Goal: Task Accomplishment & Management: Manage account settings

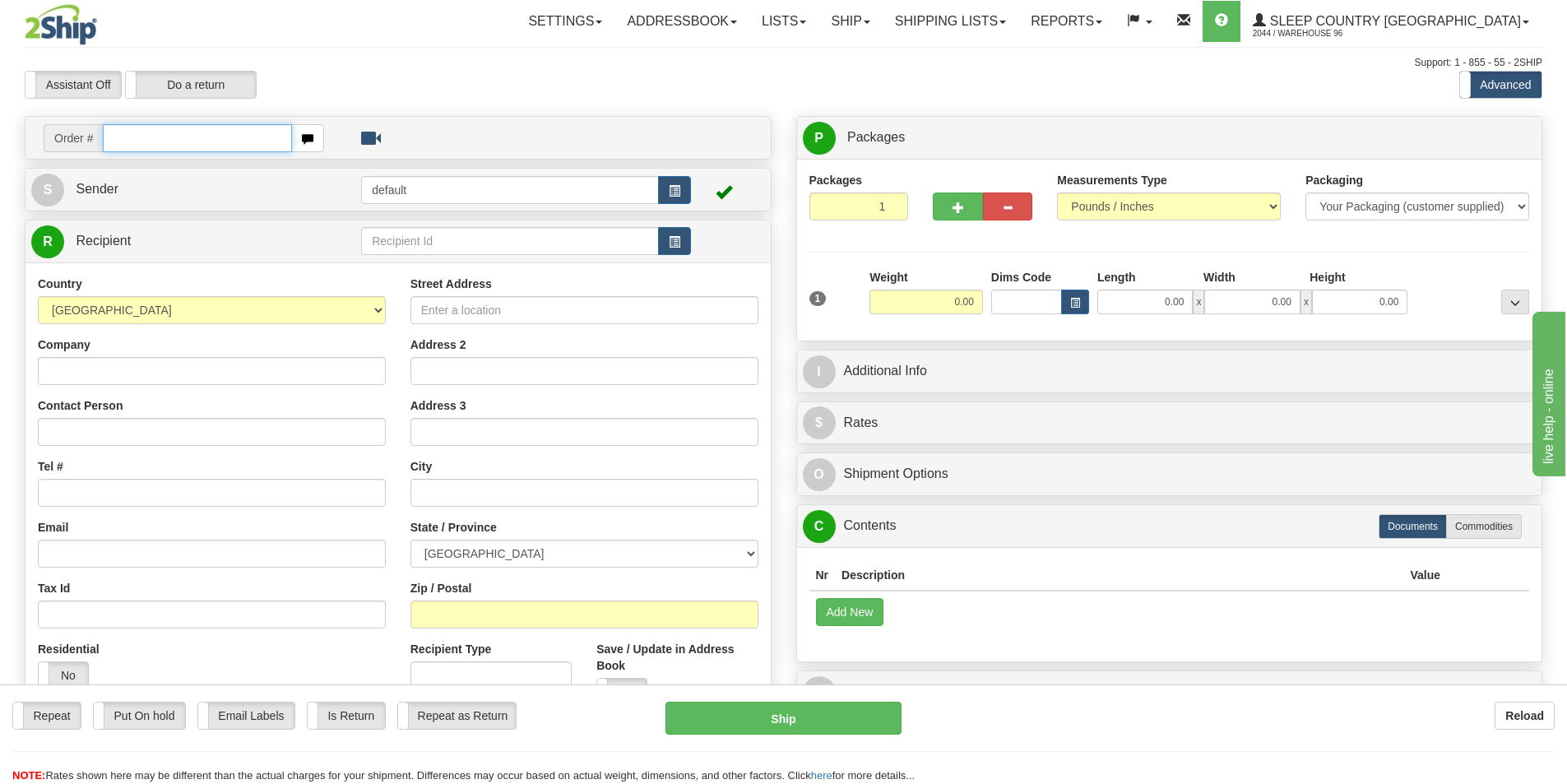
click at [165, 131] on input "text" at bounding box center [198, 138] width 189 height 28
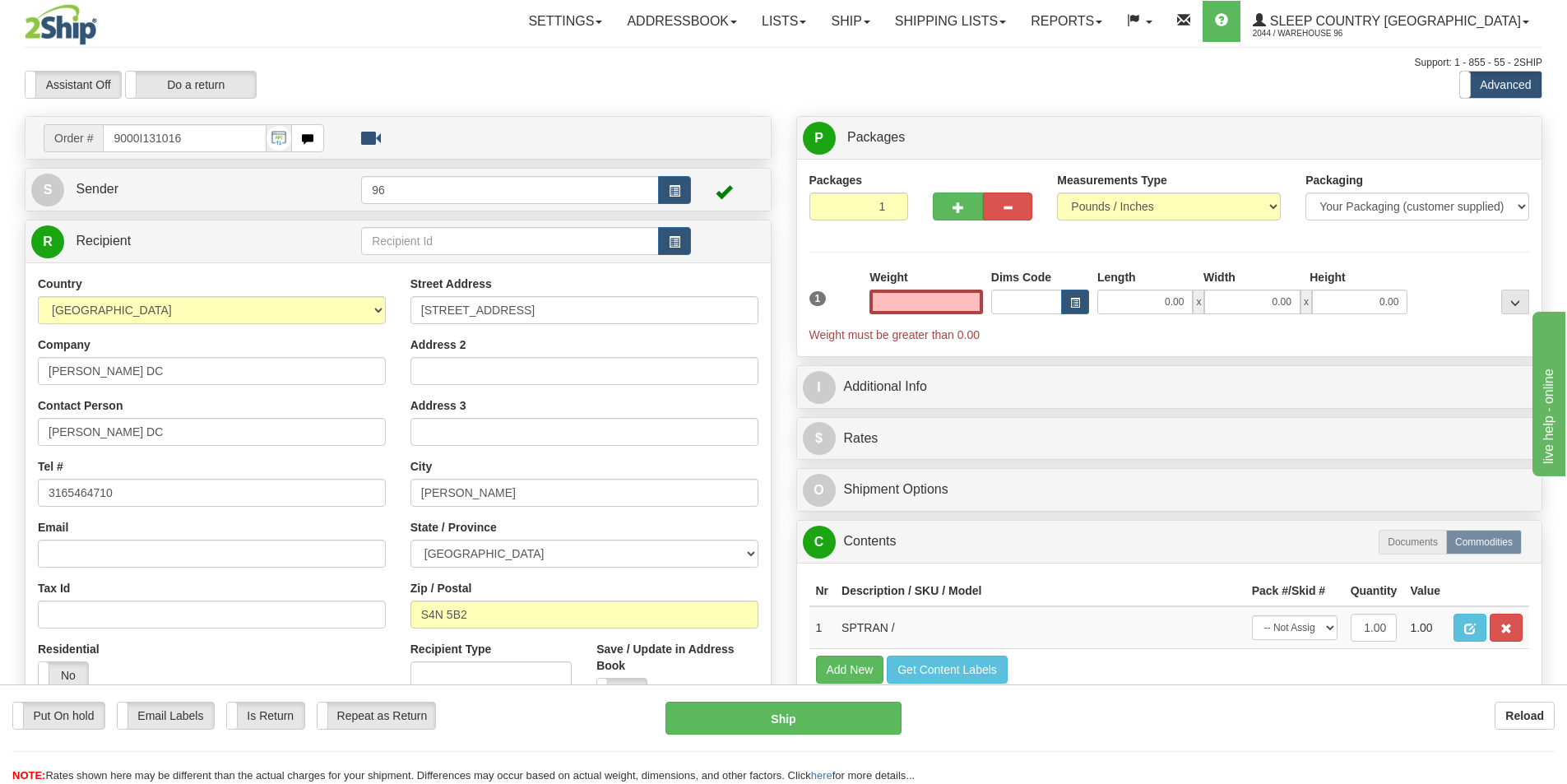
click at [906, 310] on input "text" at bounding box center [926, 302] width 114 height 25
type input "0.00"
click at [933, 201] on button "button" at bounding box center [957, 206] width 49 height 28
type input "2"
click at [967, 298] on input "0.00" at bounding box center [926, 302] width 114 height 25
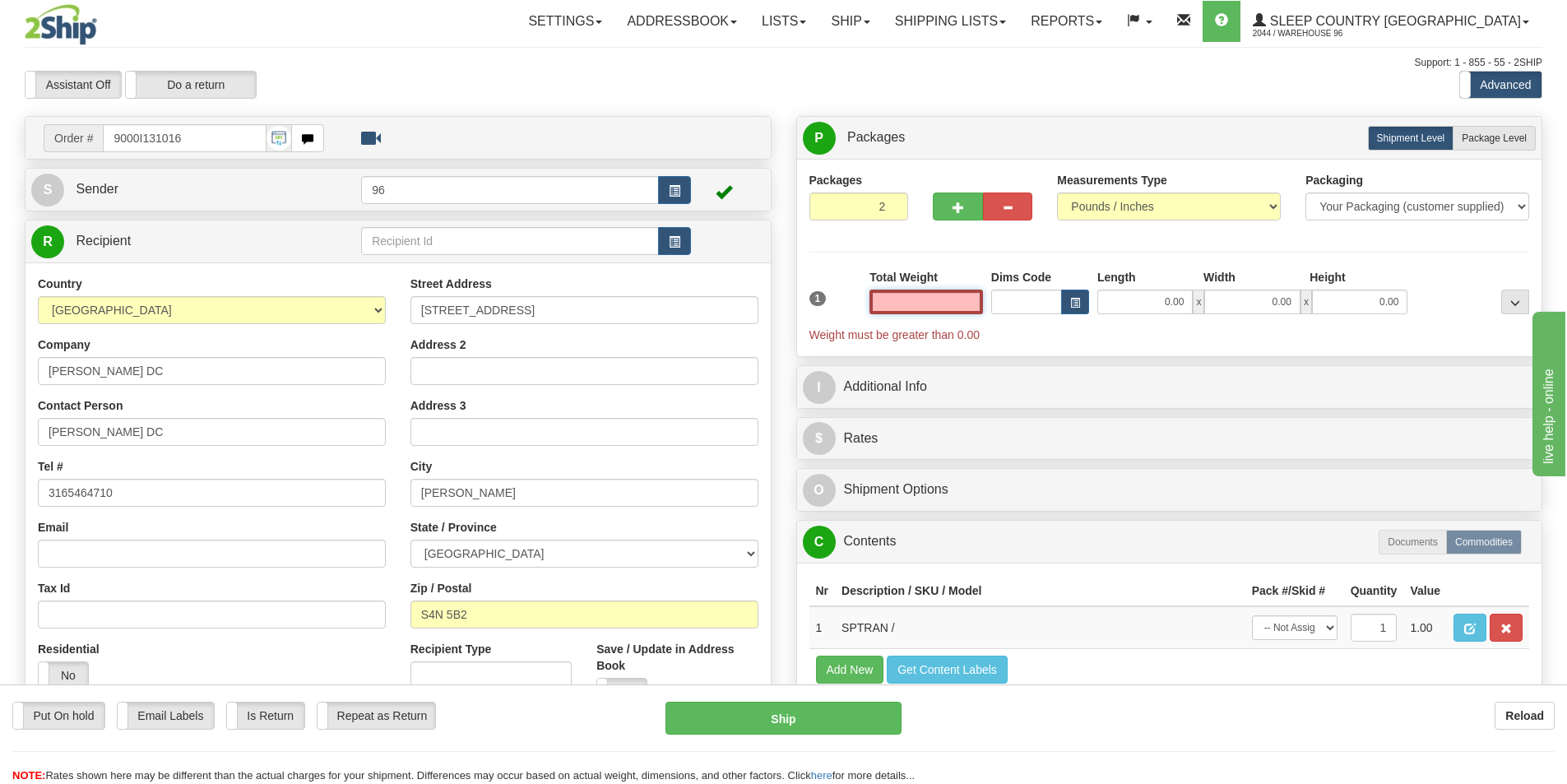
click at [954, 298] on input "text" at bounding box center [926, 302] width 114 height 25
type input "0.00"
click at [1526, 136] on span "Package Level" at bounding box center [1495, 138] width 65 height 11
radio input "true"
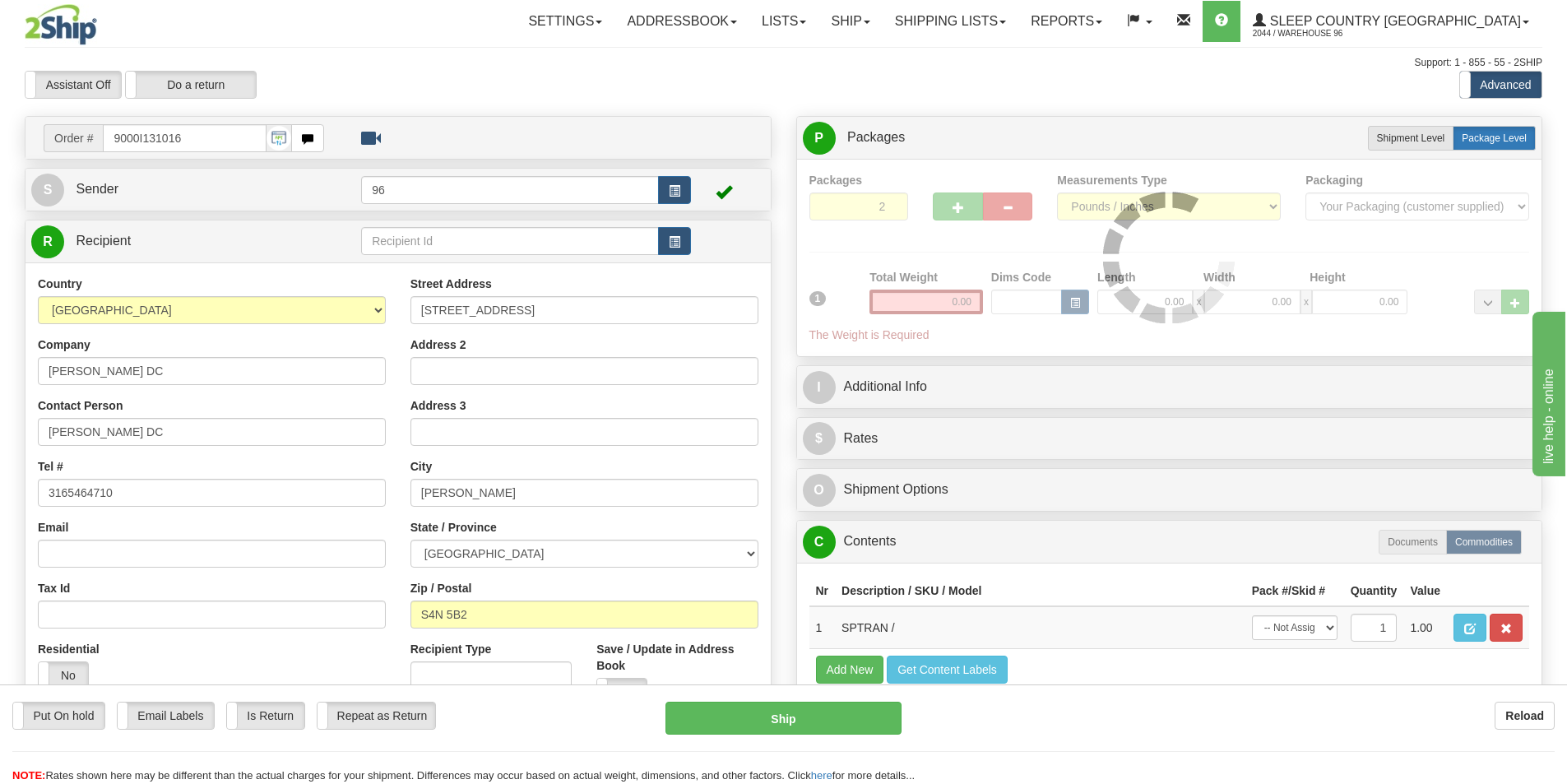
click at [1485, 146] on label "Package Level Pack.." at bounding box center [1495, 138] width 83 height 25
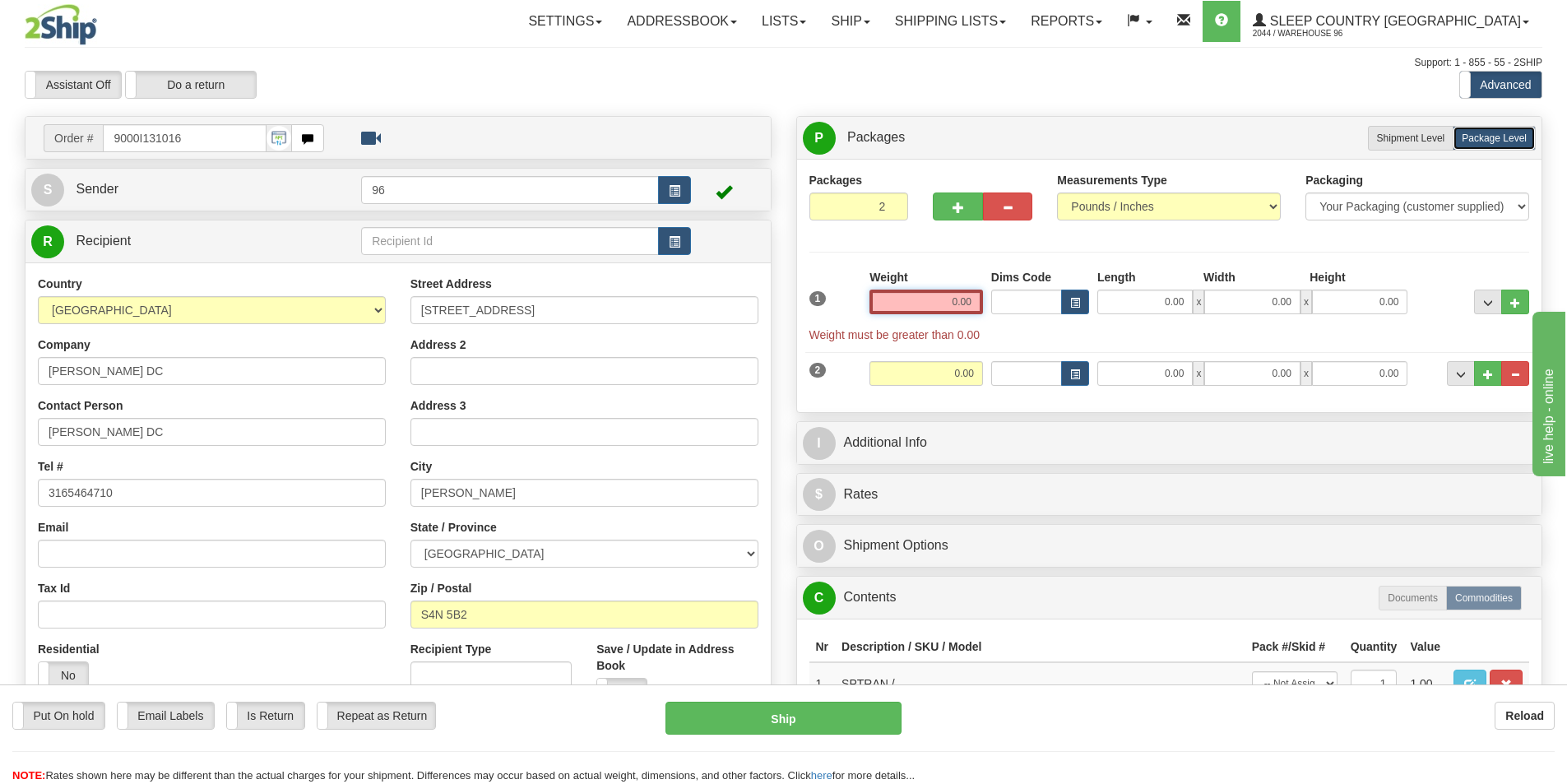
click at [889, 300] on input "0.00" at bounding box center [926, 302] width 114 height 25
click at [920, 294] on input "0.00" at bounding box center [926, 302] width 114 height 25
click at [926, 298] on input "text" at bounding box center [926, 302] width 114 height 25
type input "10.00"
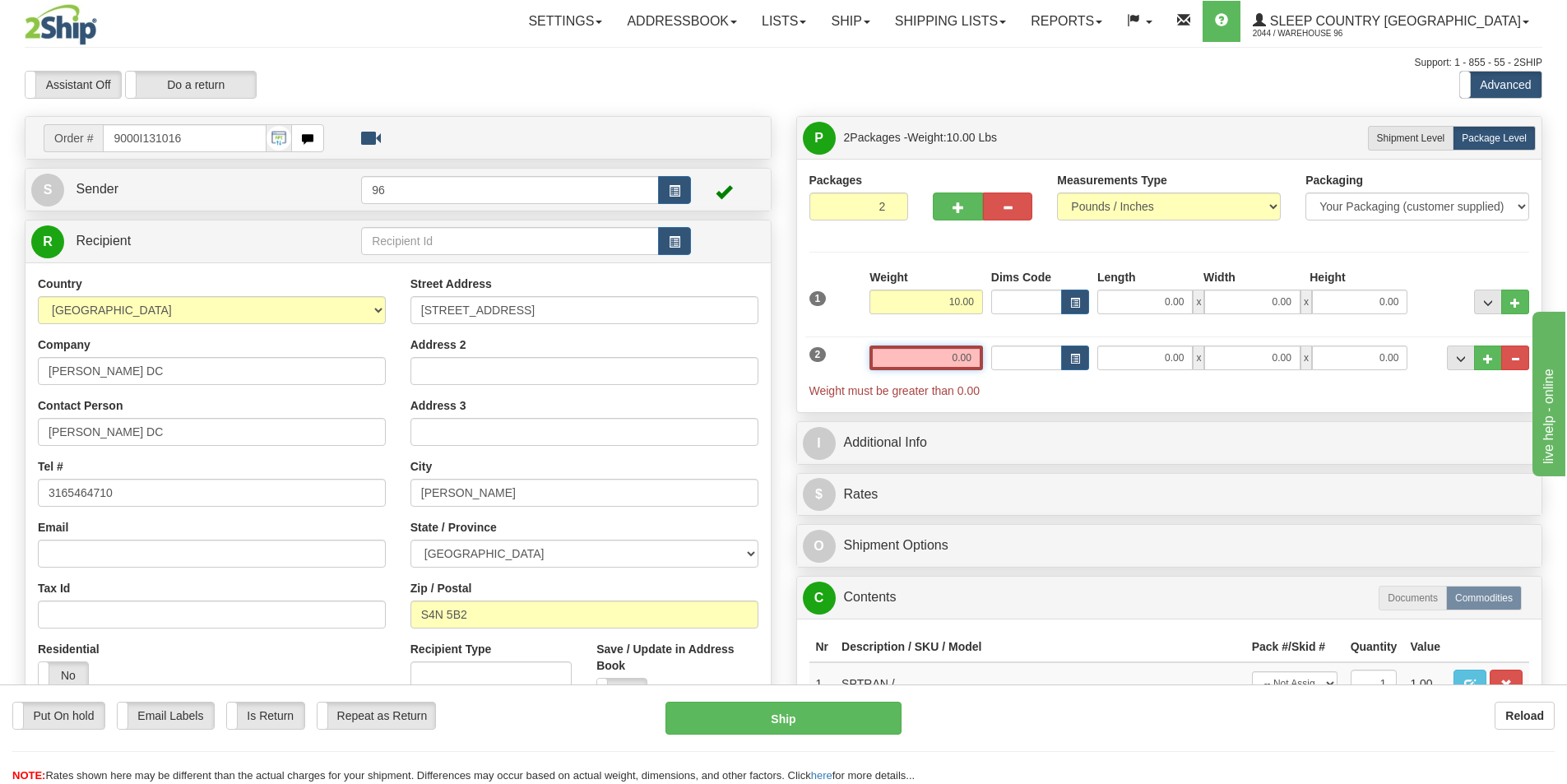
click at [958, 369] on input "0.00" at bounding box center [926, 358] width 114 height 25
type input "0.00"
click at [943, 299] on input "10.00" at bounding box center [926, 302] width 114 height 25
click at [1142, 295] on input "0.00" at bounding box center [1145, 302] width 95 height 25
click at [1151, 308] on input "Length" at bounding box center [1145, 302] width 95 height 25
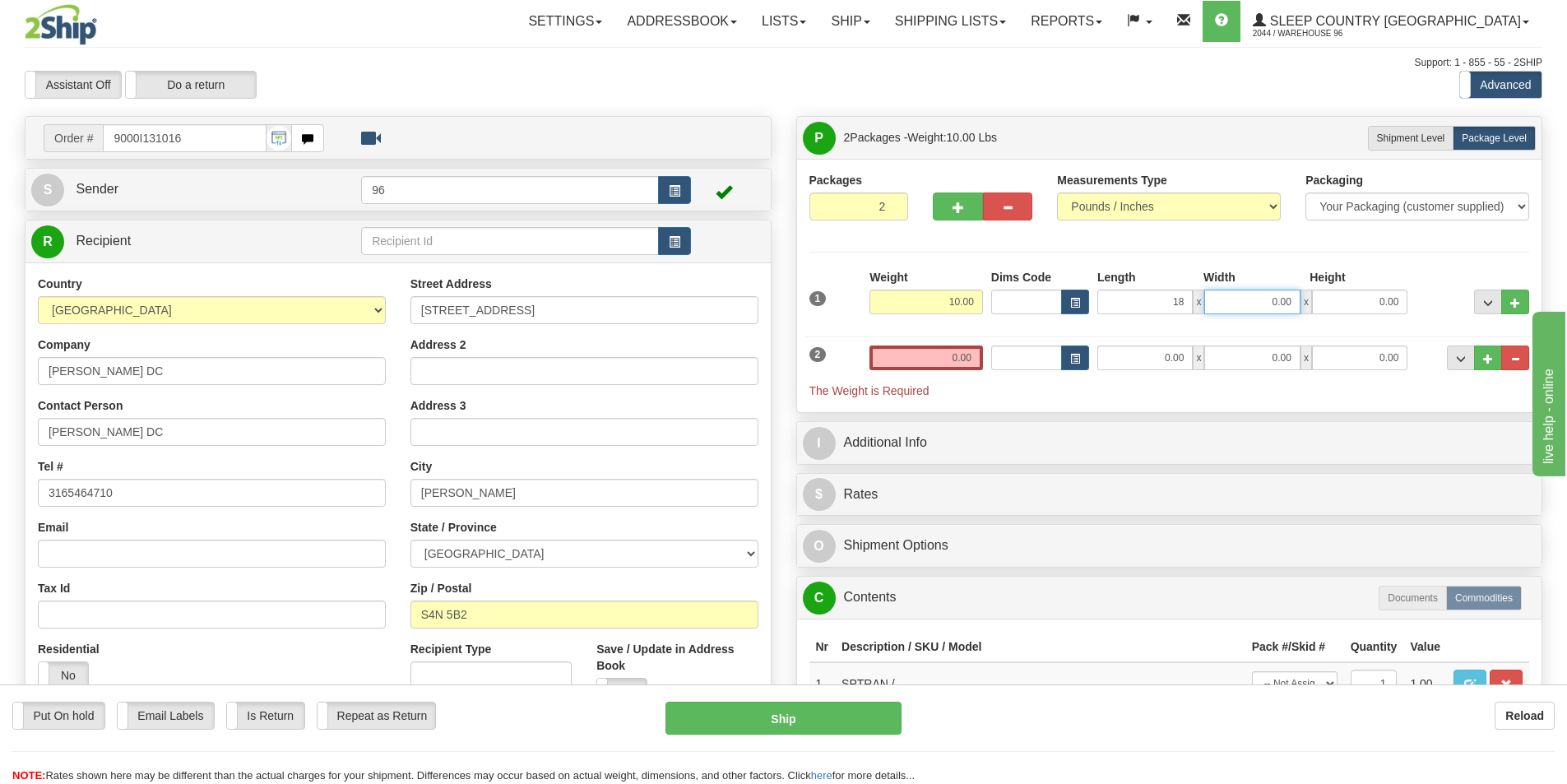
type input "18.00"
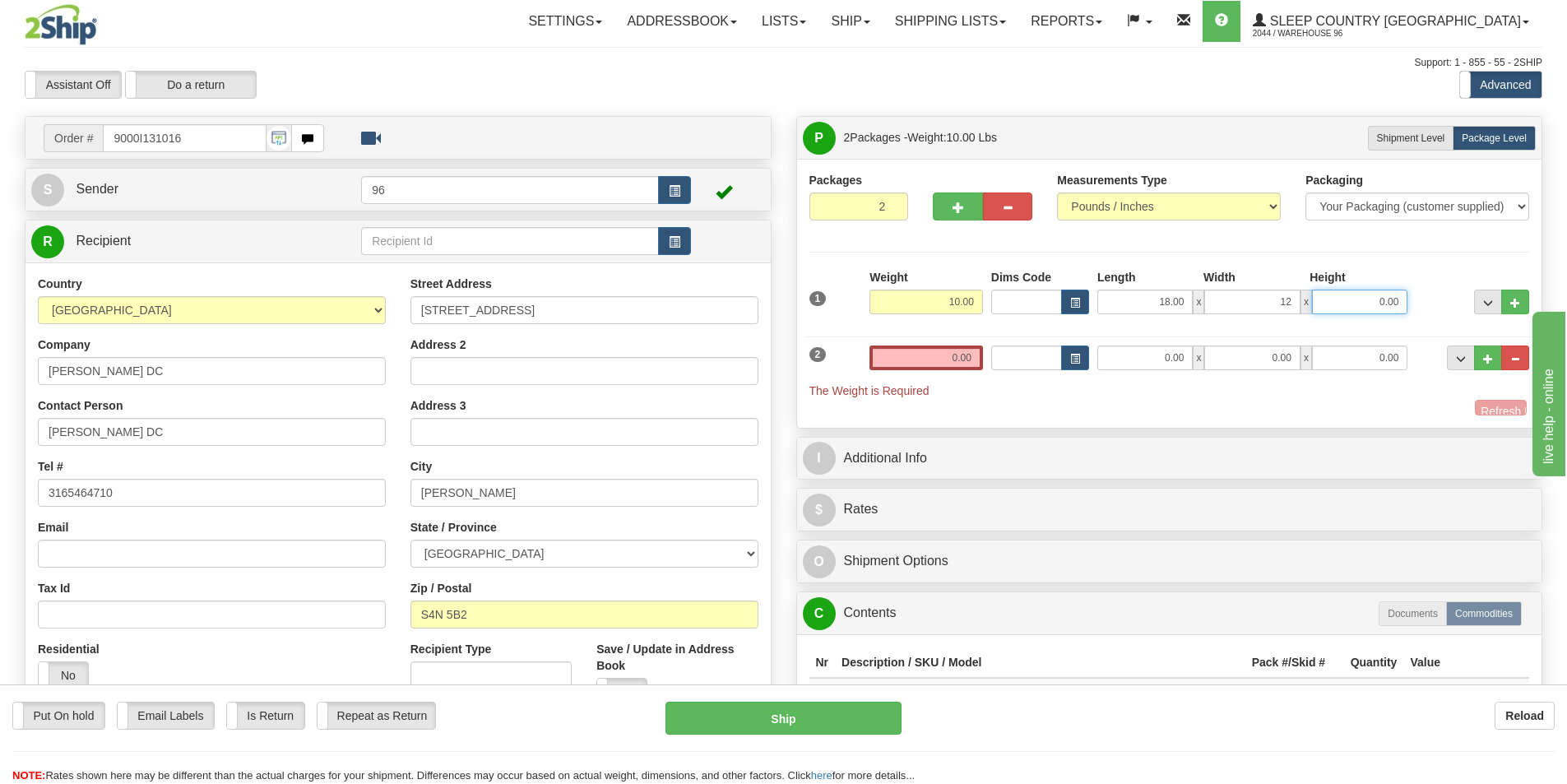
type input "12.00"
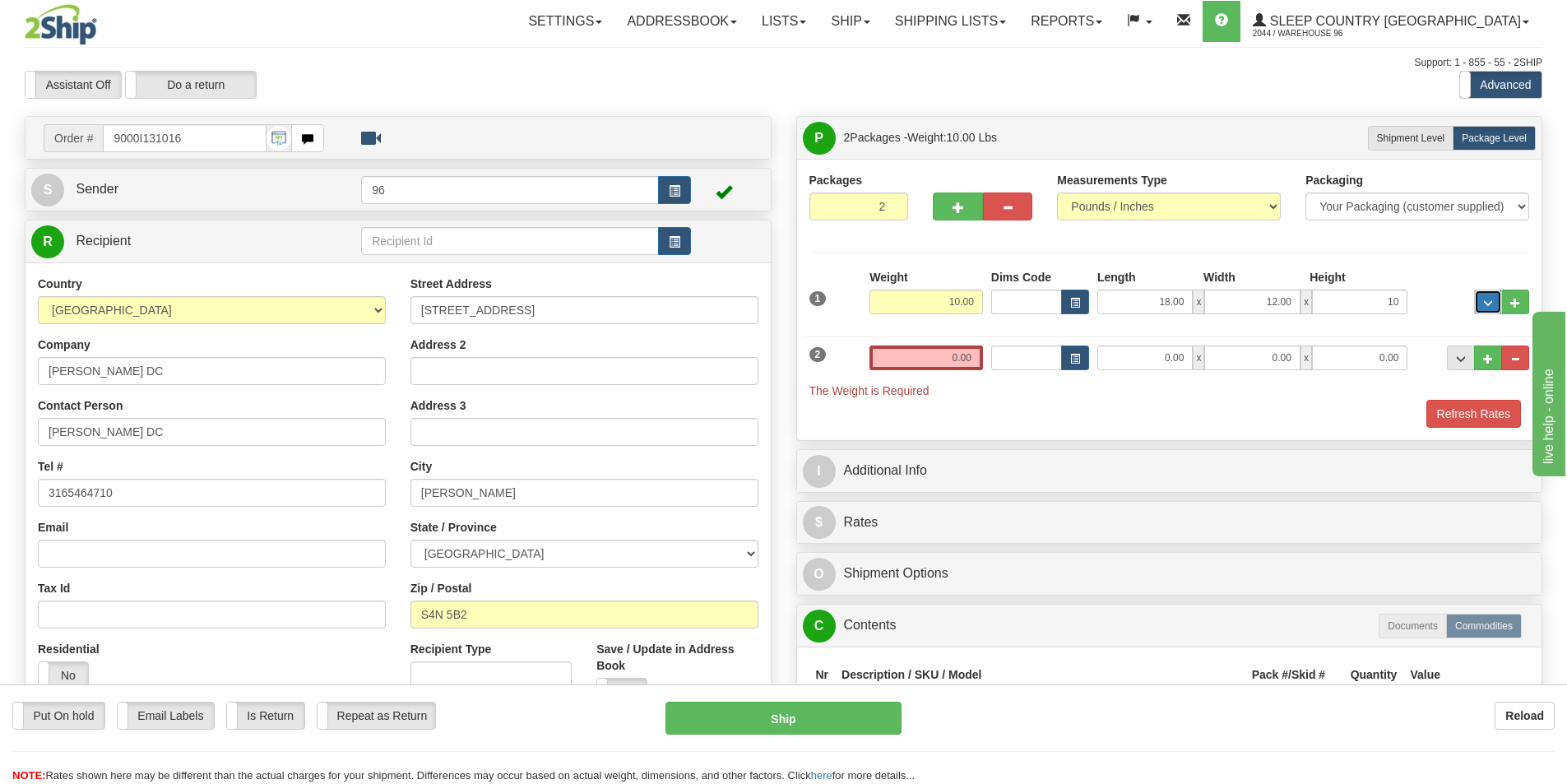
type input "10.00"
click at [1287, 295] on input "12.00" at bounding box center [1252, 302] width 95 height 25
type input "13.00"
click at [896, 362] on input "0.00" at bounding box center [926, 358] width 114 height 25
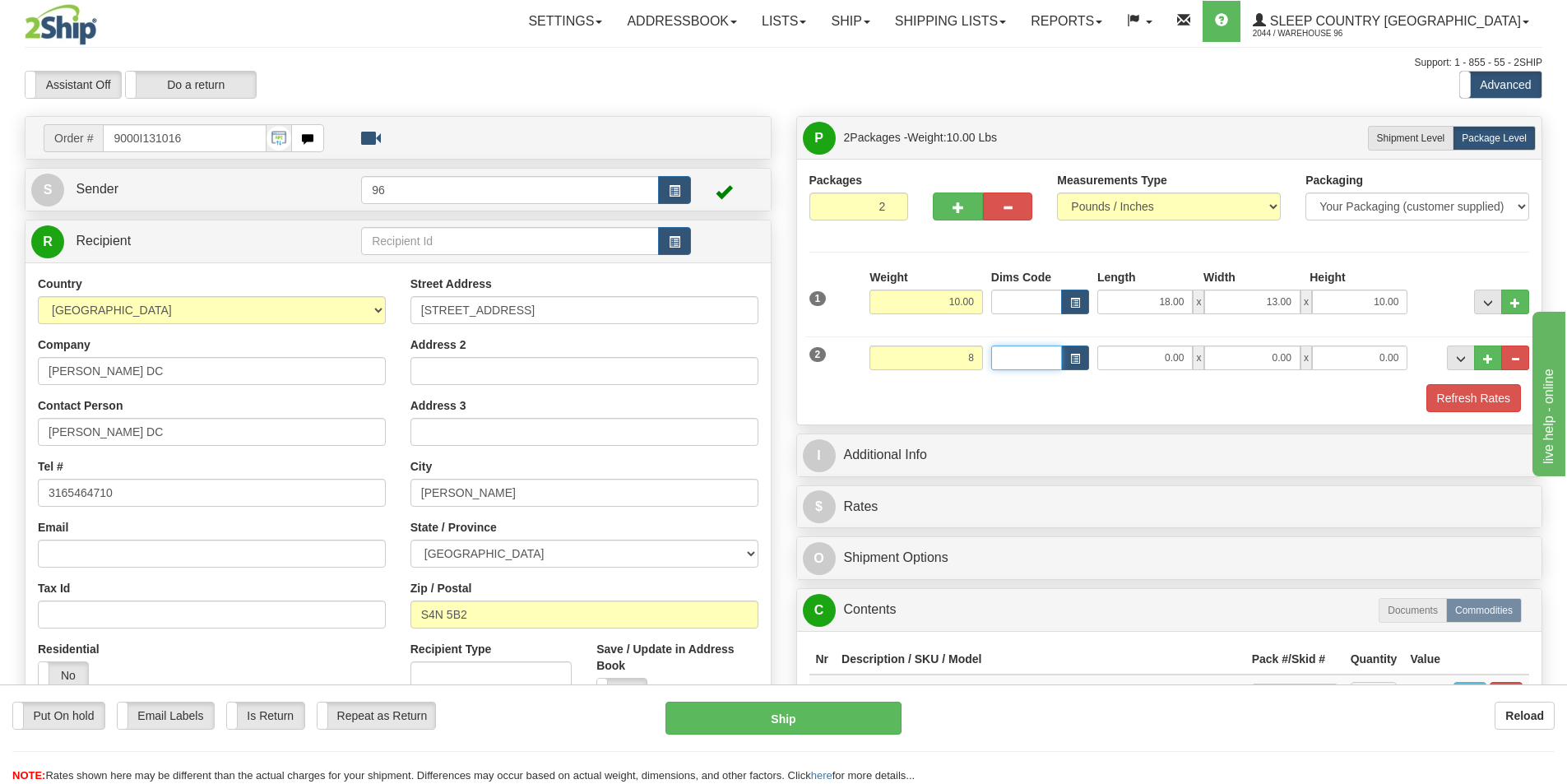
type input "8.00"
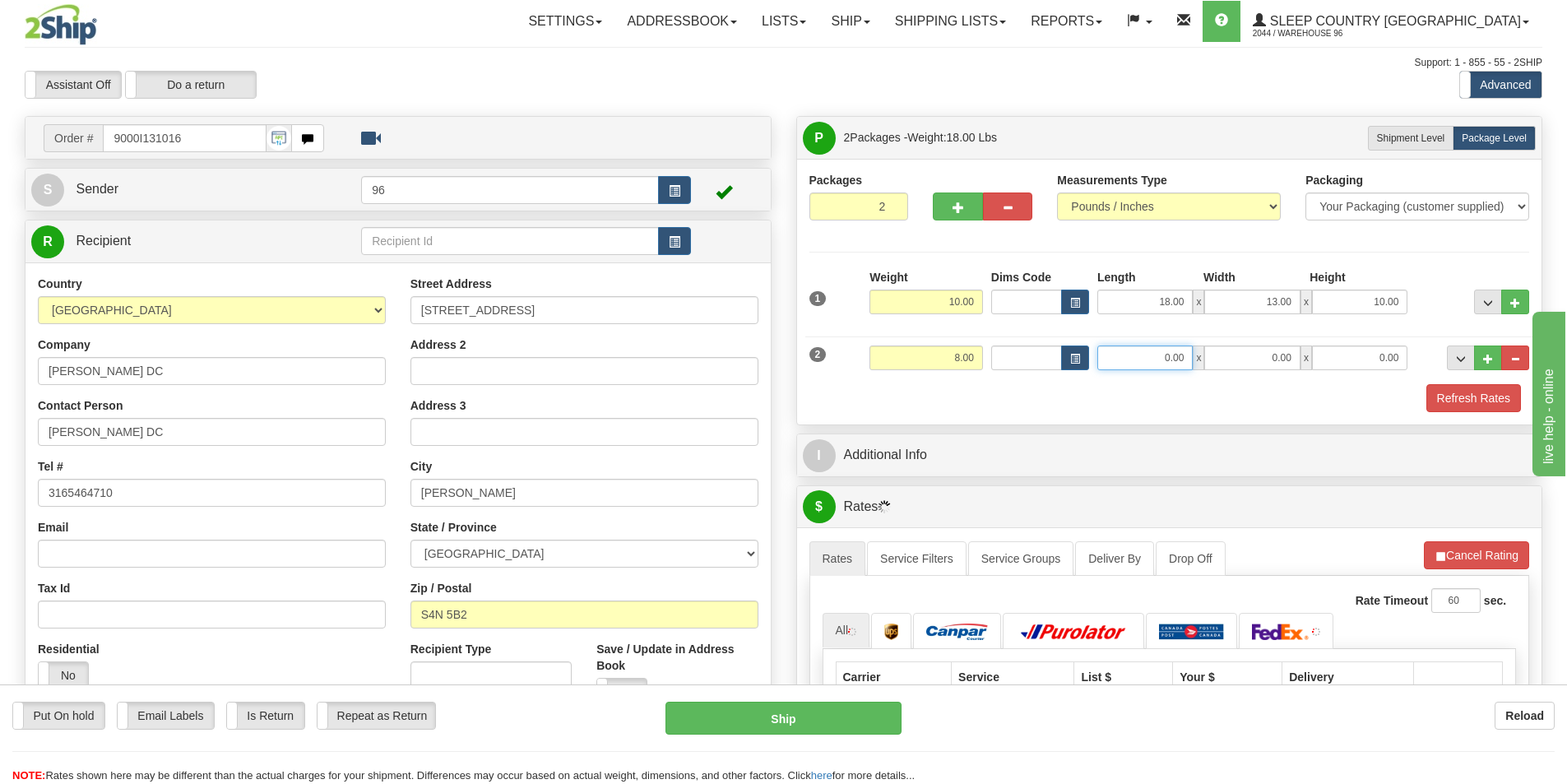
click at [1128, 357] on input "0.00" at bounding box center [1145, 358] width 95 height 25
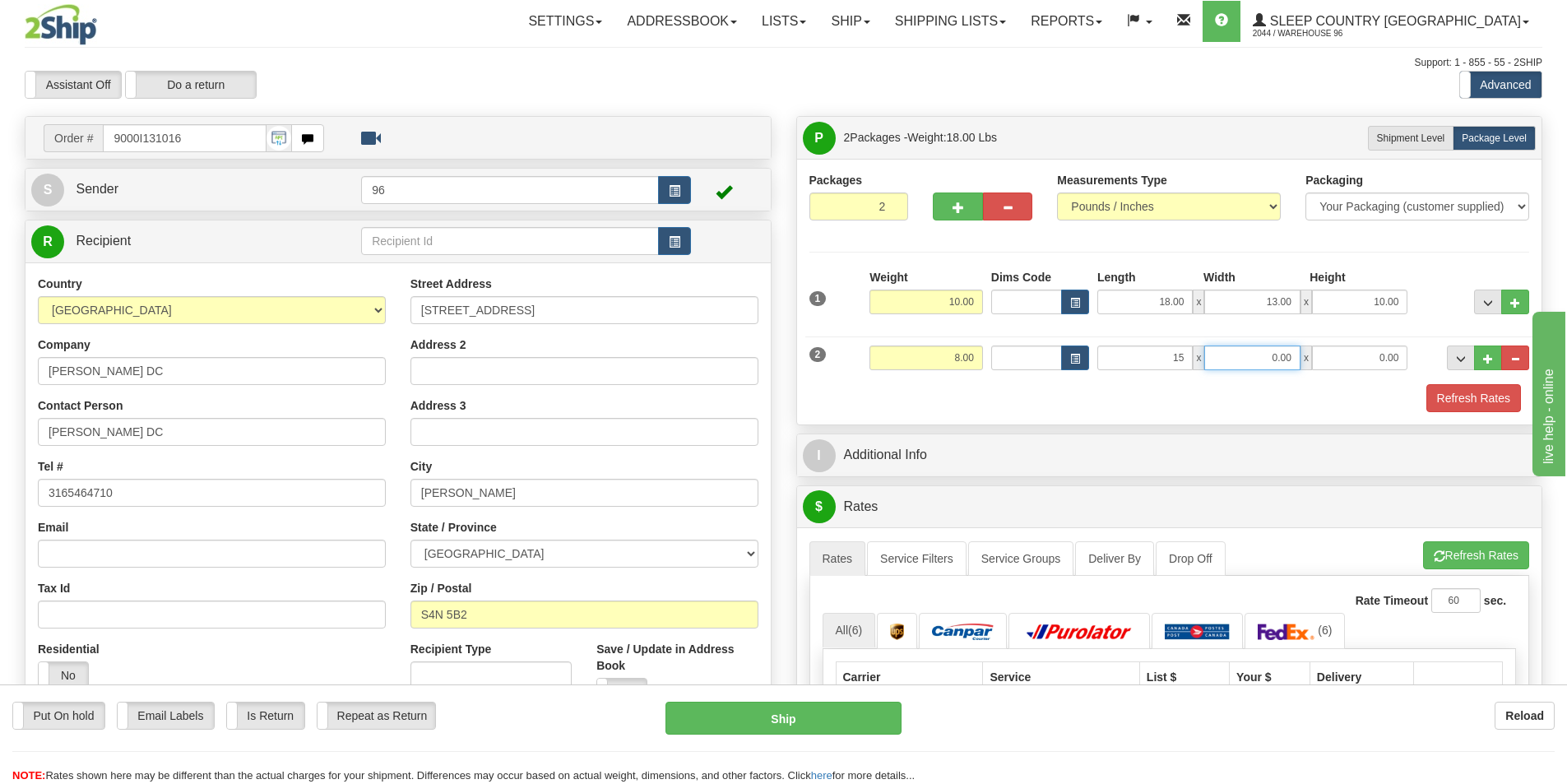
type input "15.00"
type input "12.00"
type input "9.00"
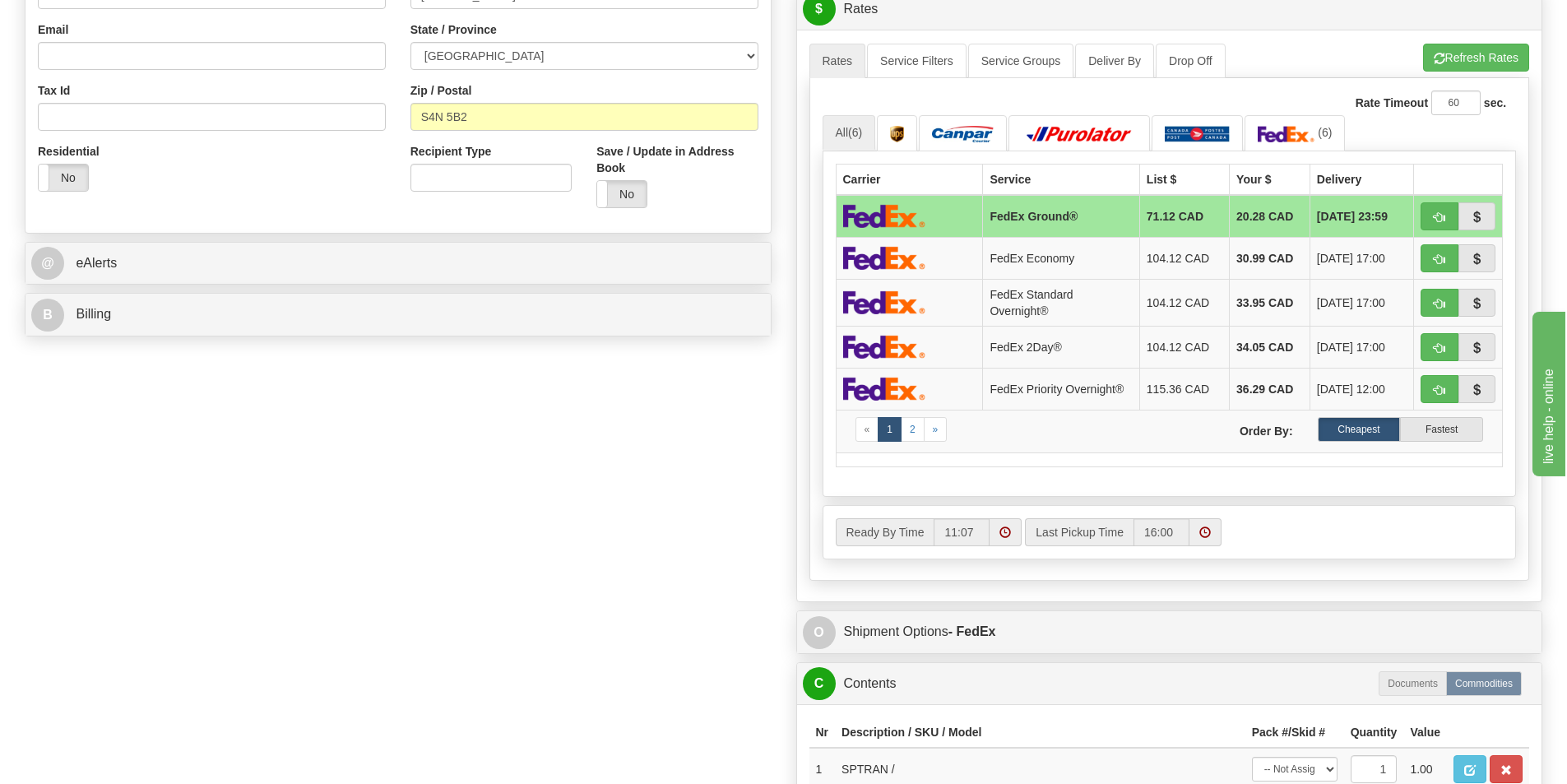
scroll to position [987, 0]
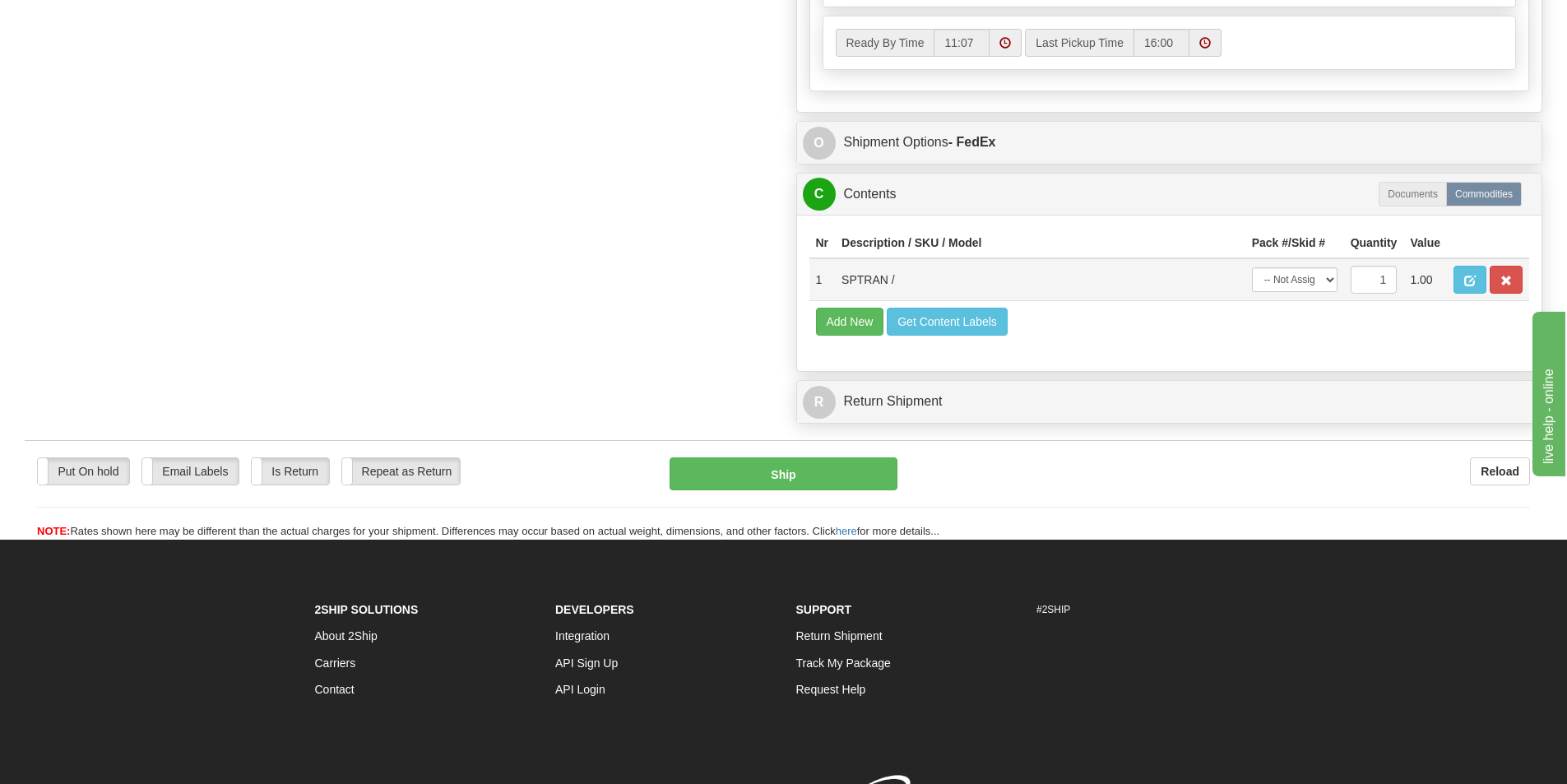
click at [1291, 265] on td "-- Not Assigned -- Package 1 Package 2" at bounding box center [1295, 280] width 99 height 42
click at [1300, 279] on select "-- Not Assigned -- Package 1 Package 2" at bounding box center [1294, 280] width 86 height 25
click at [1252, 267] on select "-- Not Assigned -- Package 1 Package 2" at bounding box center [1294, 280] width 86 height 25
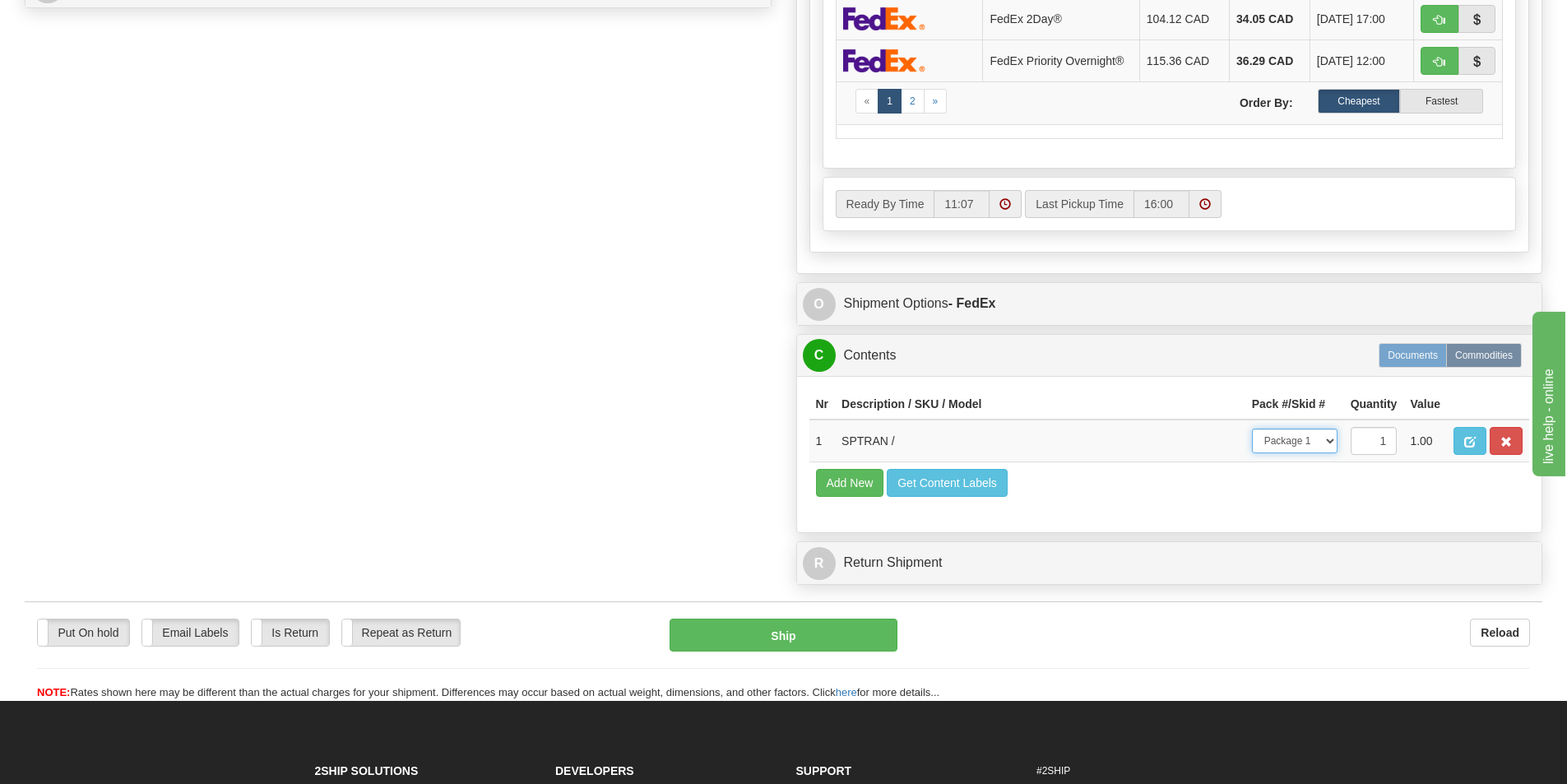
scroll to position [822, 0]
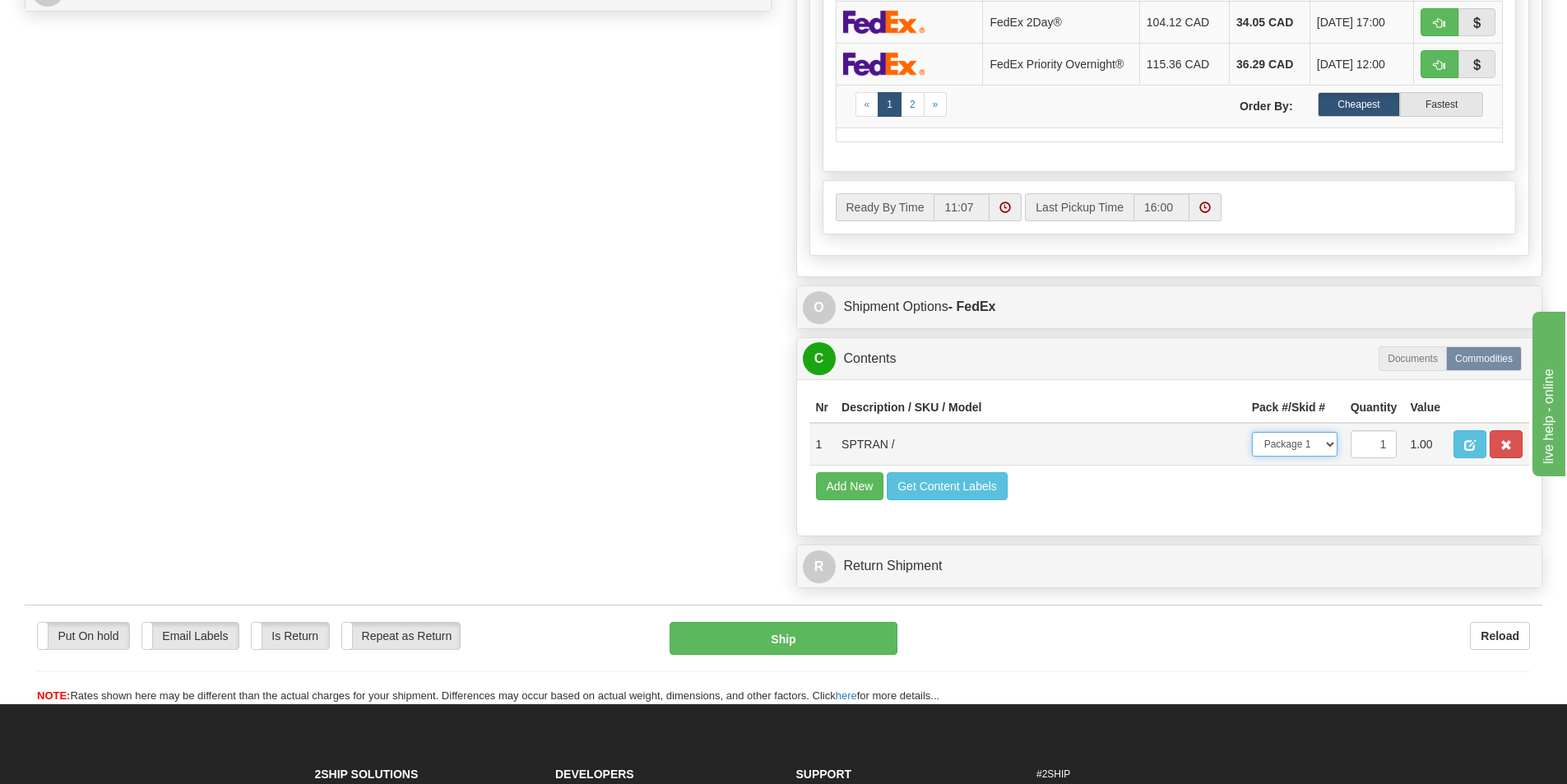
click at [1334, 437] on select "-- Not Assigned -- Package 1 Package 2" at bounding box center [1294, 444] width 86 height 25
select select "1"
click at [1252, 431] on select "-- Not Assigned -- Package 1 Package 2" at bounding box center [1294, 444] width 86 height 25
drag, startPoint x: 1303, startPoint y: 446, endPoint x: 1312, endPoint y: 446, distance: 9.0
click at [1303, 446] on select "-- Not Assigned -- Package 1 Package 2" at bounding box center [1294, 444] width 86 height 25
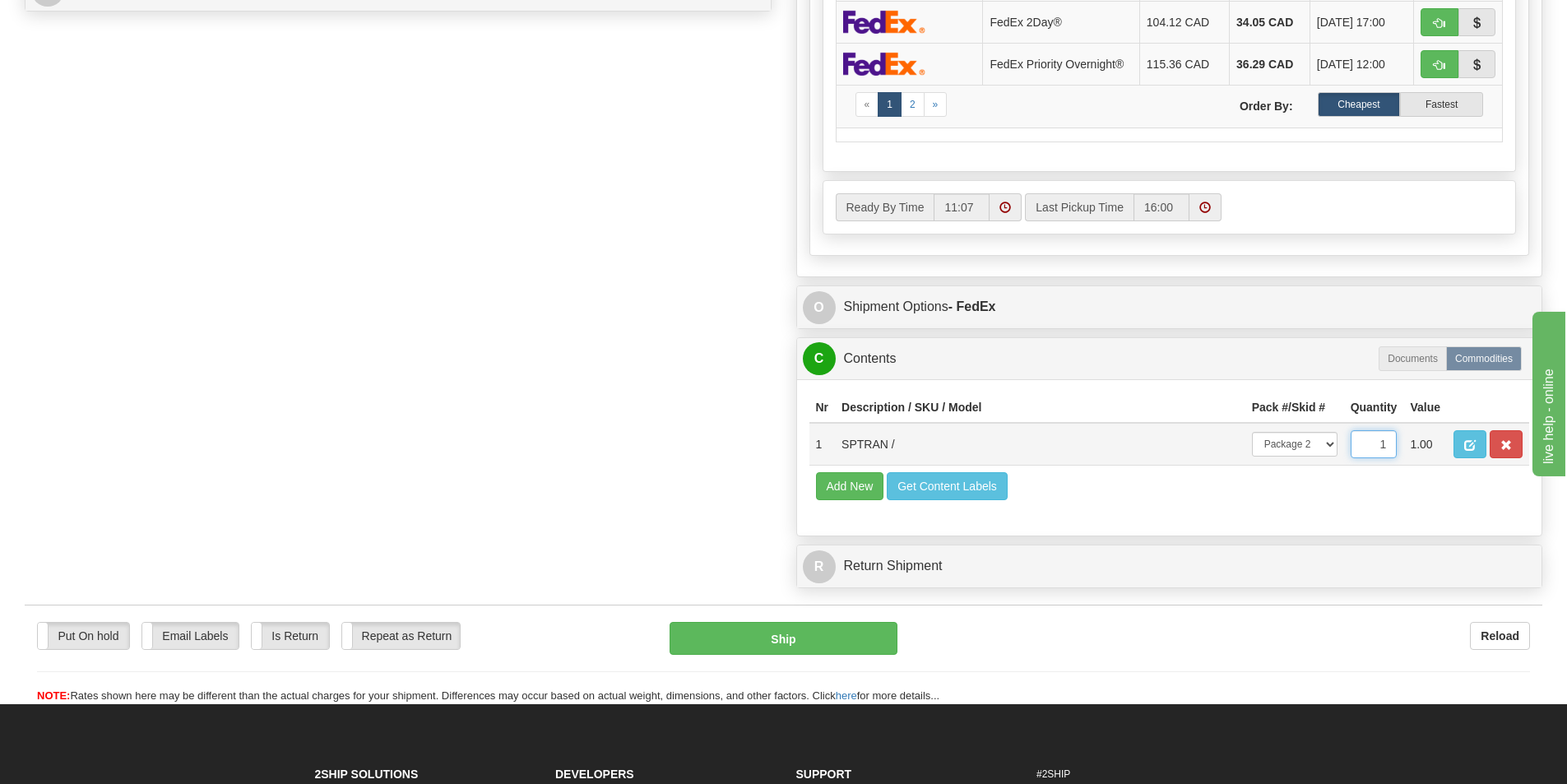
click at [1371, 445] on input "1" at bounding box center [1374, 444] width 47 height 28
click at [1383, 448] on input "1" at bounding box center [1374, 444] width 47 height 28
drag, startPoint x: 1386, startPoint y: 447, endPoint x: 1398, endPoint y: 471, distance: 26.8
click at [1376, 447] on input "1" at bounding box center [1374, 444] width 47 height 28
type input "2"
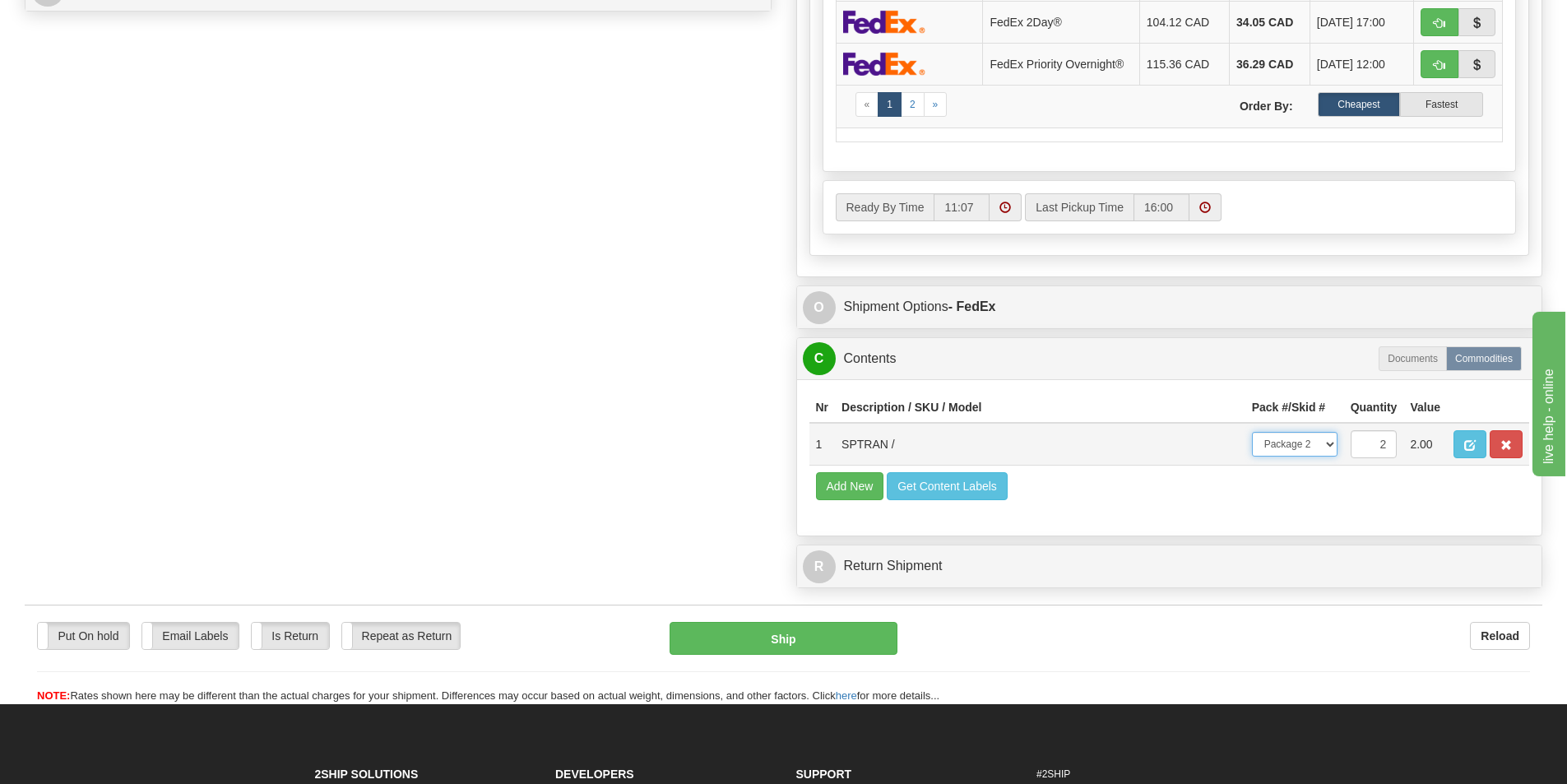
click at [1313, 444] on select "-- Not Assigned -- Package 1 Package 2" at bounding box center [1294, 444] width 86 height 25
click at [1252, 431] on select "-- Not Assigned -- Package 1 Package 2" at bounding box center [1294, 444] width 86 height 25
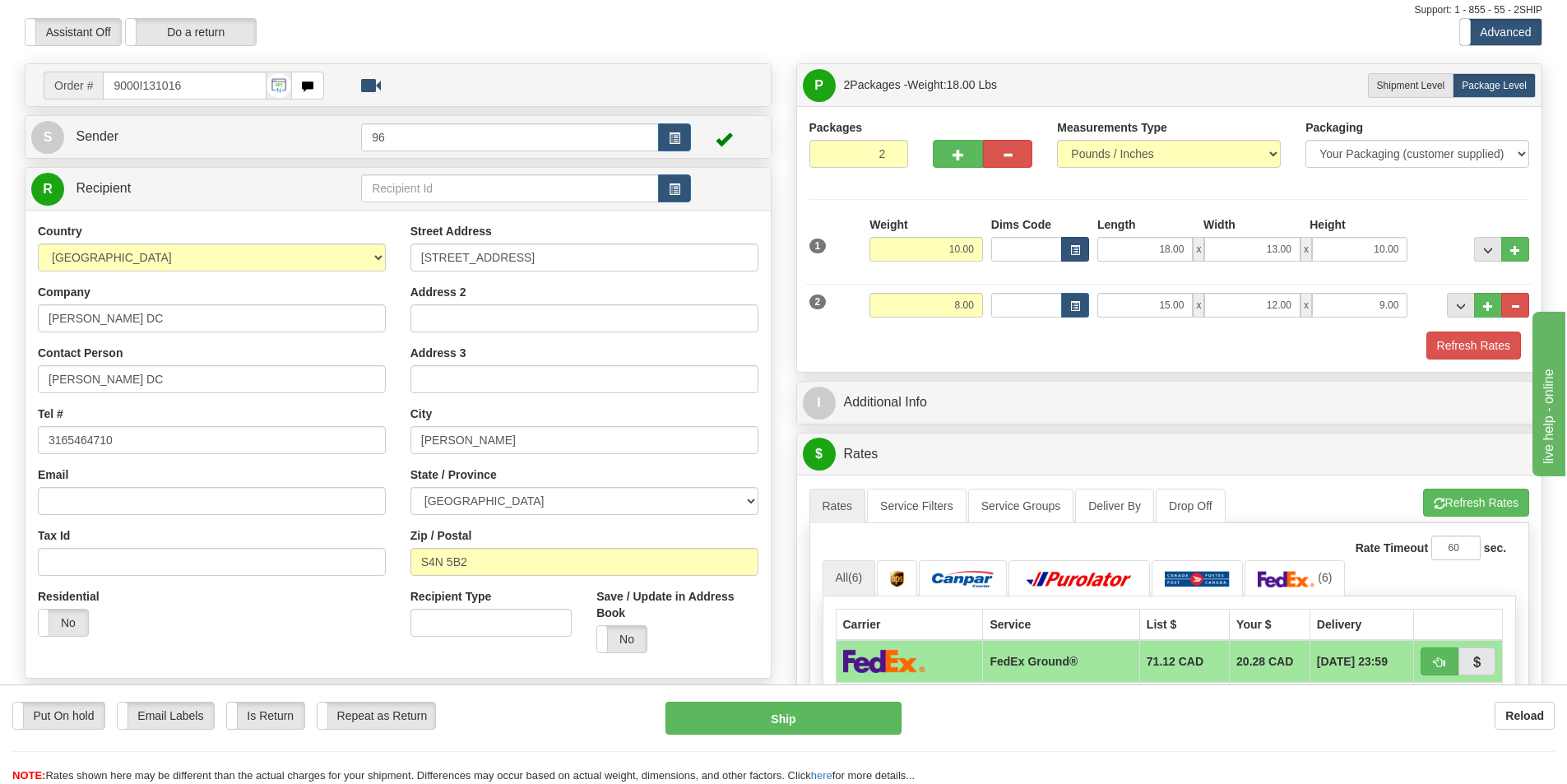
scroll to position [0, 0]
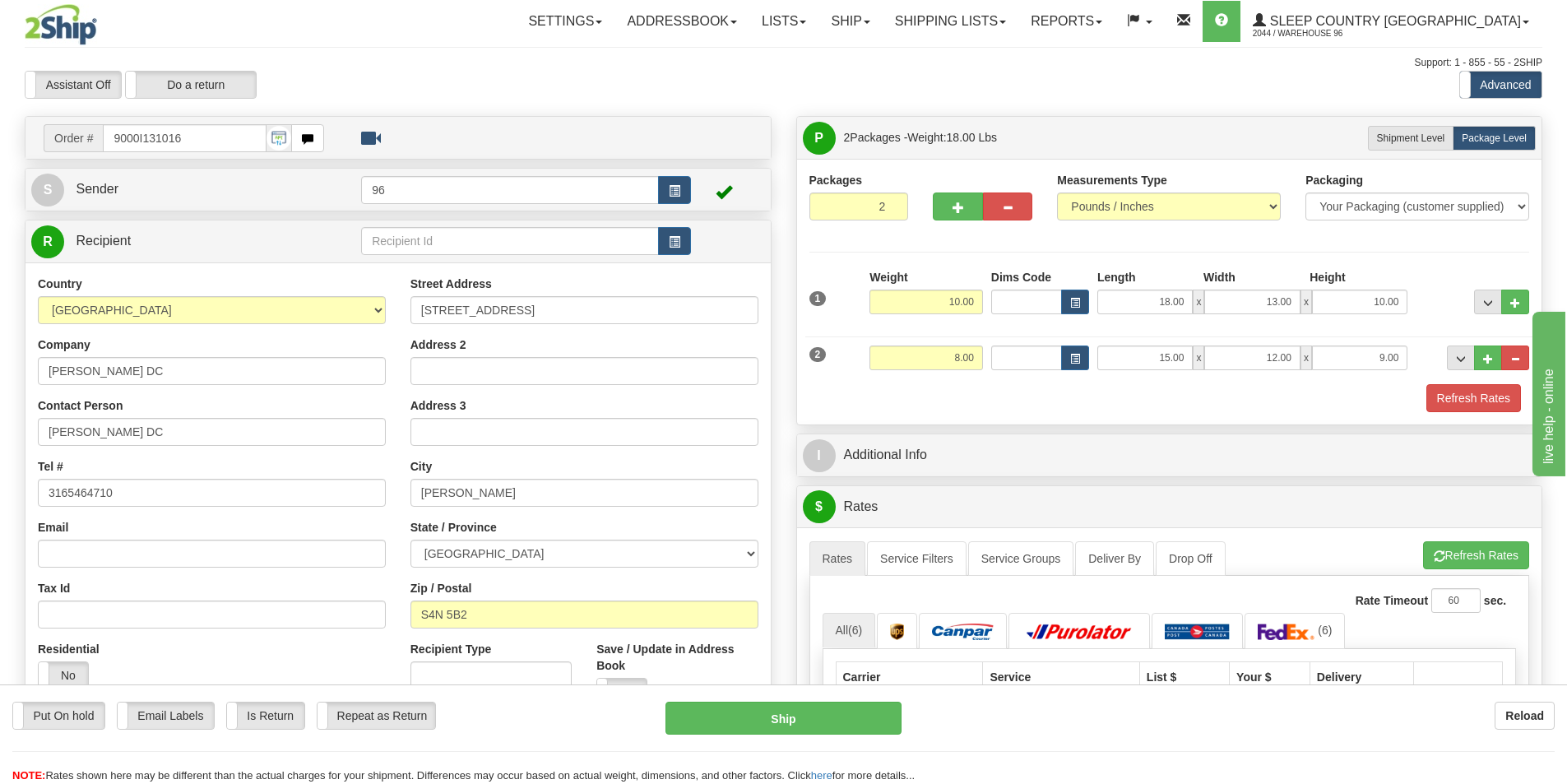
click at [1183, 415] on div "Packages 2 2 Measurements Type" at bounding box center [1169, 291] width 746 height 265
click at [1223, 430] on div "P Packages 2 Packages - Weight: 18.00 Lbs Shipment Level Shipm. Package Level P…" at bounding box center [1170, 766] width 772 height 1303
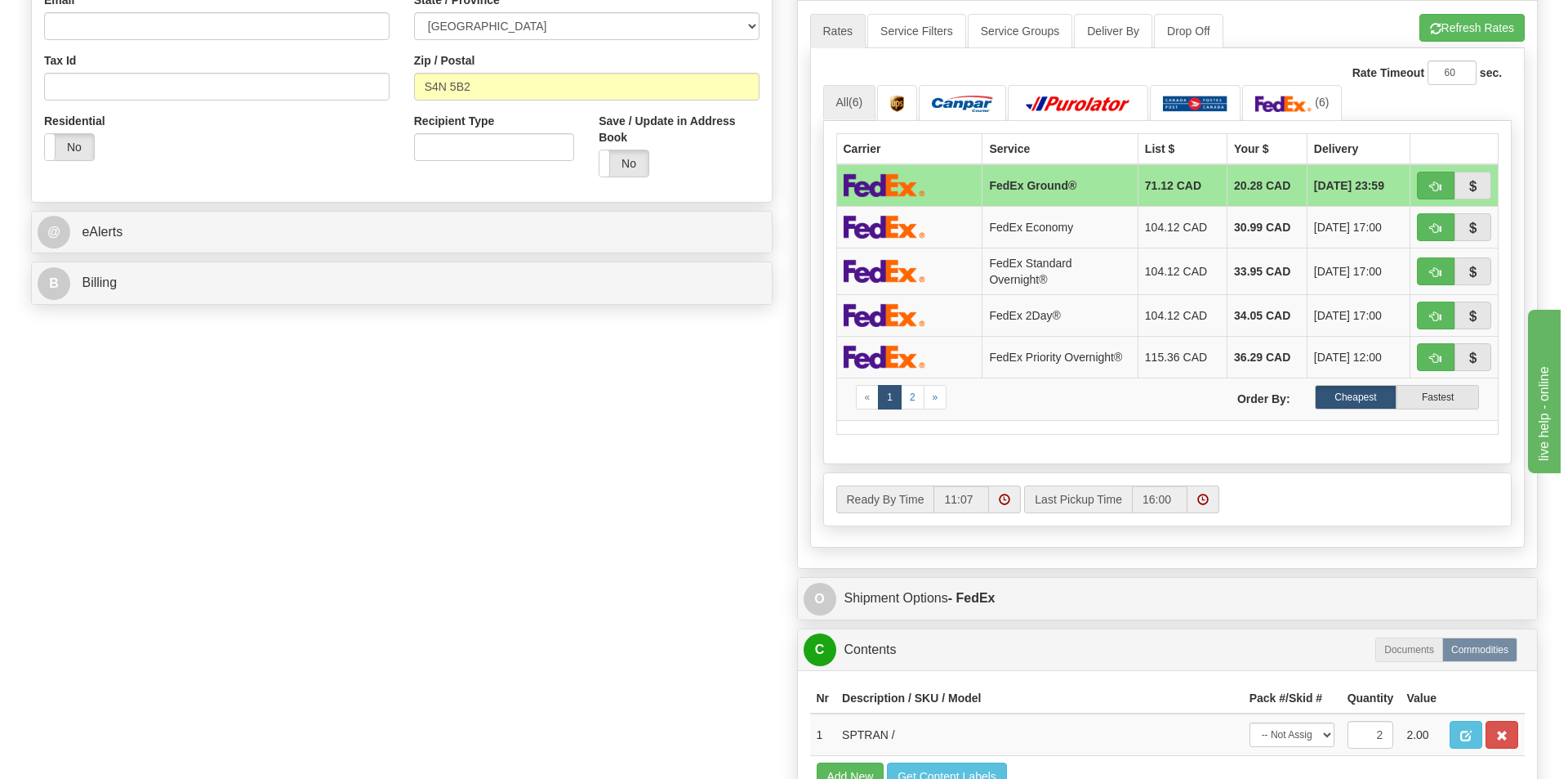
scroll to position [817, 0]
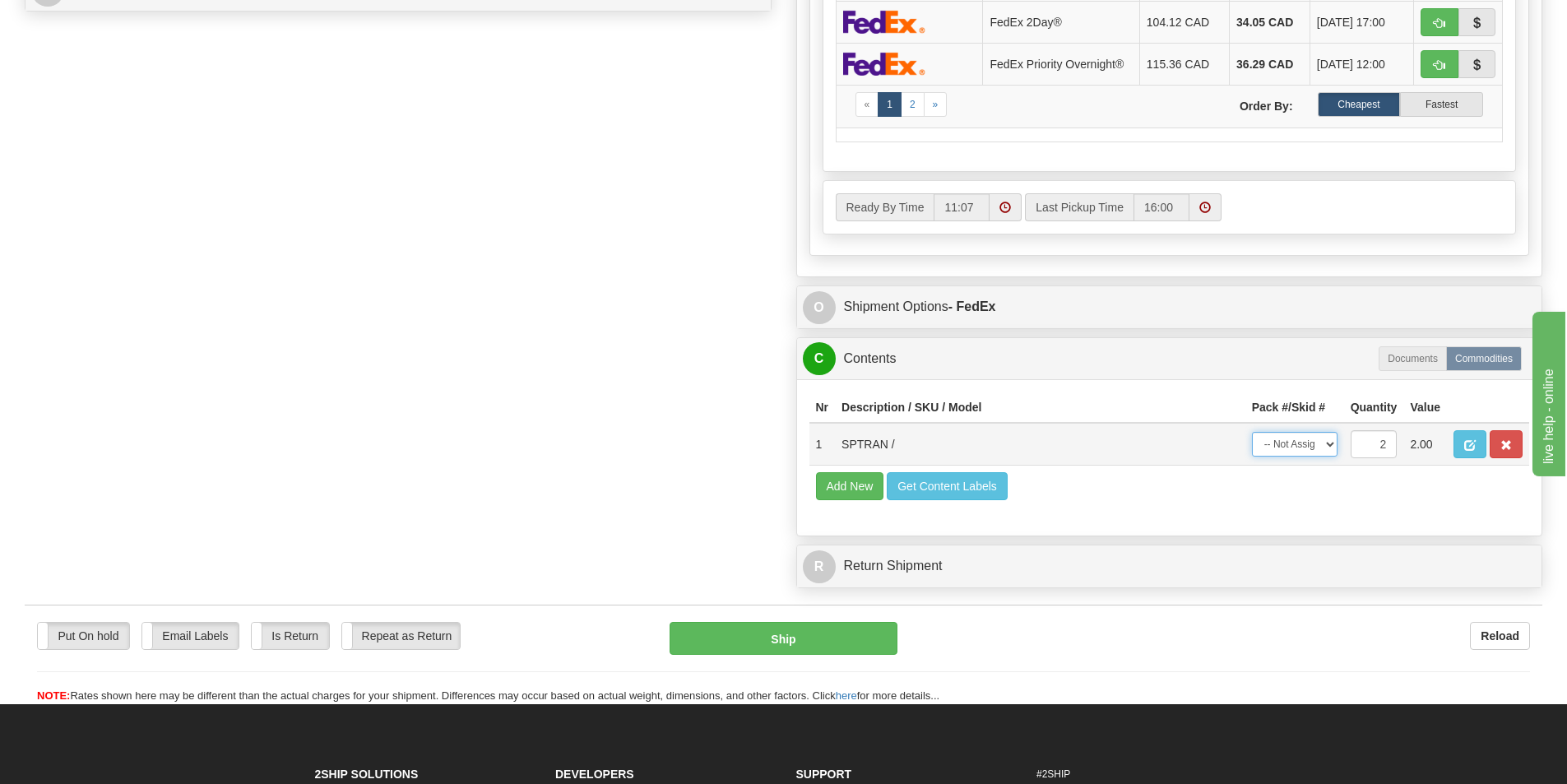
drag, startPoint x: 1253, startPoint y: 439, endPoint x: 1271, endPoint y: 434, distance: 18.7
click at [1253, 439] on select "-- Not Assigned -- Package 1 Package 2" at bounding box center [1294, 444] width 86 height 25
select select "0"
click at [1252, 431] on select "-- Not Assigned -- Package 1 Package 2" at bounding box center [1294, 444] width 86 height 25
click at [881, 484] on button "Add New" at bounding box center [850, 486] width 68 height 28
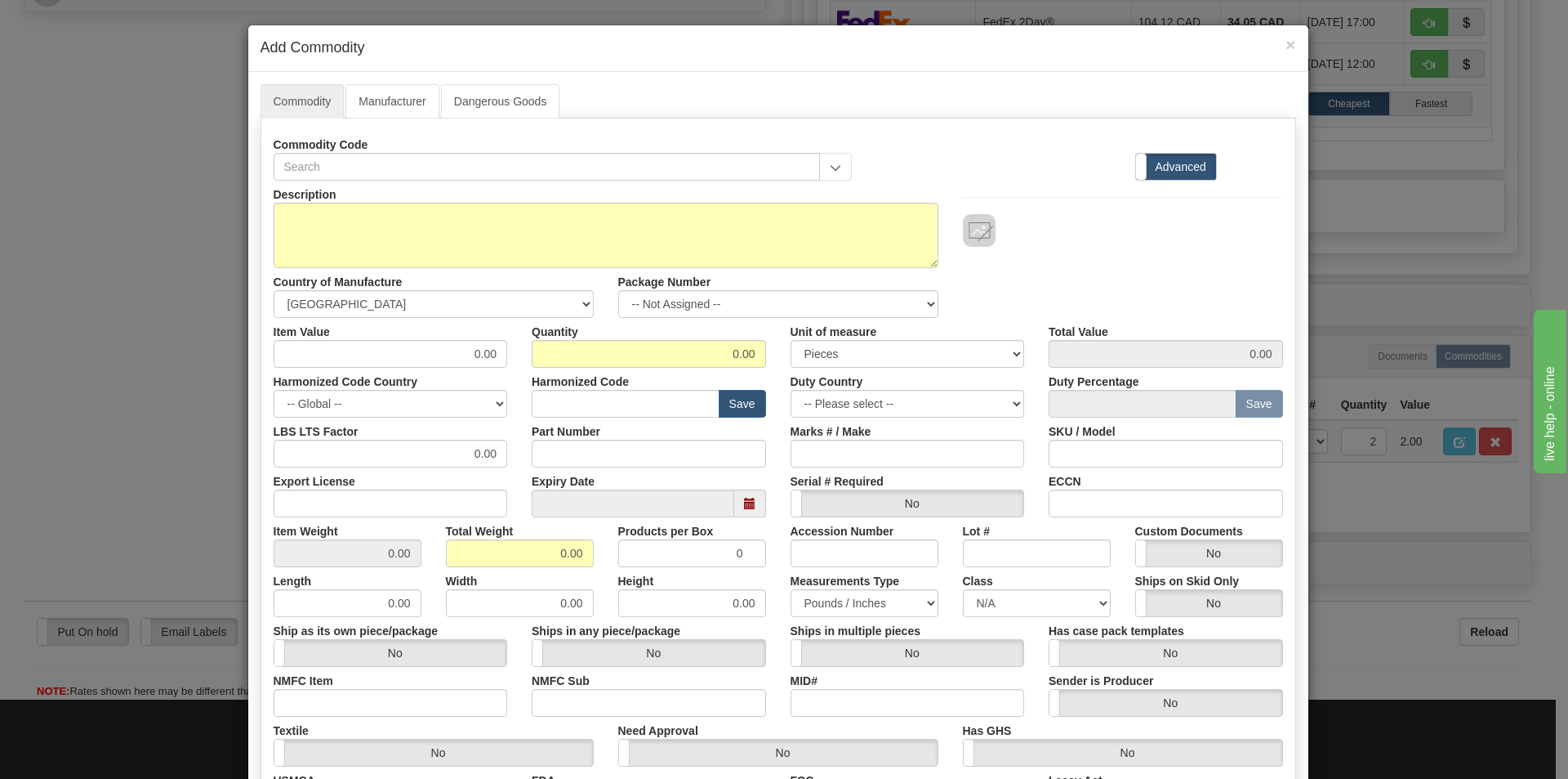
scroll to position [216, 0]
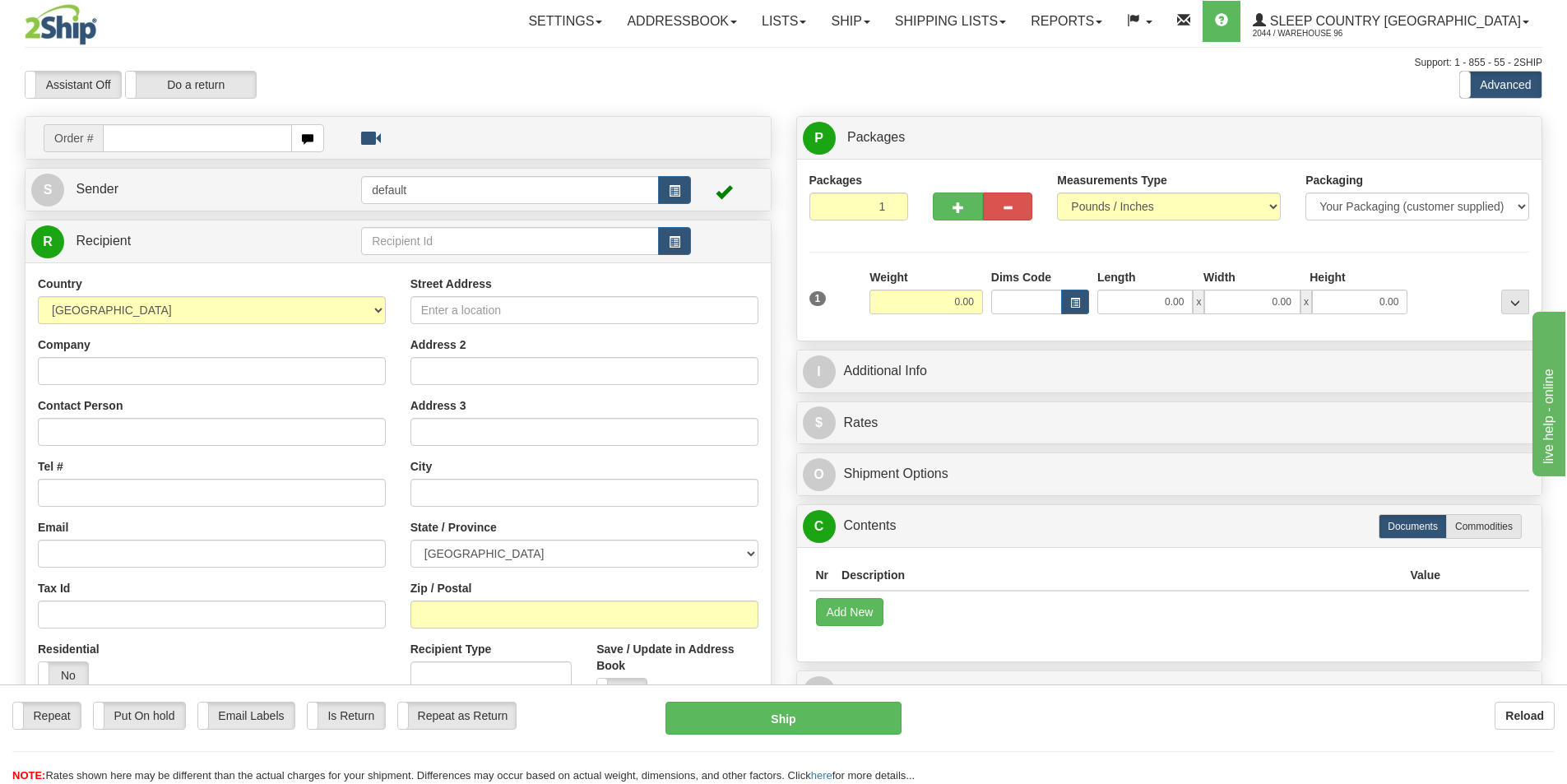
click at [164, 156] on div "Order #" at bounding box center [398, 138] width 746 height 42
click at [164, 149] on input "text" at bounding box center [198, 138] width 189 height 28
type input "9000I131016"
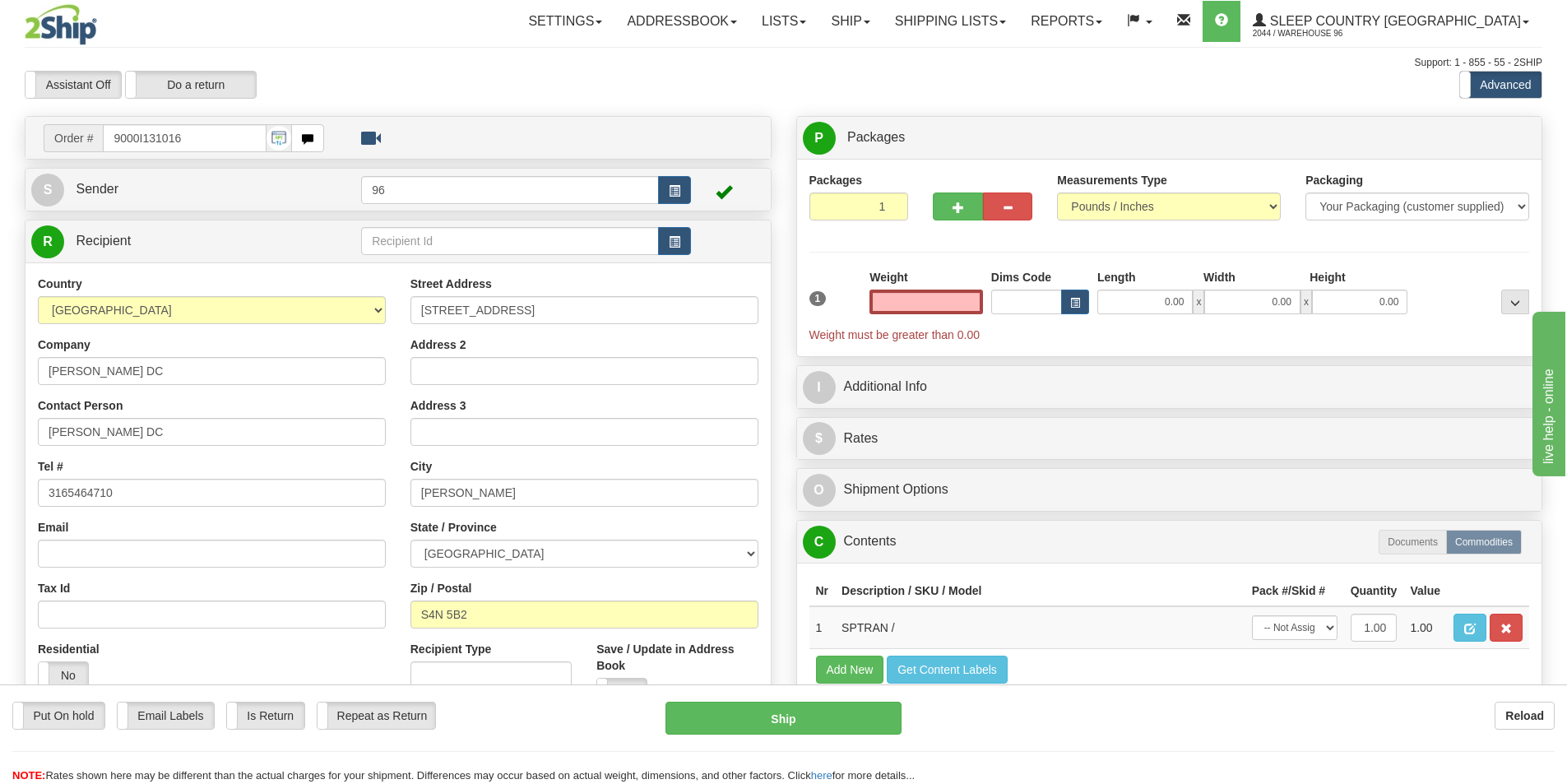
click at [926, 310] on input "text" at bounding box center [926, 302] width 114 height 25
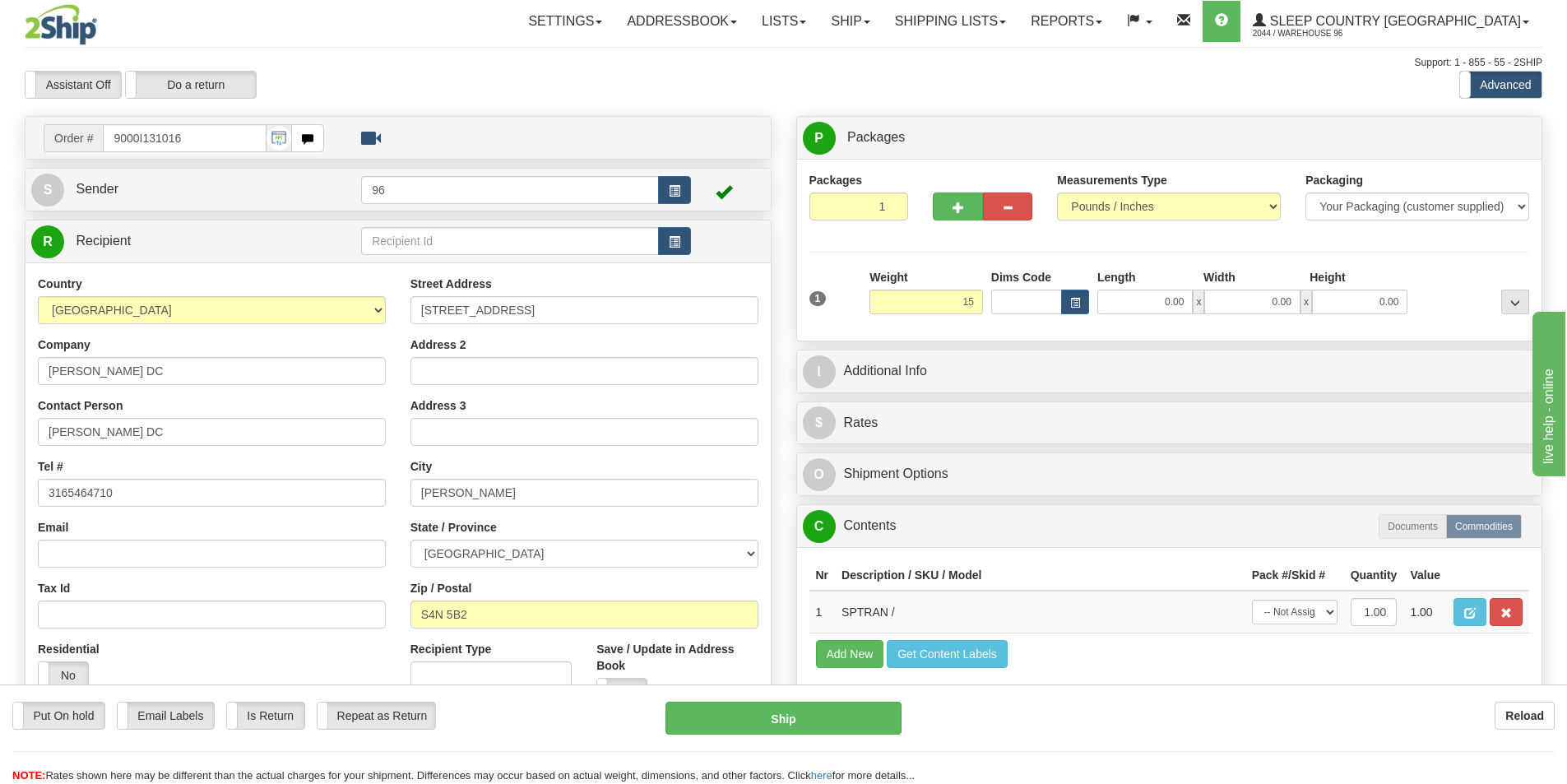
type input "1"
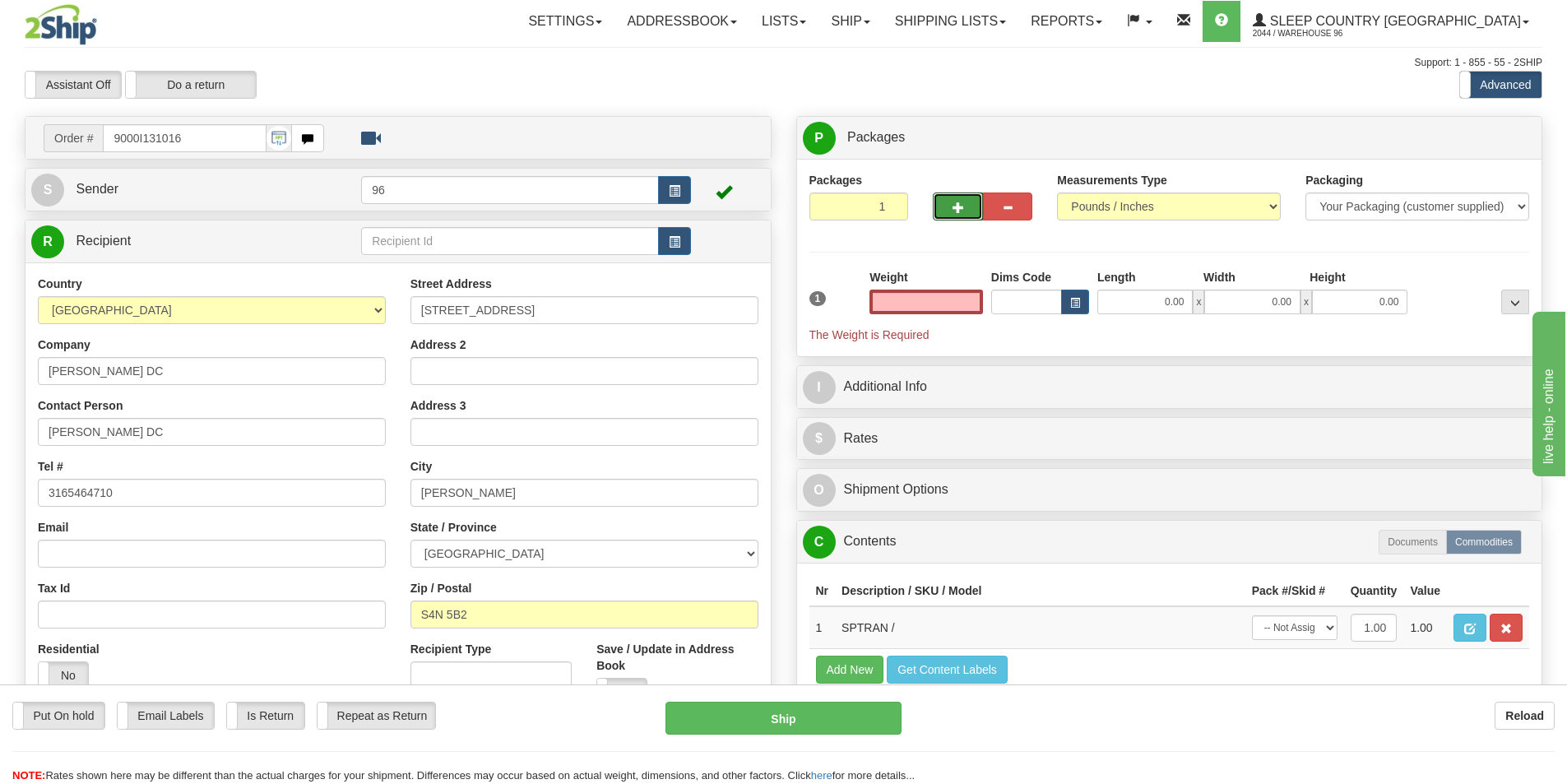
type input "0.00"
click at [961, 211] on span "button" at bounding box center [958, 207] width 11 height 11
type input "2"
click at [1516, 133] on span "Package Level" at bounding box center [1495, 138] width 65 height 11
radio input "true"
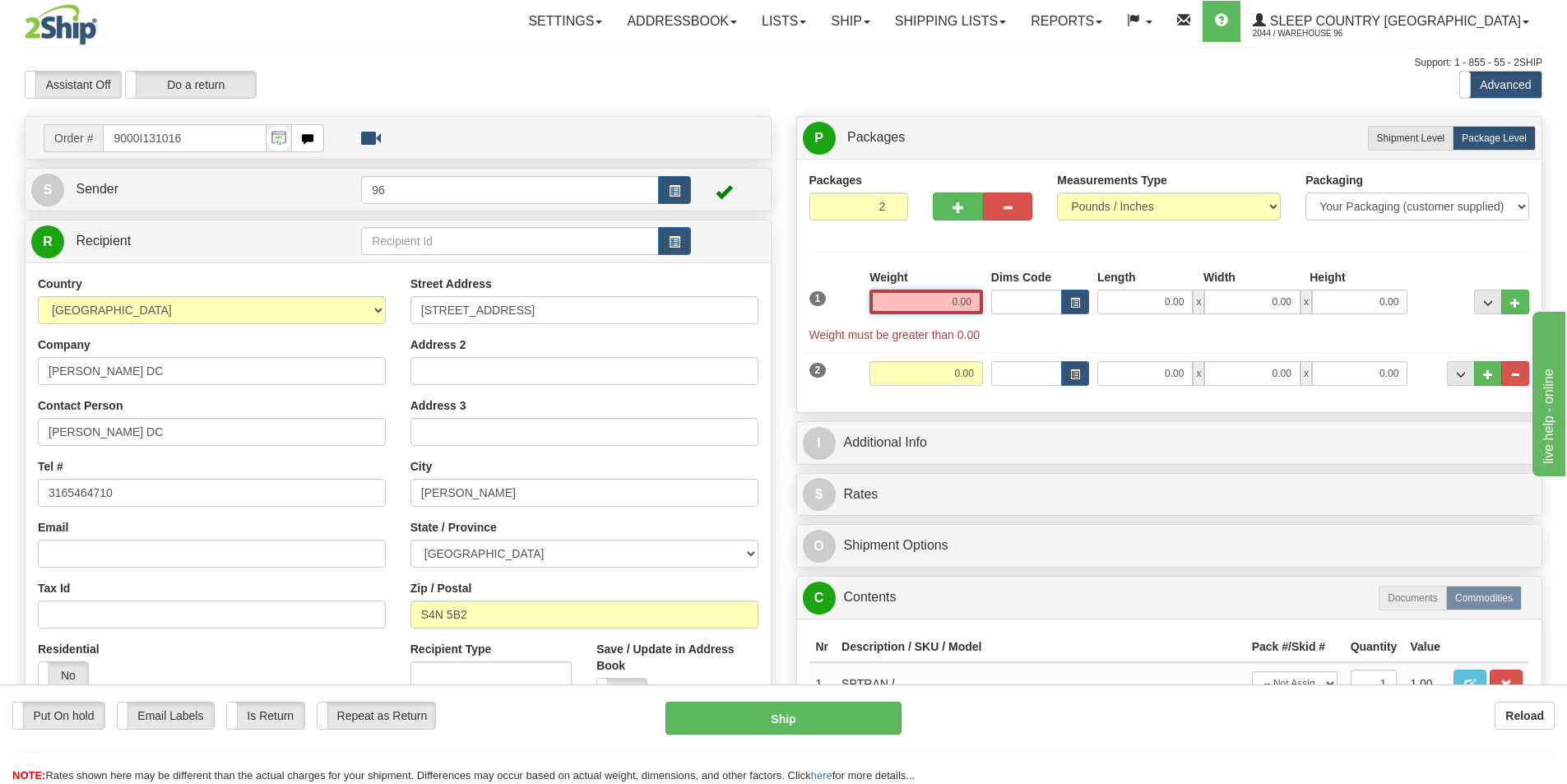
click at [946, 308] on input "0.00" at bounding box center [926, 302] width 114 height 25
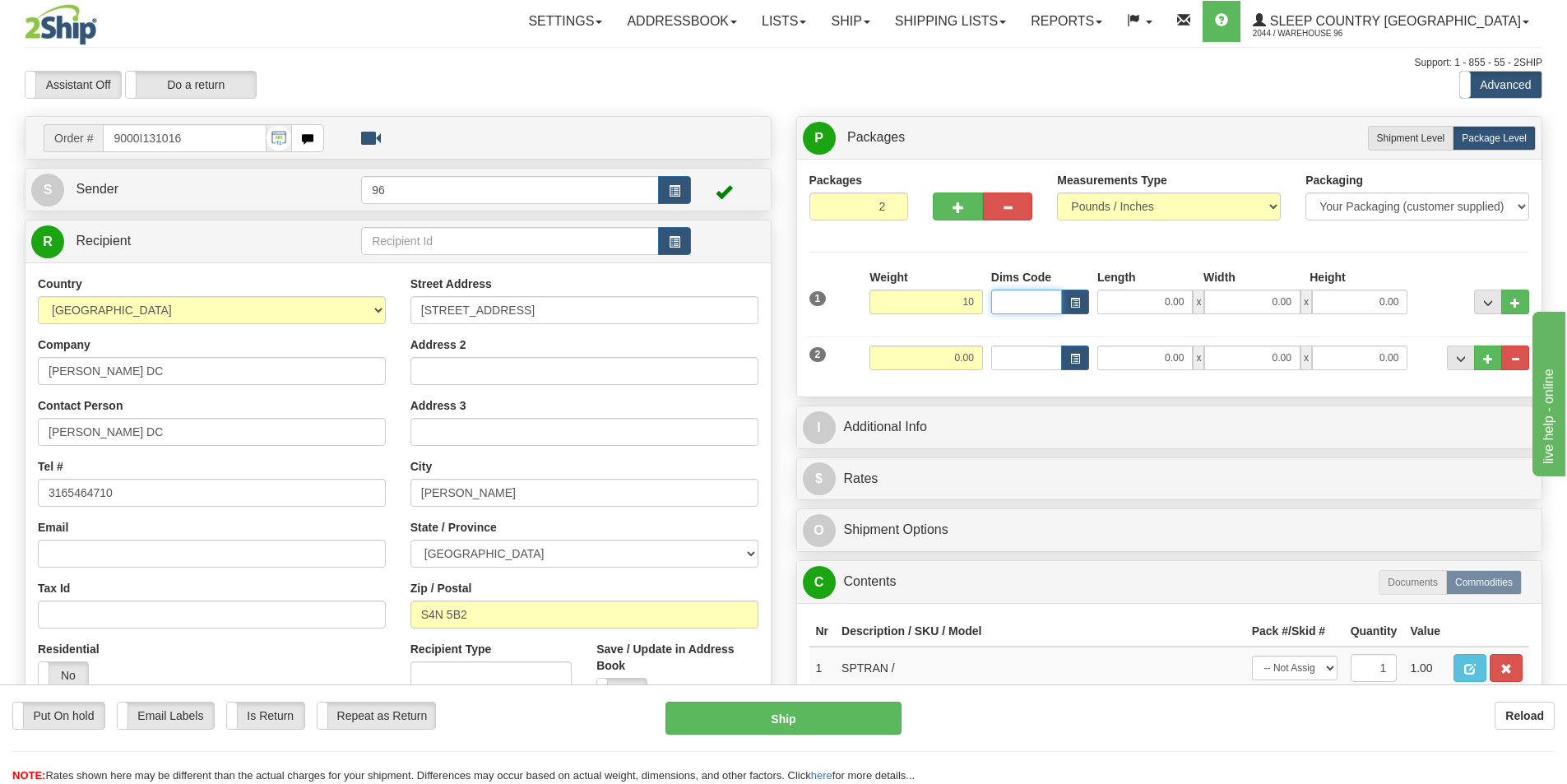
type input "10.00"
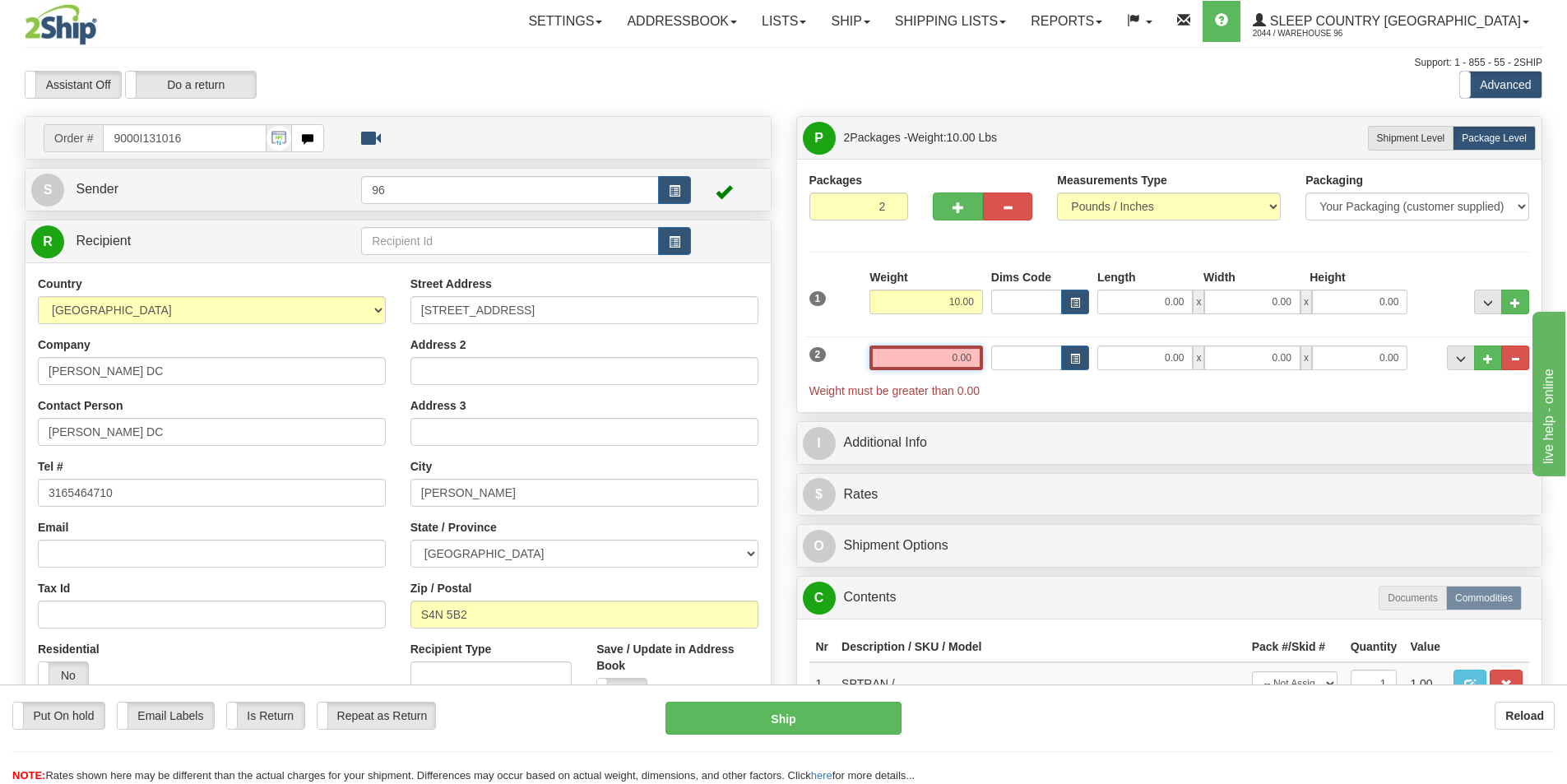
click at [974, 358] on input "0.00" at bounding box center [926, 358] width 114 height 25
type input "8.00"
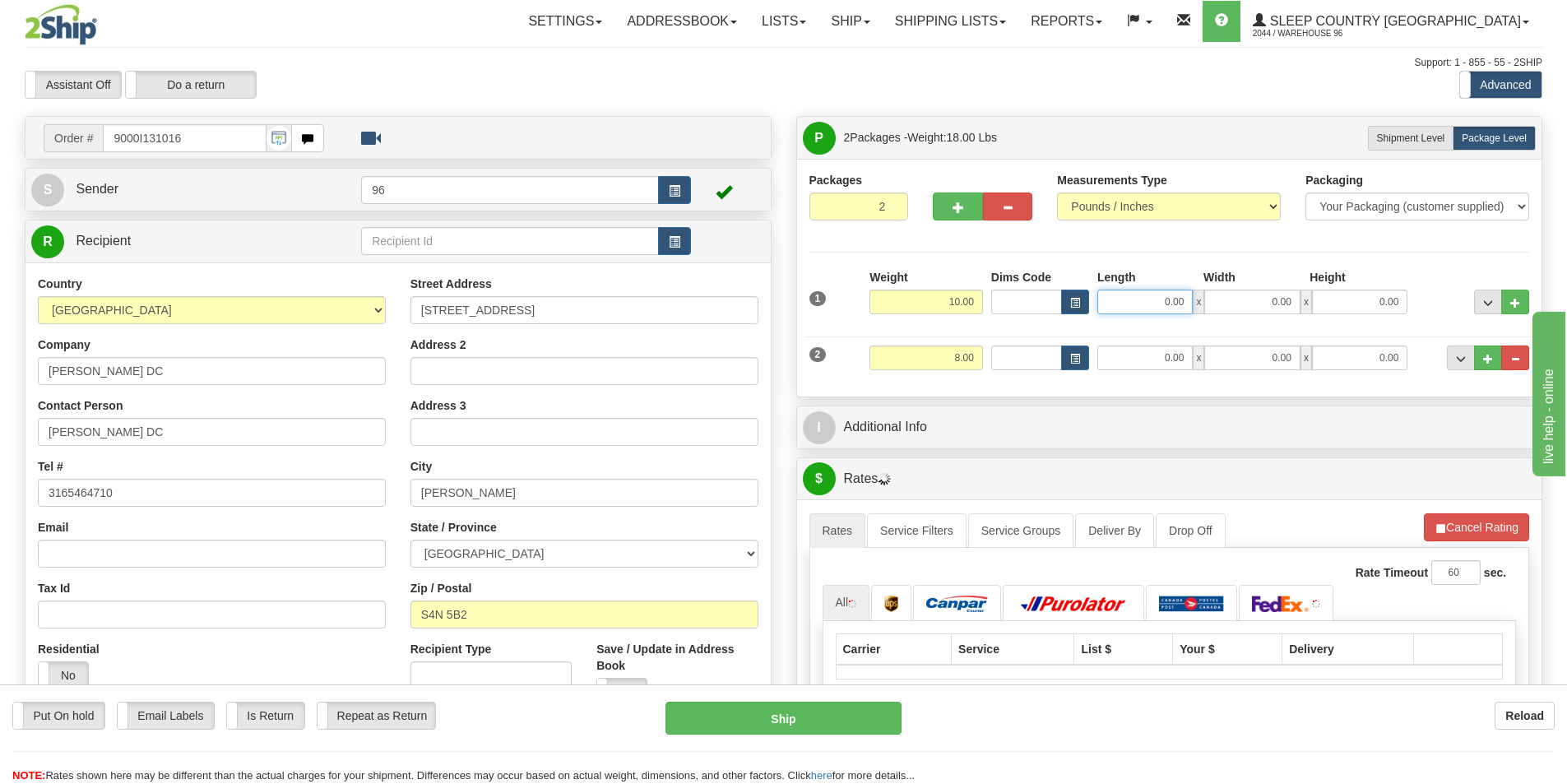
click at [1182, 289] on input "0.00" at bounding box center [1145, 302] width 95 height 25
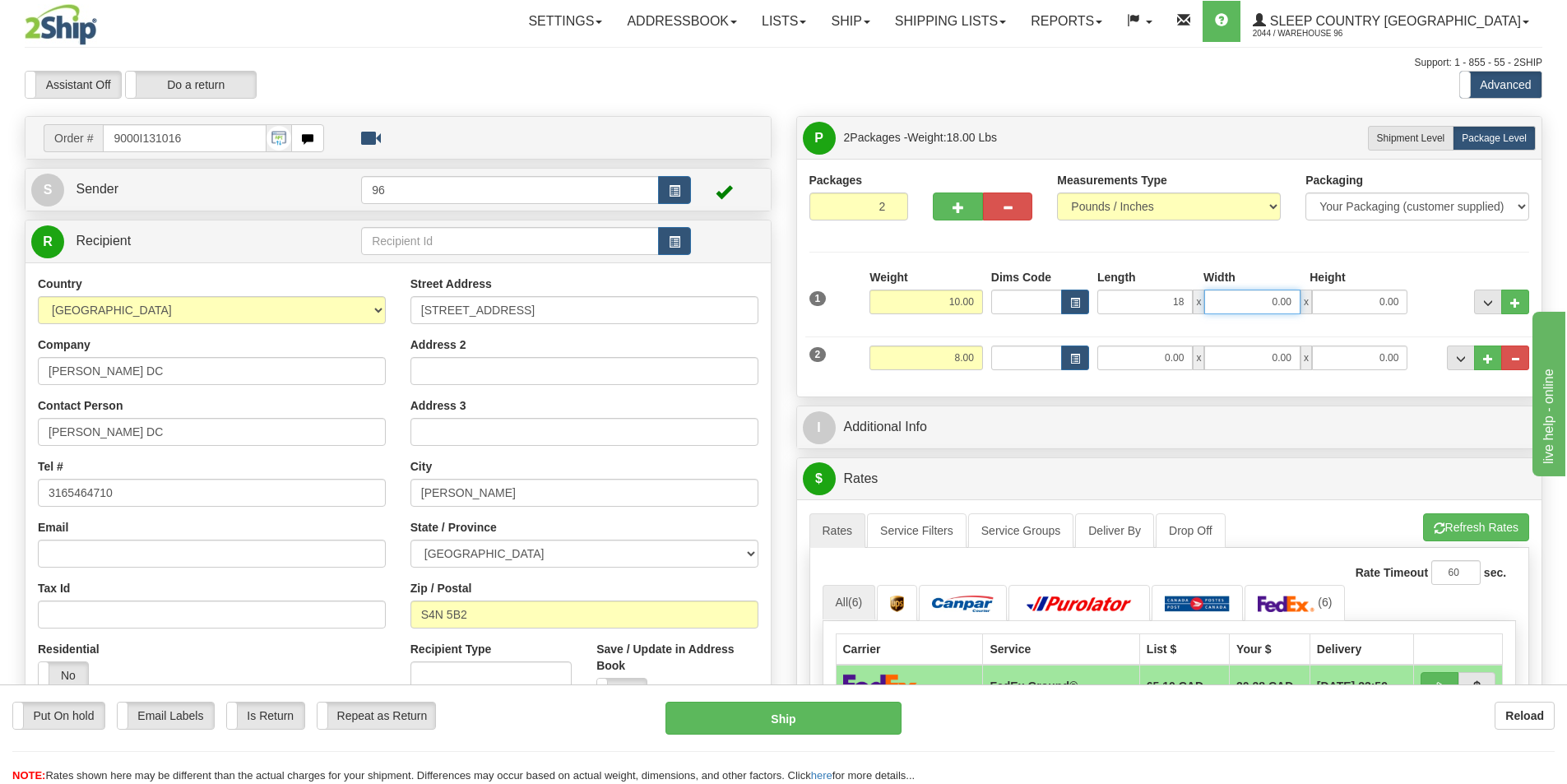
type input "18.00"
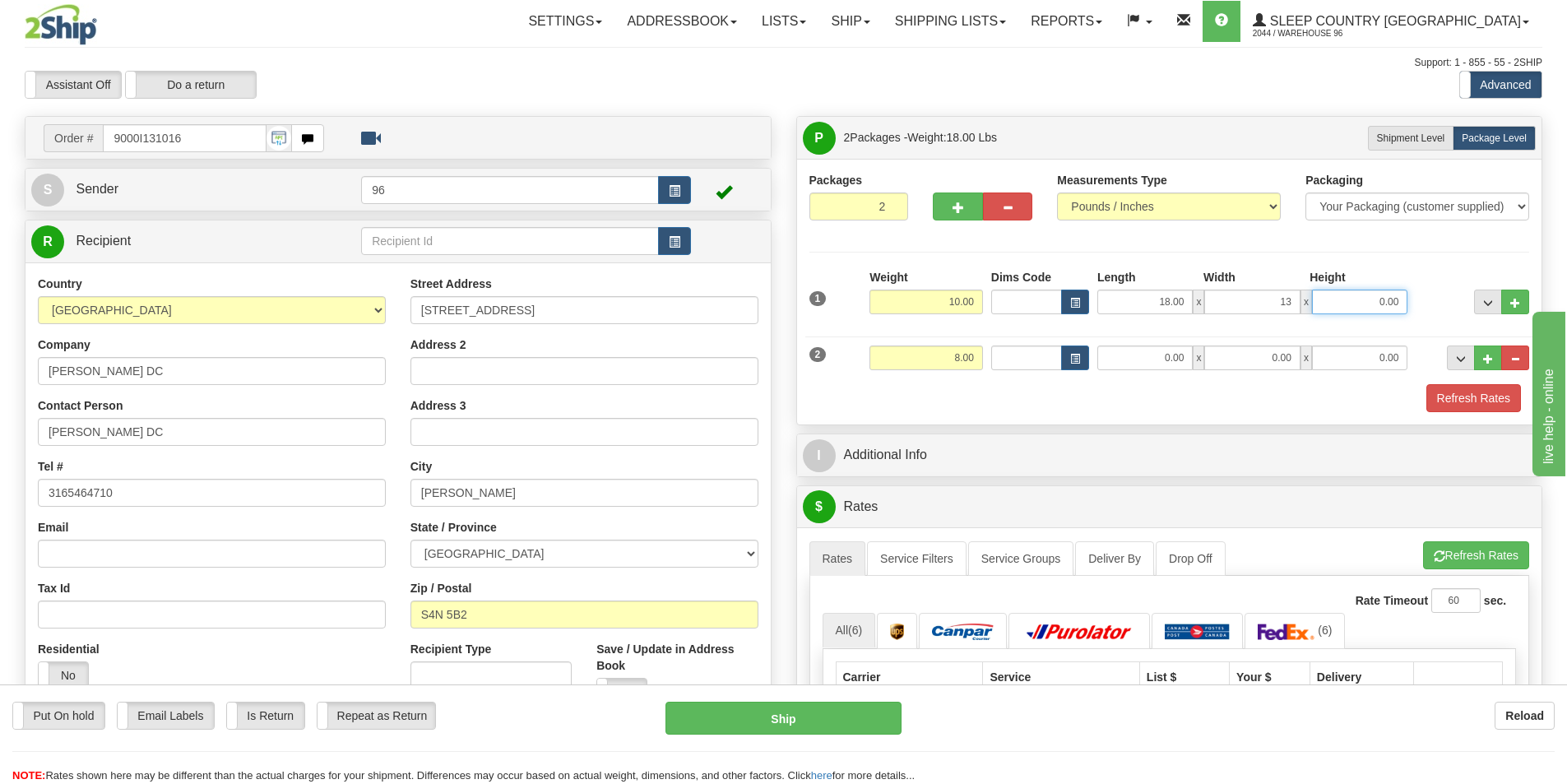
type input "13.00"
type input "10.00"
click at [1166, 351] on input "0.00" at bounding box center [1145, 358] width 95 height 25
click at [1166, 351] on input "105.00" at bounding box center [1145, 358] width 95 height 25
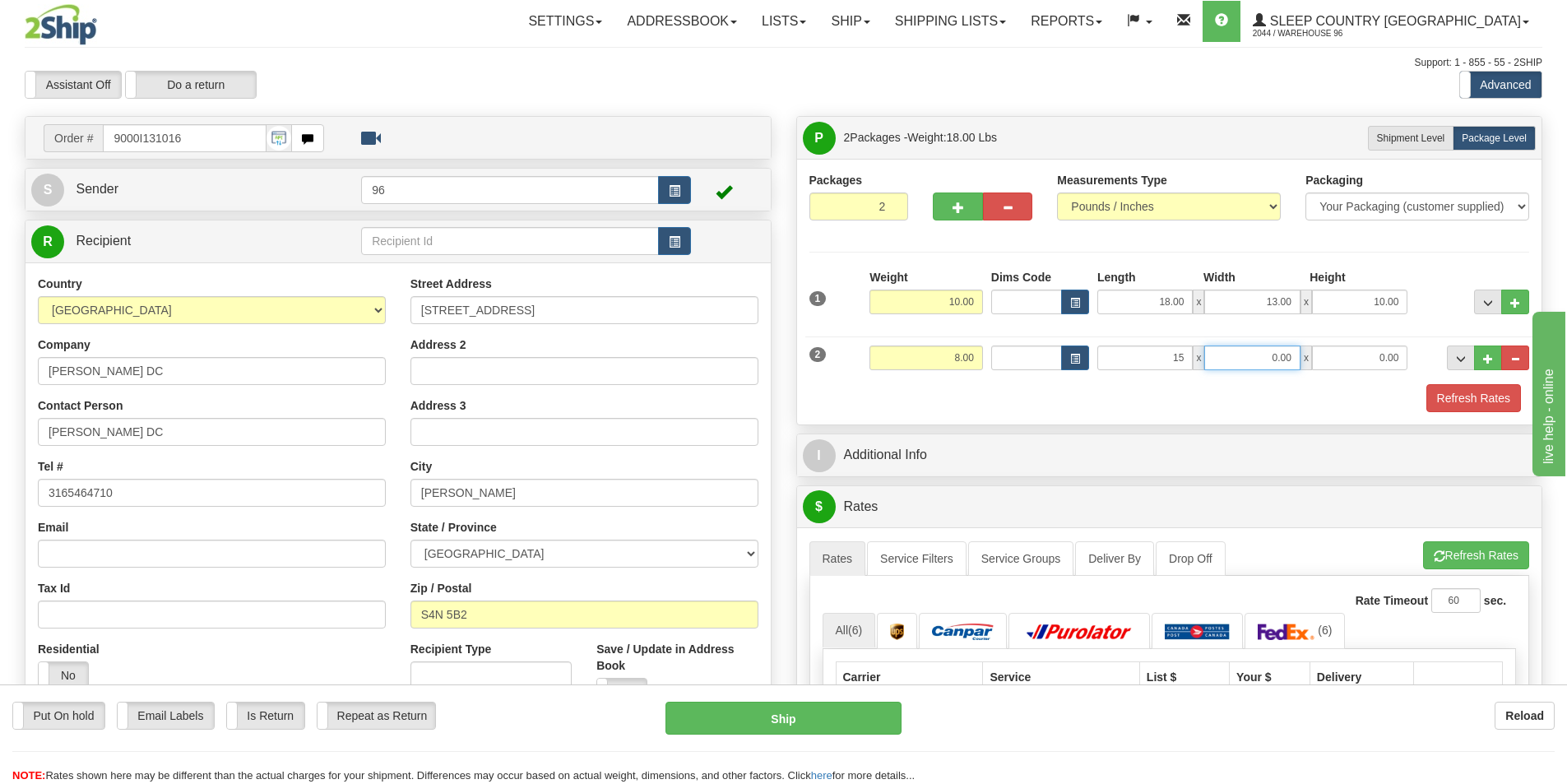
type input "15.00"
type input "12.00"
type input "9.00"
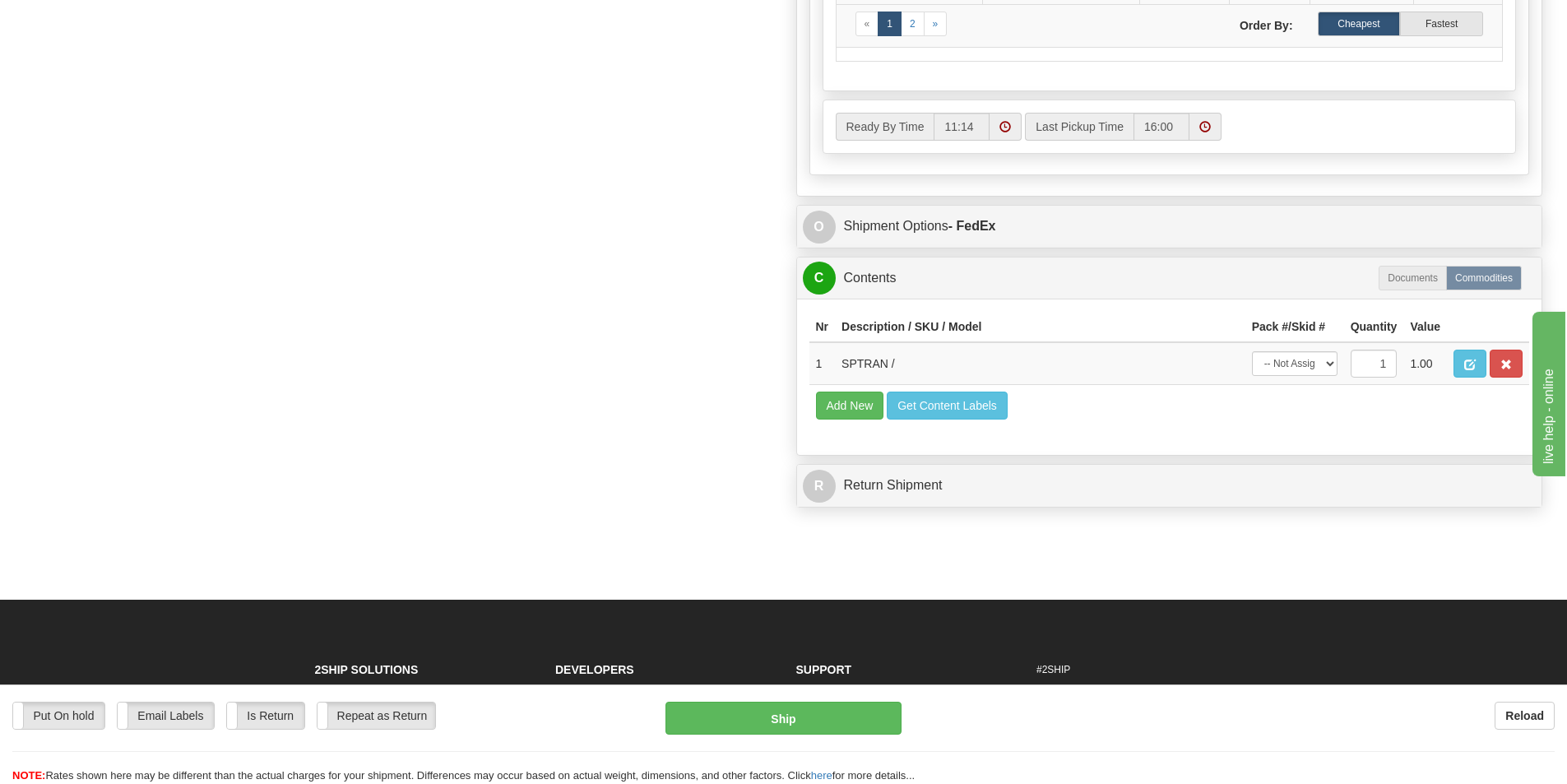
scroll to position [905, 0]
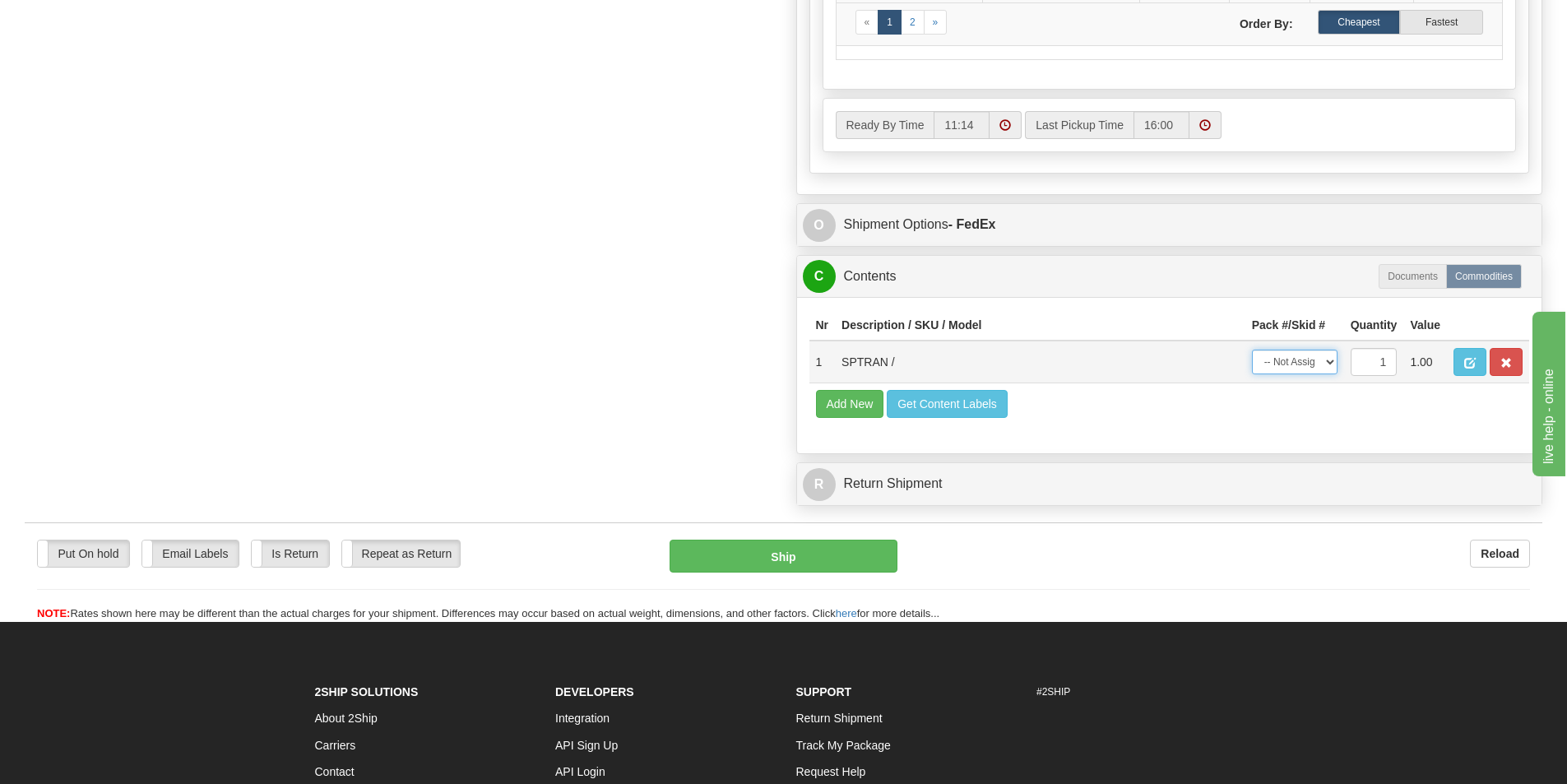
click at [1297, 360] on select "-- Not Assigned -- Package 1 Package 2" at bounding box center [1294, 362] width 86 height 25
select select "0"
click at [1252, 349] on select "-- Not Assigned -- Package 1 Package 2" at bounding box center [1294, 362] width 86 height 25
click at [1374, 360] on input "1" at bounding box center [1374, 362] width 47 height 28
type input "1"
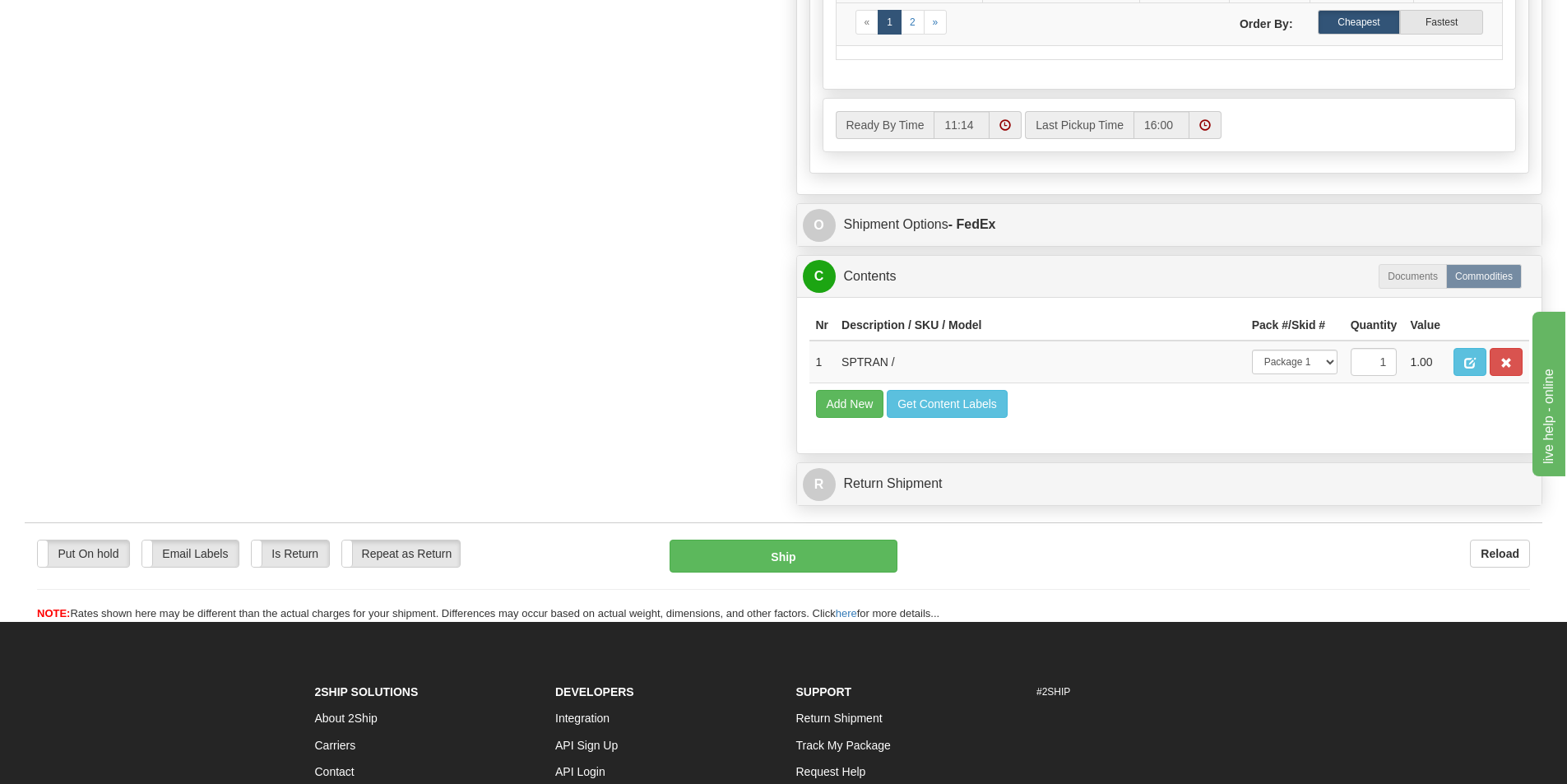
click at [1116, 258] on div "C Contents Documents Commodities" at bounding box center [1169, 277] width 746 height 42
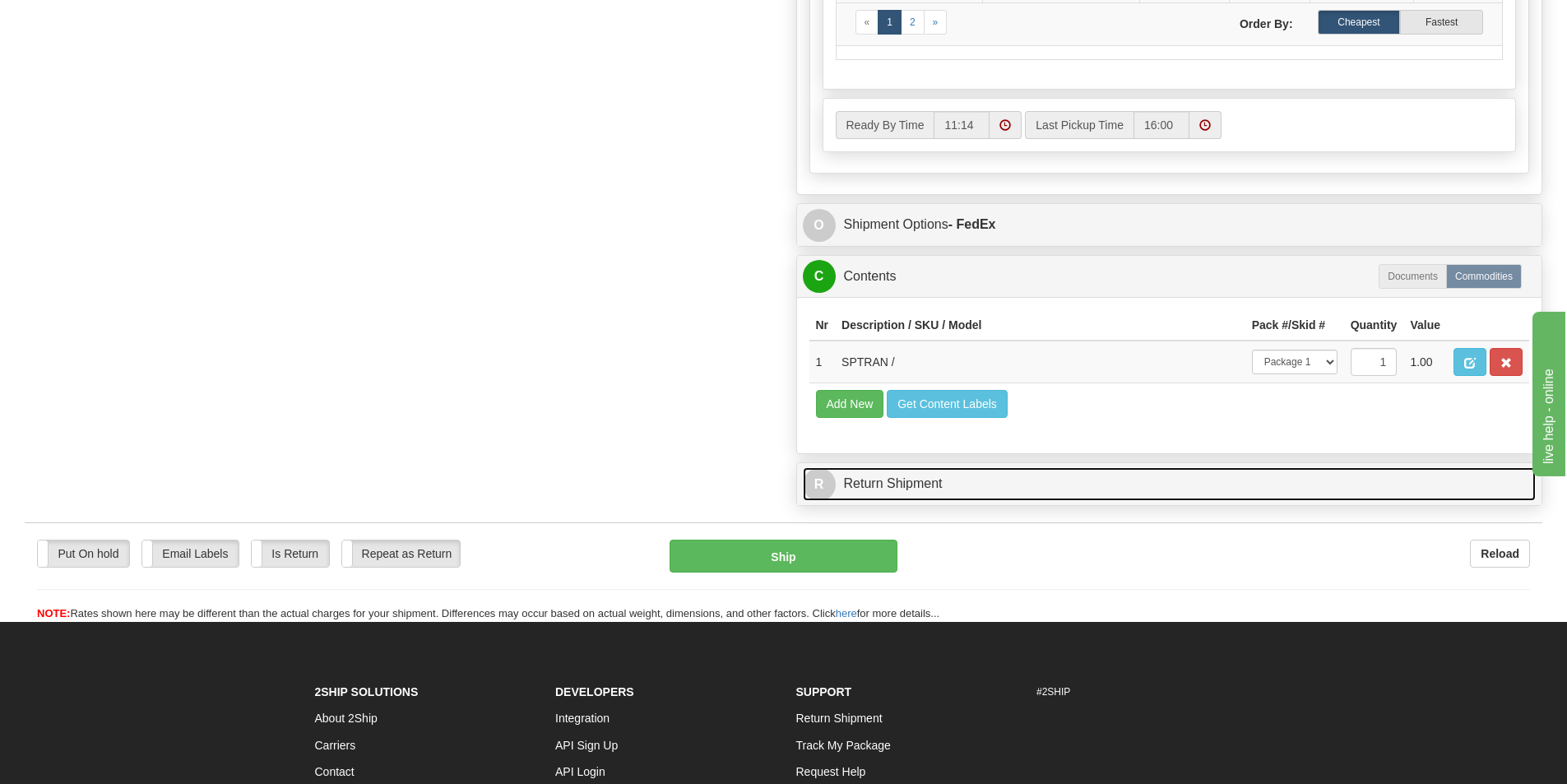
click at [1066, 475] on link "R Return Shipment" at bounding box center [1170, 484] width 734 height 34
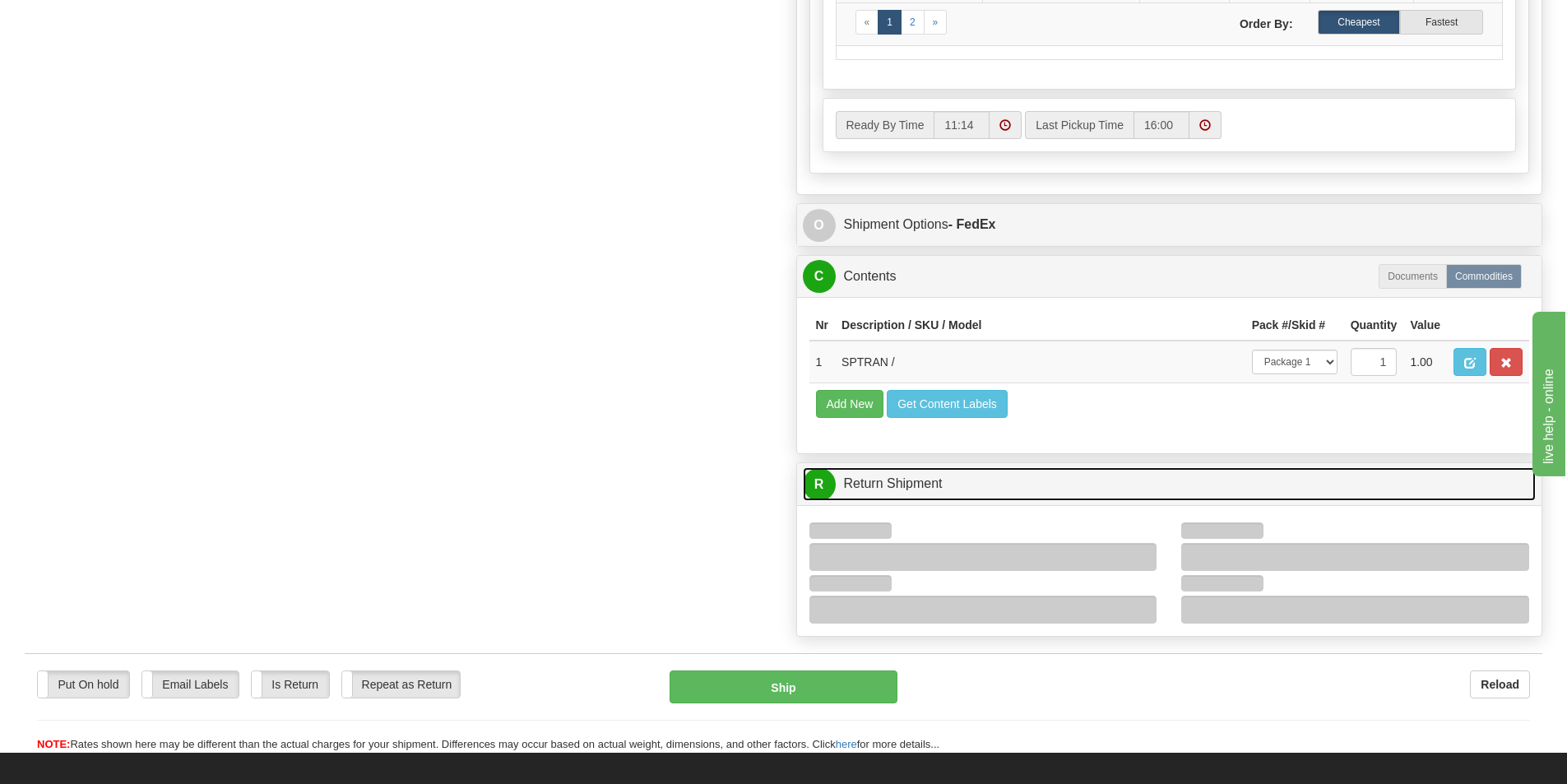
click at [1070, 481] on link "R Return Shipment" at bounding box center [1170, 484] width 734 height 34
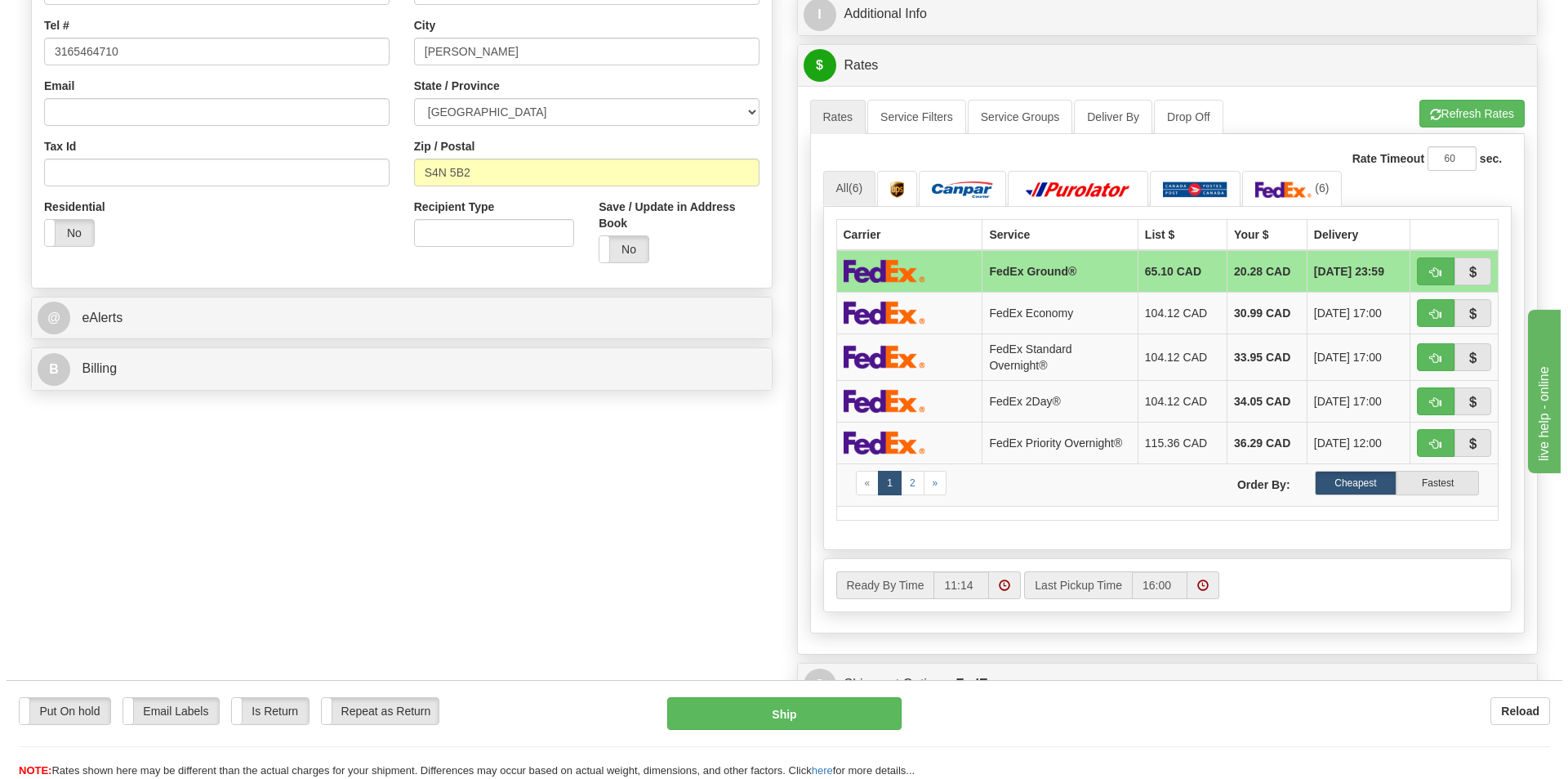
scroll to position [408, 0]
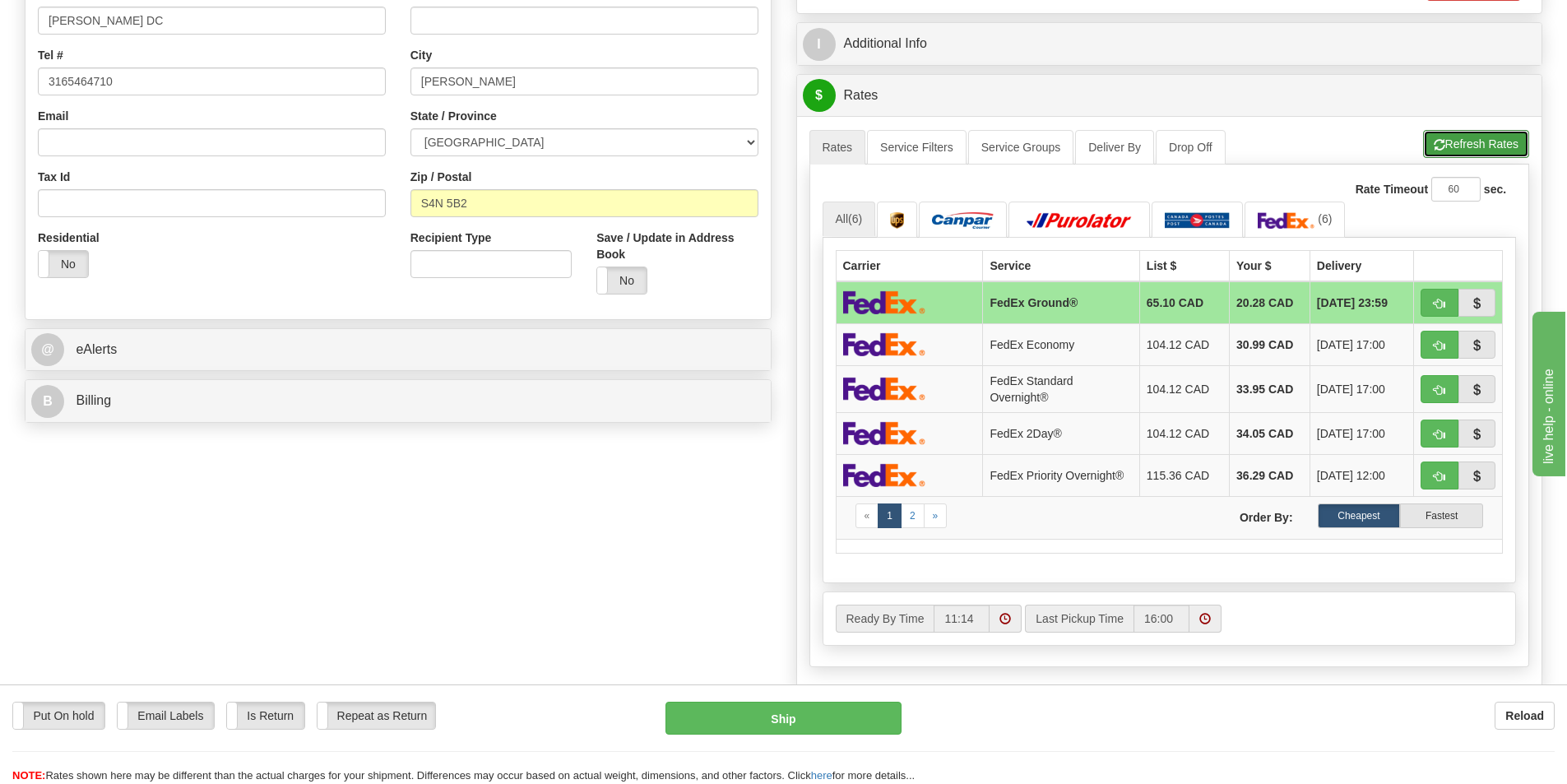
click at [1443, 136] on button "Refresh Rates" at bounding box center [1476, 144] width 106 height 28
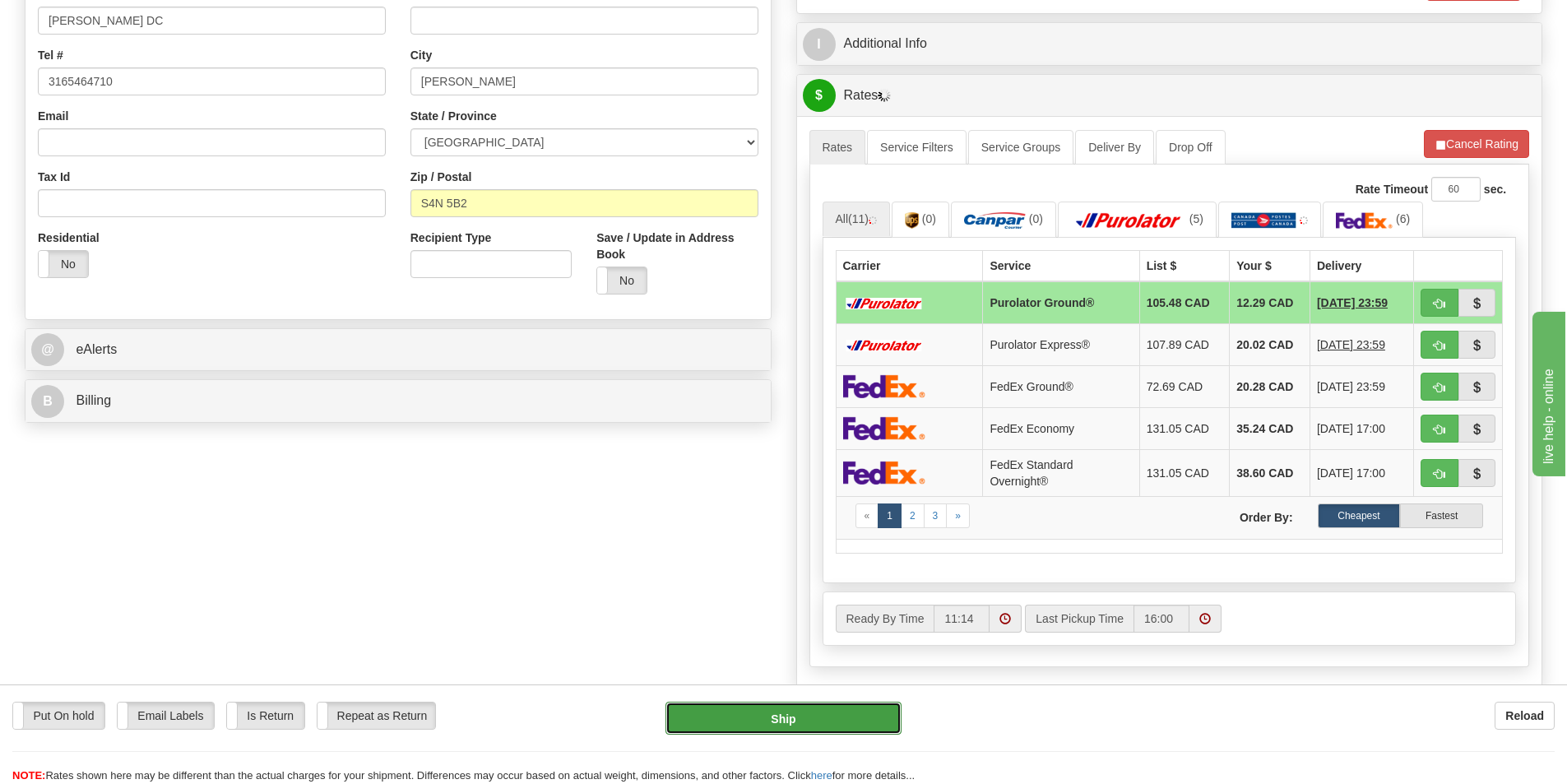
click at [728, 709] on button "Ship" at bounding box center [784, 717] width 236 height 33
type input "260"
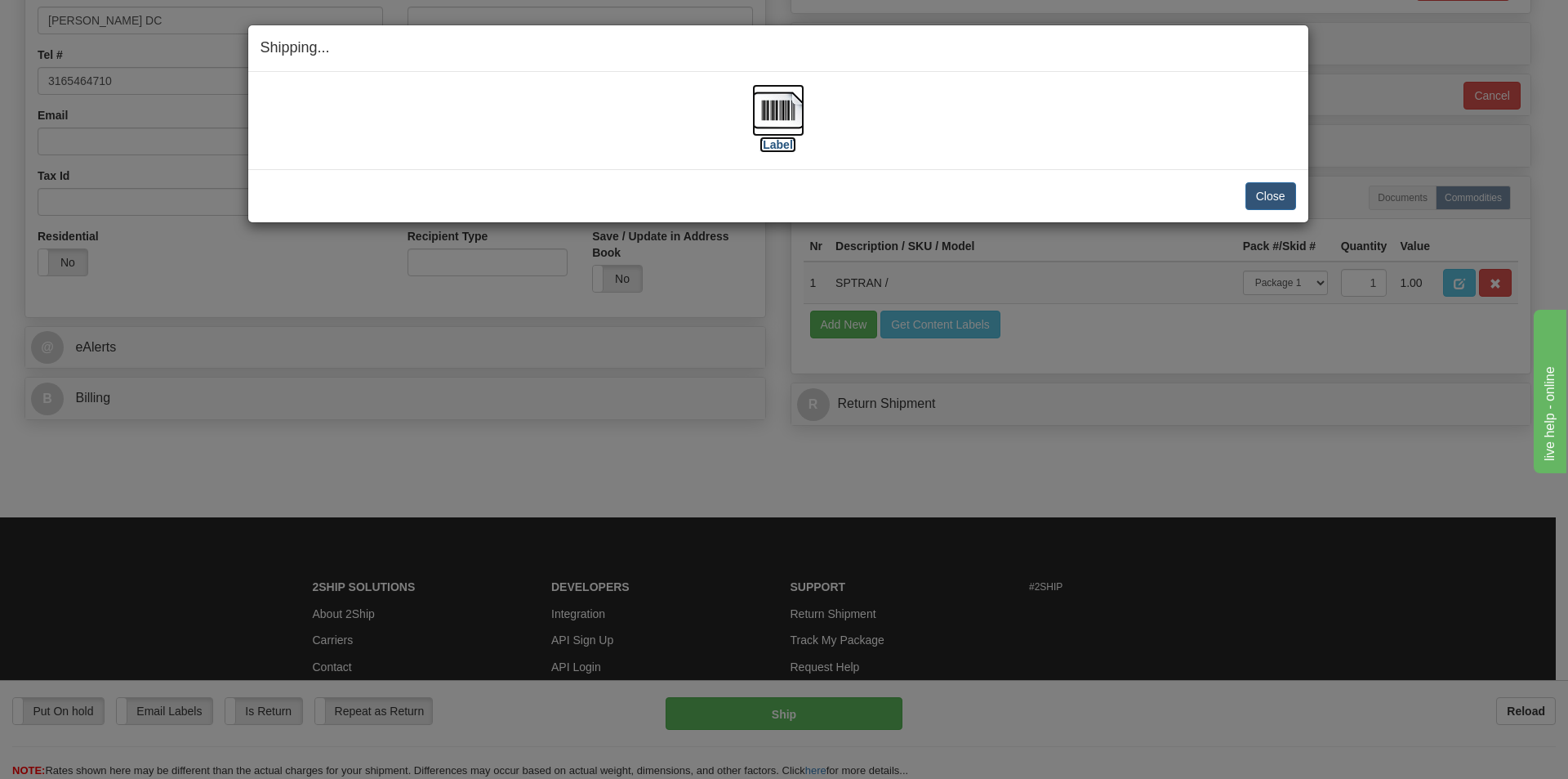
click at [789, 128] on img at bounding box center [779, 110] width 53 height 53
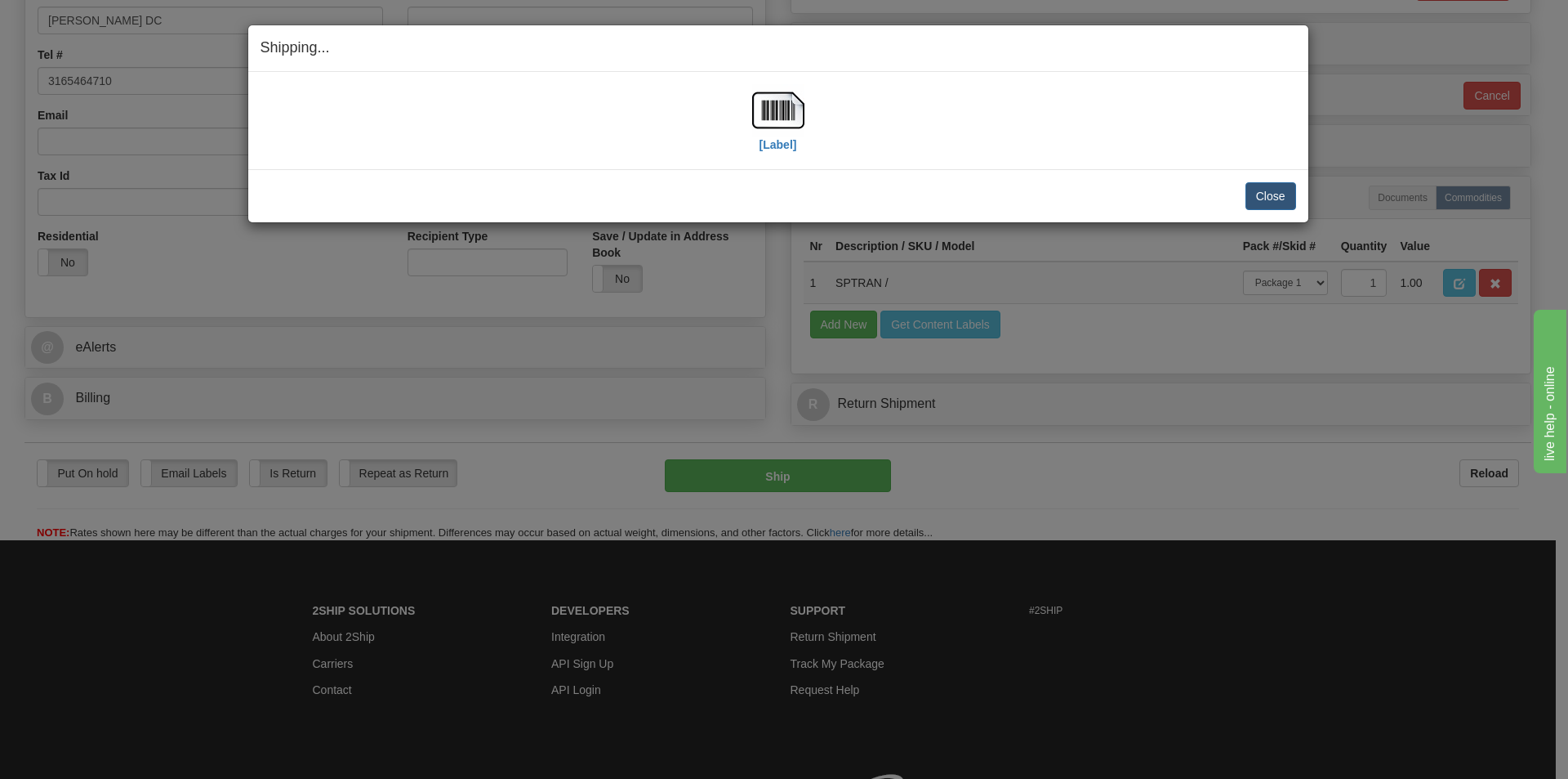
drag, startPoint x: 1241, startPoint y: 200, endPoint x: 1254, endPoint y: 195, distance: 13.9
click at [1244, 199] on div "Close Cancel" at bounding box center [778, 196] width 1035 height 28
click at [1254, 195] on button "Close" at bounding box center [1271, 196] width 51 height 28
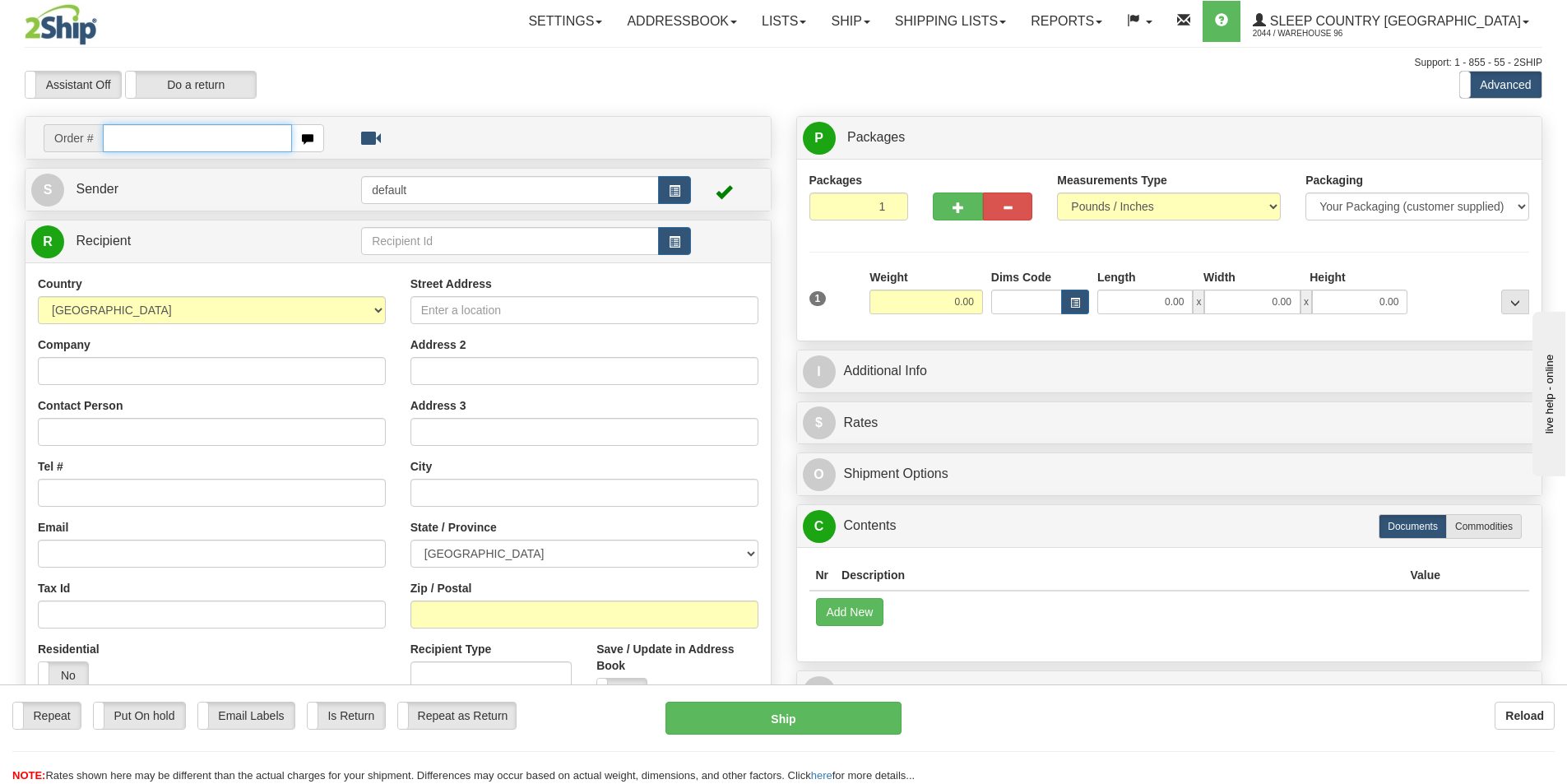
click at [209, 144] on input "text" at bounding box center [198, 138] width 189 height 28
type input "9000I131237"
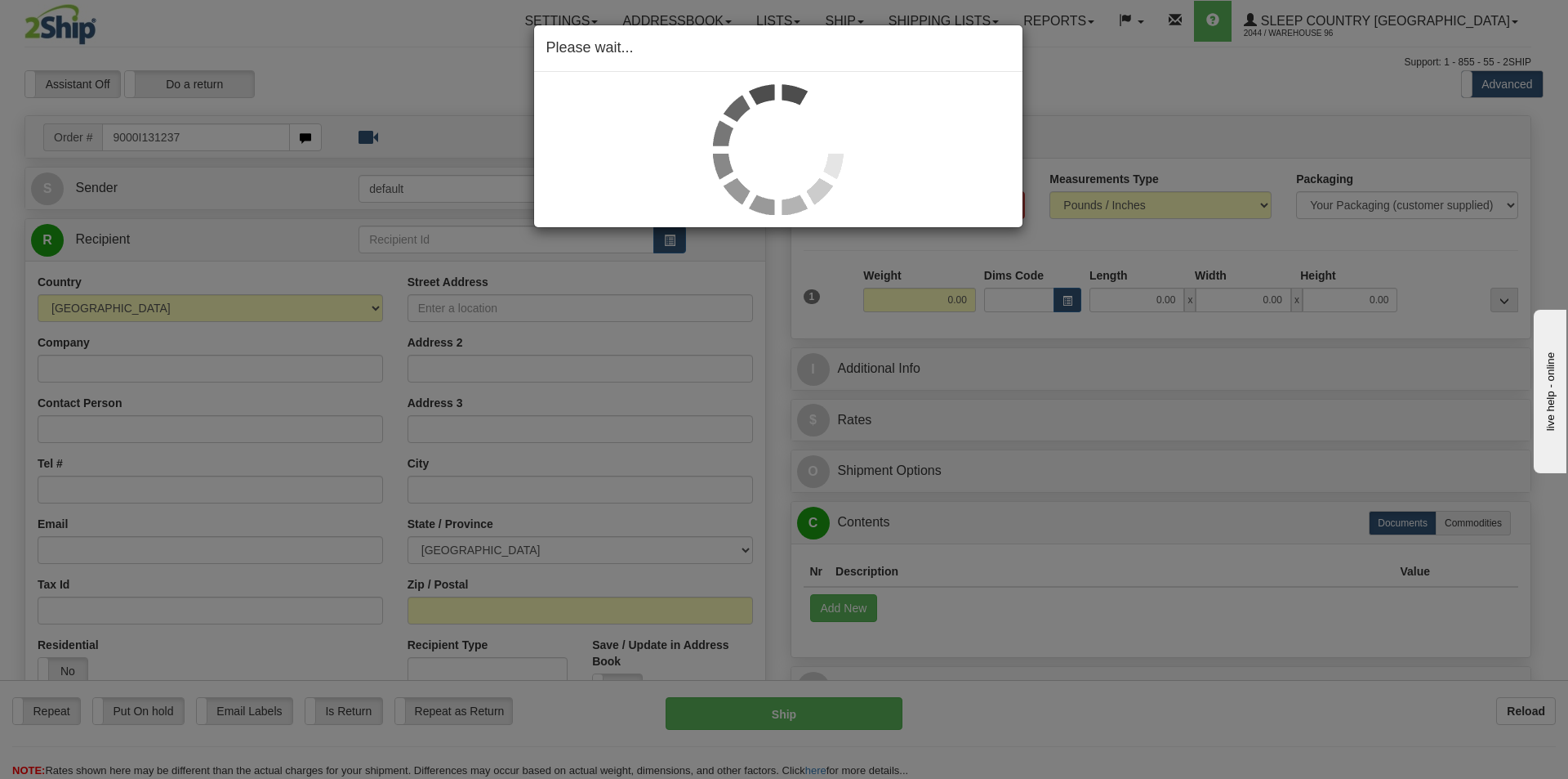
click at [1142, 299] on div "Please wait..." at bounding box center [784, 389] width 1568 height 779
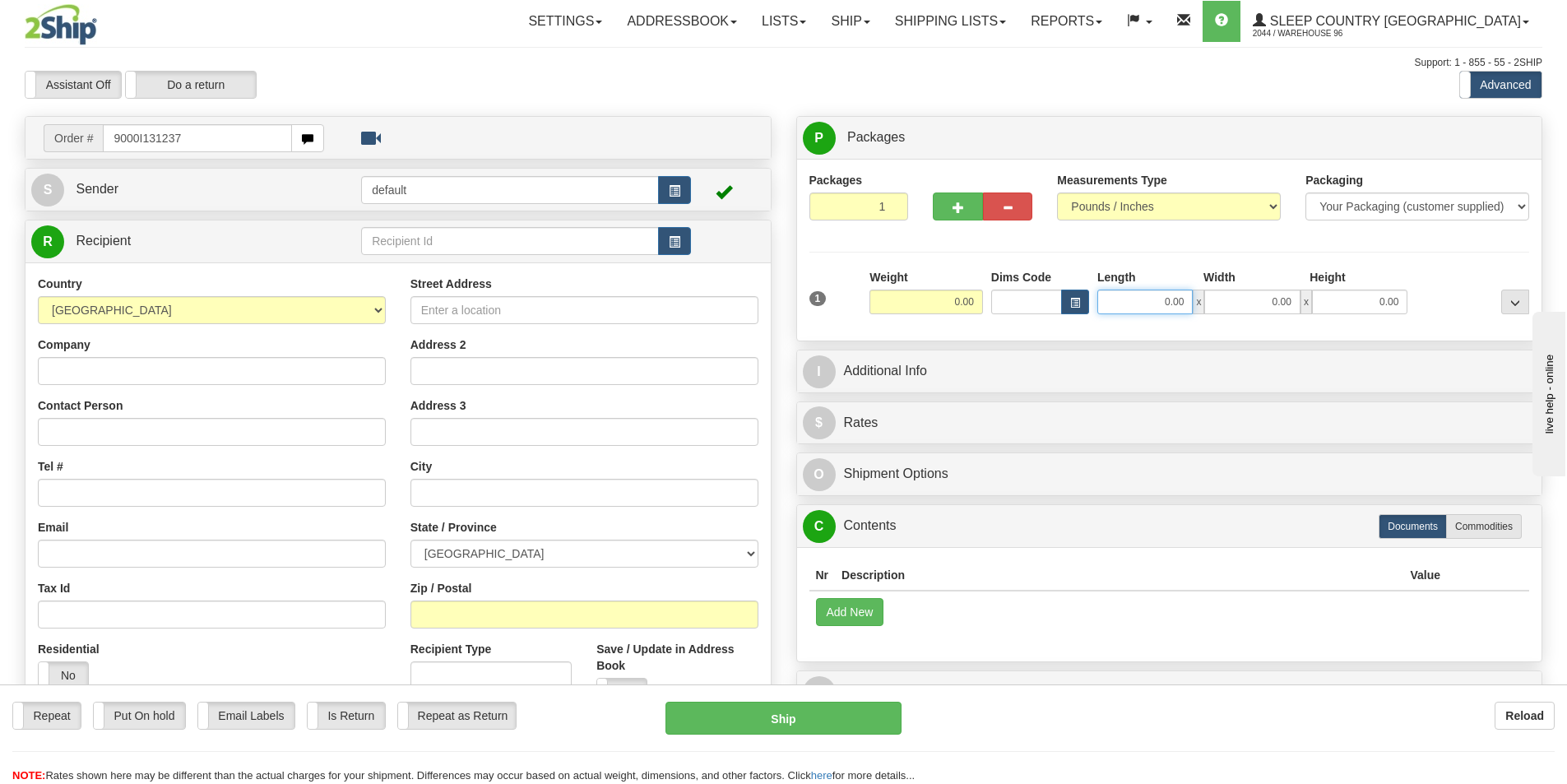
click at [1160, 305] on input "0.00" at bounding box center [1145, 302] width 95 height 25
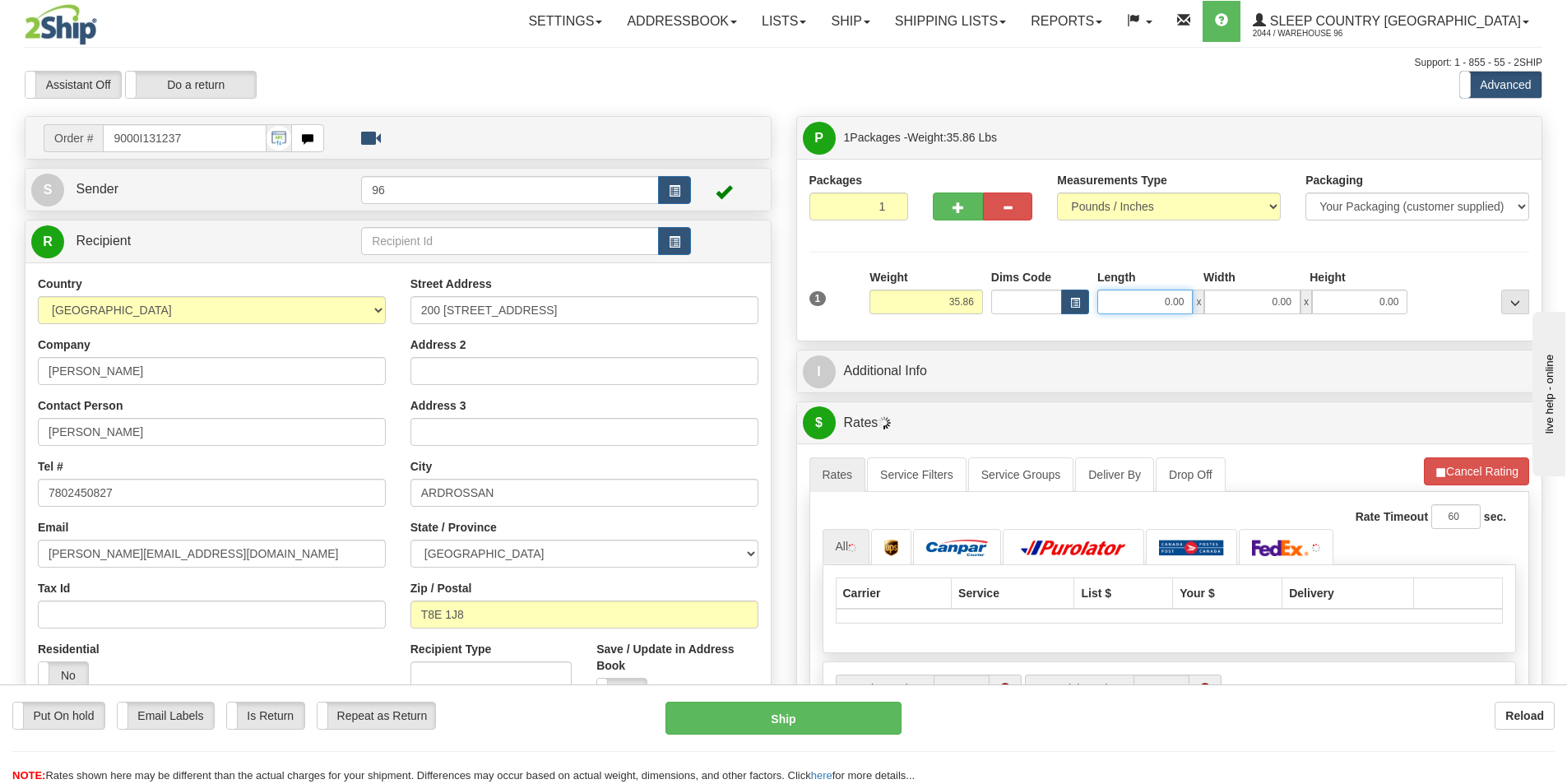
click at [1169, 310] on input "0.00" at bounding box center [1145, 302] width 95 height 25
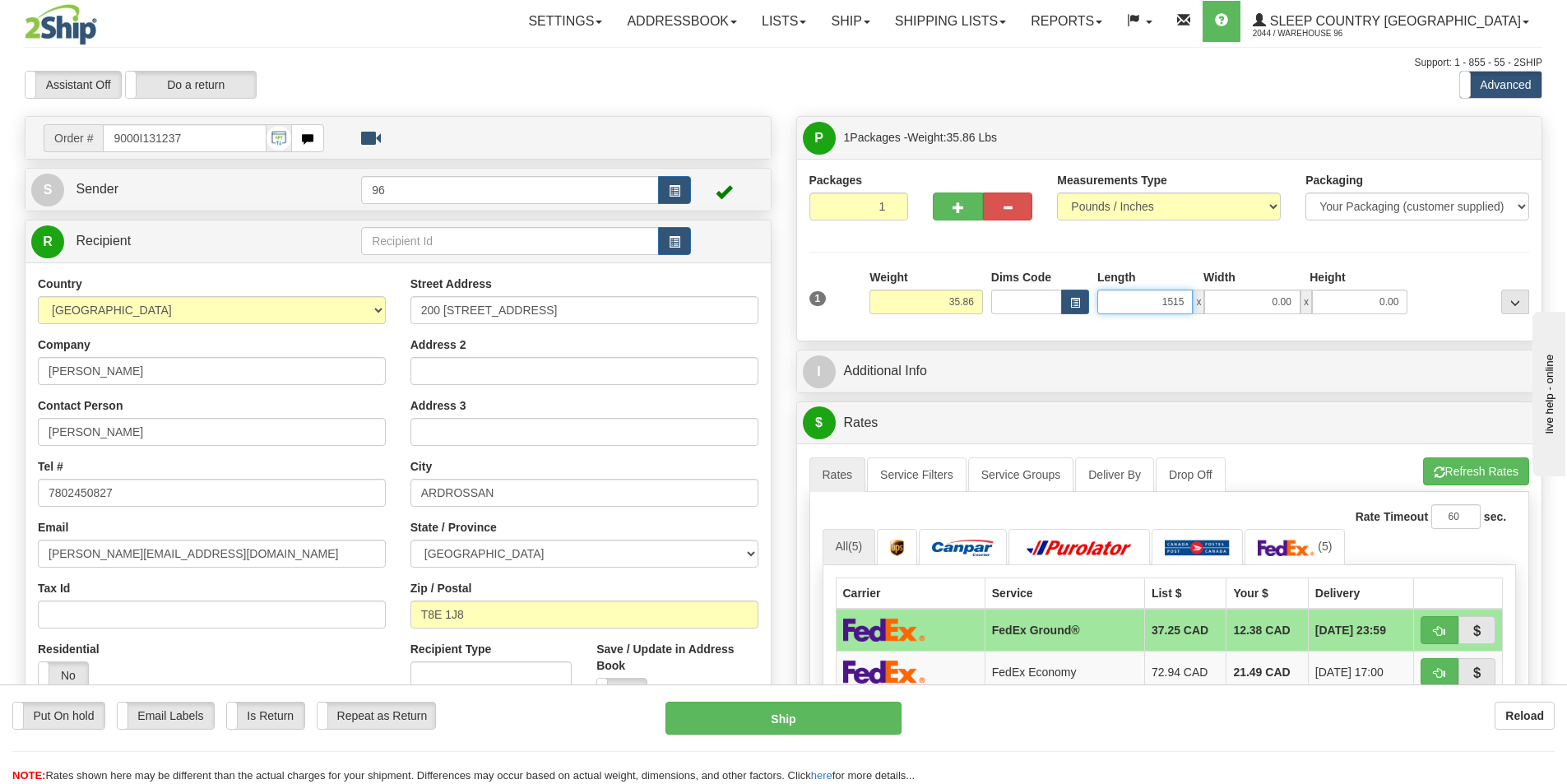
click at [1185, 297] on input "1515" at bounding box center [1145, 302] width 95 height 25
type input "15.00"
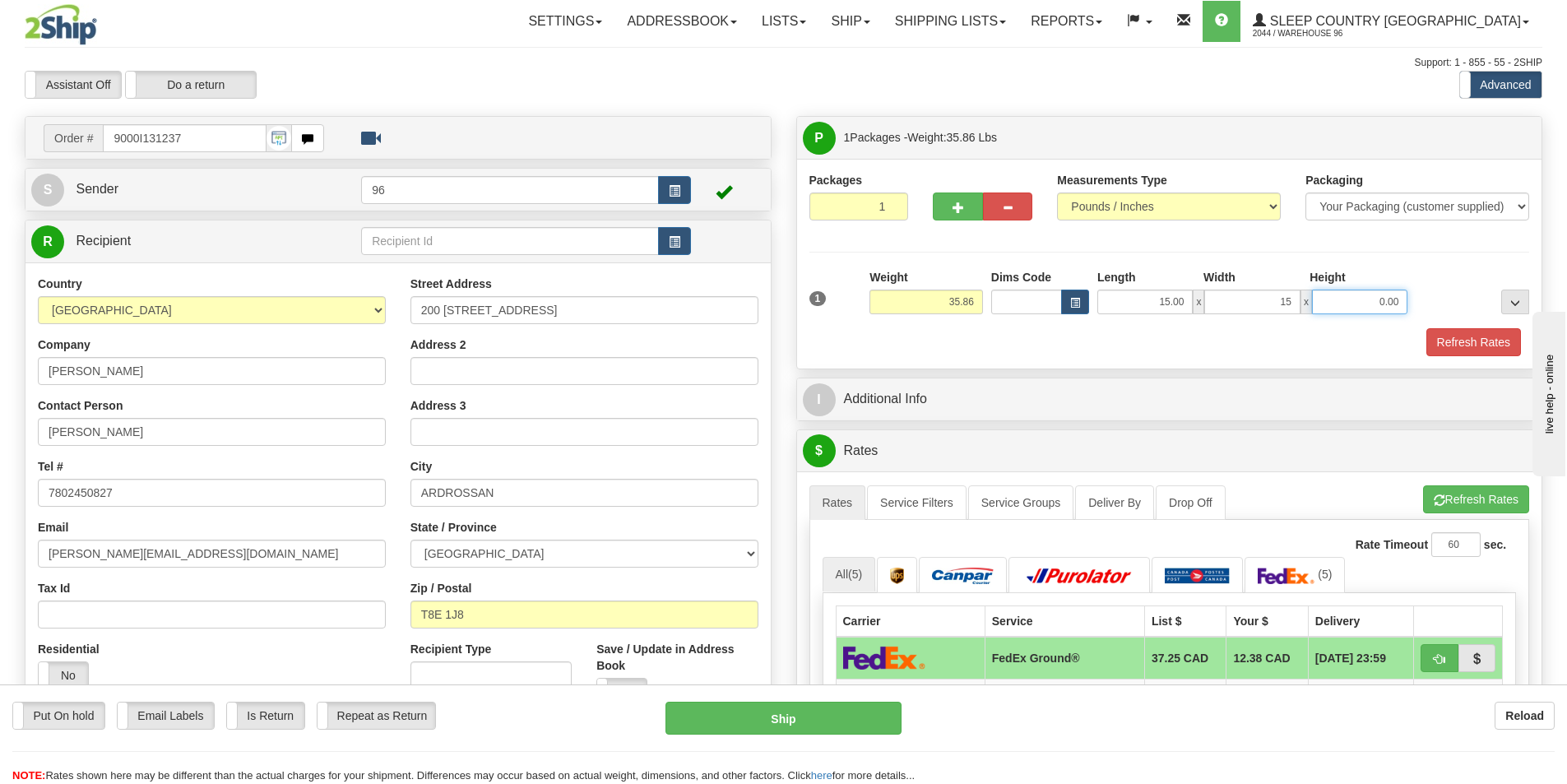
type input "15.00"
type input "42.00"
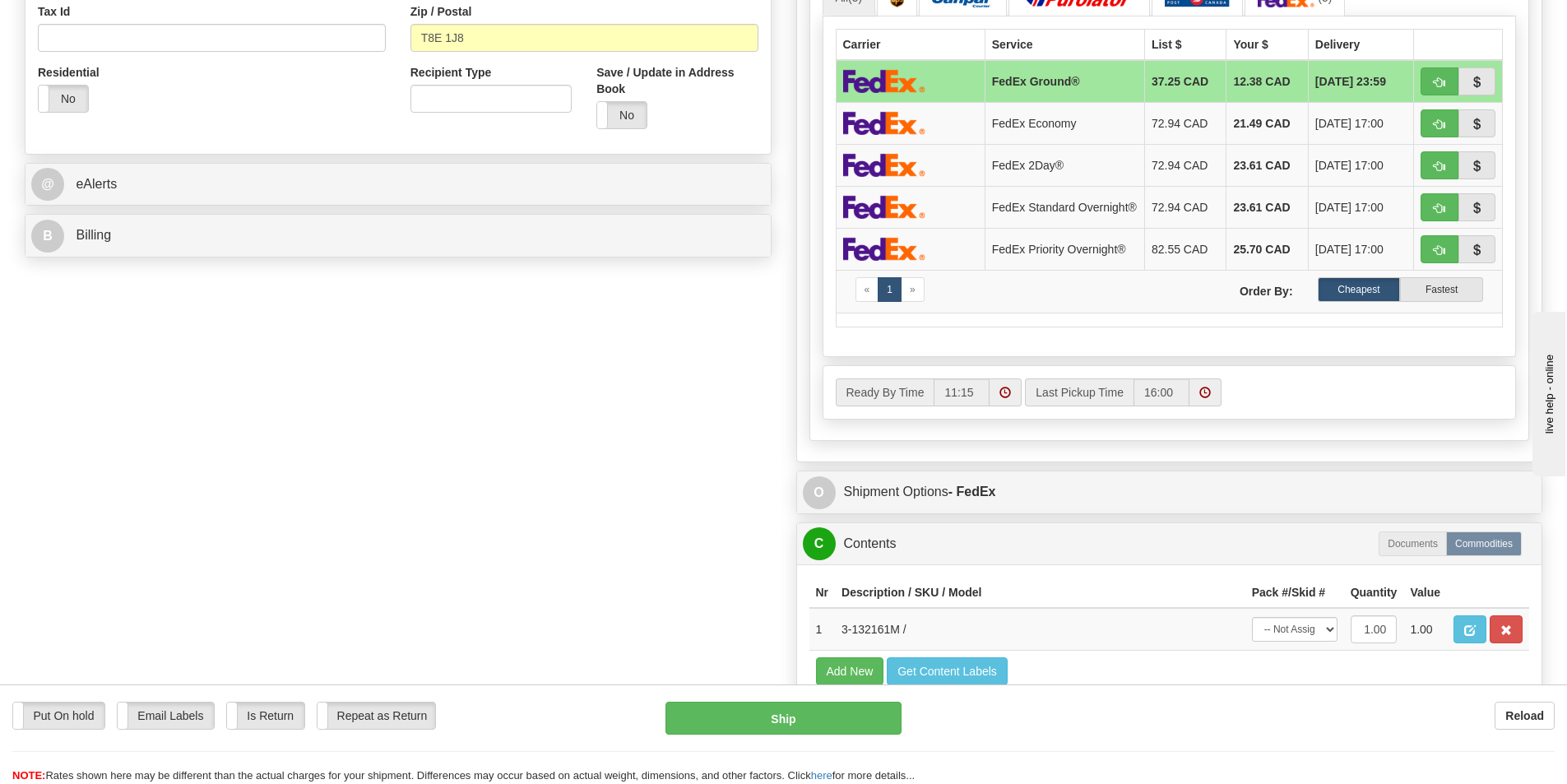
scroll to position [740, 0]
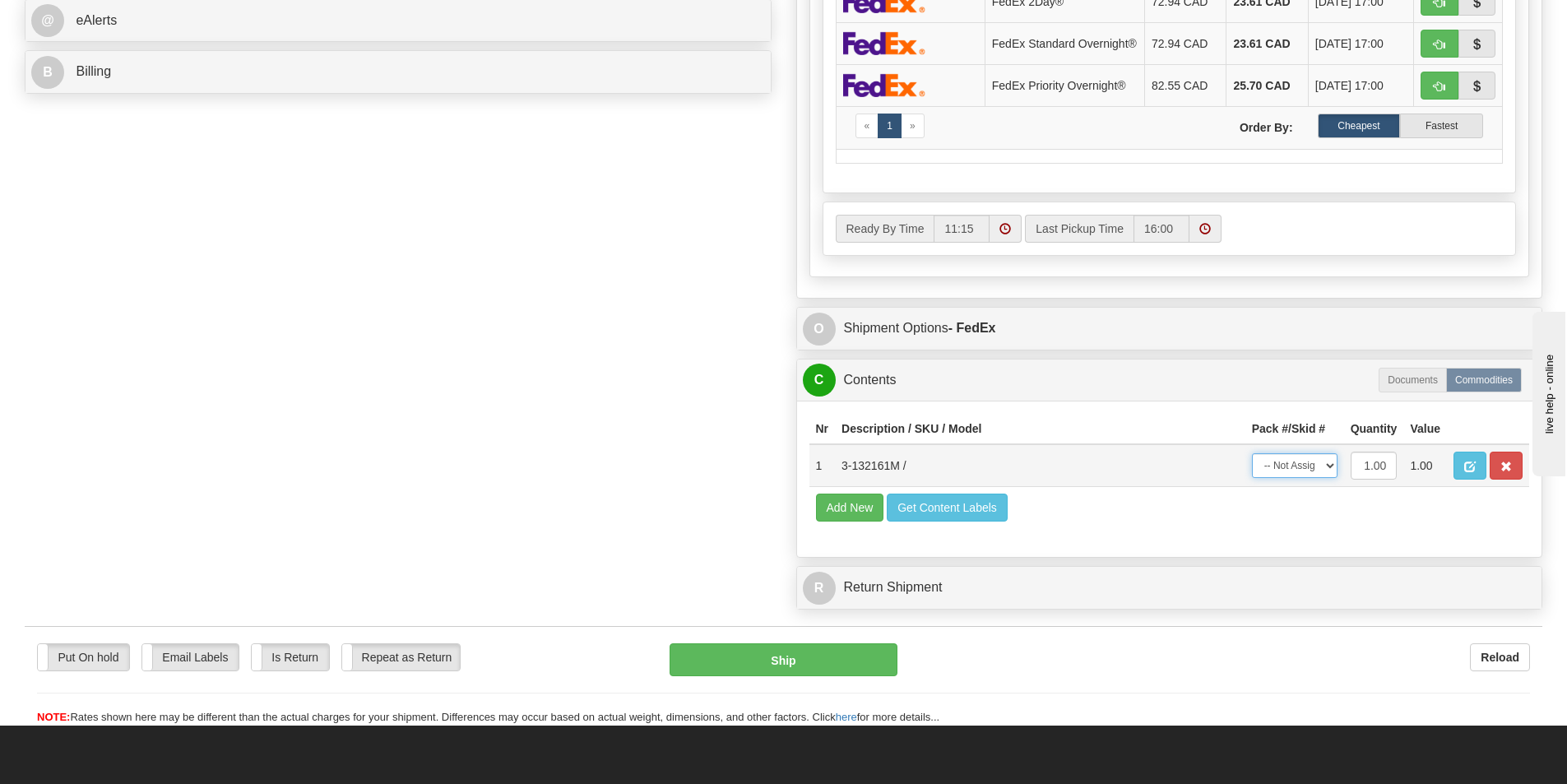
click at [1315, 467] on select "-- Not Assigned -- Package 1" at bounding box center [1294, 466] width 86 height 25
drag, startPoint x: 1298, startPoint y: 465, endPoint x: 1301, endPoint y: 477, distance: 12.4
click at [1298, 465] on select "-- Not Assigned -- Package 1" at bounding box center [1294, 466] width 86 height 25
select select "0"
click at [1252, 458] on select "-- Not Assigned -- Package 1" at bounding box center [1294, 466] width 86 height 25
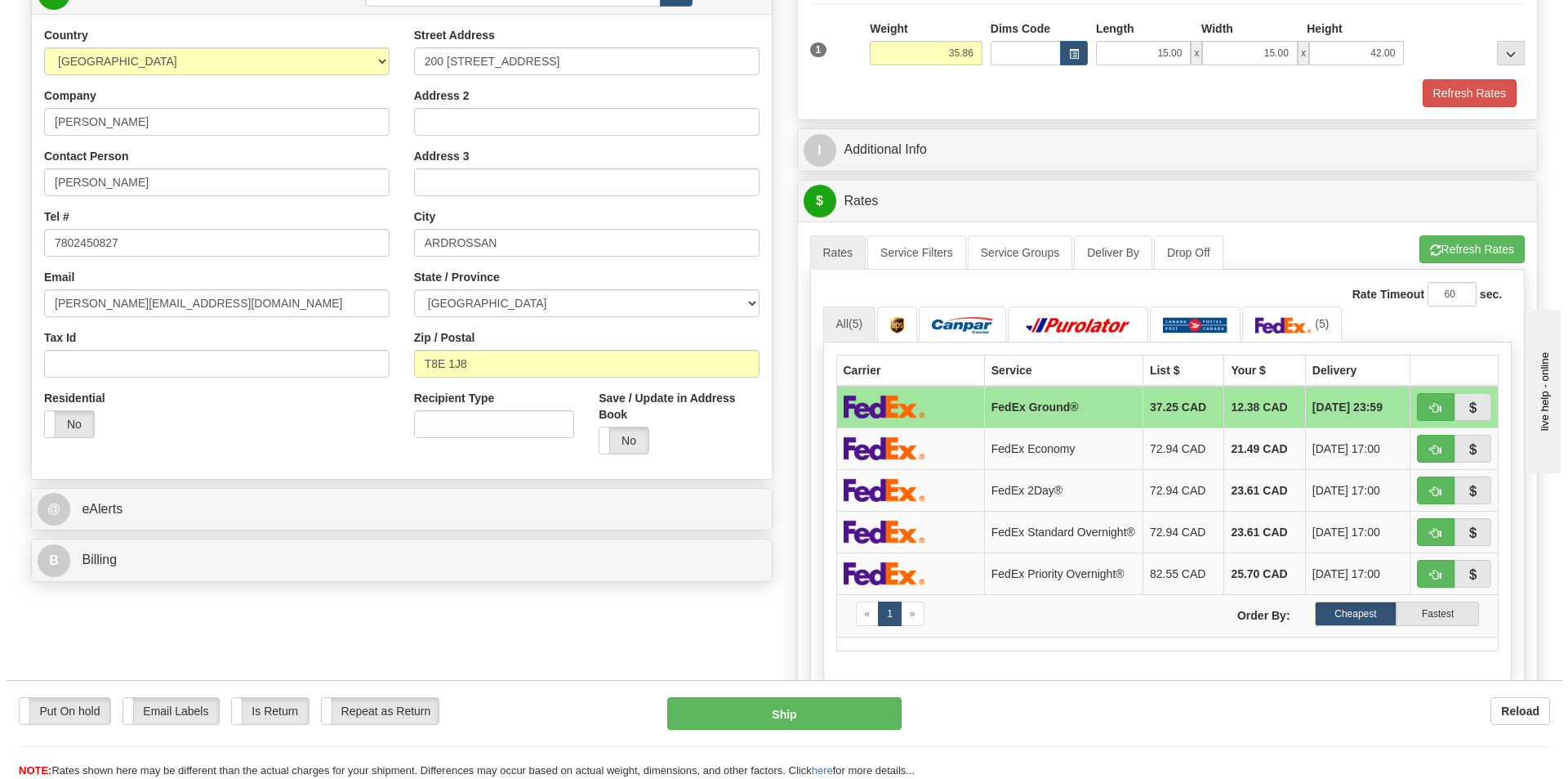
scroll to position [245, 0]
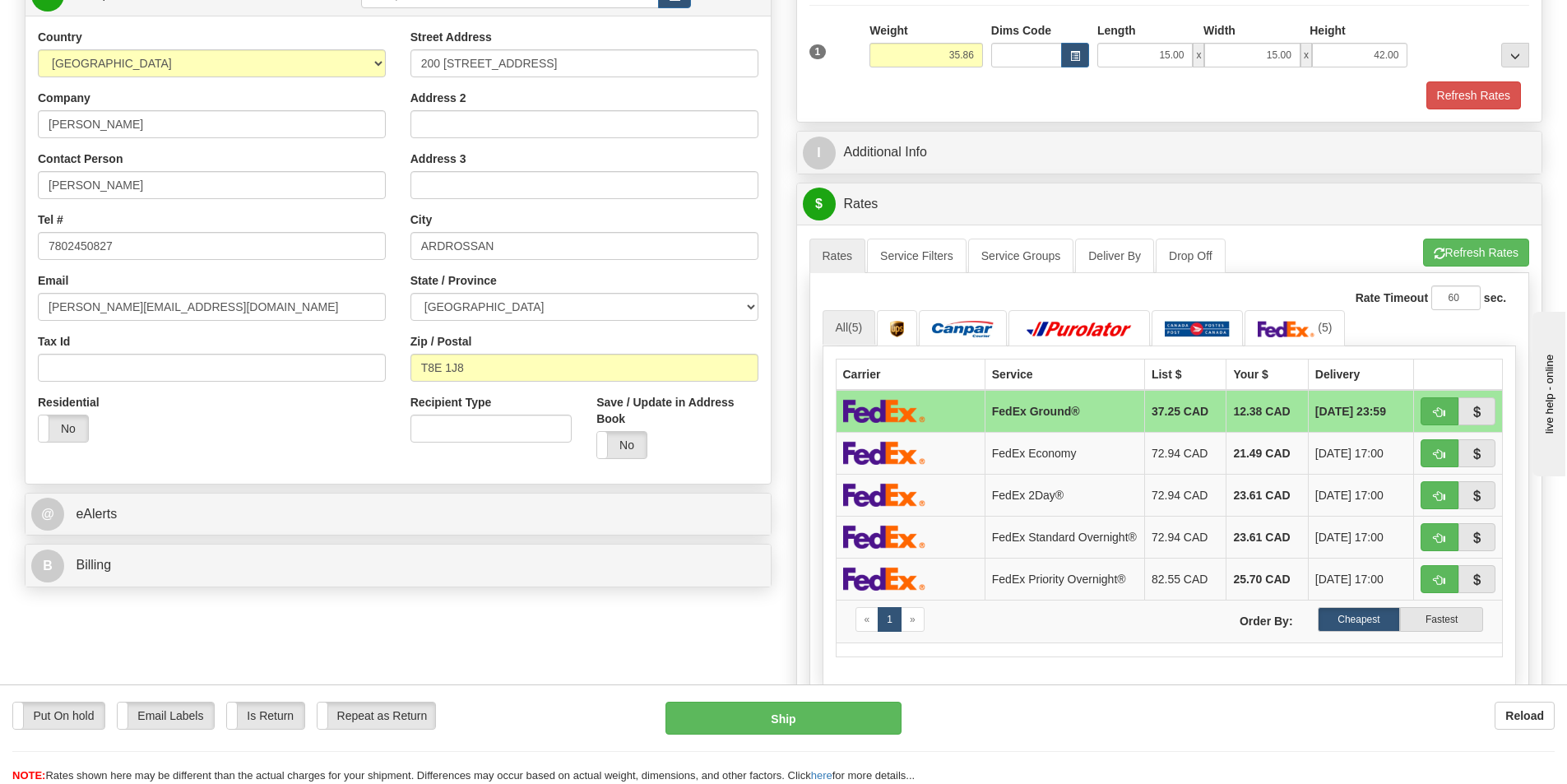
click at [1452, 234] on div "A change has been made which could impact your rate estimate. To ensure the est…" at bounding box center [1169, 507] width 746 height 565
click at [1454, 243] on button "Refresh Rates" at bounding box center [1476, 252] width 106 height 28
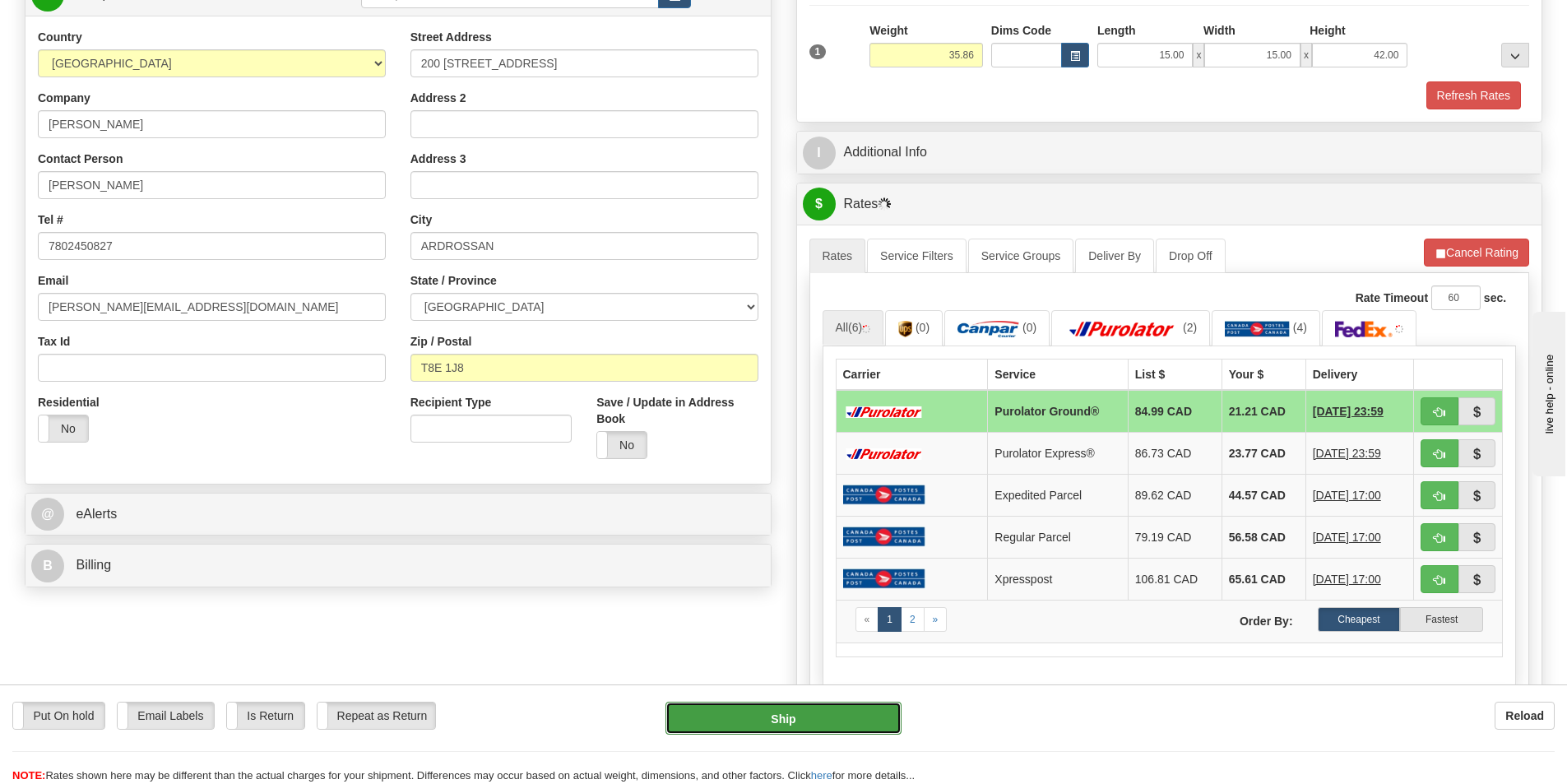
click at [873, 701] on button "Ship" at bounding box center [784, 717] width 236 height 33
type input "260"
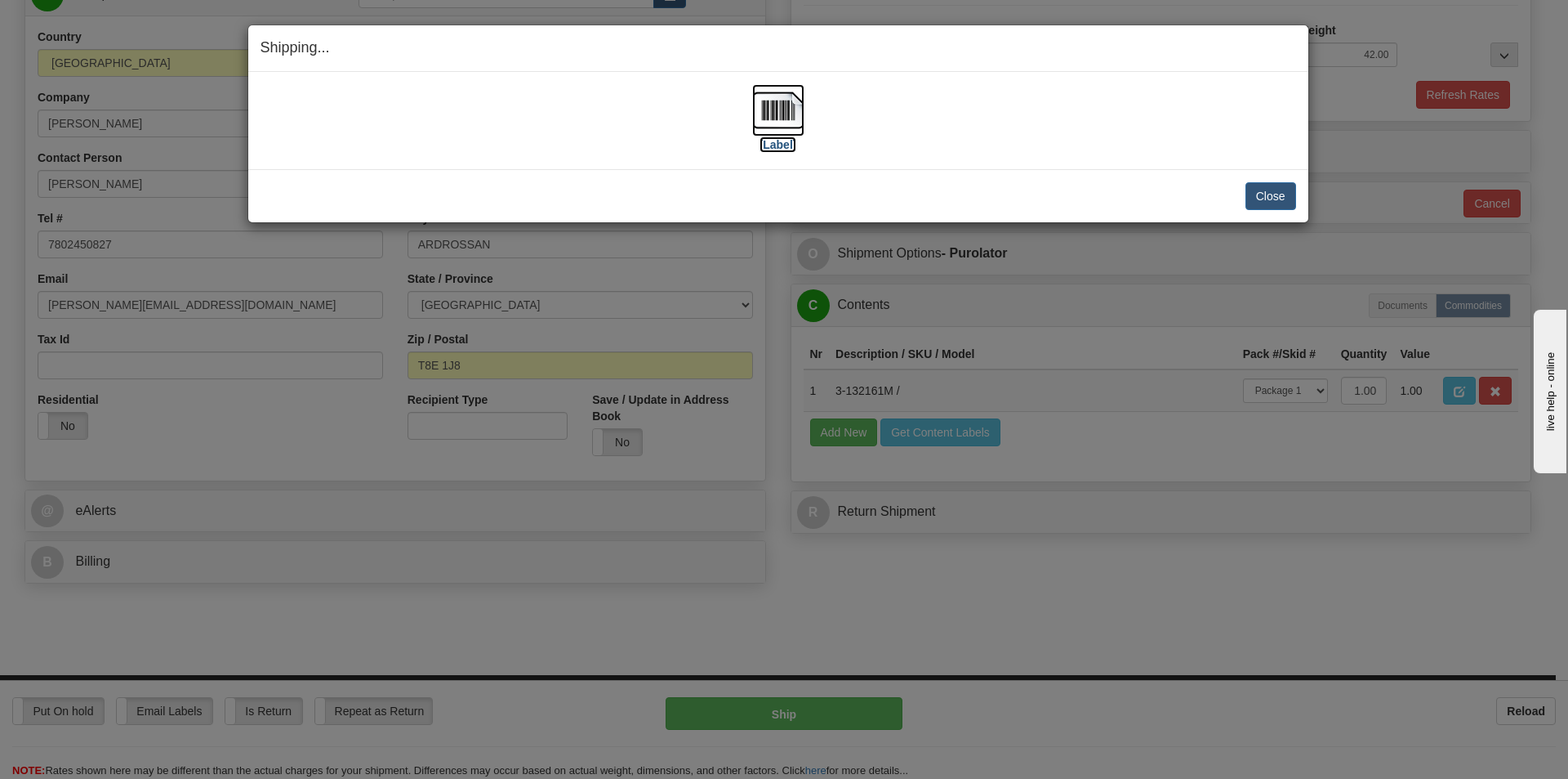
click at [778, 131] on img at bounding box center [779, 110] width 53 height 53
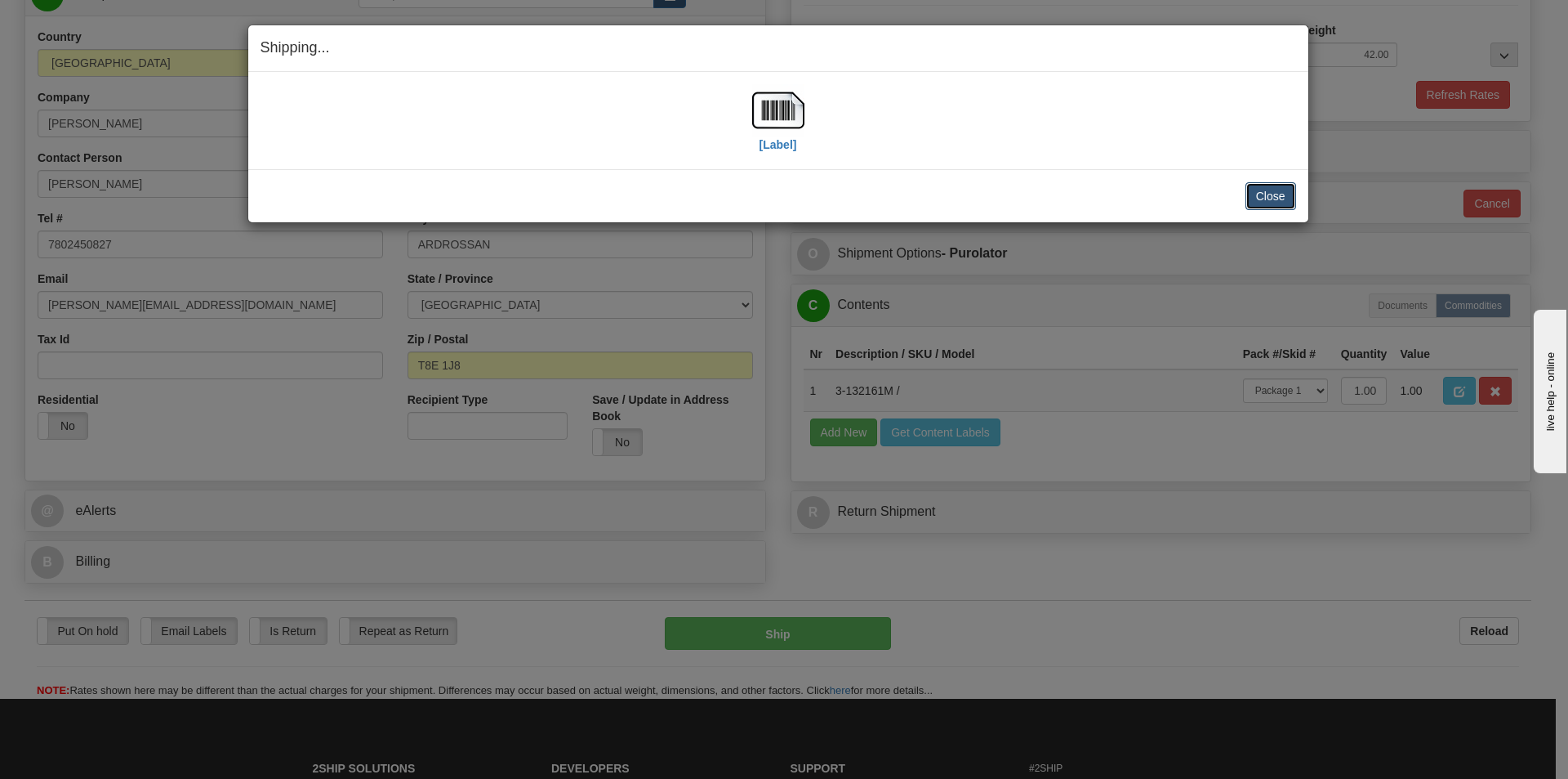
click at [1254, 191] on button "Close" at bounding box center [1271, 196] width 51 height 28
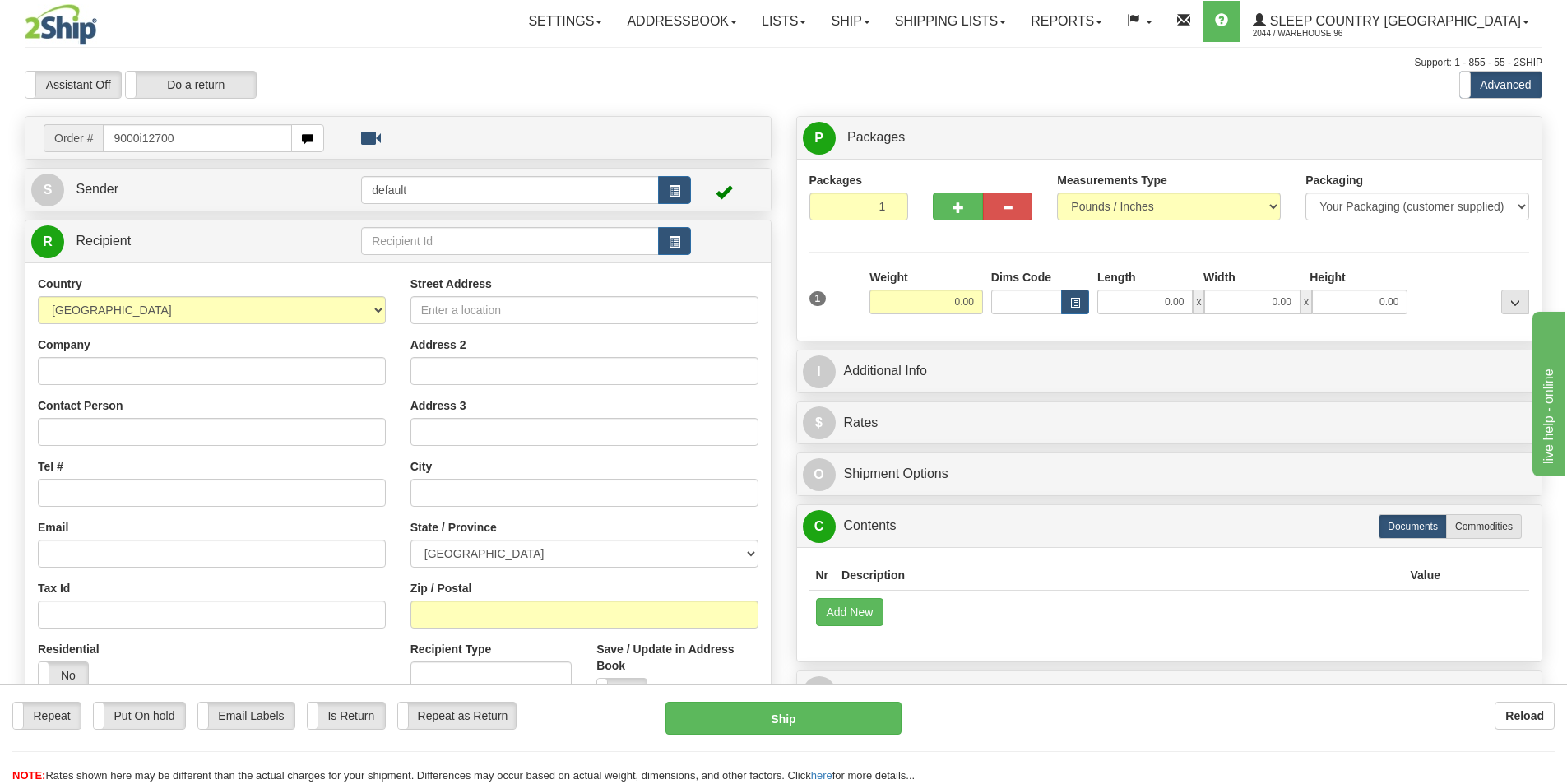
type input "9000i127009"
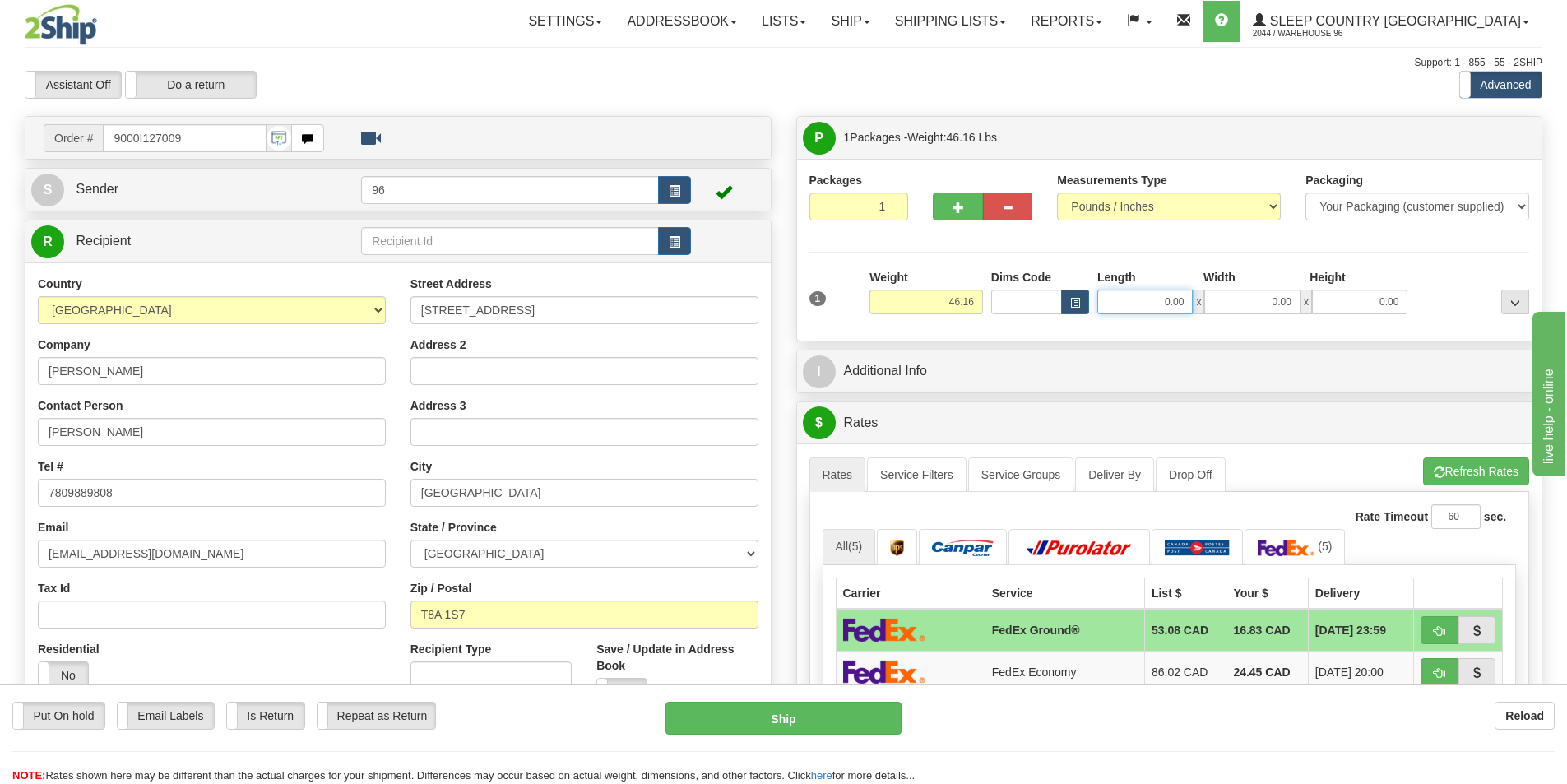
click at [1147, 298] on input "0.00" at bounding box center [1145, 302] width 95 height 25
type input "17.00"
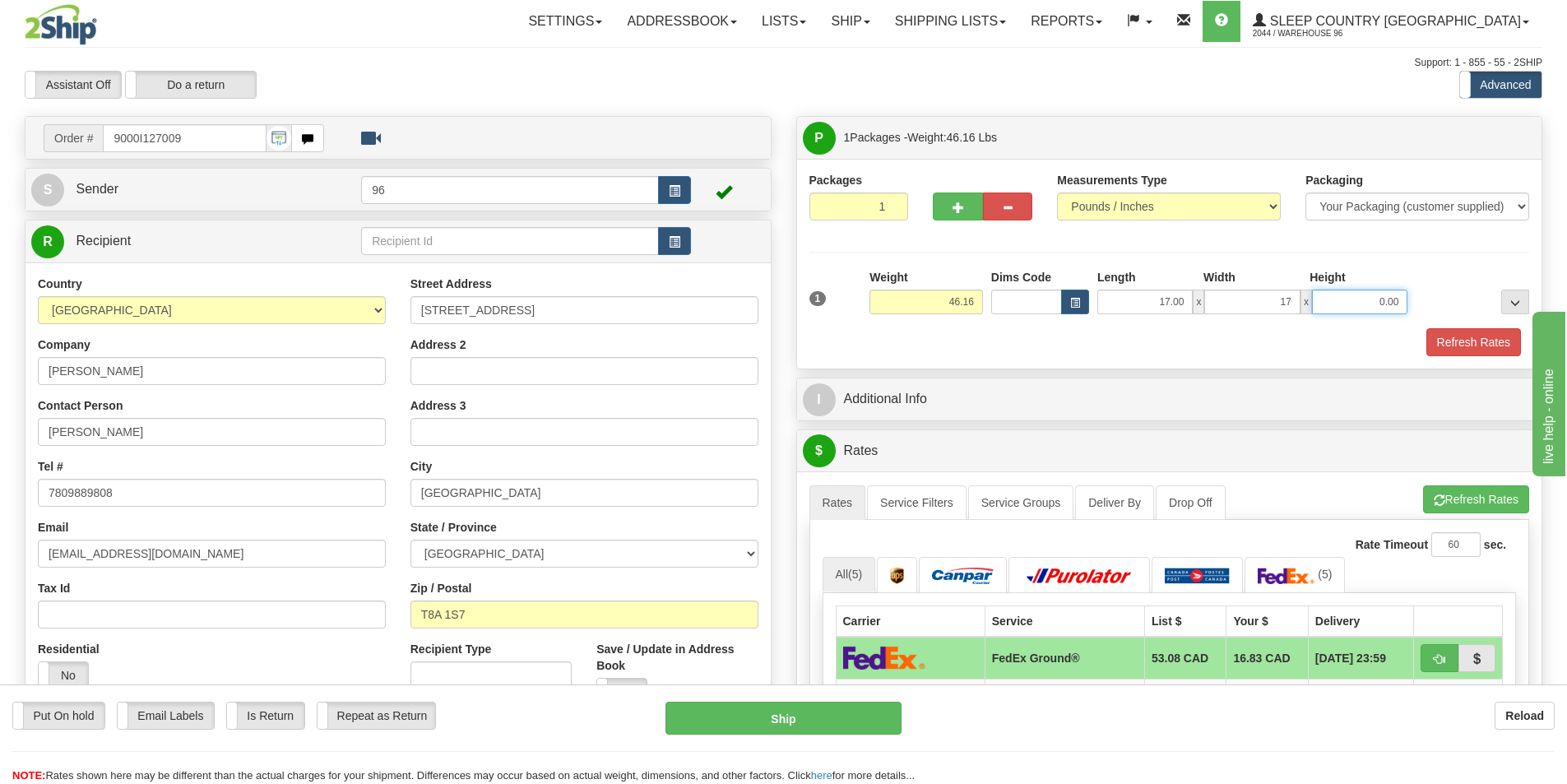
type input "17.00"
type input "42.00"
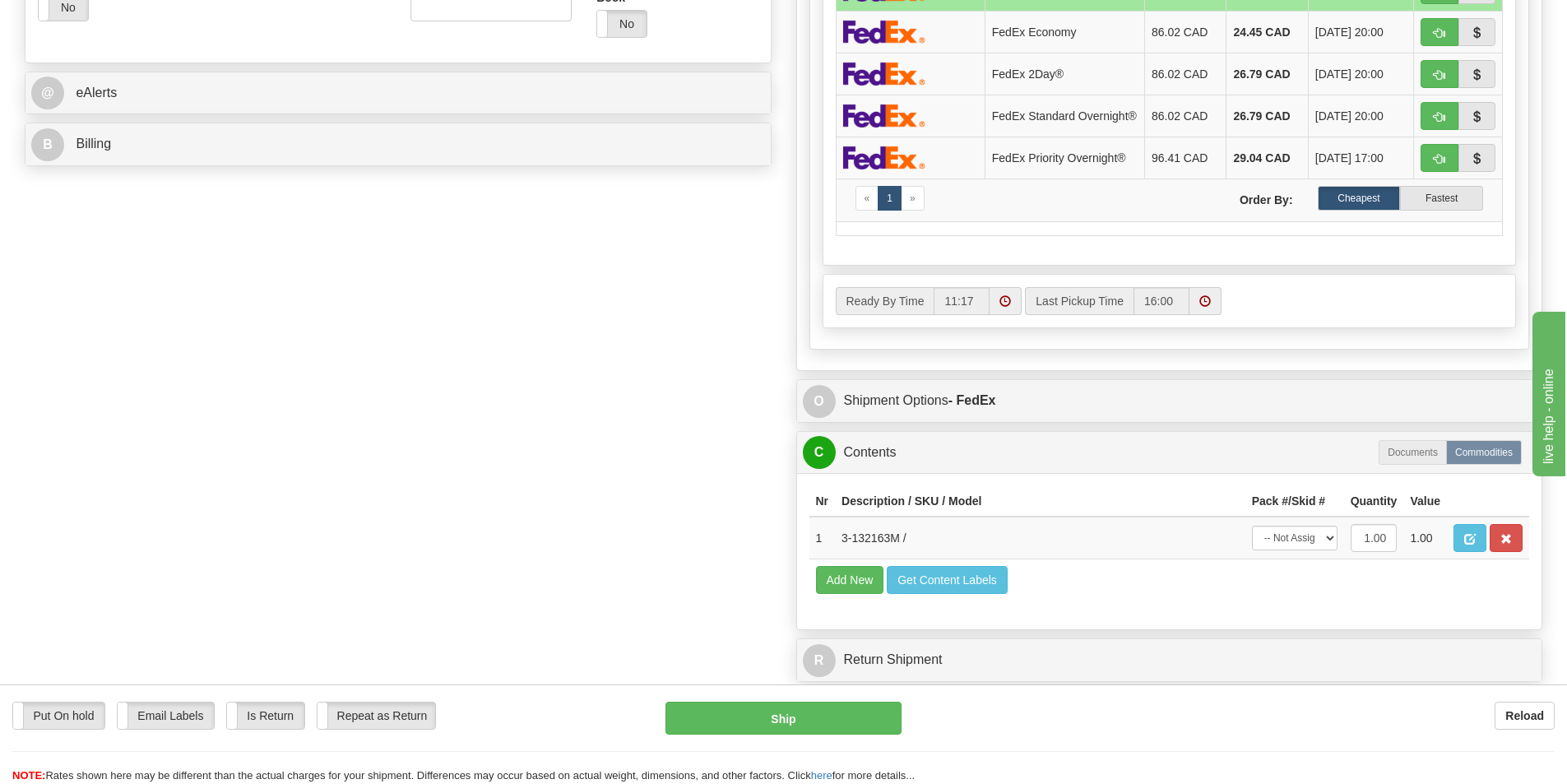
scroll to position [740, 0]
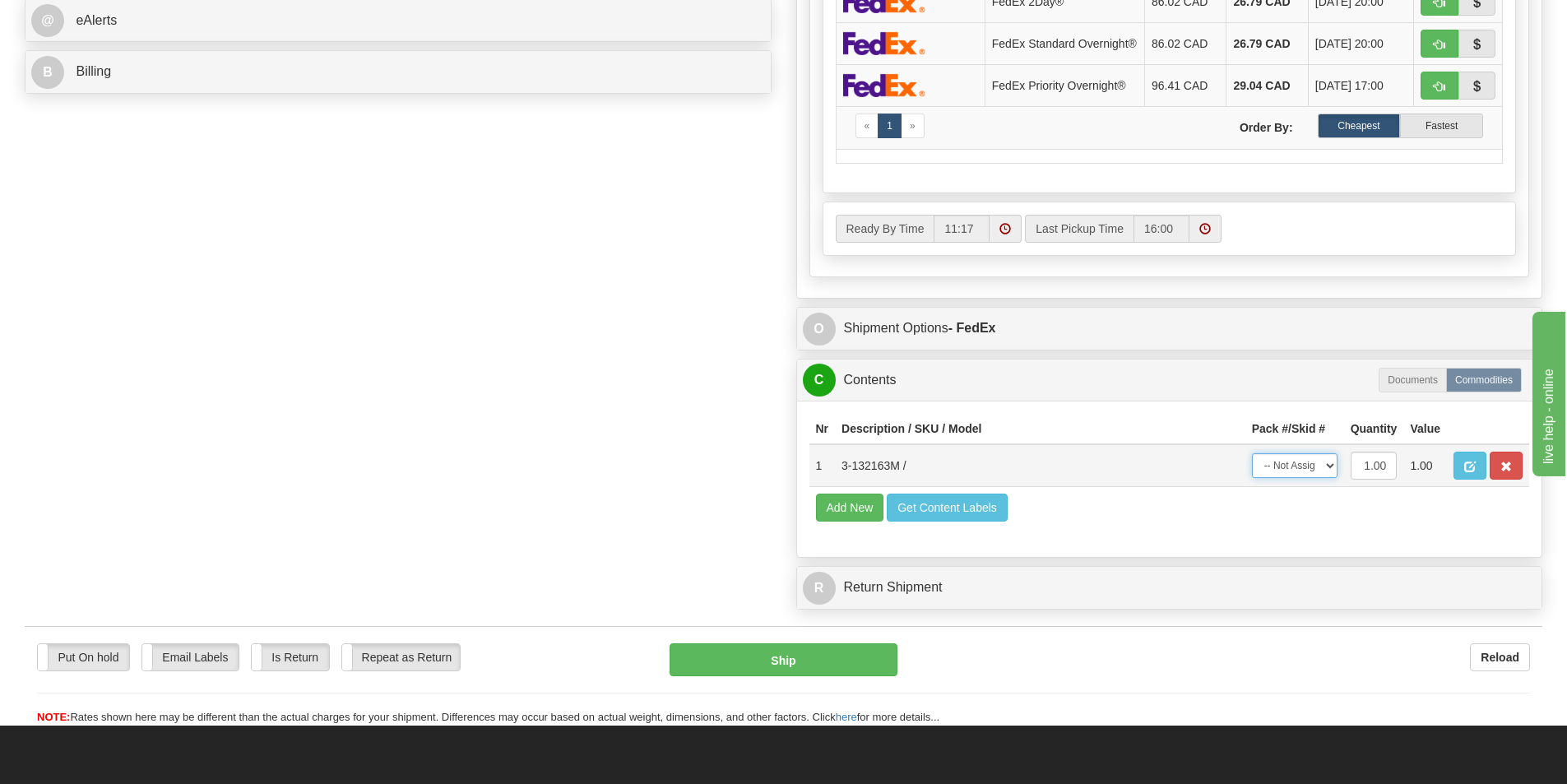
click at [1289, 472] on select "-- Not Assigned -- Package 1" at bounding box center [1294, 466] width 86 height 25
select select "0"
click at [1252, 458] on select "-- Not Assigned -- Package 1" at bounding box center [1294, 466] width 86 height 25
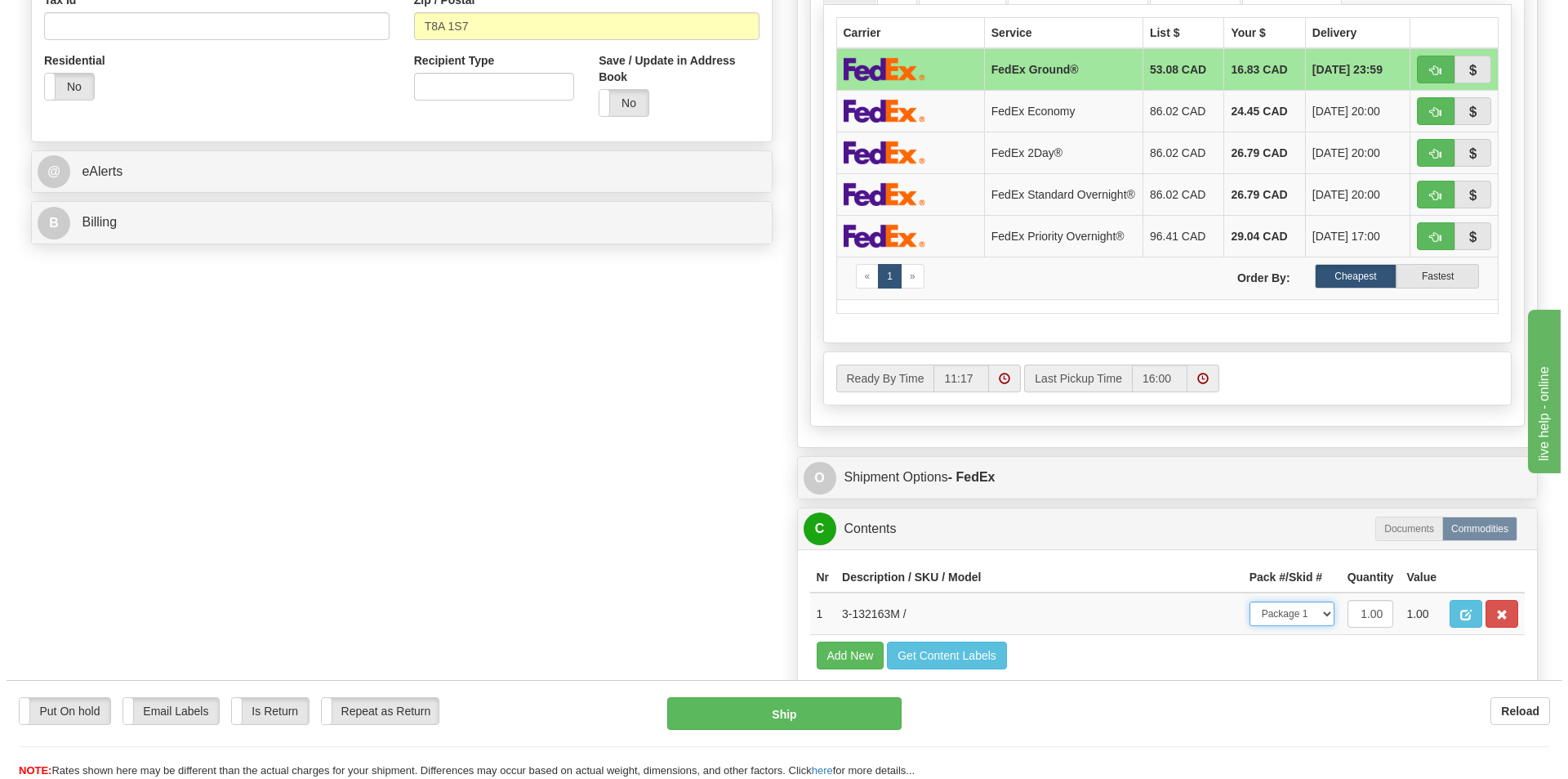
scroll to position [327, 0]
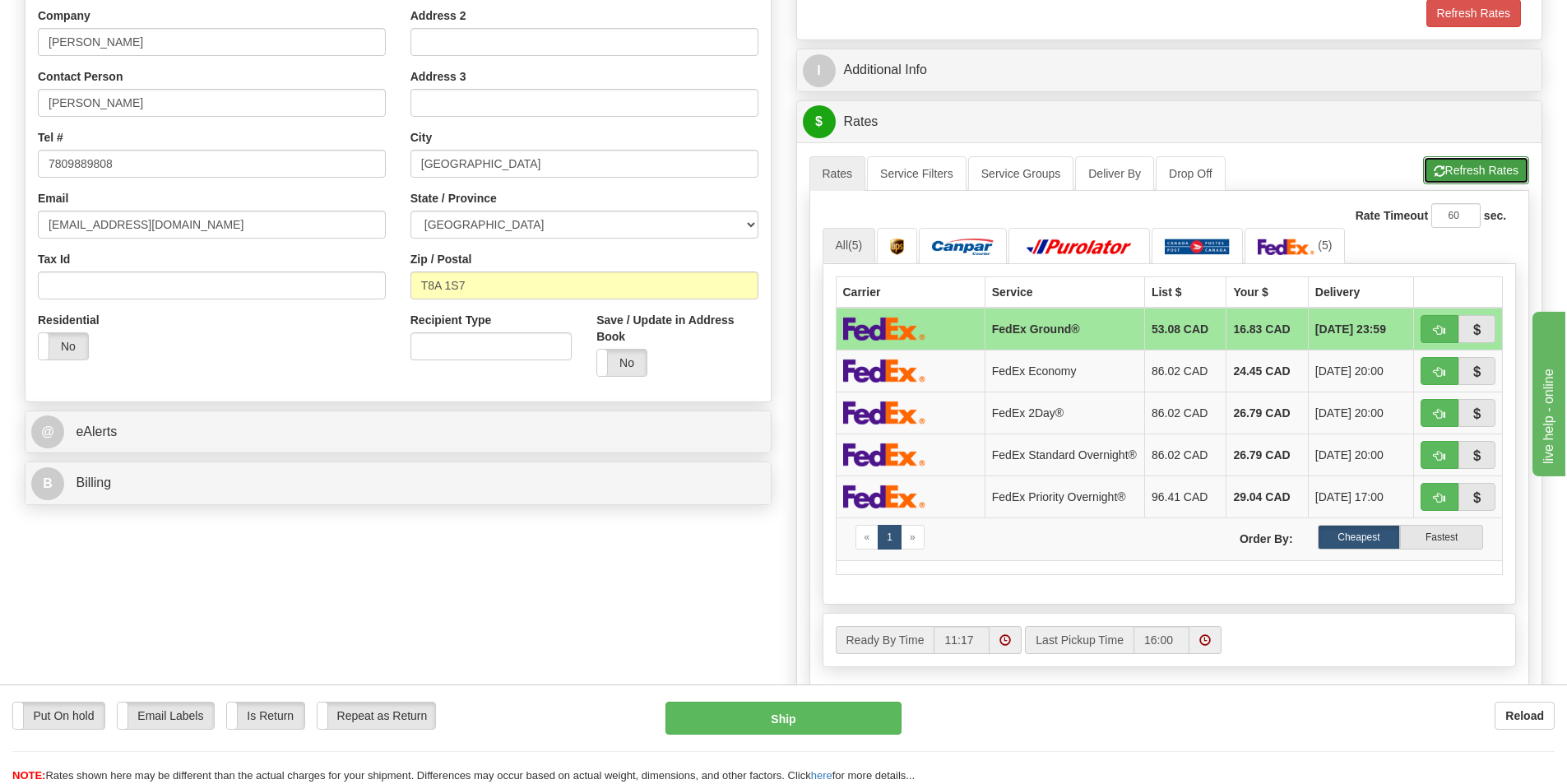
click at [1465, 164] on button "Refresh Rates" at bounding box center [1476, 170] width 106 height 28
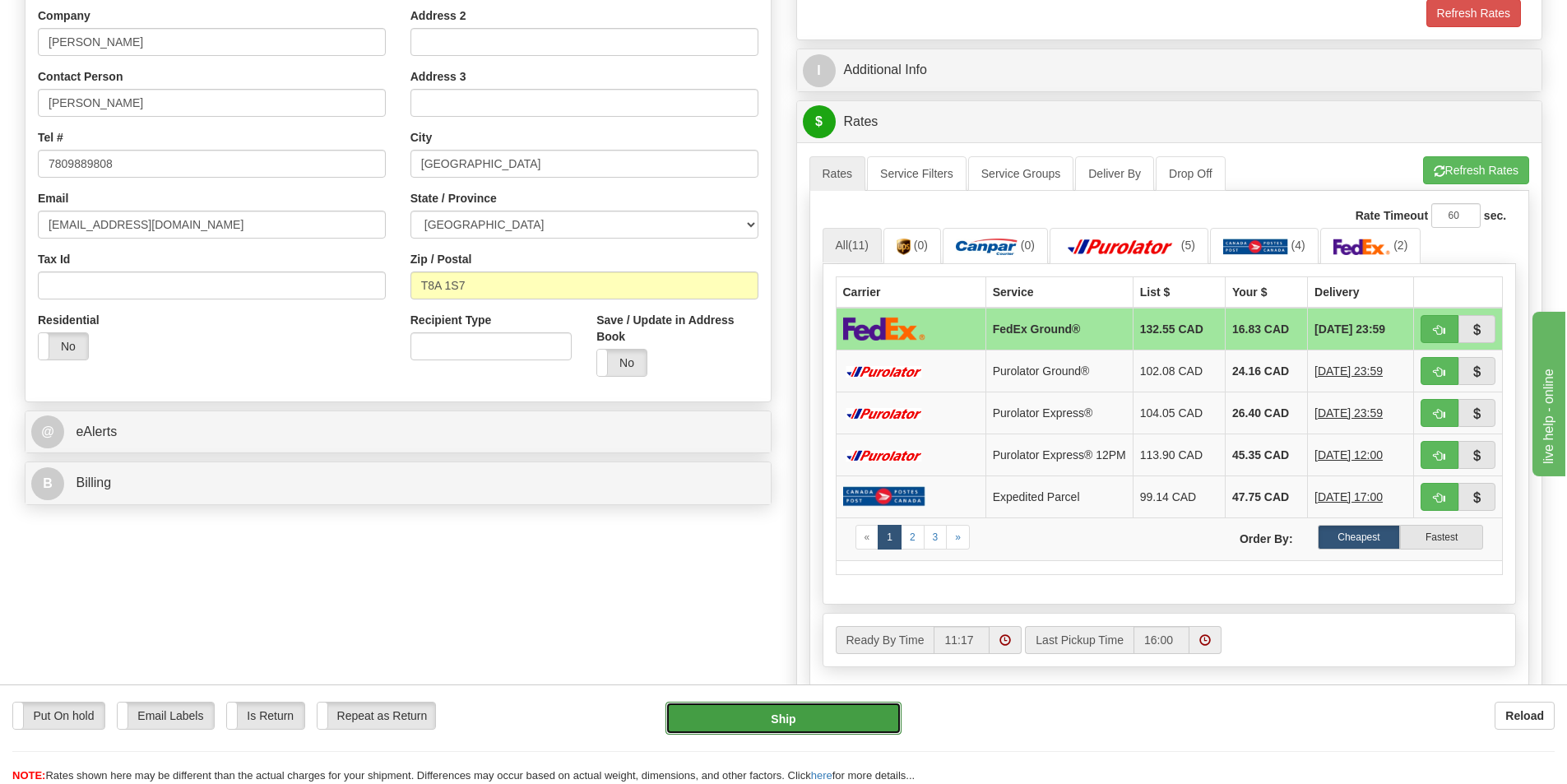
click at [816, 706] on button "Ship" at bounding box center [784, 717] width 236 height 33
type input "92"
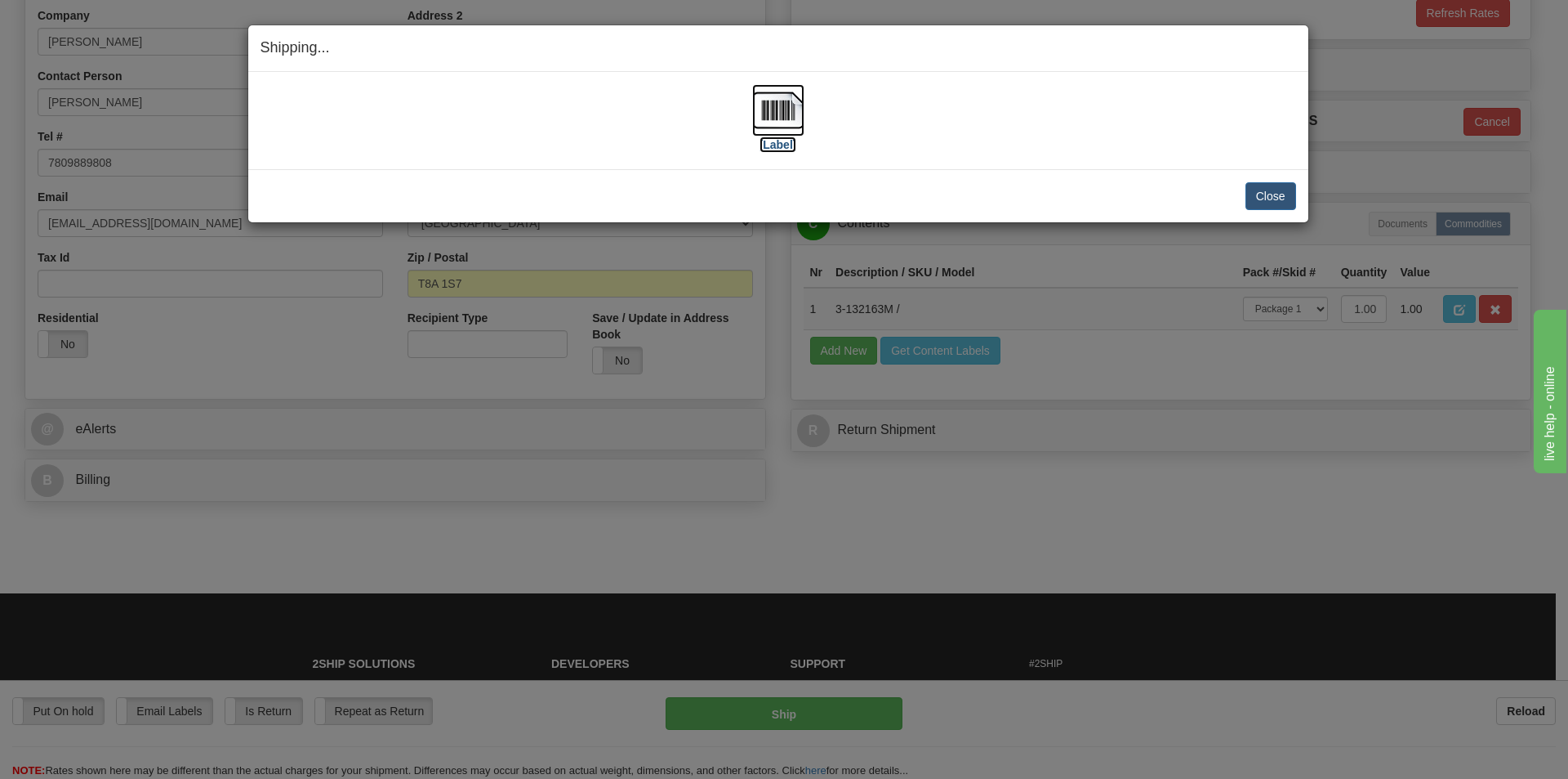
click at [773, 123] on img at bounding box center [779, 110] width 53 height 53
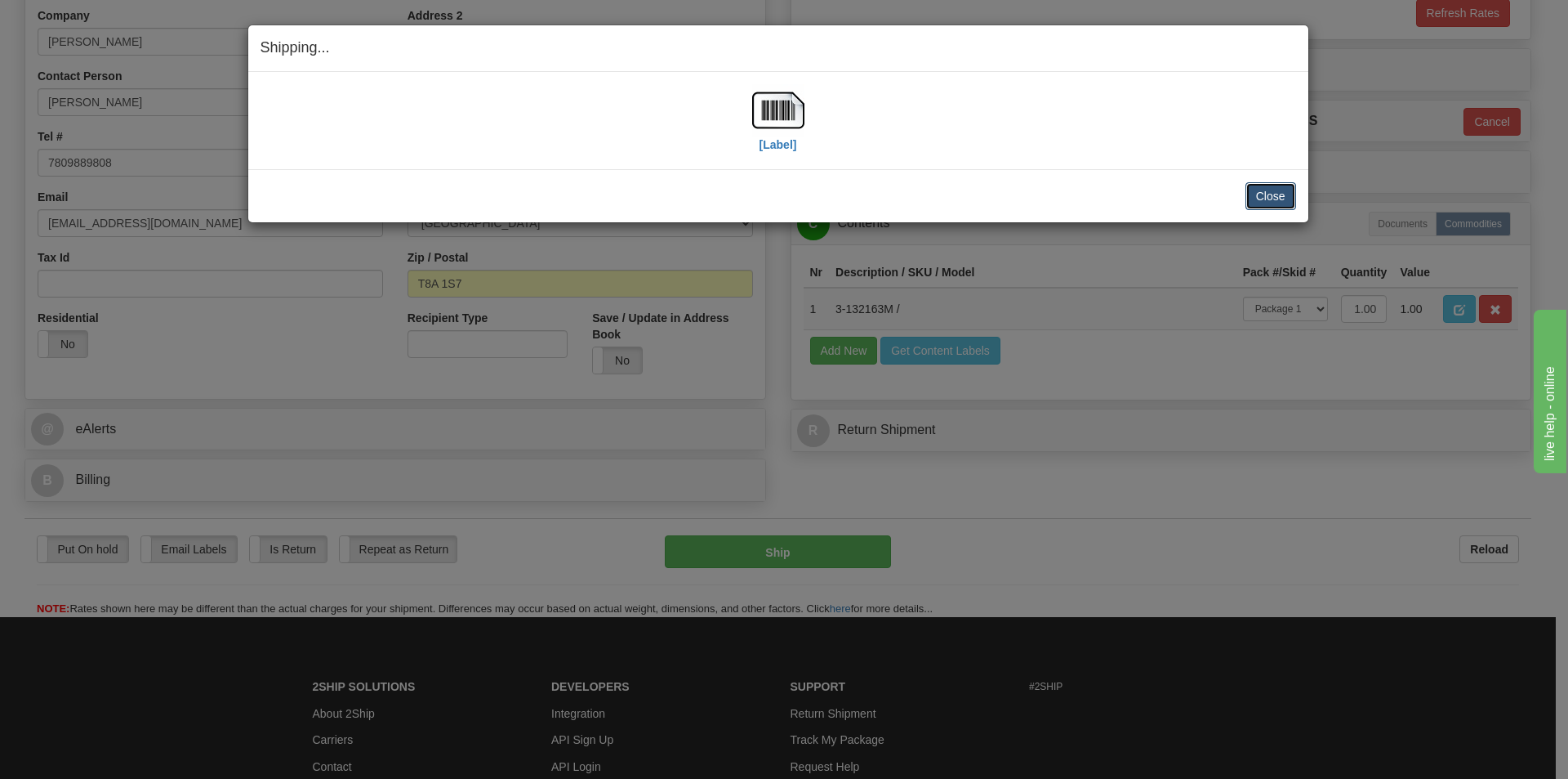
click at [1275, 188] on button "Close" at bounding box center [1271, 196] width 51 height 28
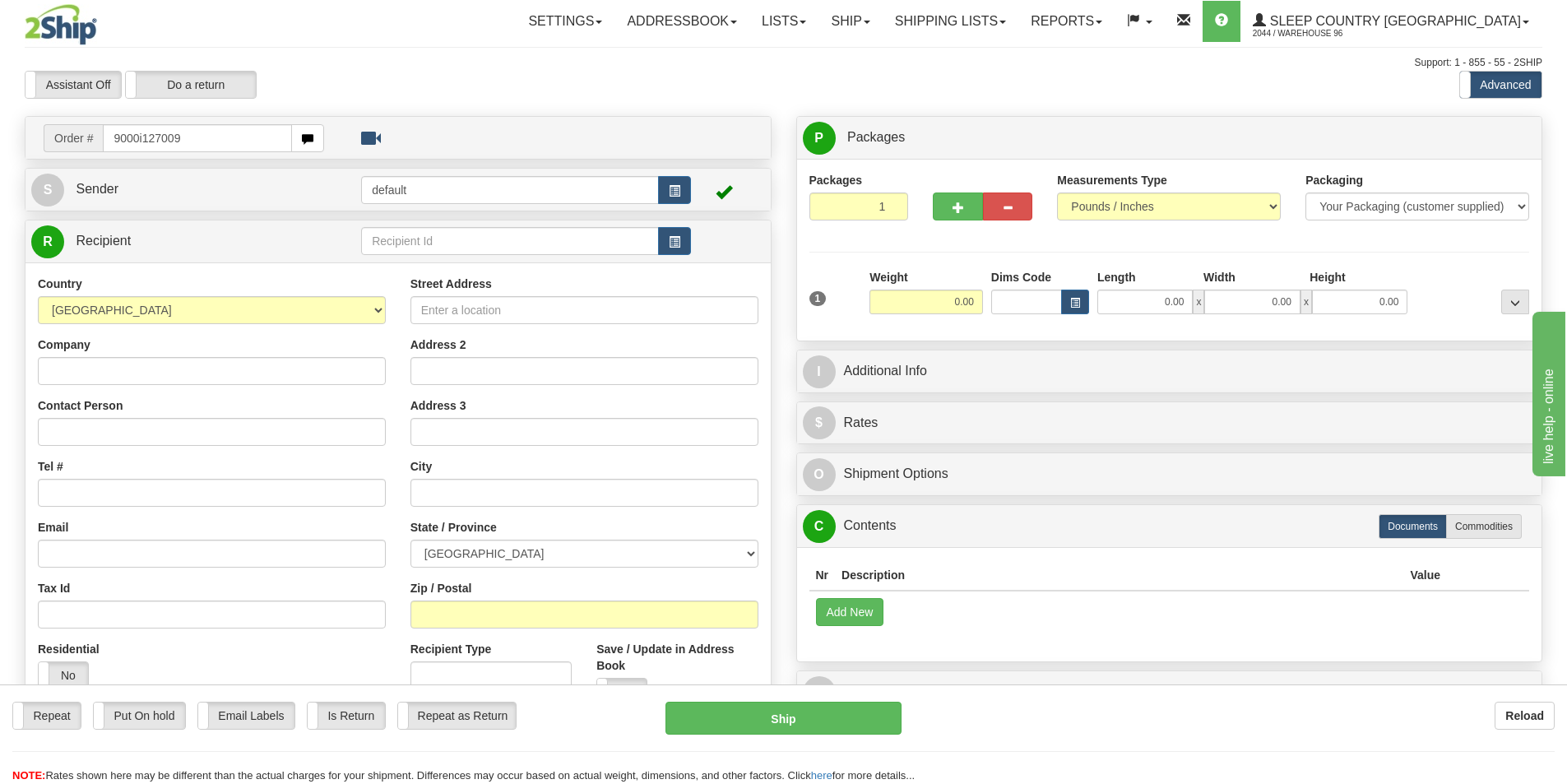
type input "9000i127009"
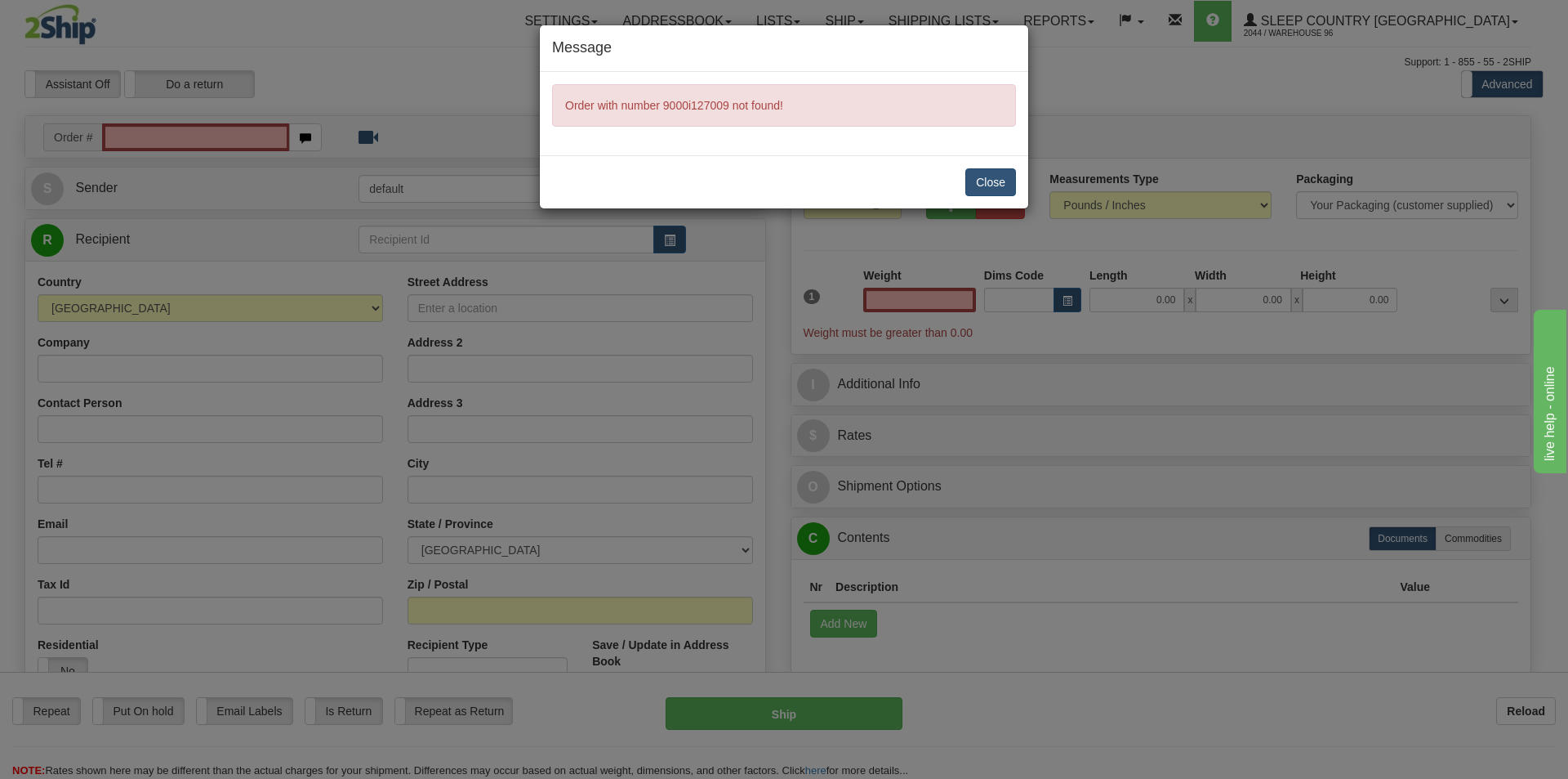
type input "0.00"
click at [1012, 188] on button "Close" at bounding box center [991, 182] width 51 height 28
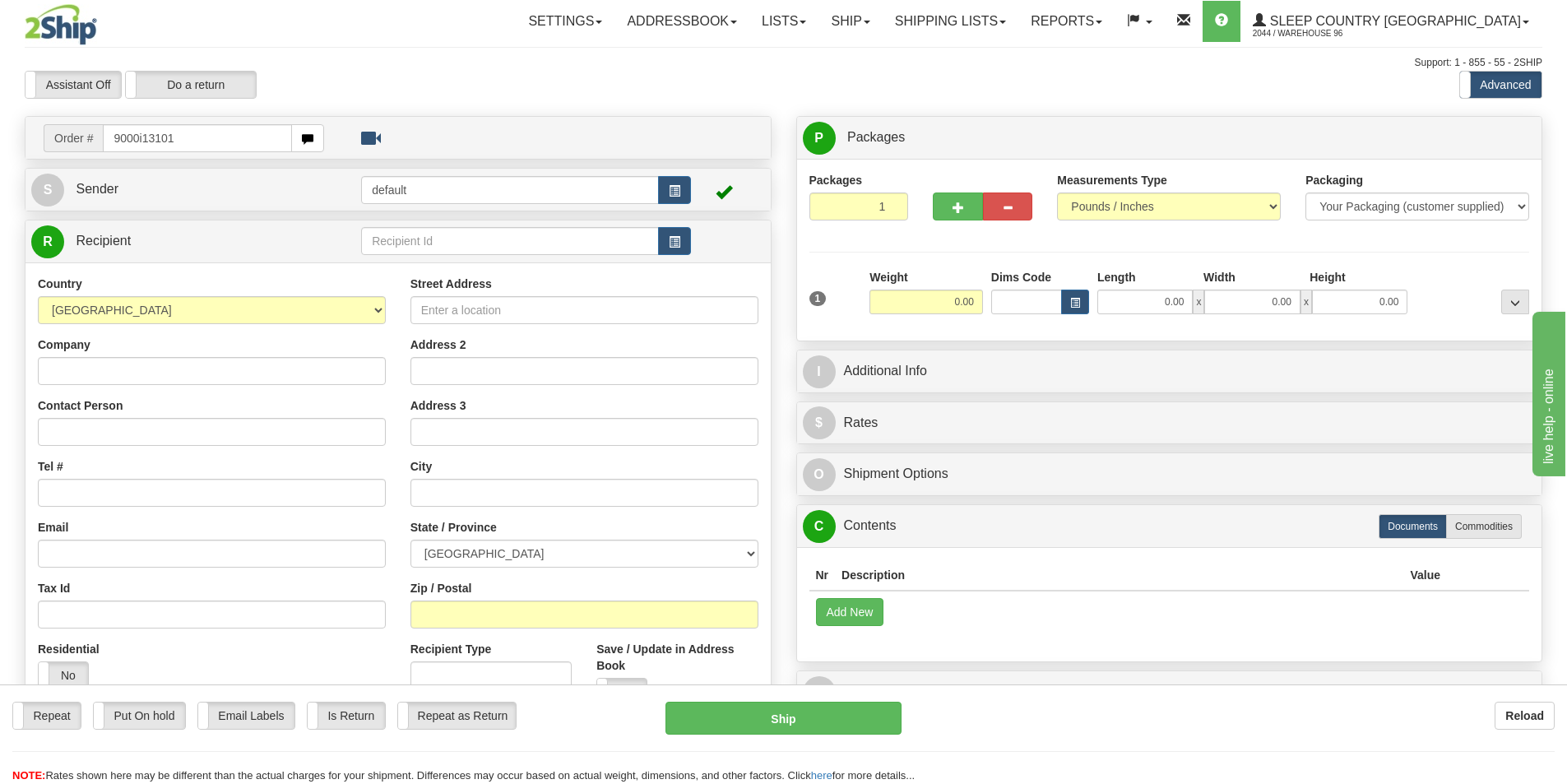
type input "9000i131018"
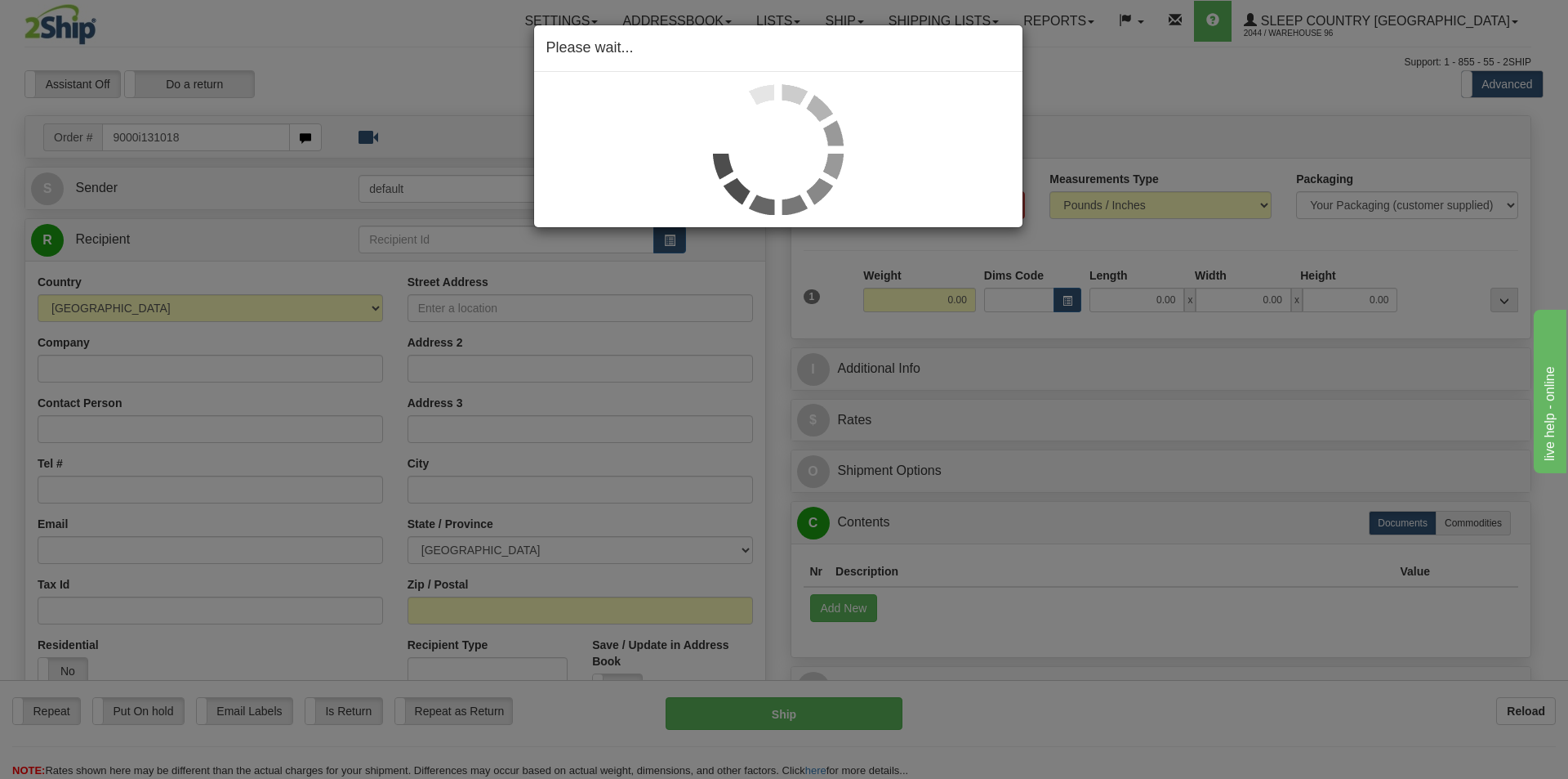
click at [1127, 301] on div "Please wait..." at bounding box center [784, 389] width 1568 height 779
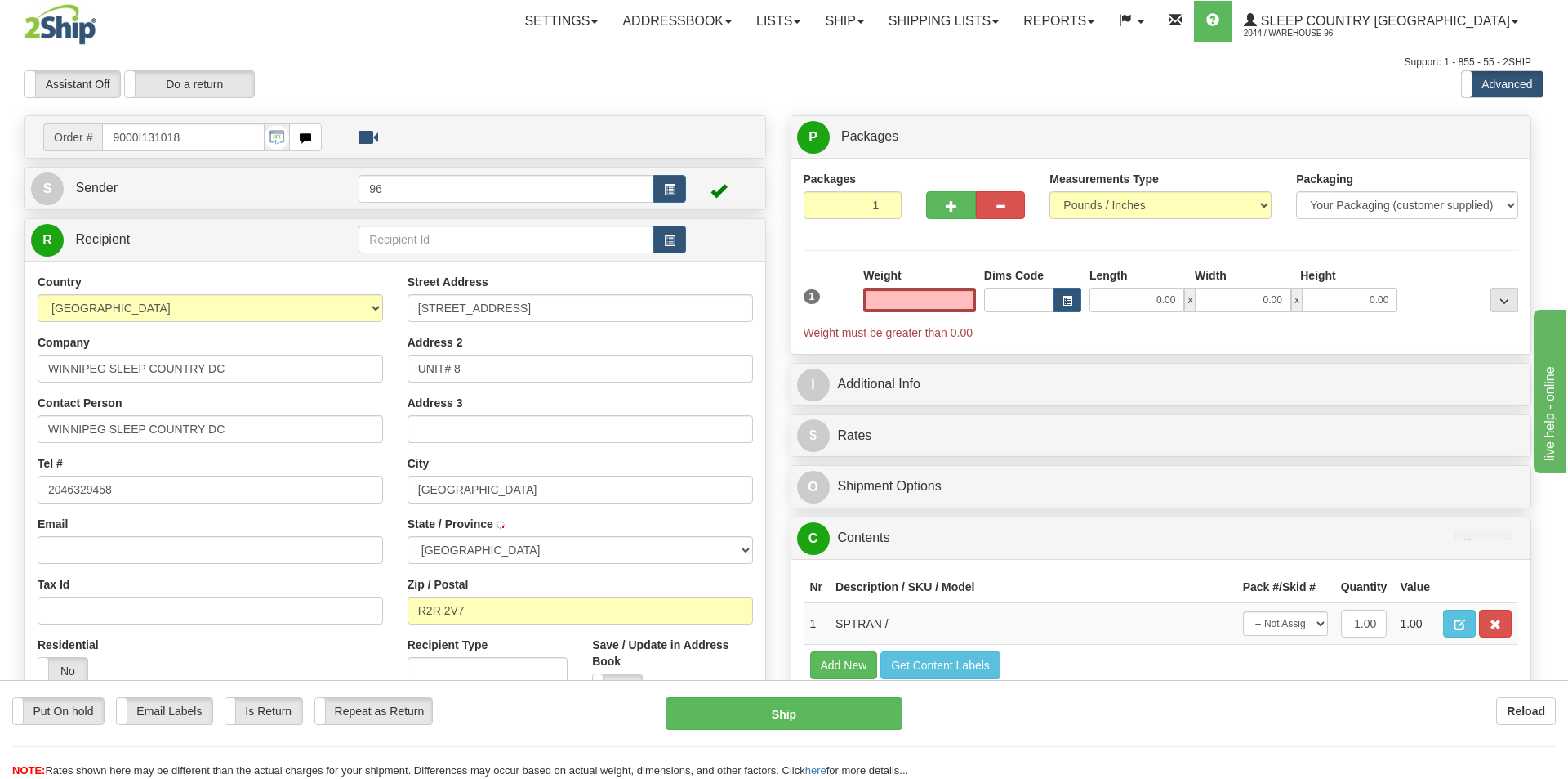
type input "0.00"
click at [1145, 301] on div at bounding box center [784, 389] width 1568 height 779
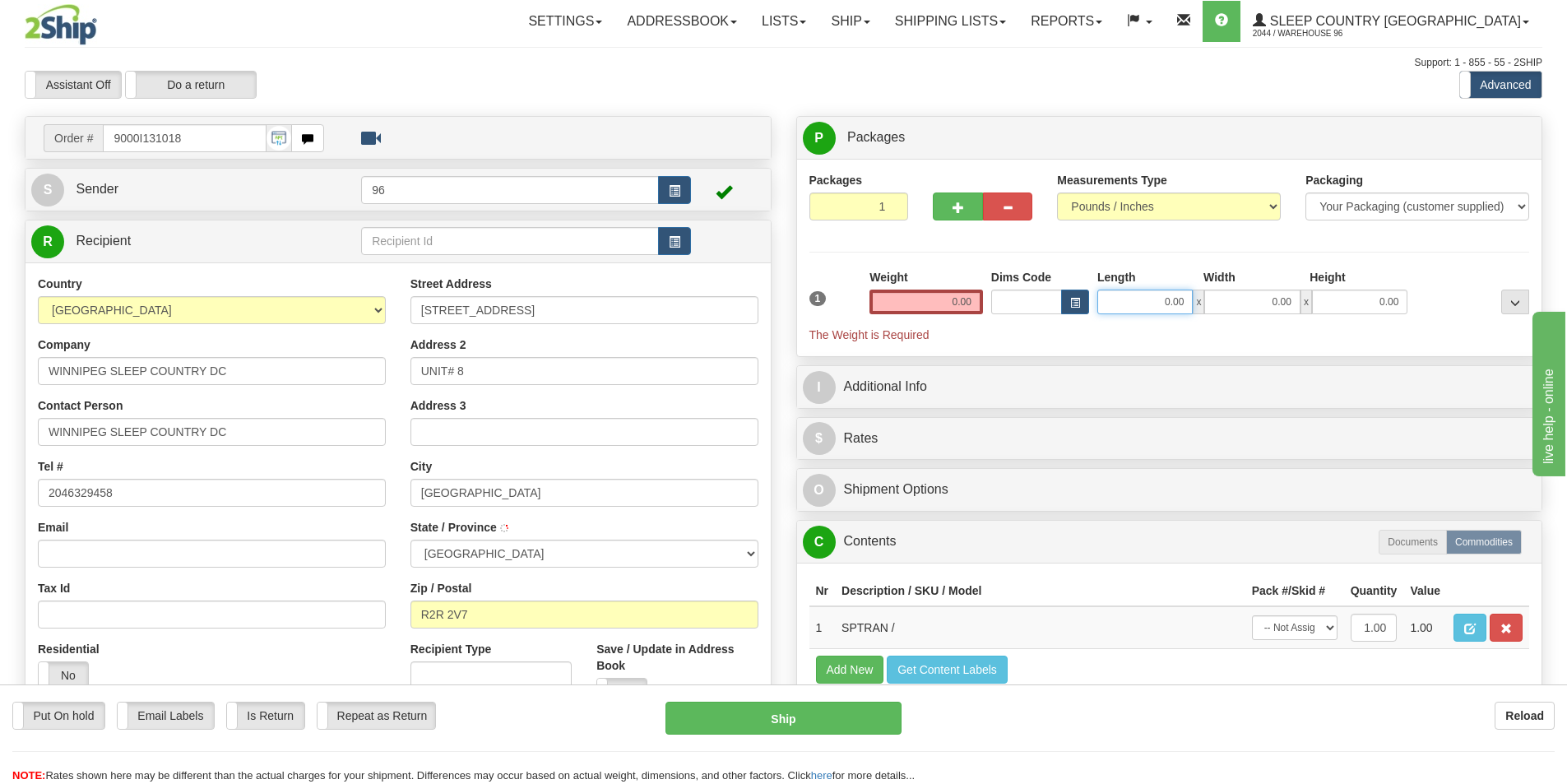
click at [1153, 302] on input "0.00" at bounding box center [1145, 302] width 95 height 25
type input "0.00"
click at [944, 312] on input "0.00" at bounding box center [926, 302] width 114 height 25
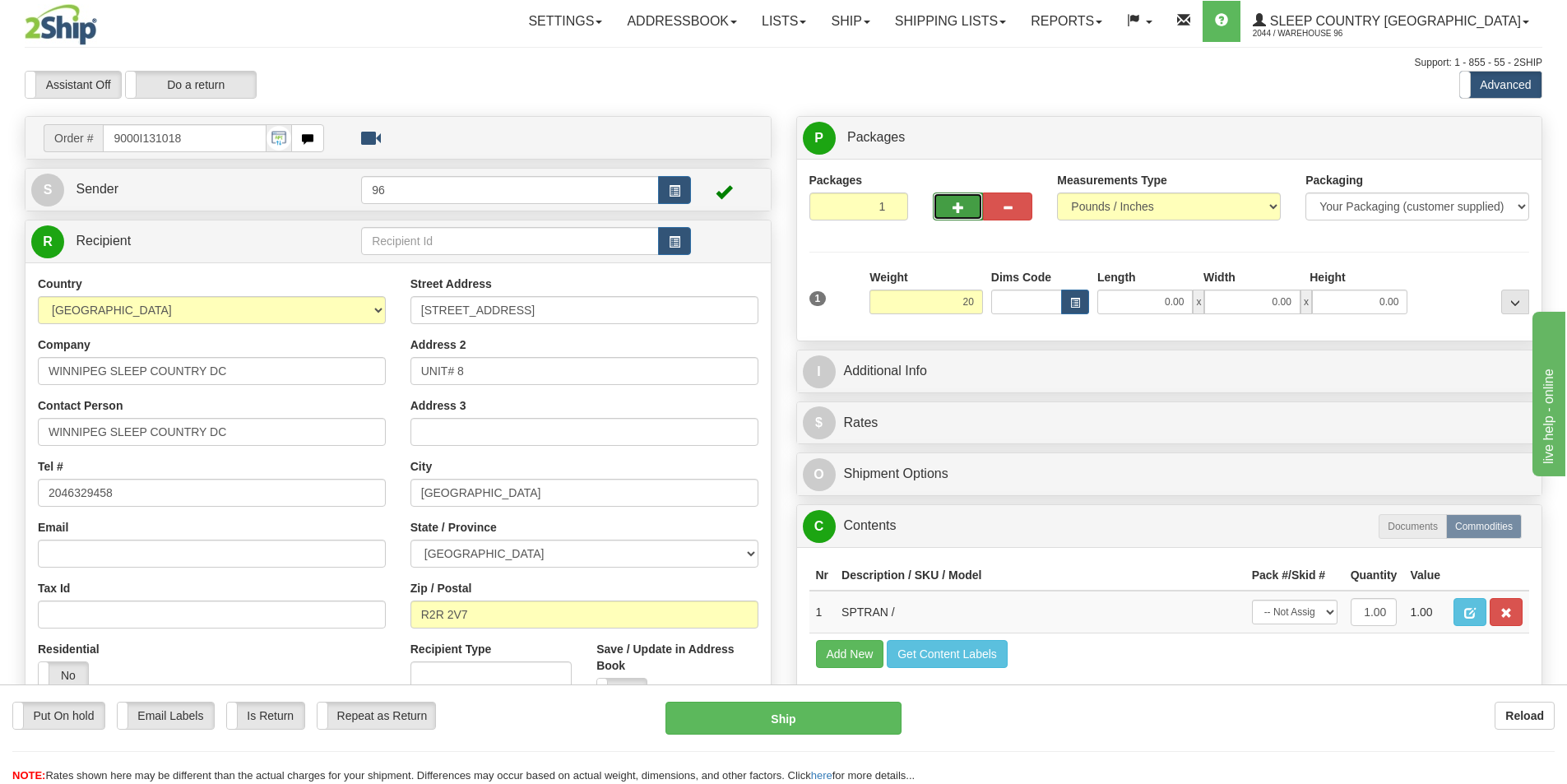
type input "20.00"
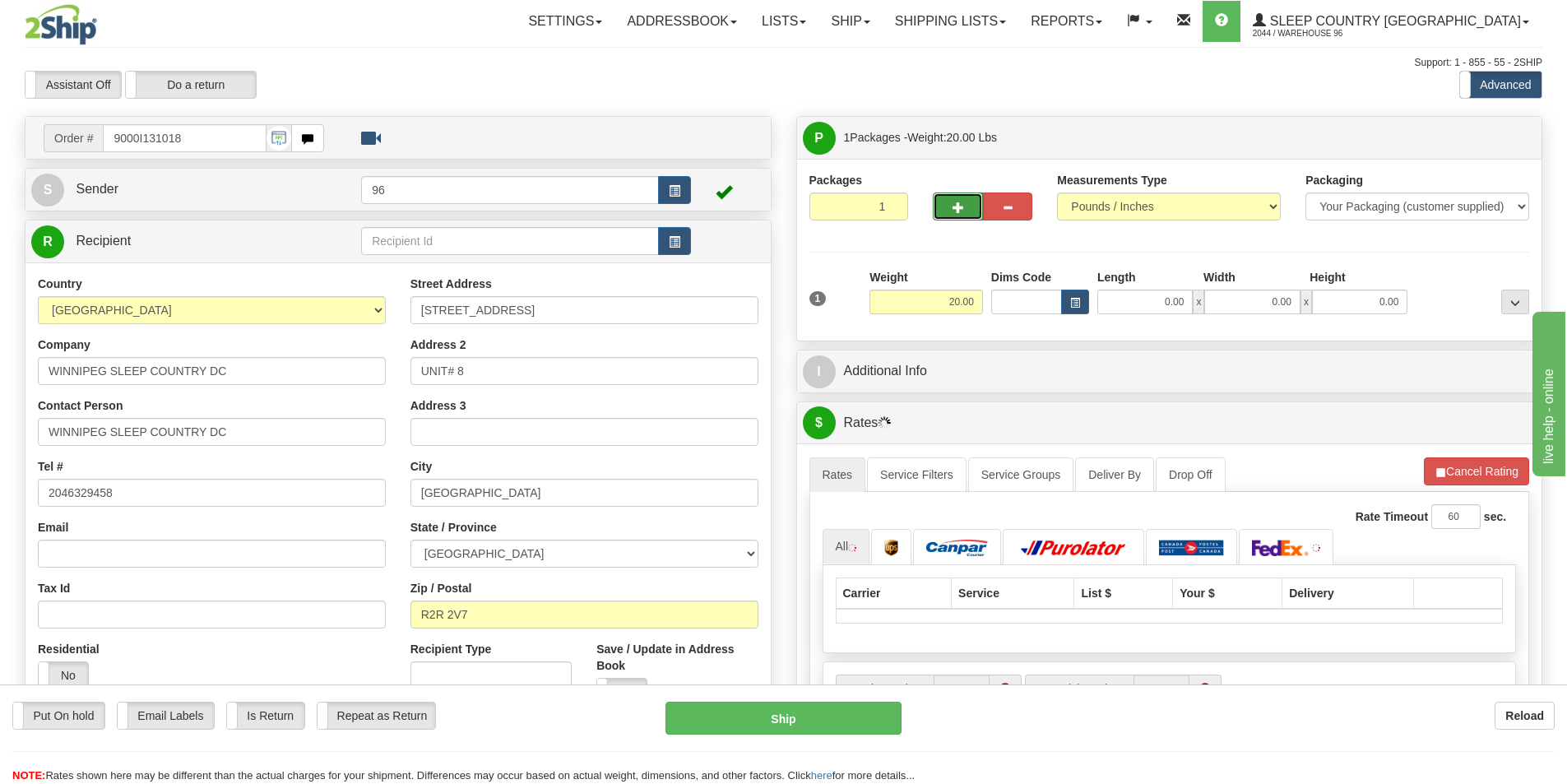
click at [948, 200] on button "button" at bounding box center [957, 206] width 49 height 28
type input "2"
click at [956, 293] on input "20.00" at bounding box center [926, 302] width 114 height 25
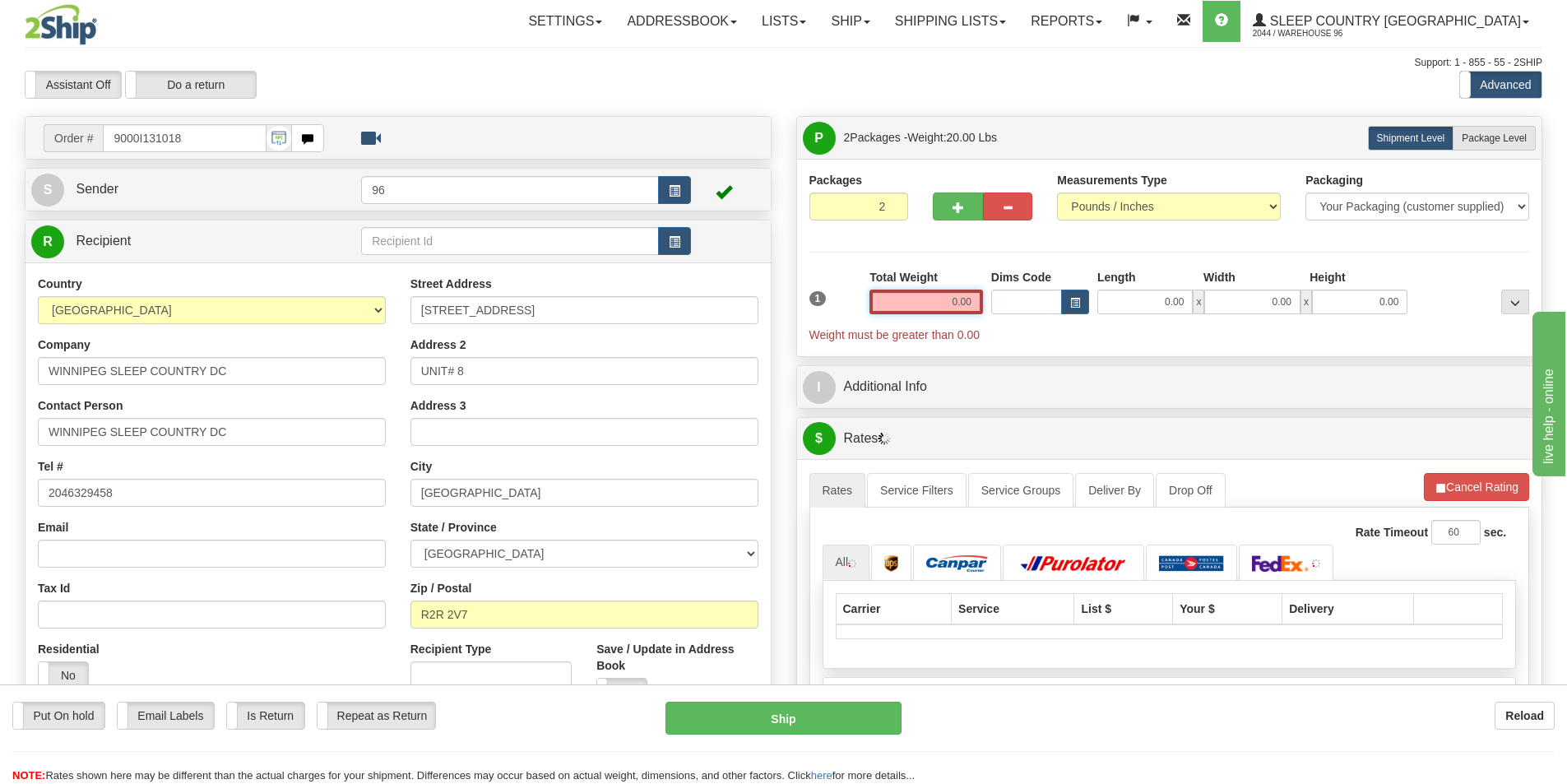
type input "0.00"
click at [998, 275] on label "Dims Code" at bounding box center [1022, 277] width 60 height 17
click at [998, 289] on input "Dims Code" at bounding box center [1027, 302] width 71 height 25
click at [964, 294] on input "0.00" at bounding box center [926, 302] width 114 height 25
type input "10.00"
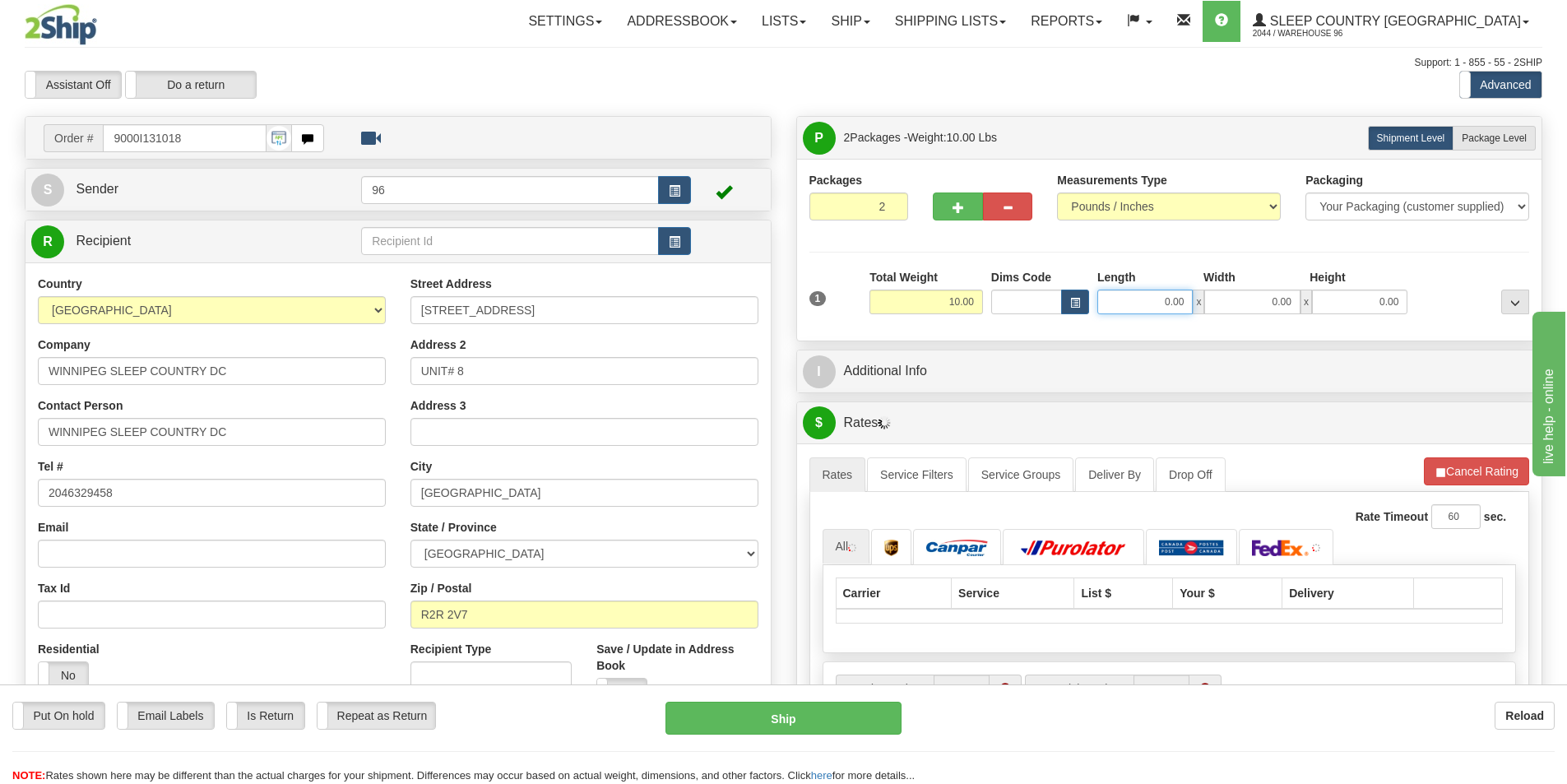
click at [1132, 297] on input "0.00" at bounding box center [1145, 302] width 95 height 25
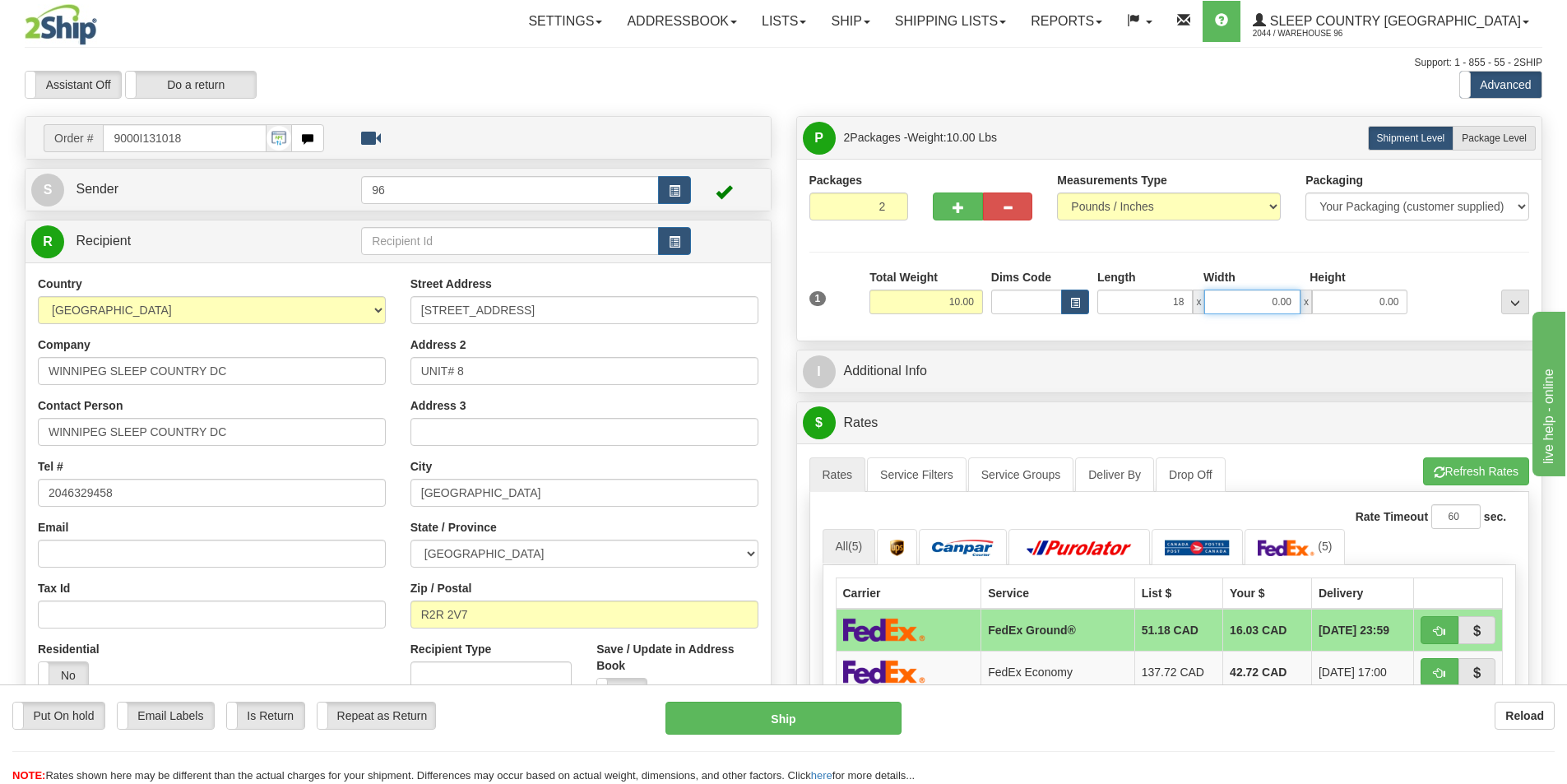
type input "18.00"
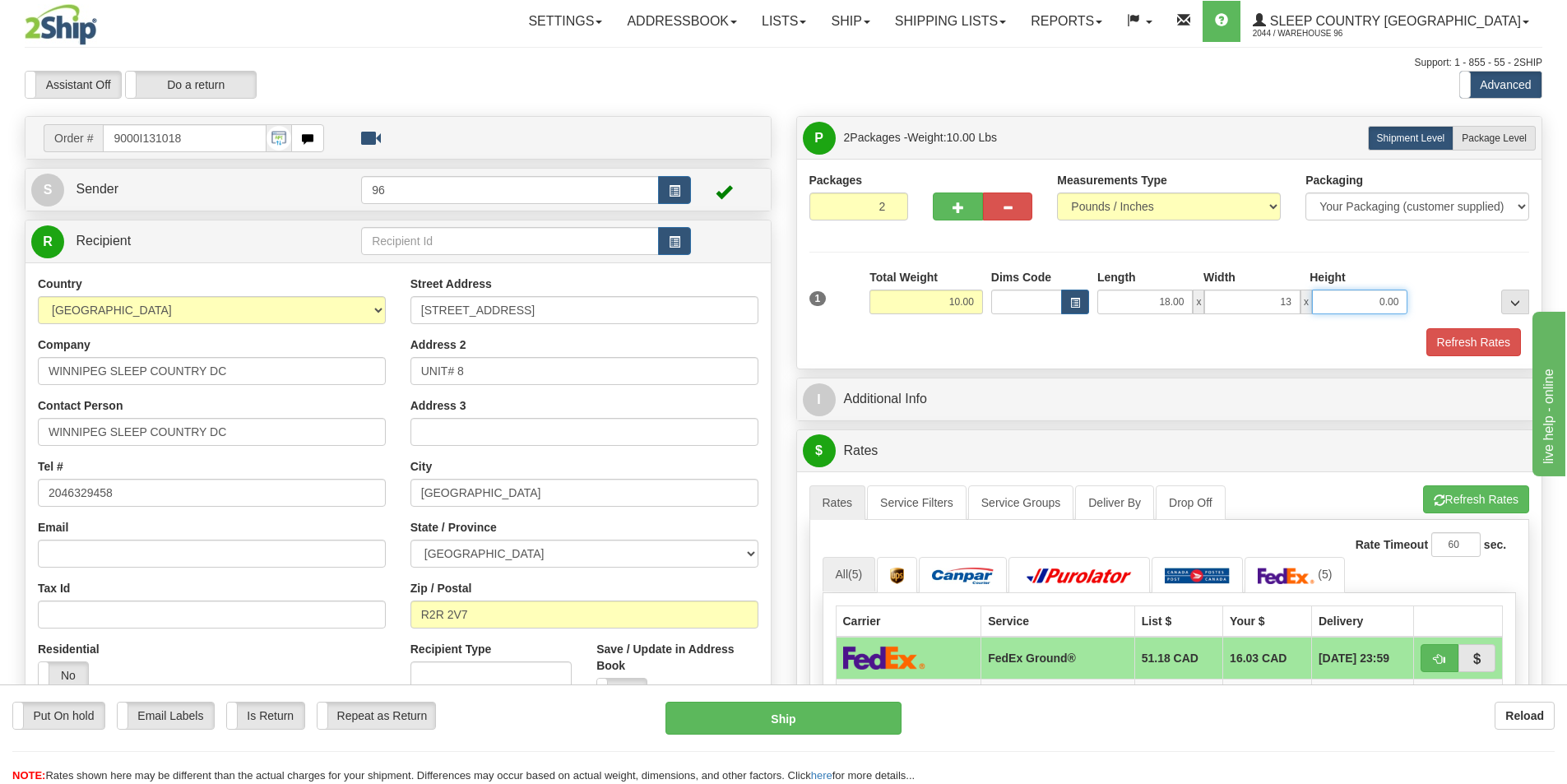
type input "13.00"
type input "10.00"
click at [1479, 140] on span "Package Level" at bounding box center [1495, 138] width 65 height 11
radio input "true"
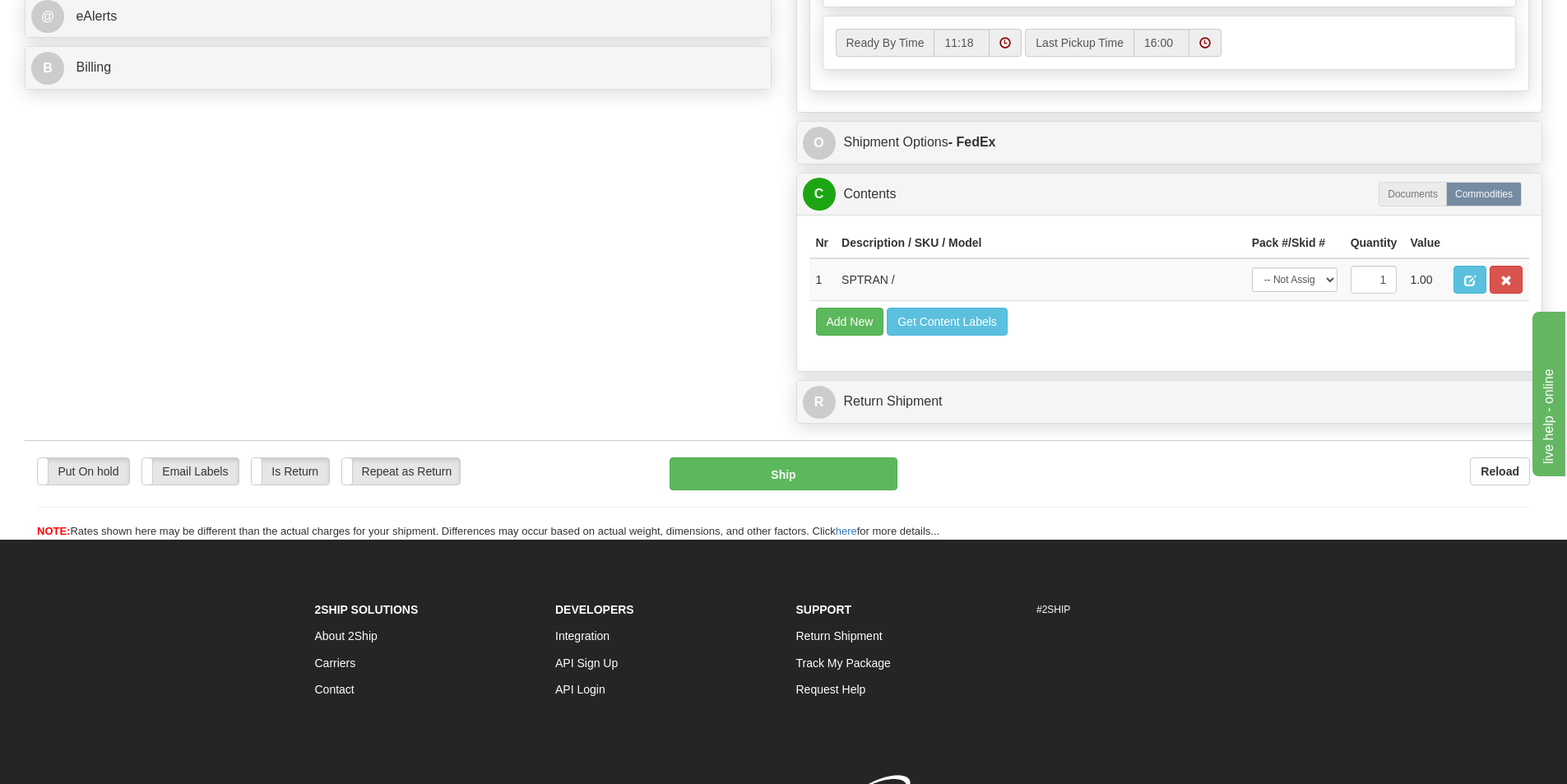
scroll to position [822, 0]
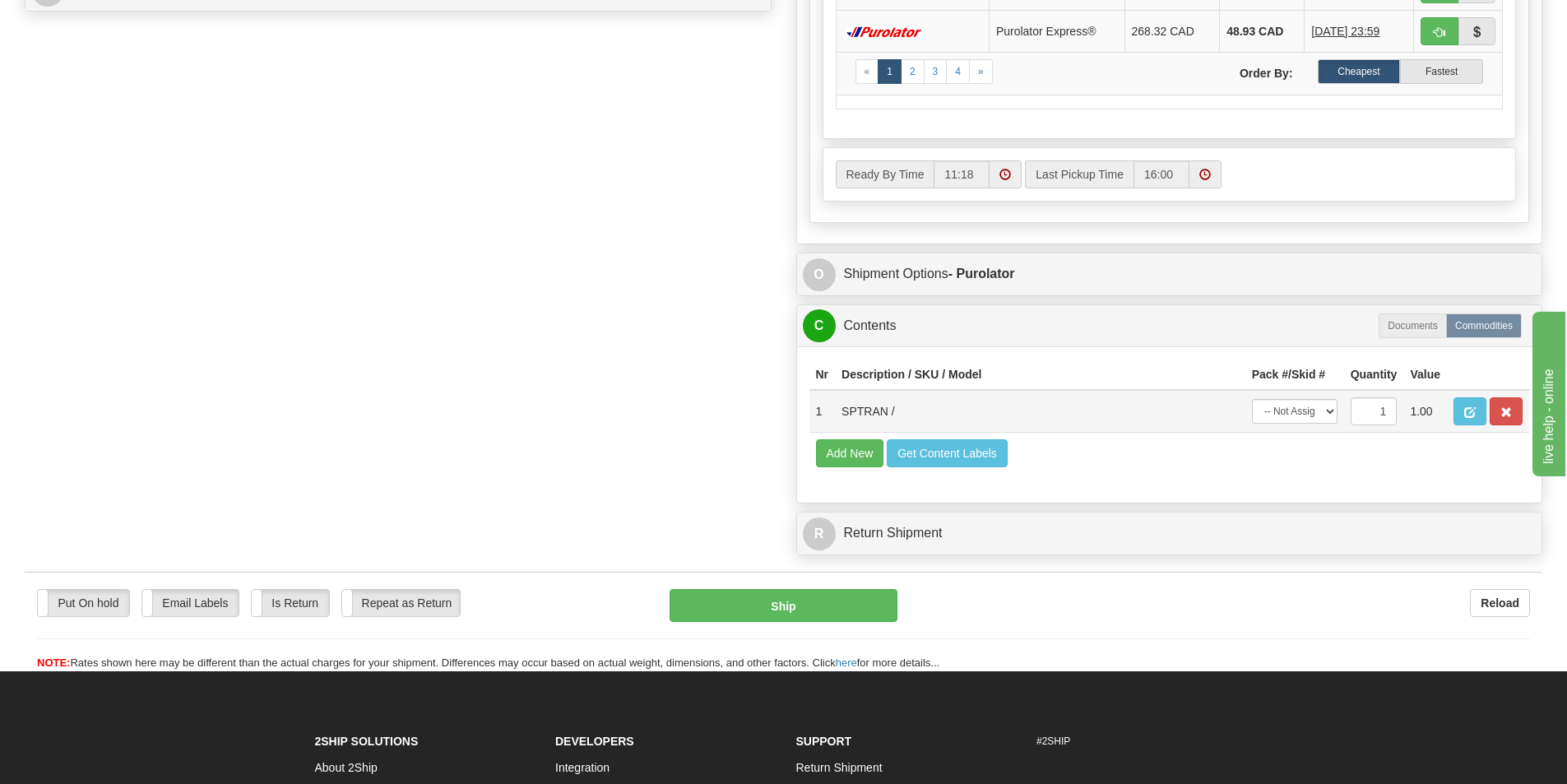
click at [1276, 396] on td "-- Not Assigned -- Package 1 Package 2" at bounding box center [1295, 411] width 99 height 42
drag, startPoint x: 1279, startPoint y: 404, endPoint x: 1287, endPoint y: 422, distance: 19.7
click at [1279, 404] on select "-- Not Assigned -- Package 1 Package 2" at bounding box center [1294, 411] width 86 height 25
select select "0"
click at [1252, 399] on select "-- Not Assigned -- Package 1 Package 2" at bounding box center [1294, 411] width 86 height 25
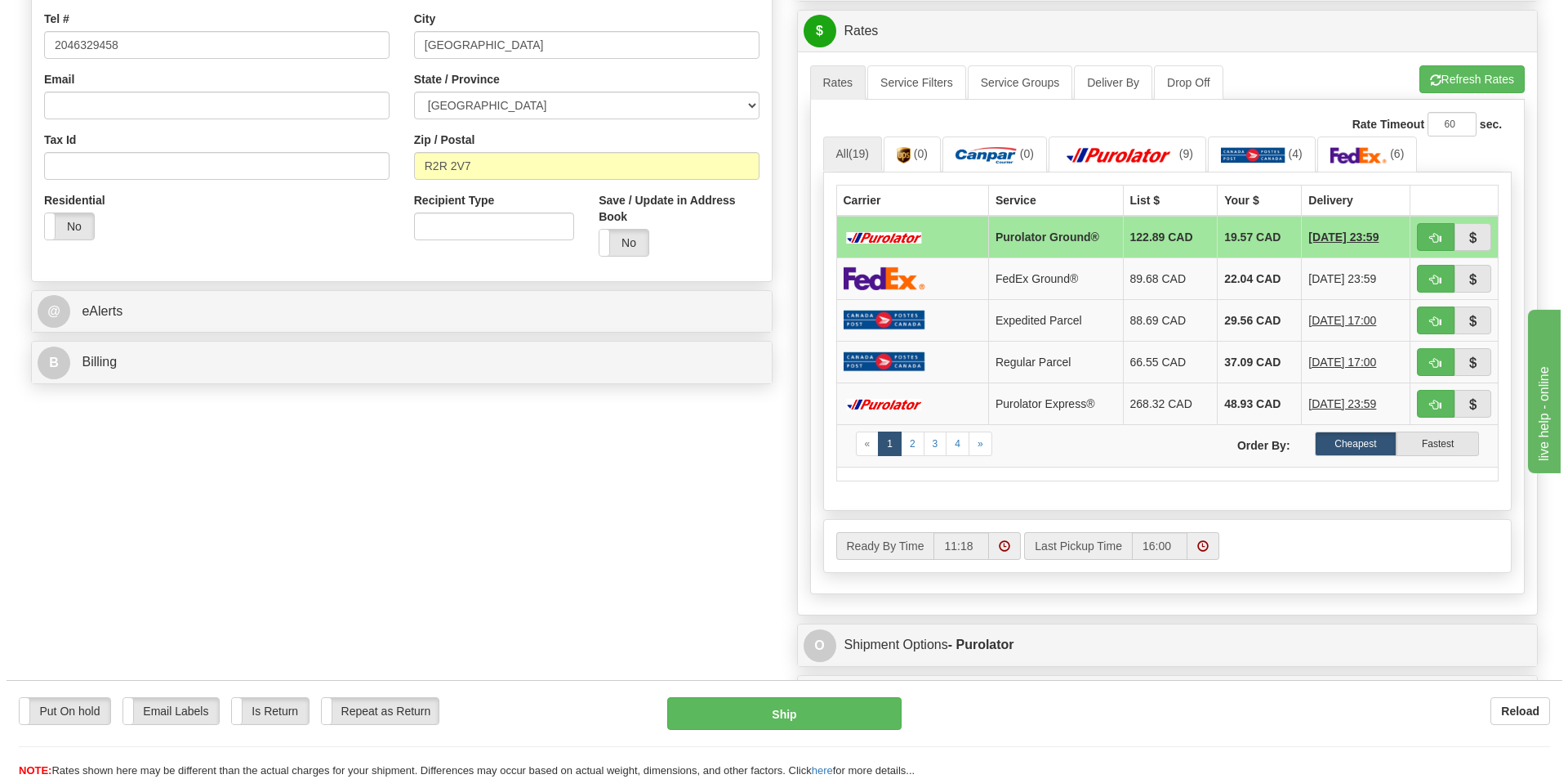
scroll to position [408, 0]
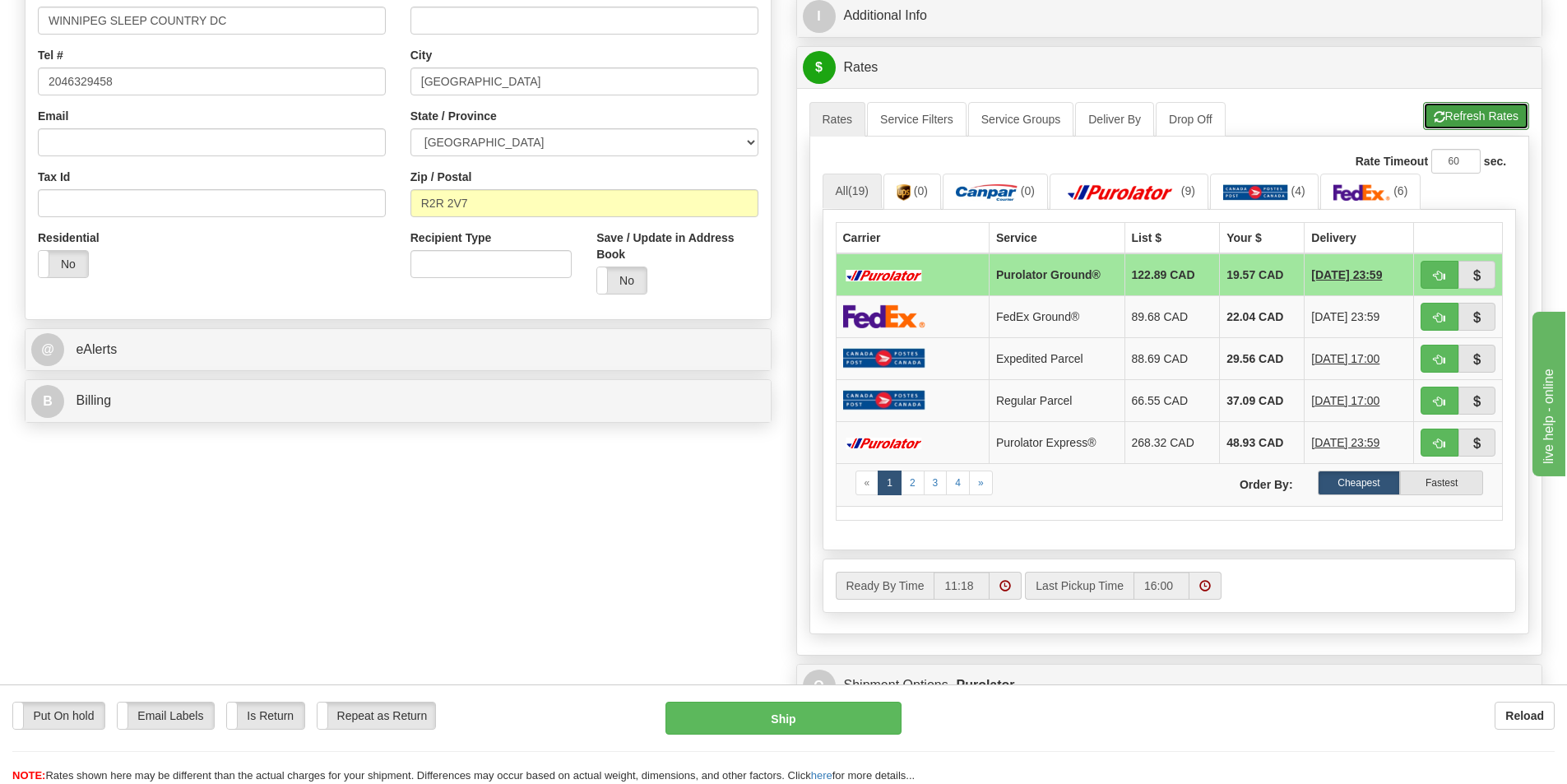
click at [1449, 122] on button "Refresh Rates" at bounding box center [1476, 116] width 106 height 28
click at [850, 713] on button "Ship" at bounding box center [784, 717] width 236 height 33
type input "260"
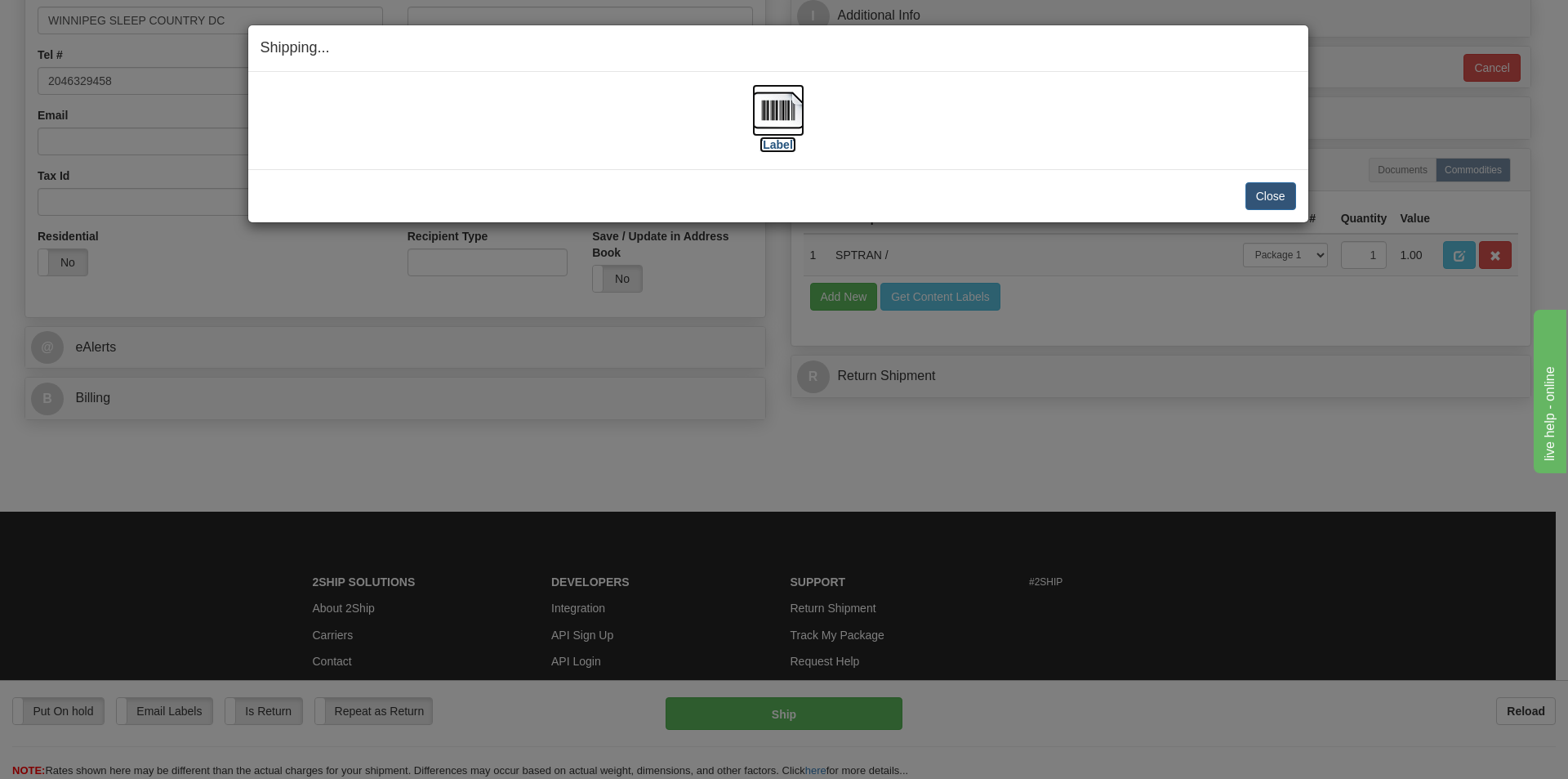
click at [777, 131] on img at bounding box center [779, 110] width 53 height 53
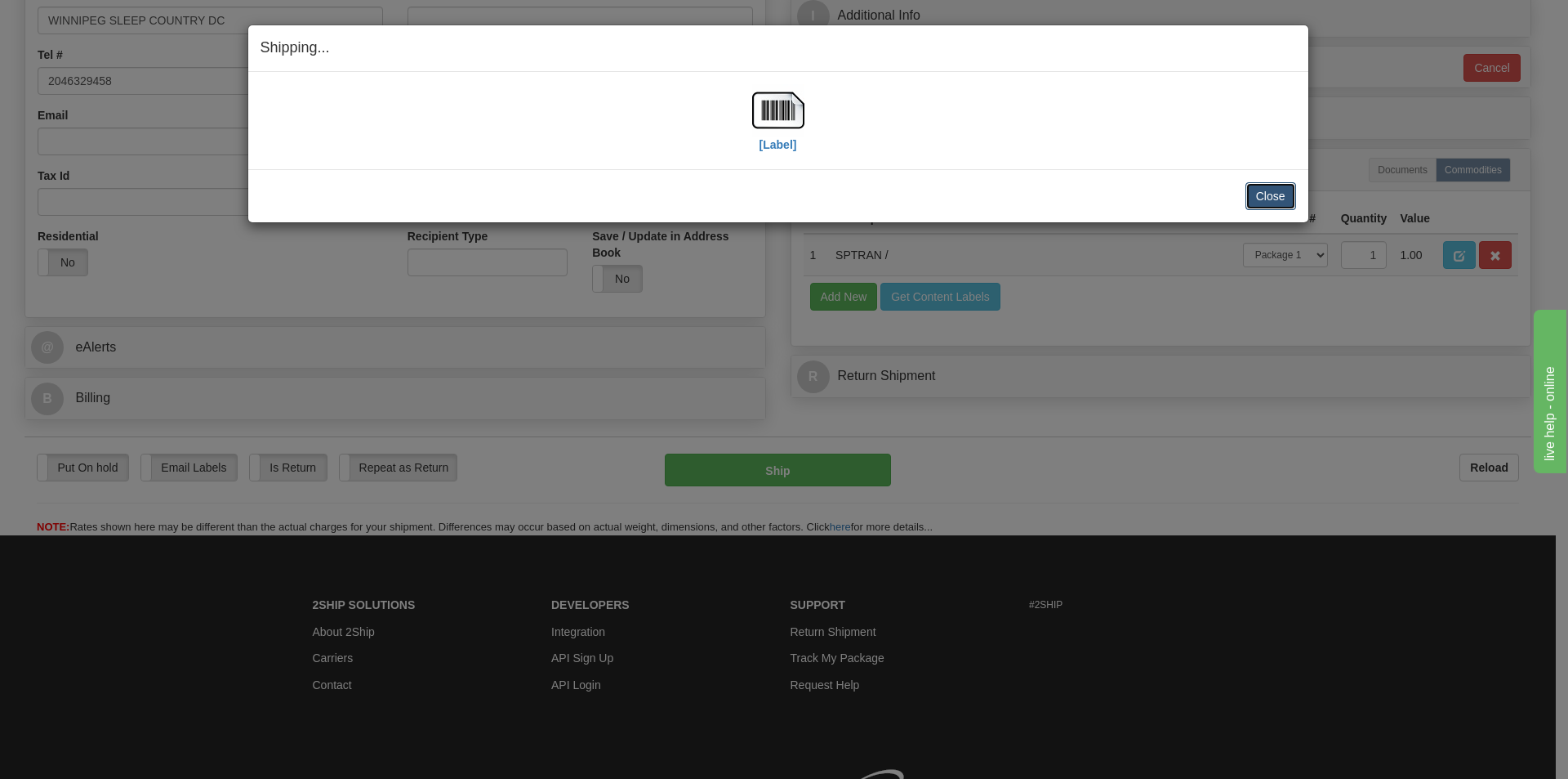
click at [1280, 205] on button "Close" at bounding box center [1271, 196] width 51 height 28
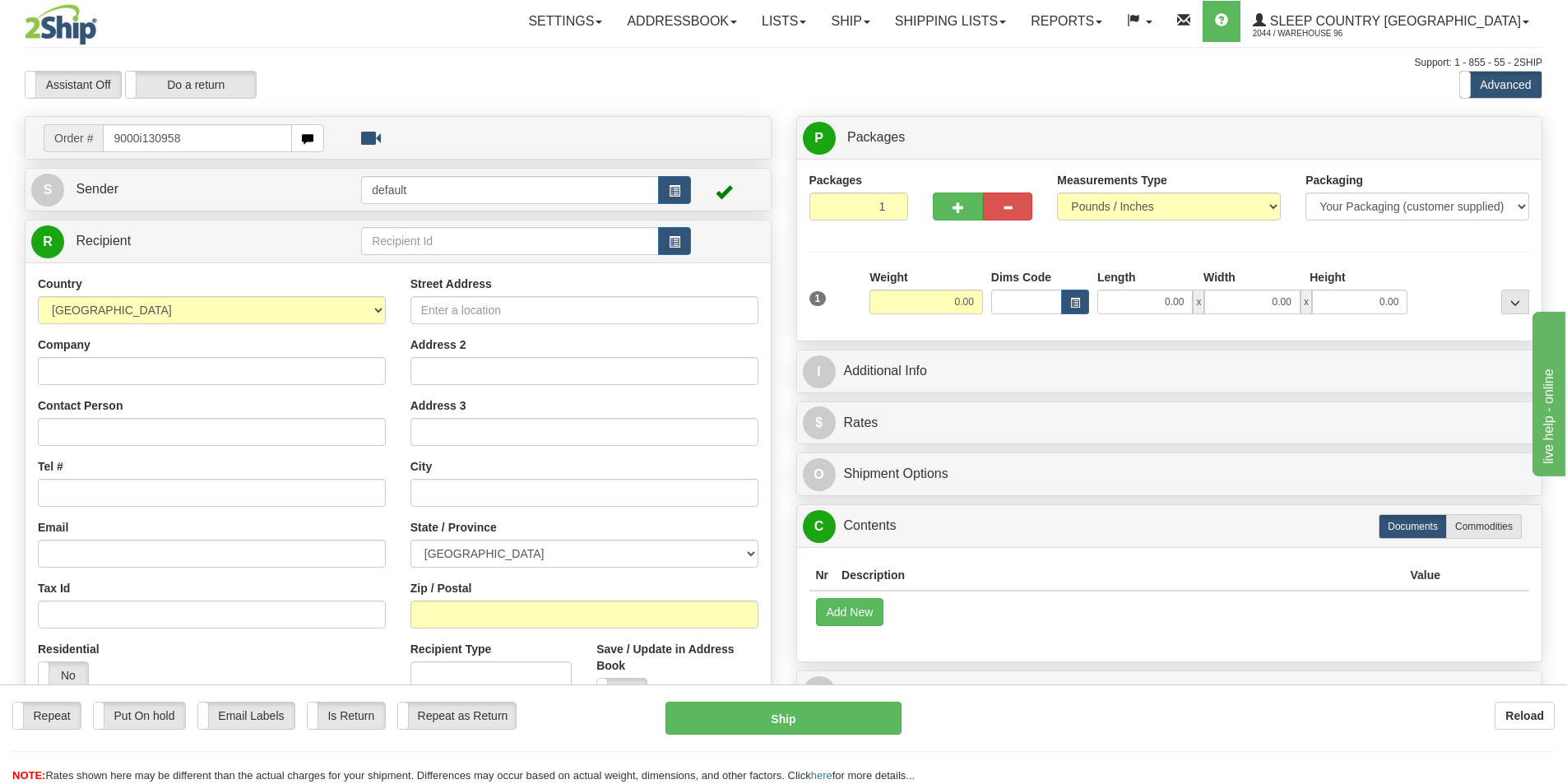
type input "9000i130958"
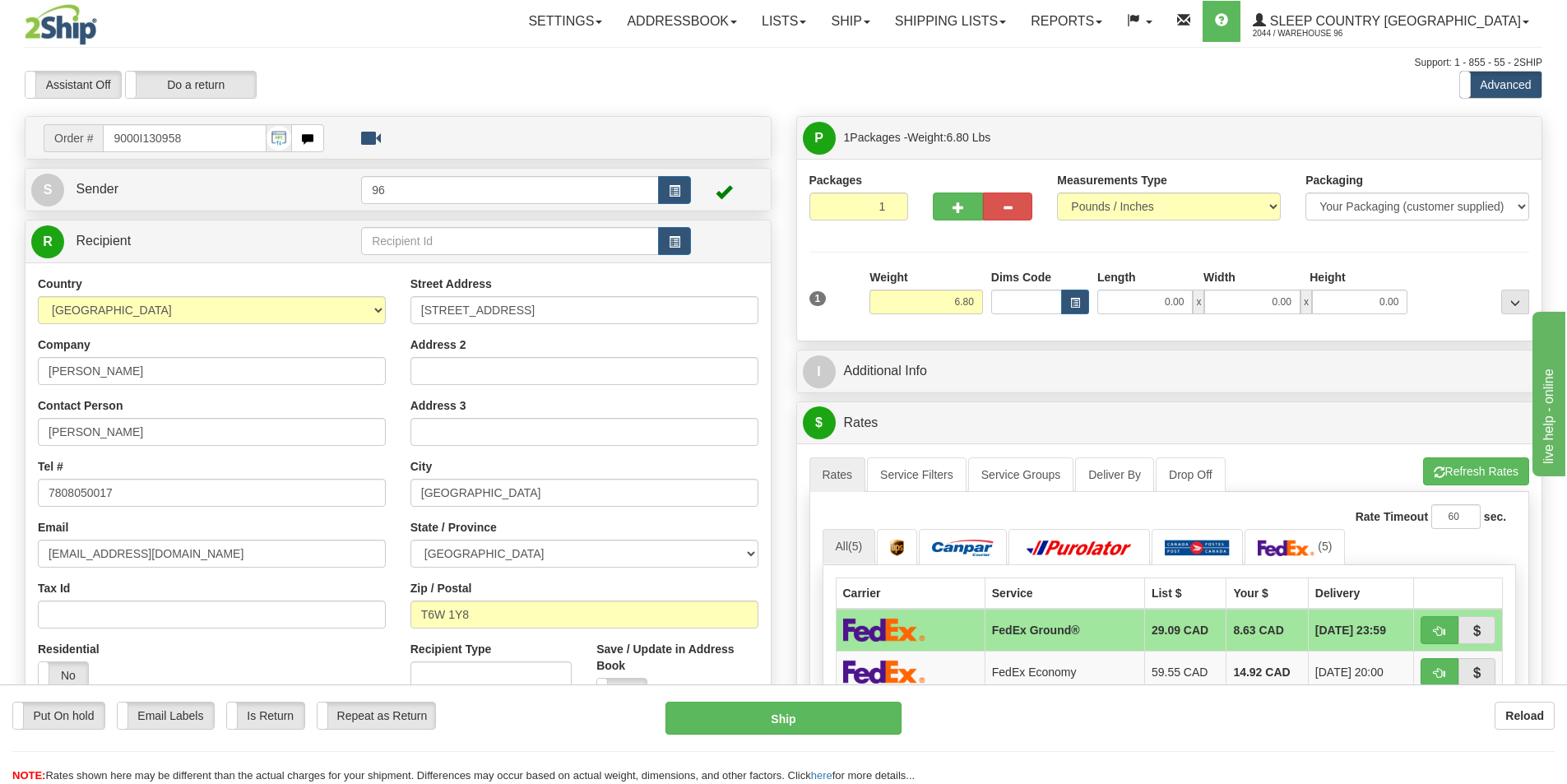
click at [1196, 298] on span "x" at bounding box center [1198, 302] width 11 height 25
click at [1192, 300] on input "0.00" at bounding box center [1145, 302] width 95 height 25
click at [1179, 300] on input "Length" at bounding box center [1145, 302] width 95 height 25
type input "19.00"
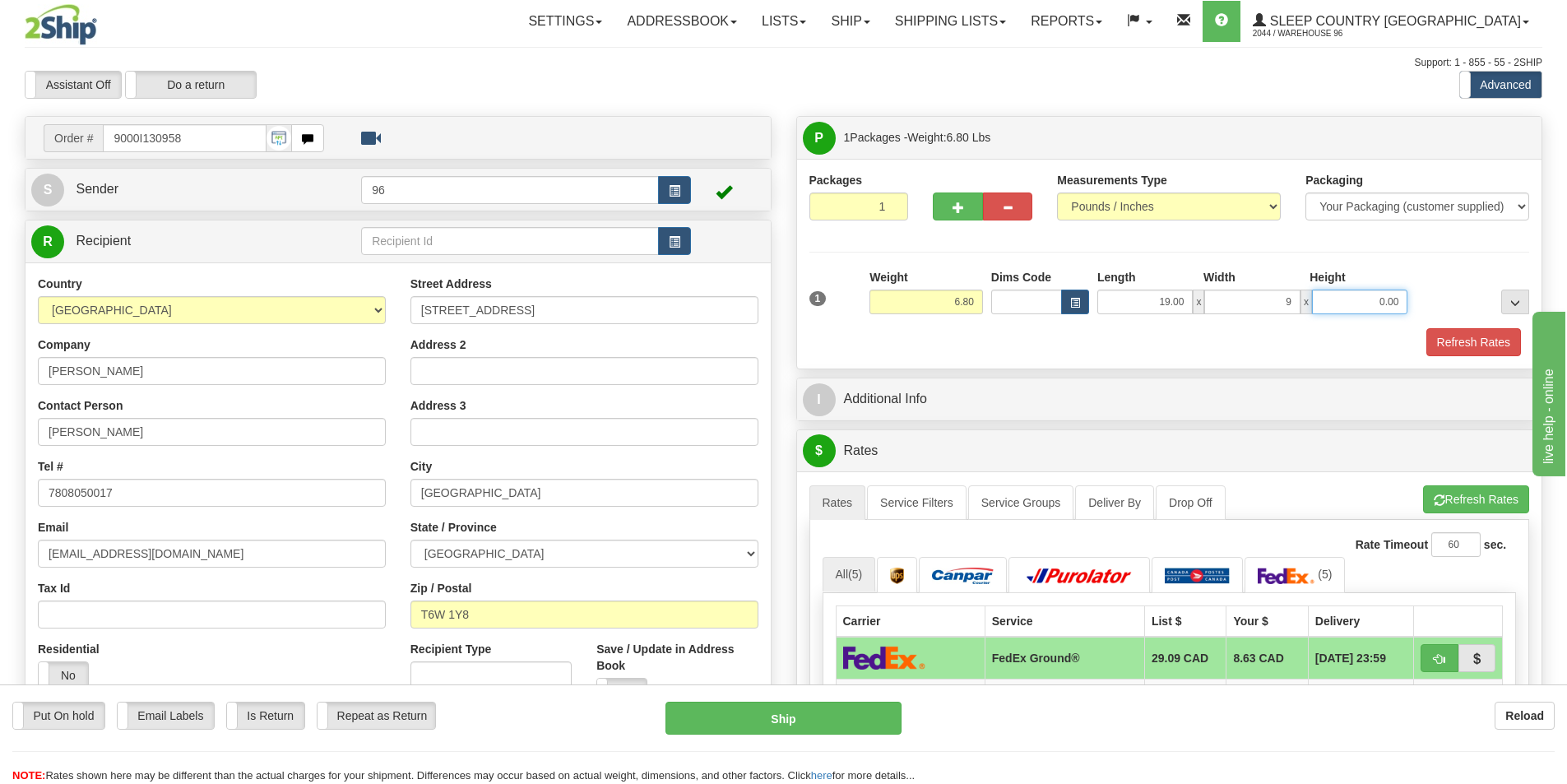
type input "9.00"
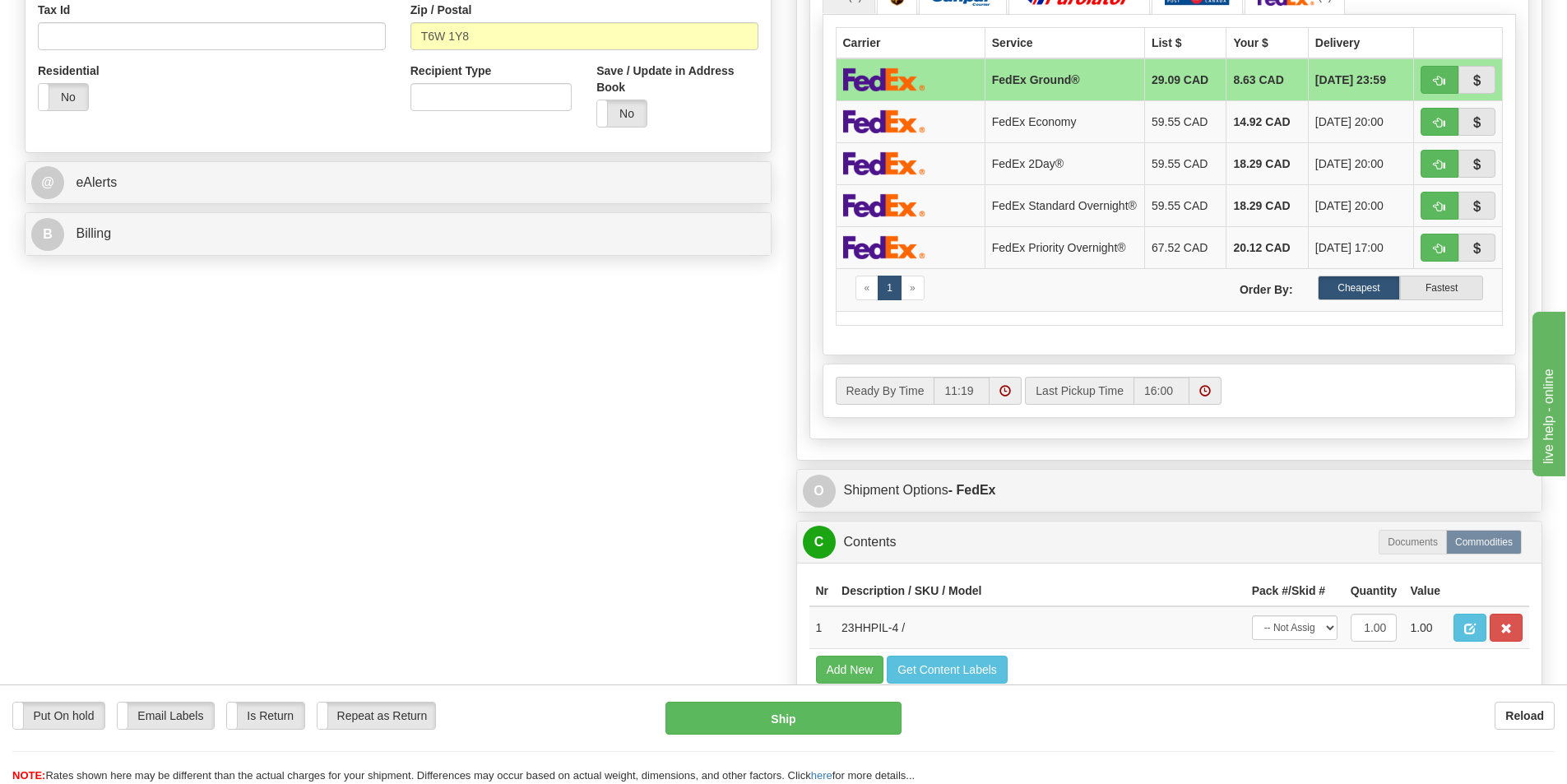
scroll to position [740, 0]
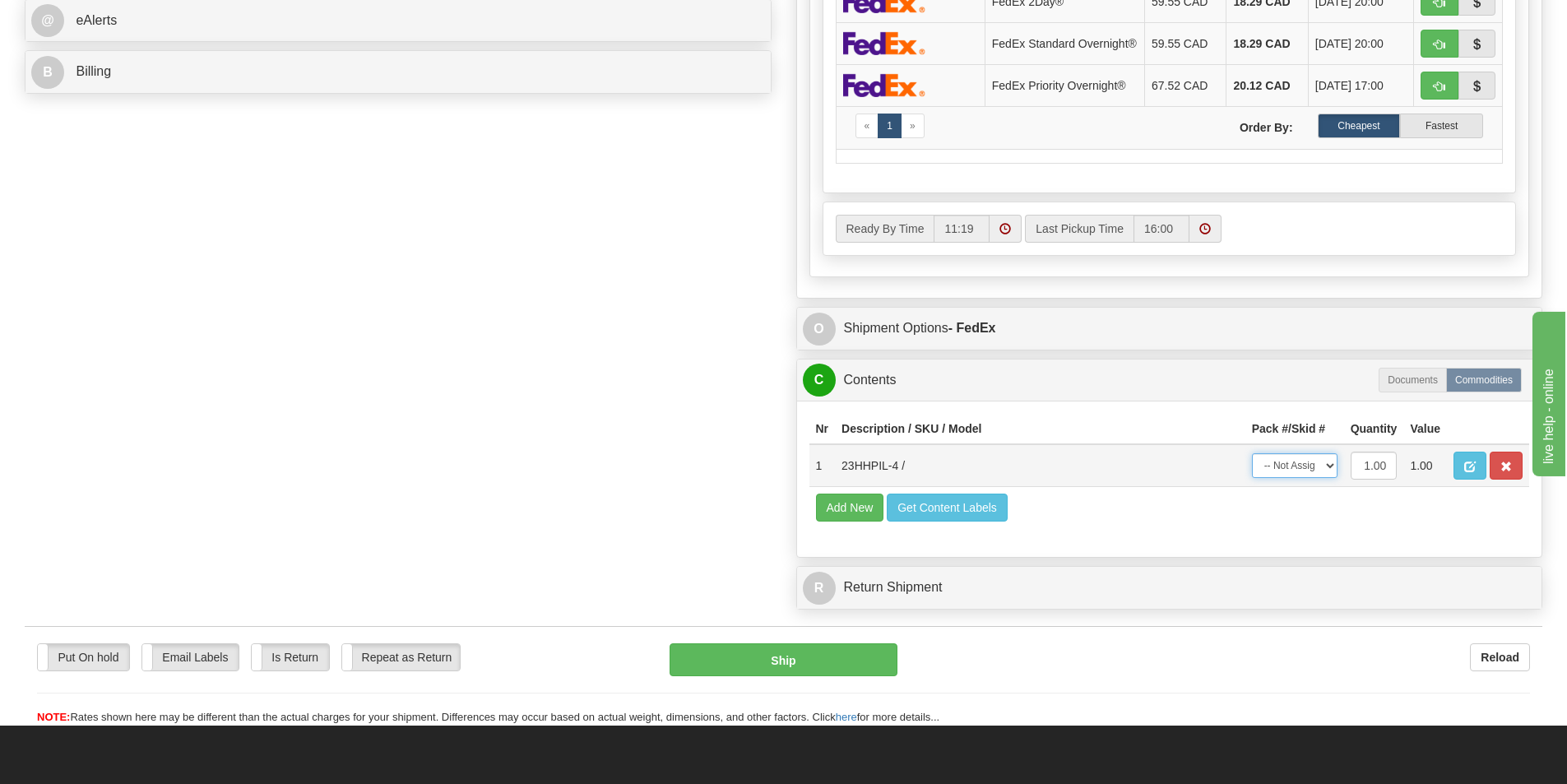
drag, startPoint x: 1292, startPoint y: 472, endPoint x: 1298, endPoint y: 490, distance: 19.0
click at [1292, 472] on select "-- Not Assigned -- Package 1" at bounding box center [1294, 466] width 86 height 25
click at [1299, 454] on td "-- Not Assigned -- Package 1" at bounding box center [1295, 465] width 99 height 42
drag, startPoint x: 1308, startPoint y: 469, endPoint x: 1311, endPoint y: 482, distance: 13.3
click at [1308, 469] on select "-- Not Assigned -- Package 1" at bounding box center [1294, 466] width 86 height 25
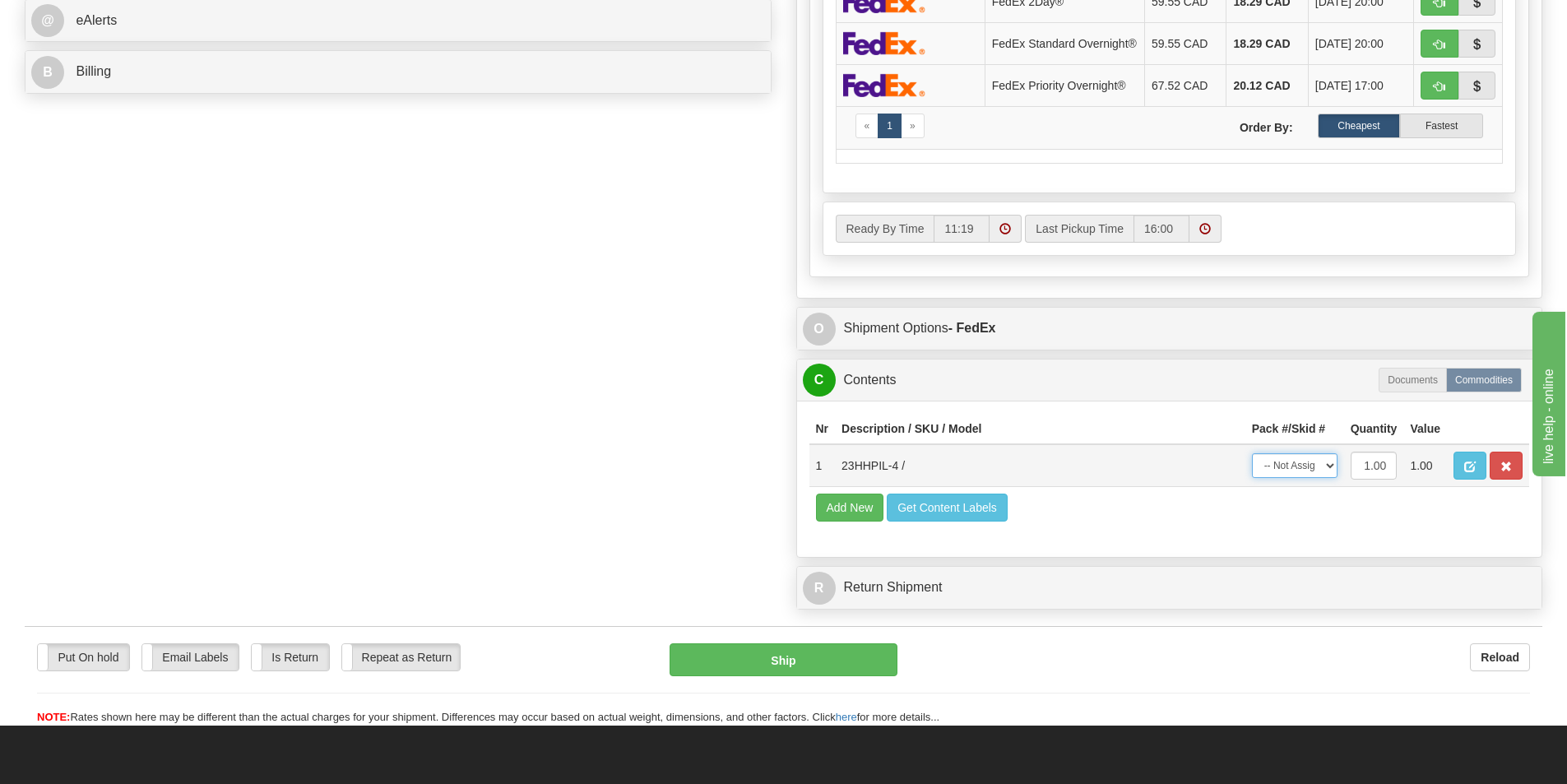
click at [1252, 458] on select "-- Not Assigned -- Package 1" at bounding box center [1294, 466] width 86 height 25
drag, startPoint x: 1286, startPoint y: 454, endPoint x: 1293, endPoint y: 470, distance: 17.5
click at [1287, 457] on td "-- Not Assigned -- Package 1" at bounding box center [1295, 465] width 99 height 42
drag, startPoint x: 1293, startPoint y: 470, endPoint x: 1298, endPoint y: 481, distance: 12.1
click at [1293, 470] on select "-- Not Assigned -- Package 1" at bounding box center [1294, 466] width 86 height 25
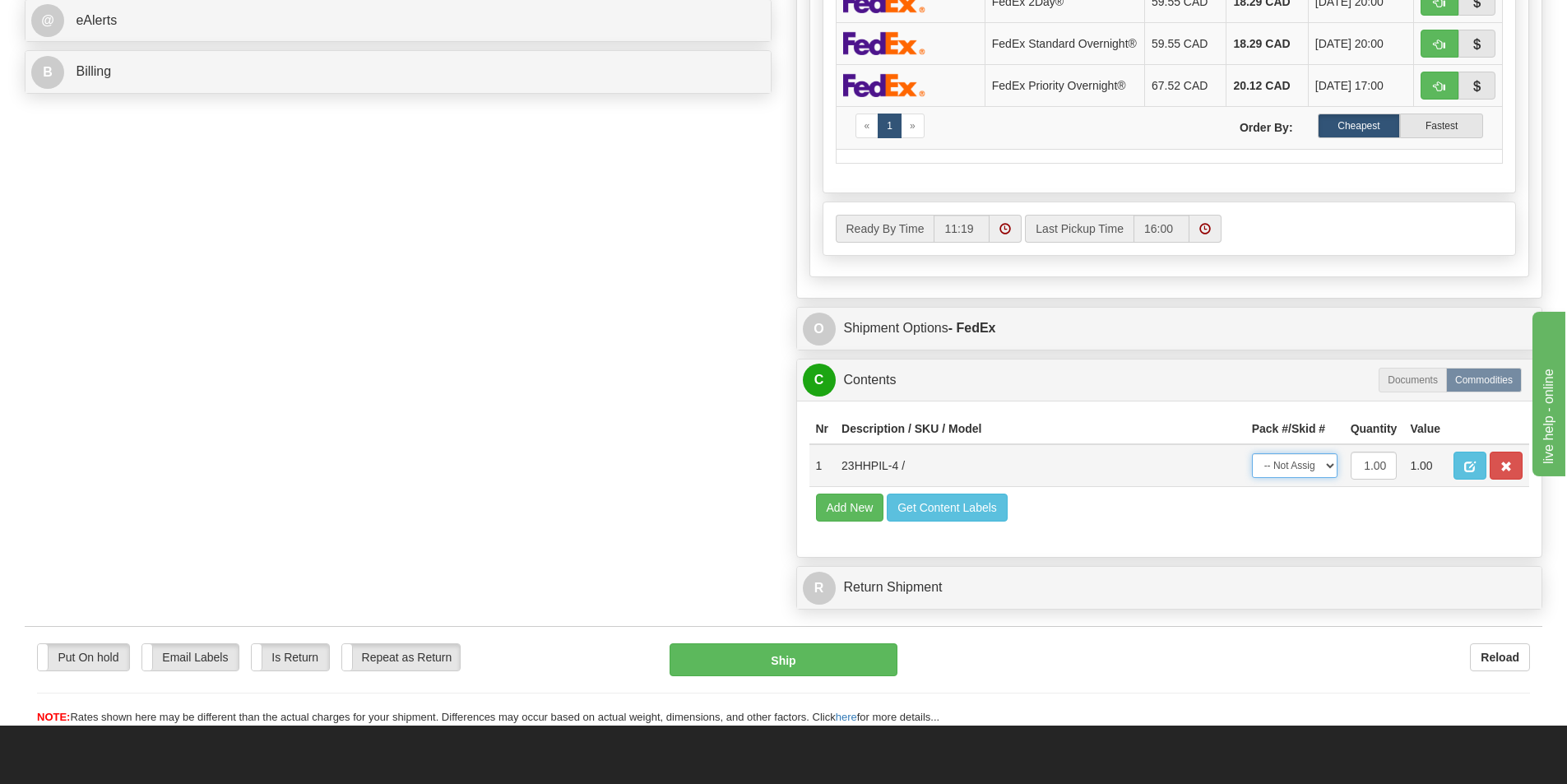
select select "0"
click at [1252, 458] on select "-- Not Assigned -- Package 1" at bounding box center [1294, 466] width 86 height 25
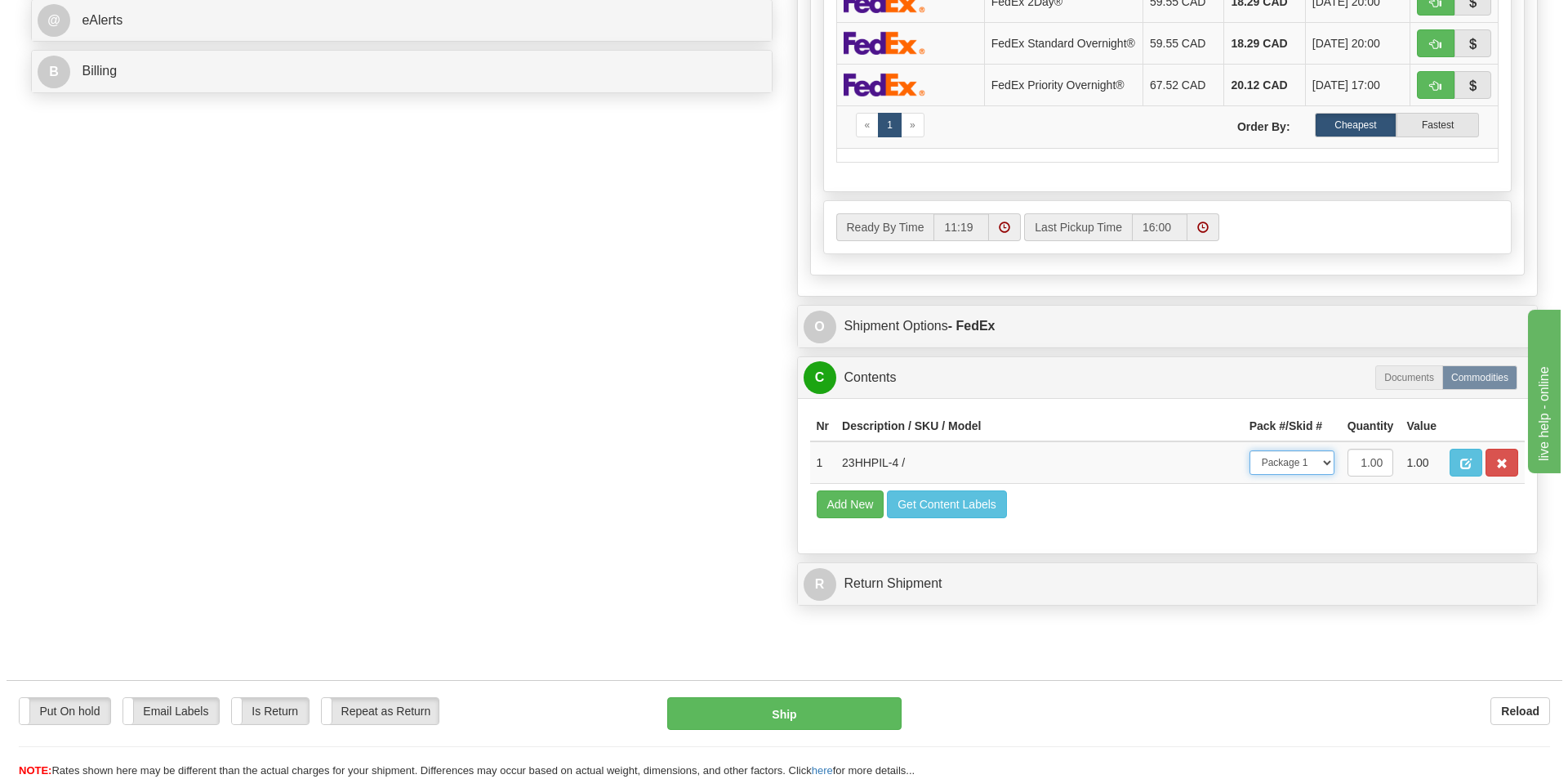
scroll to position [327, 0]
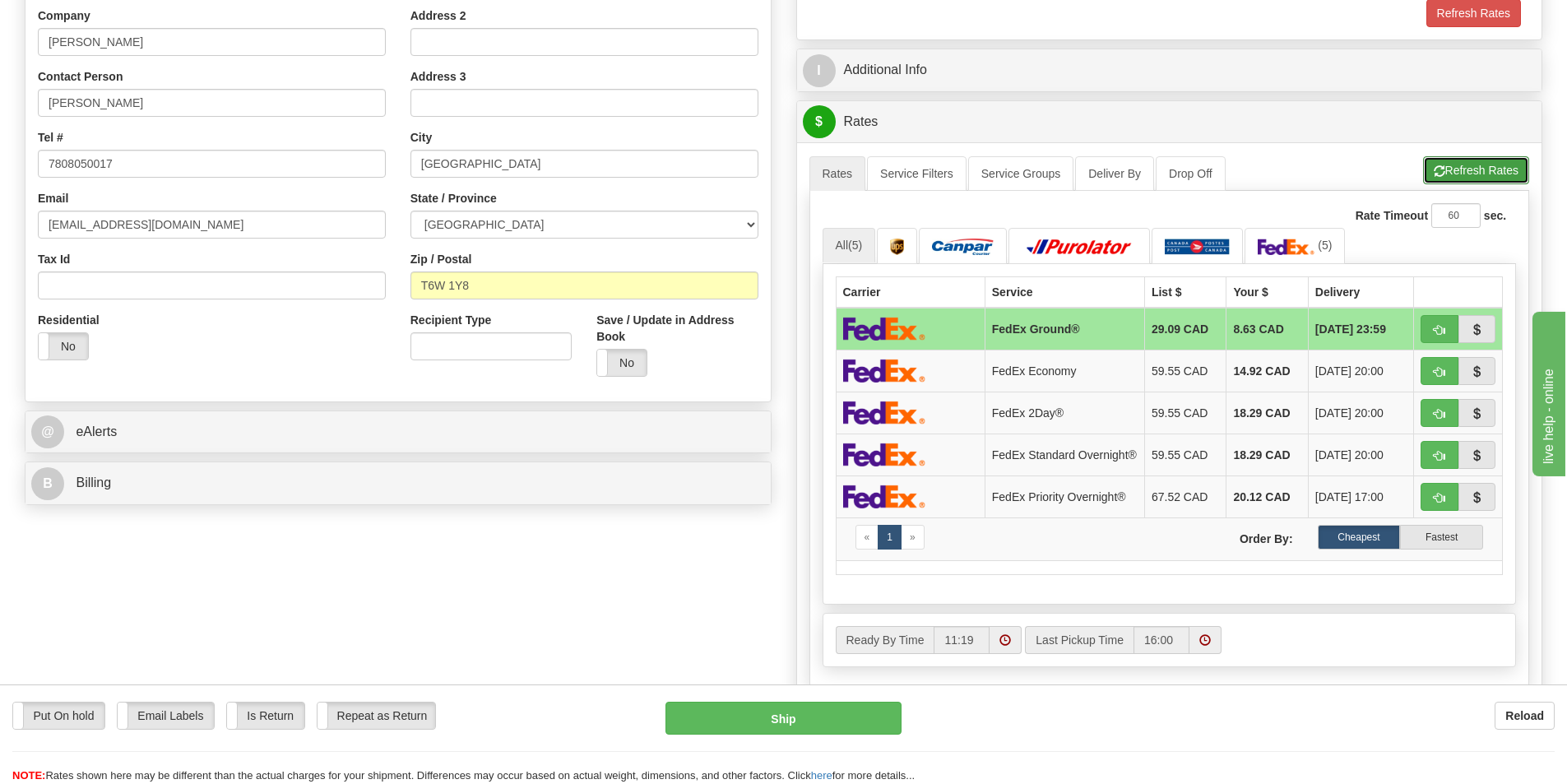
click at [1449, 160] on button "Refresh Rates" at bounding box center [1476, 170] width 106 height 28
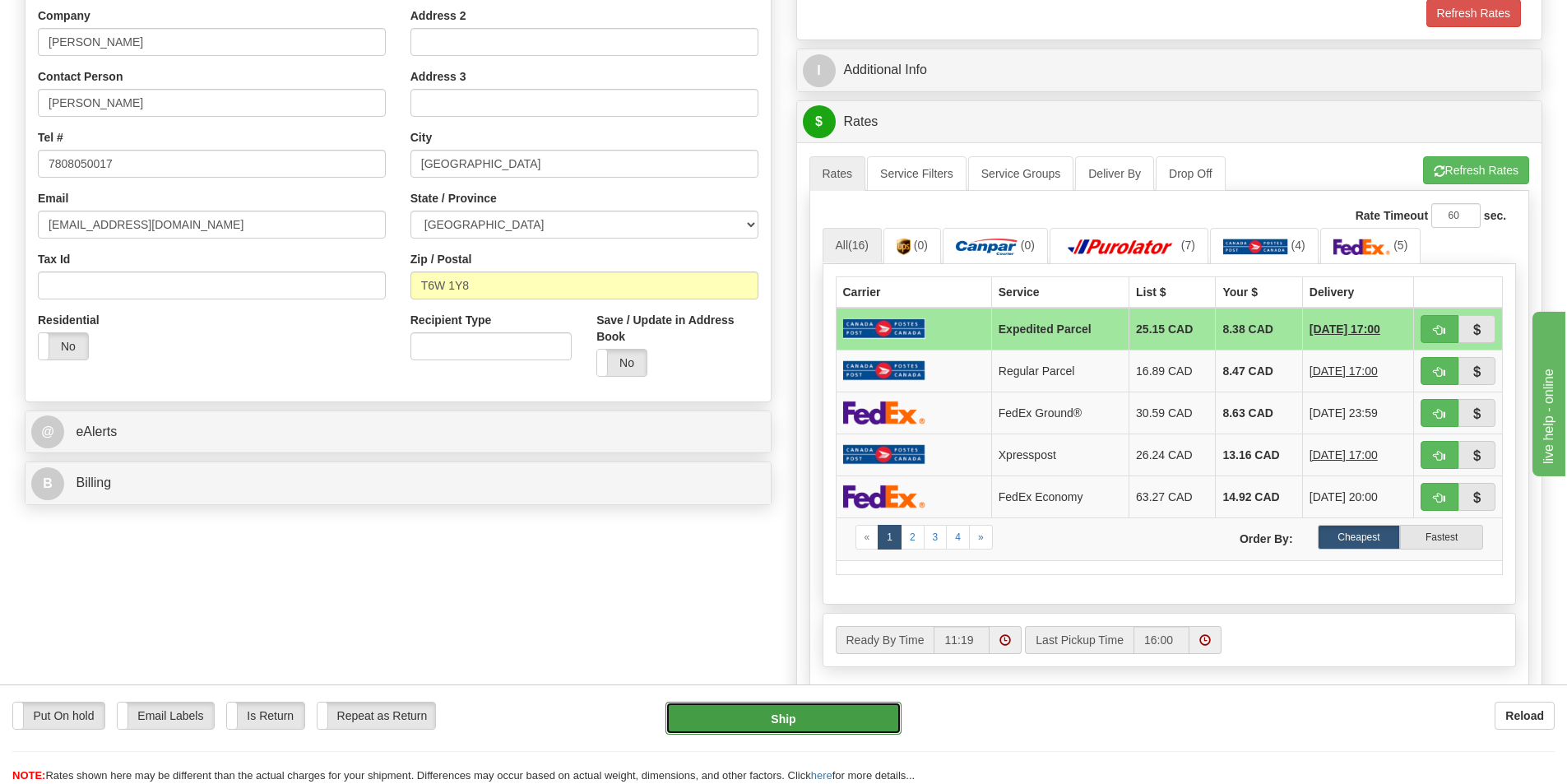
click at [884, 721] on button "Ship" at bounding box center [784, 717] width 236 height 33
type input "DOM.EP"
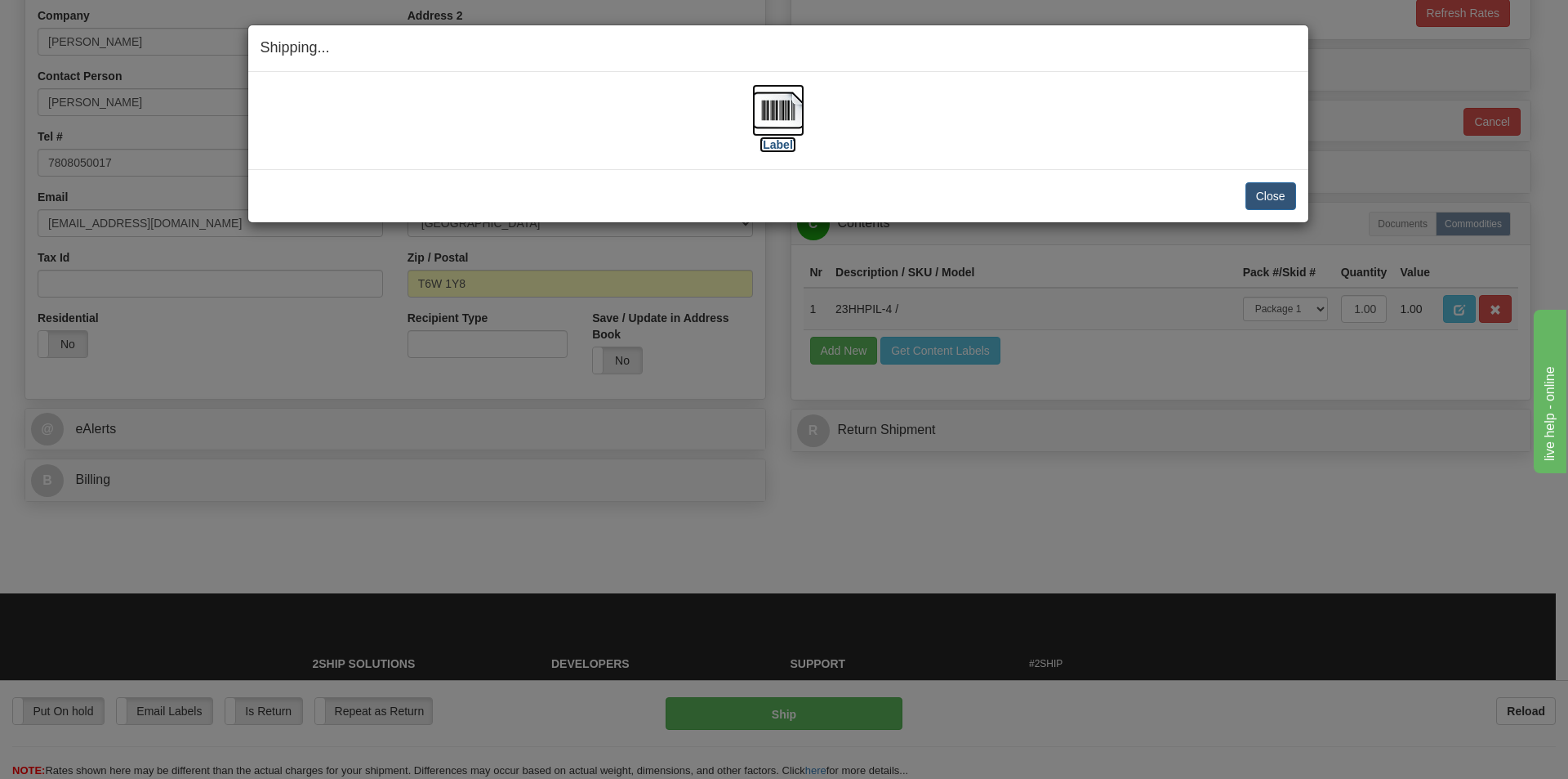
click at [780, 133] on img at bounding box center [779, 110] width 53 height 53
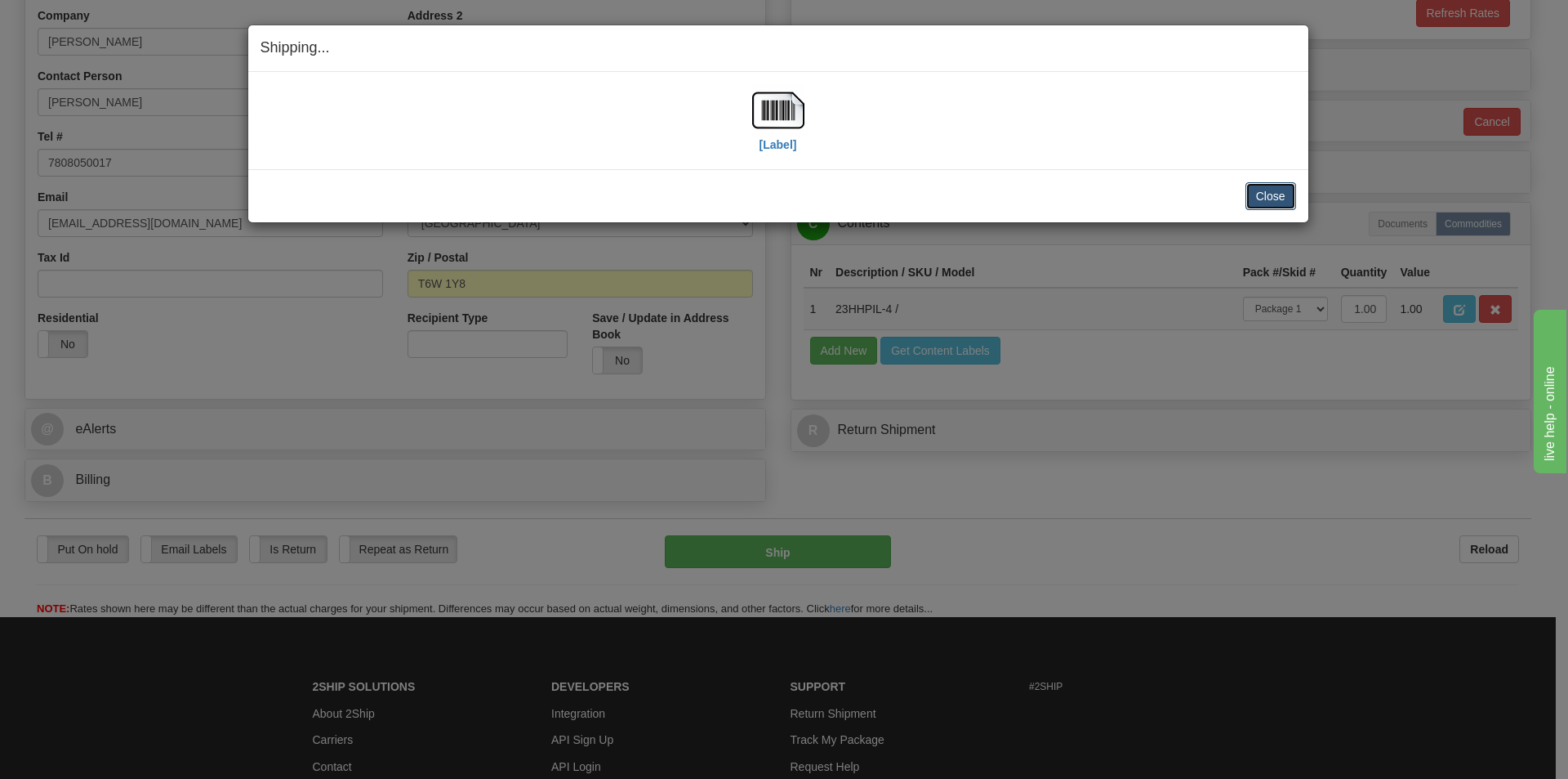
click at [1281, 186] on button "Close" at bounding box center [1271, 196] width 51 height 28
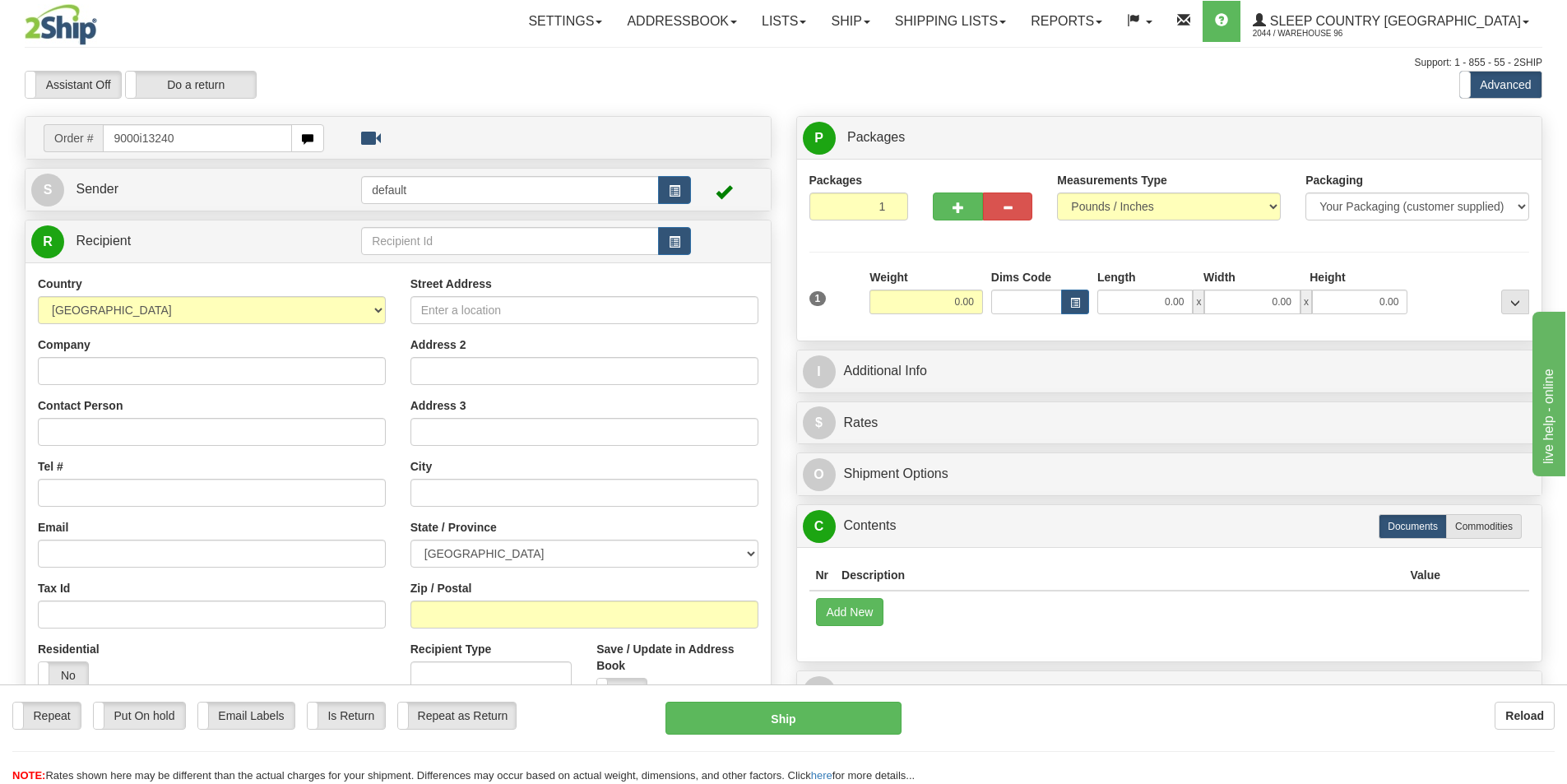
type input "9000i132402"
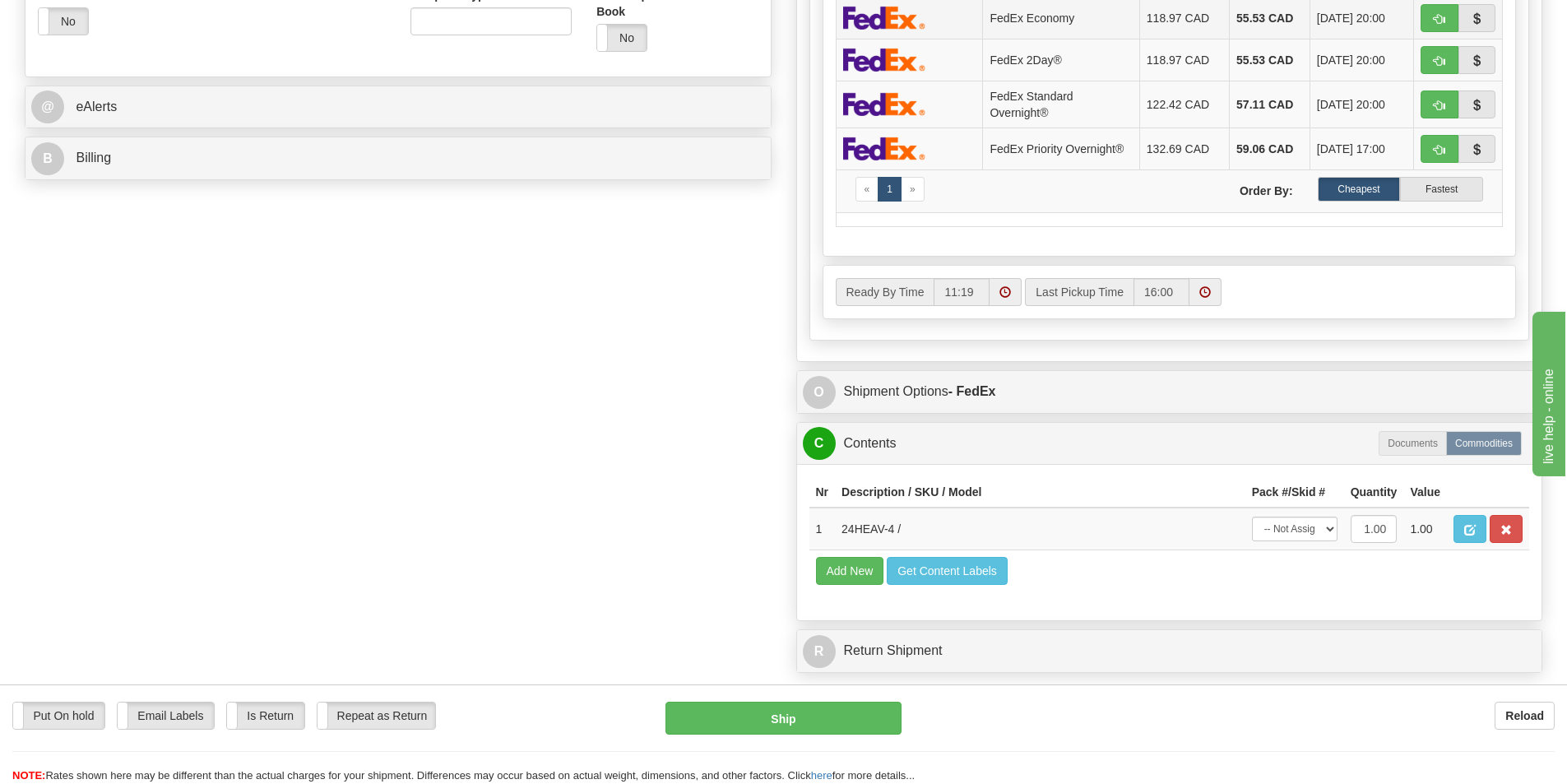
scroll to position [658, 0]
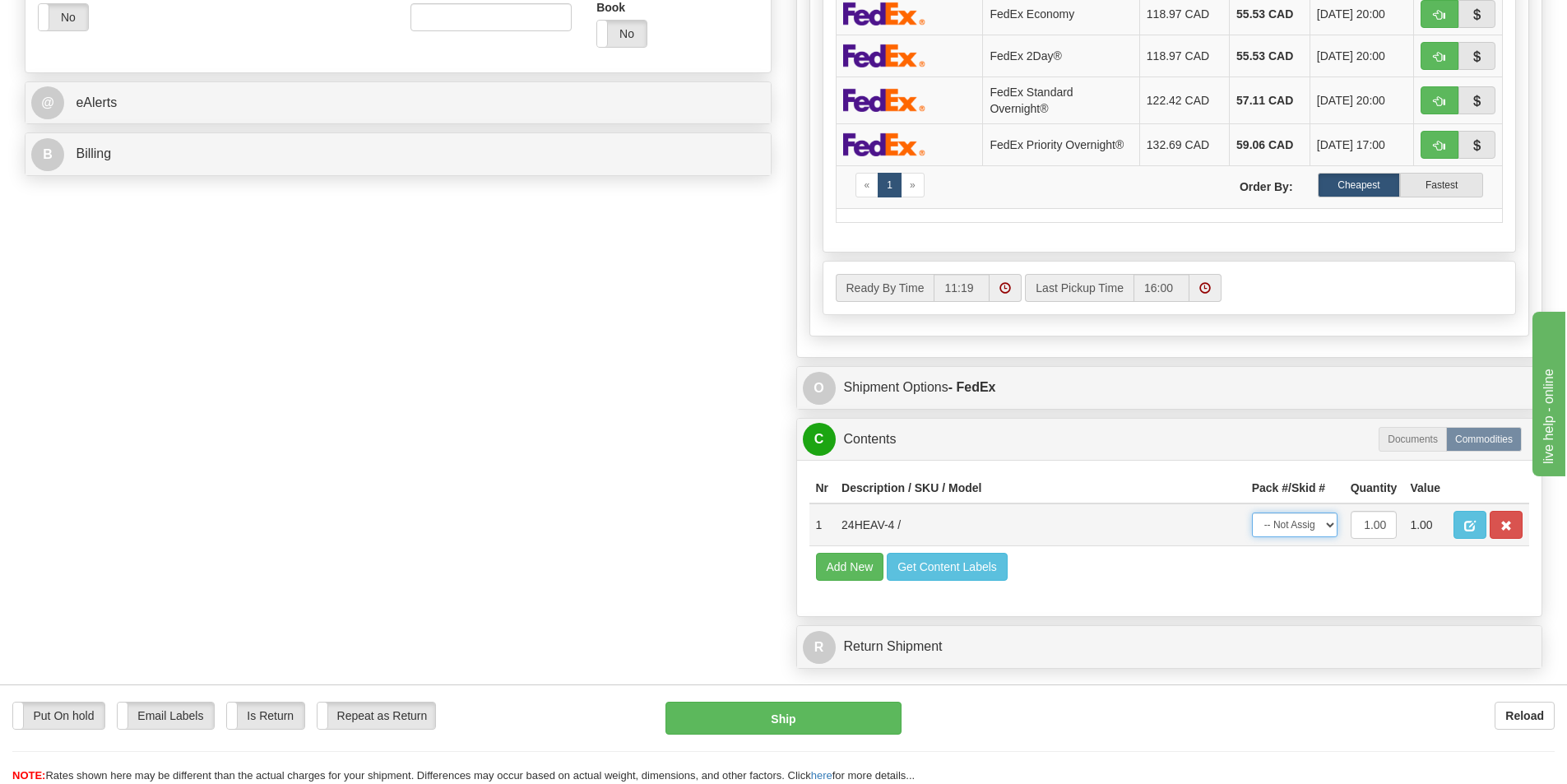
click at [1294, 531] on select "-- Not Assigned -- Package 1" at bounding box center [1294, 525] width 86 height 25
select select "0"
click at [1252, 512] on select "-- Not Assigned -- Package 1" at bounding box center [1294, 525] width 86 height 25
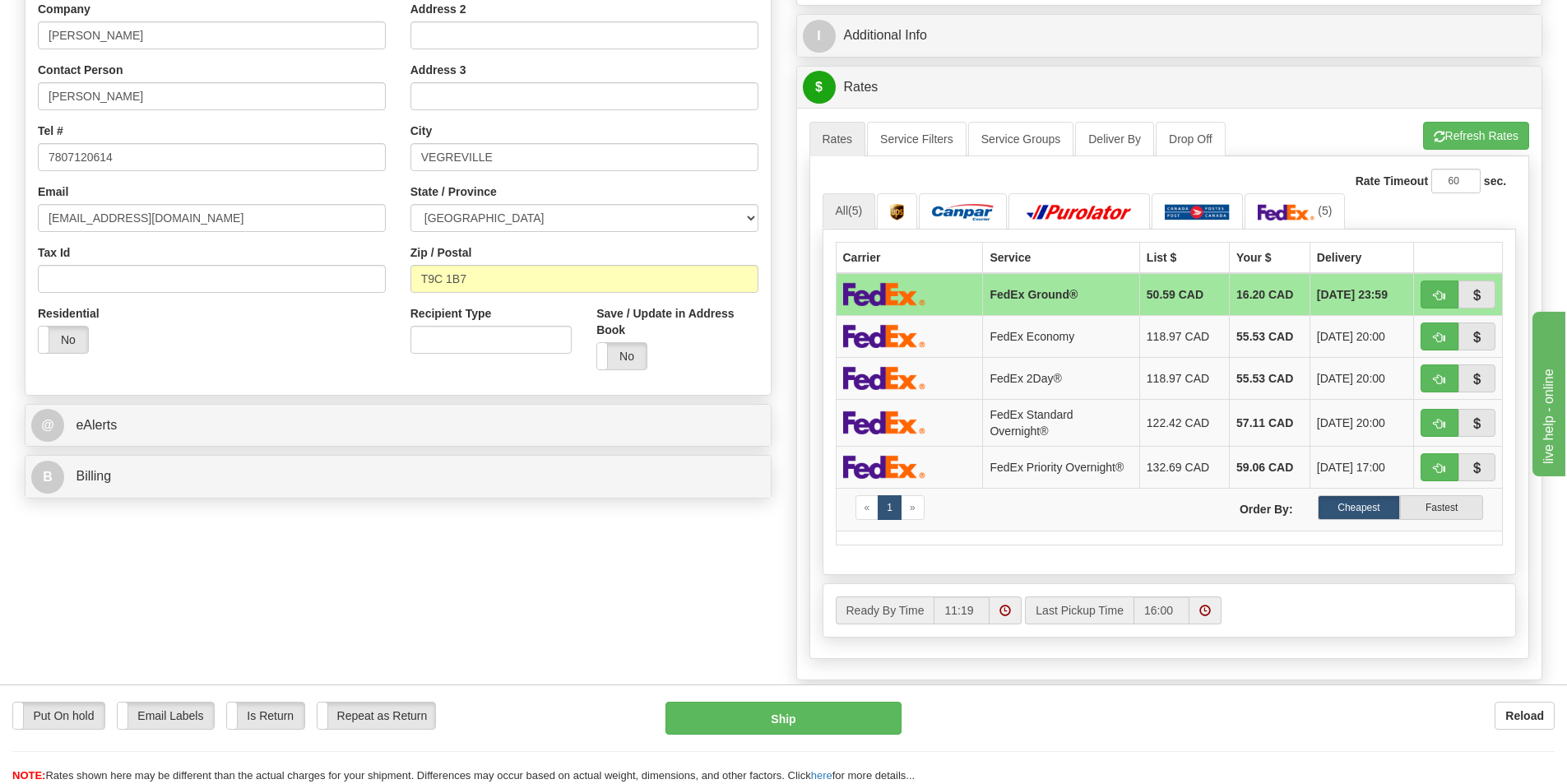
scroll to position [329, 0]
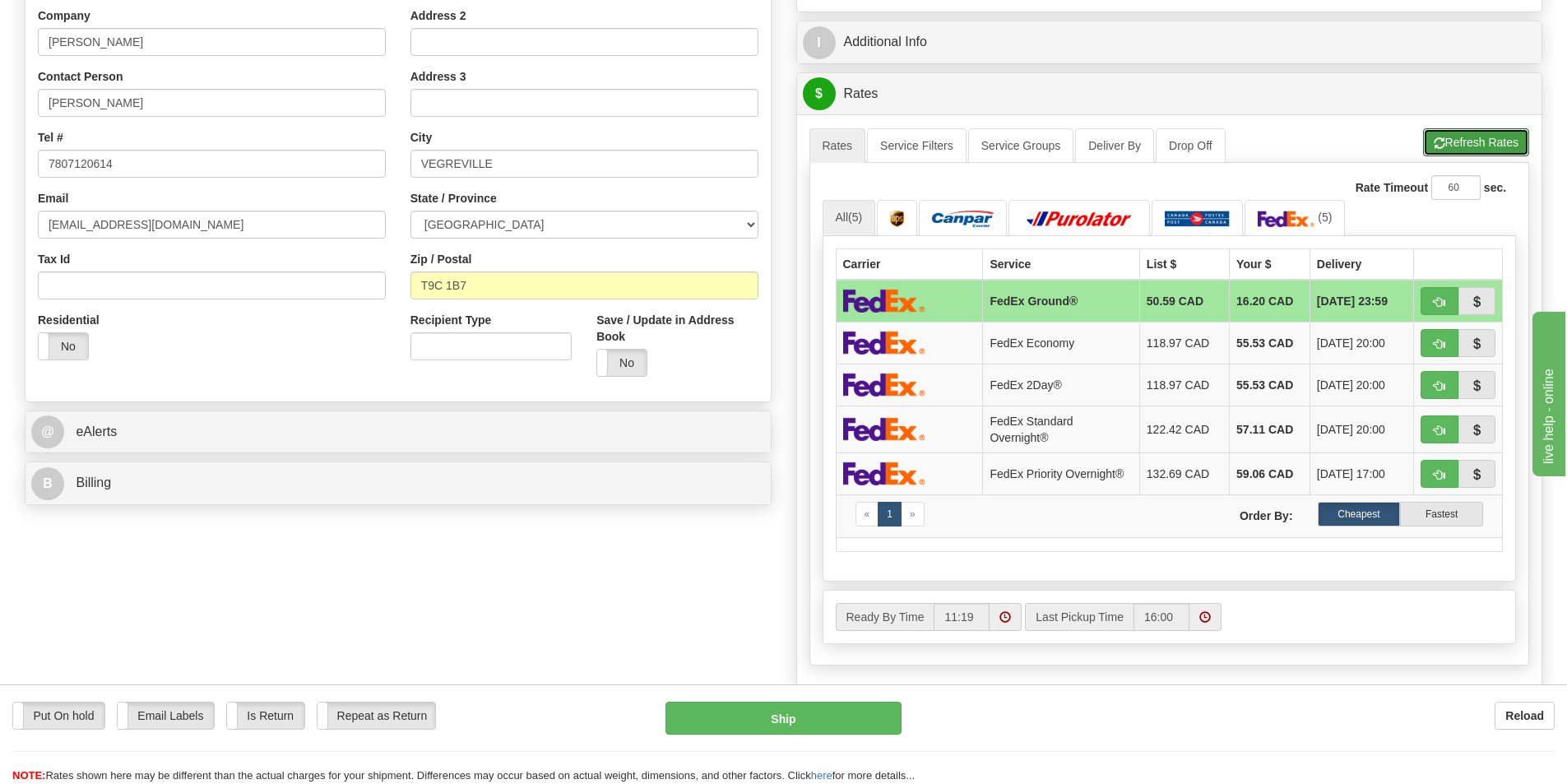
click at [1450, 148] on button "Refresh Rates" at bounding box center [1476, 142] width 106 height 28
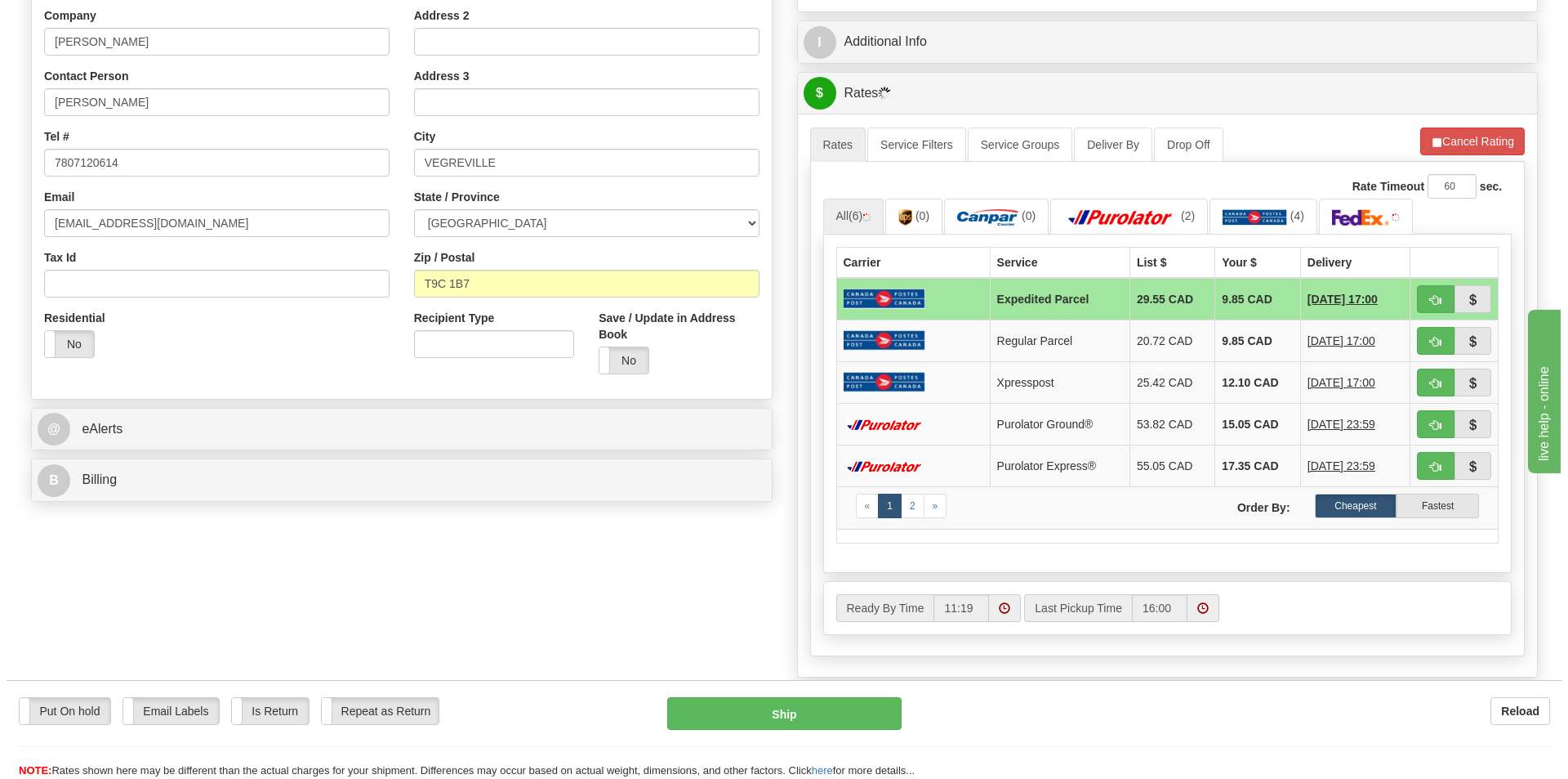
scroll to position [245, 0]
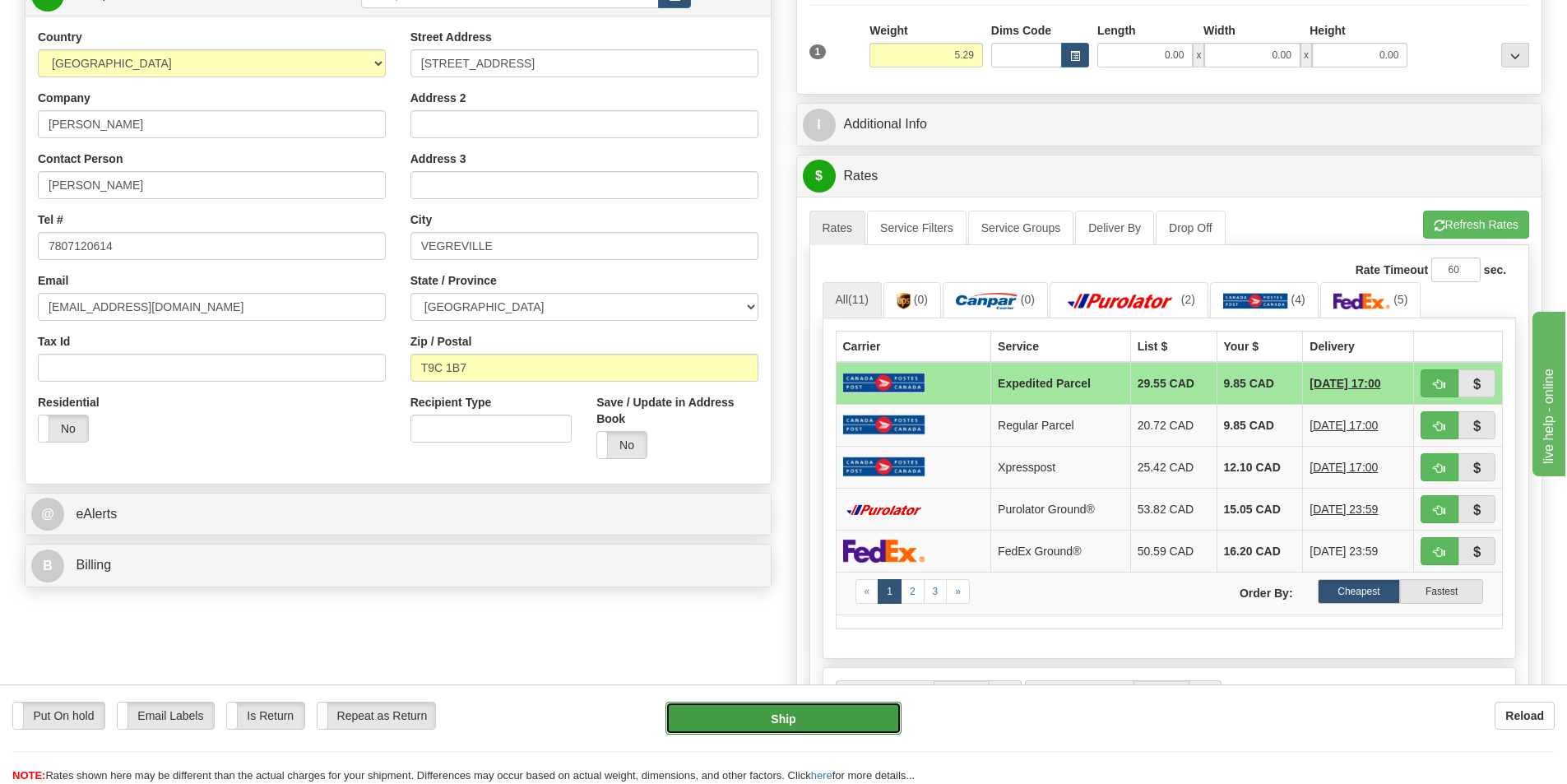
click at [762, 711] on button "Ship" at bounding box center [784, 717] width 236 height 33
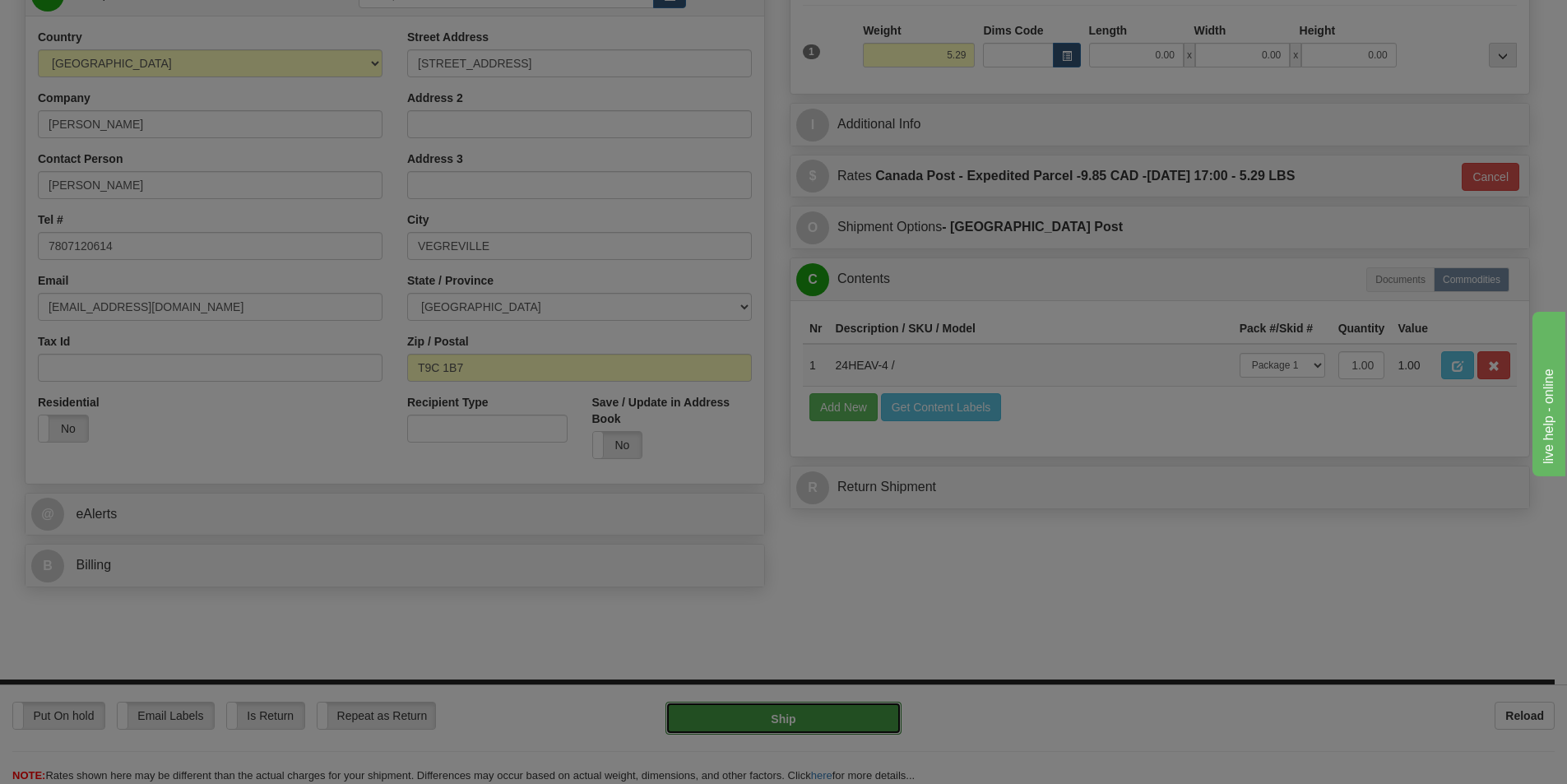
type input "DOM.EP"
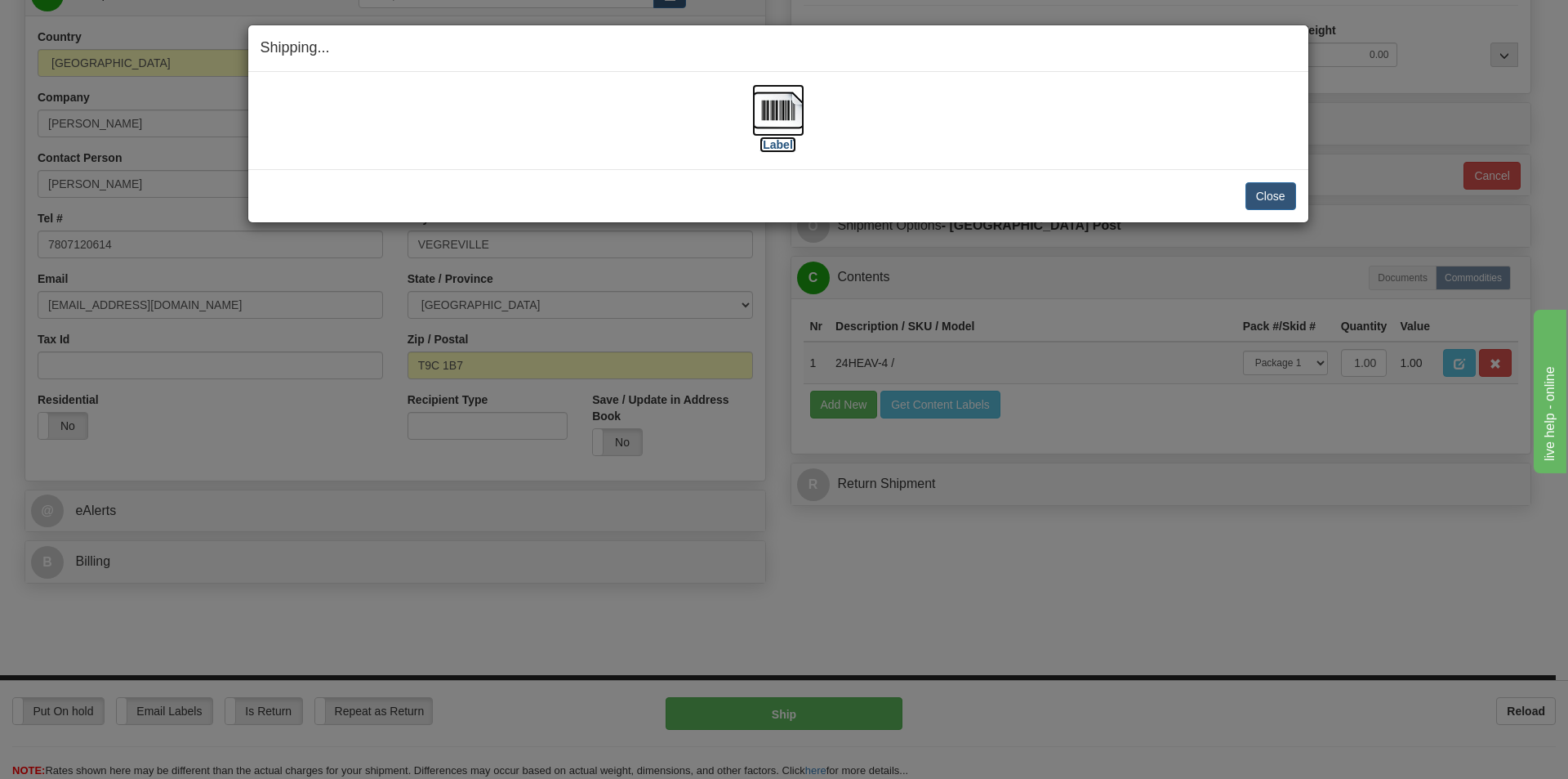
click at [772, 124] on img at bounding box center [779, 110] width 53 height 53
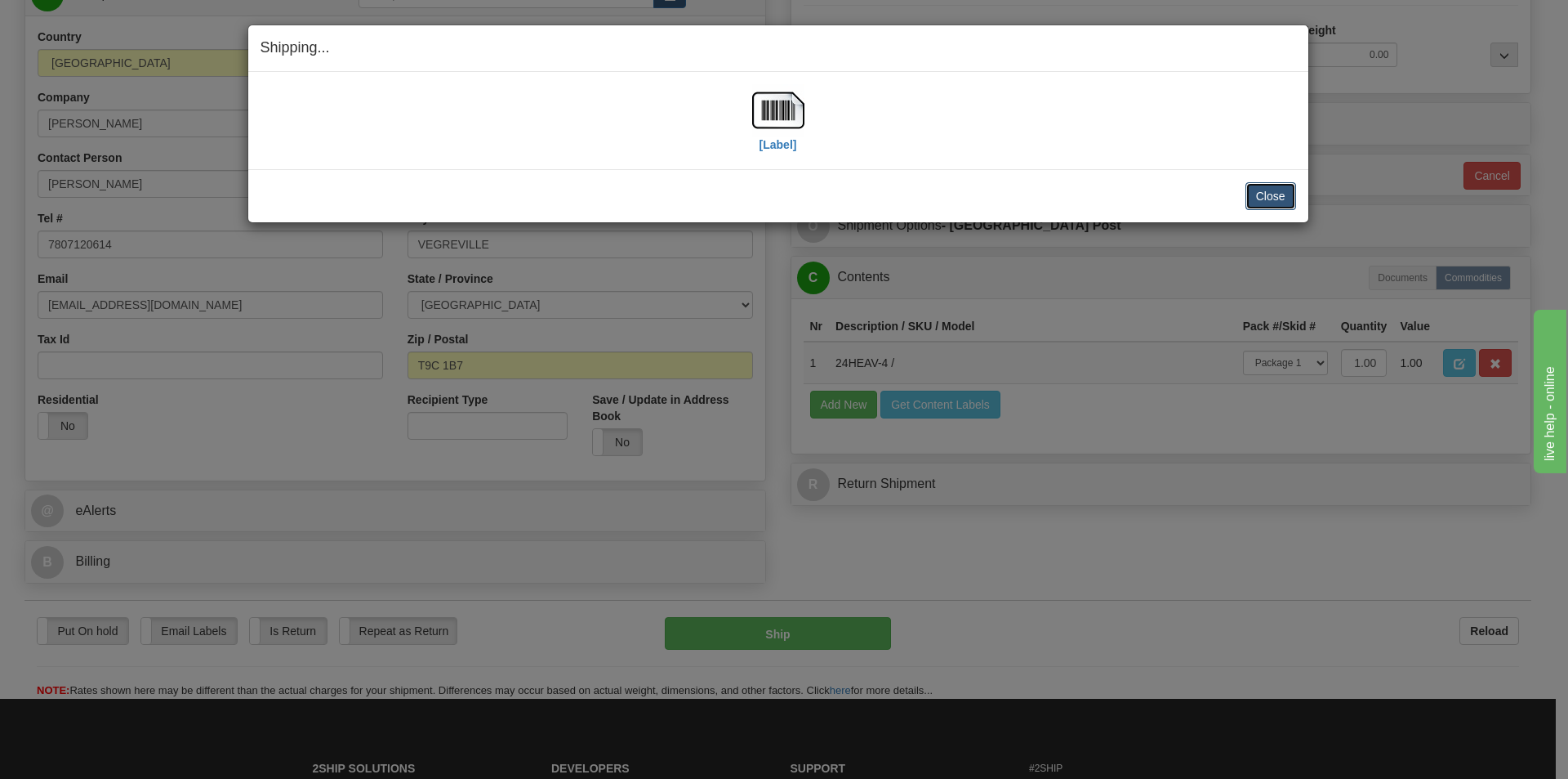
click at [1278, 202] on button "Close" at bounding box center [1271, 196] width 51 height 28
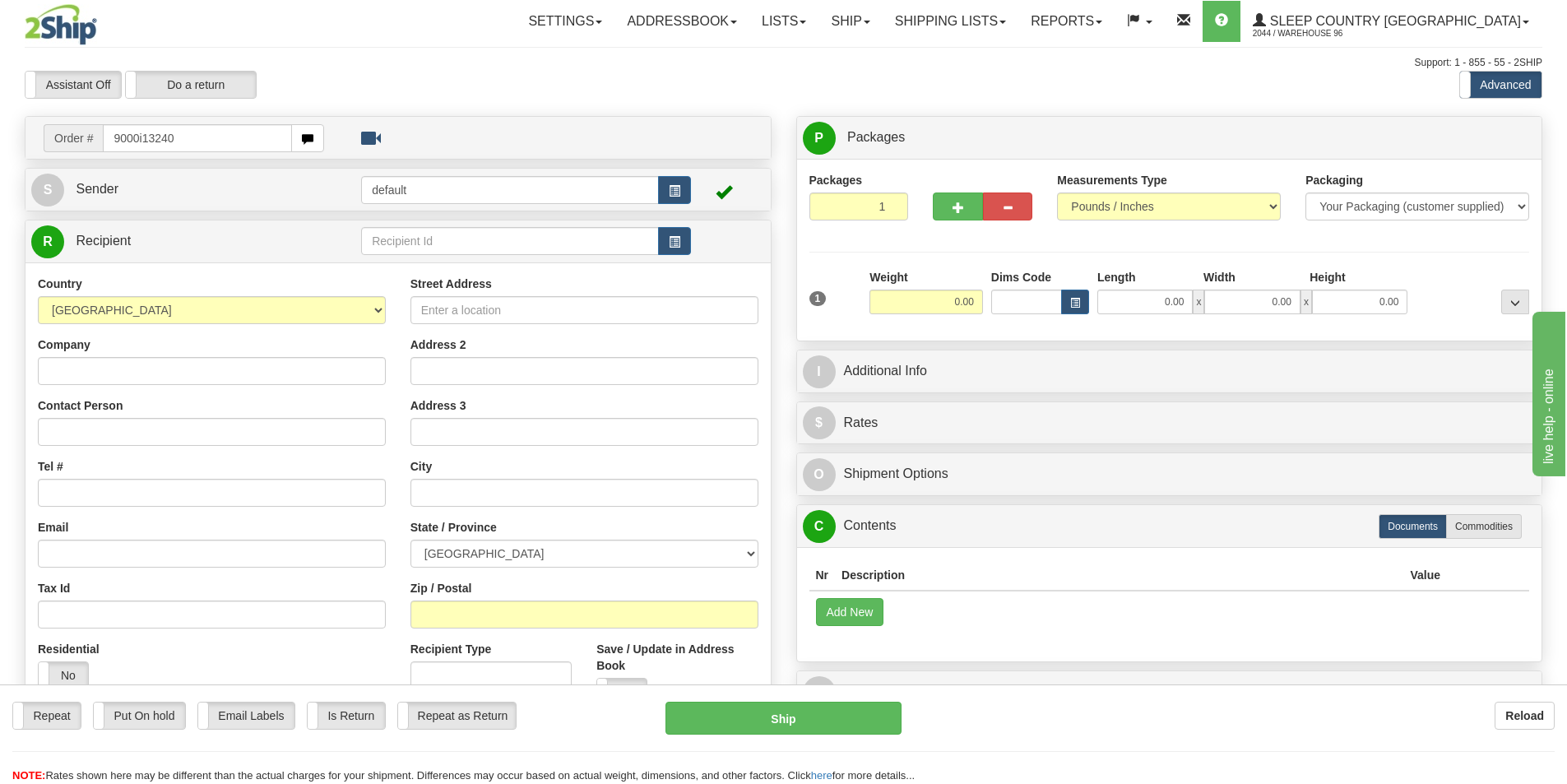
type input "9000i132402"
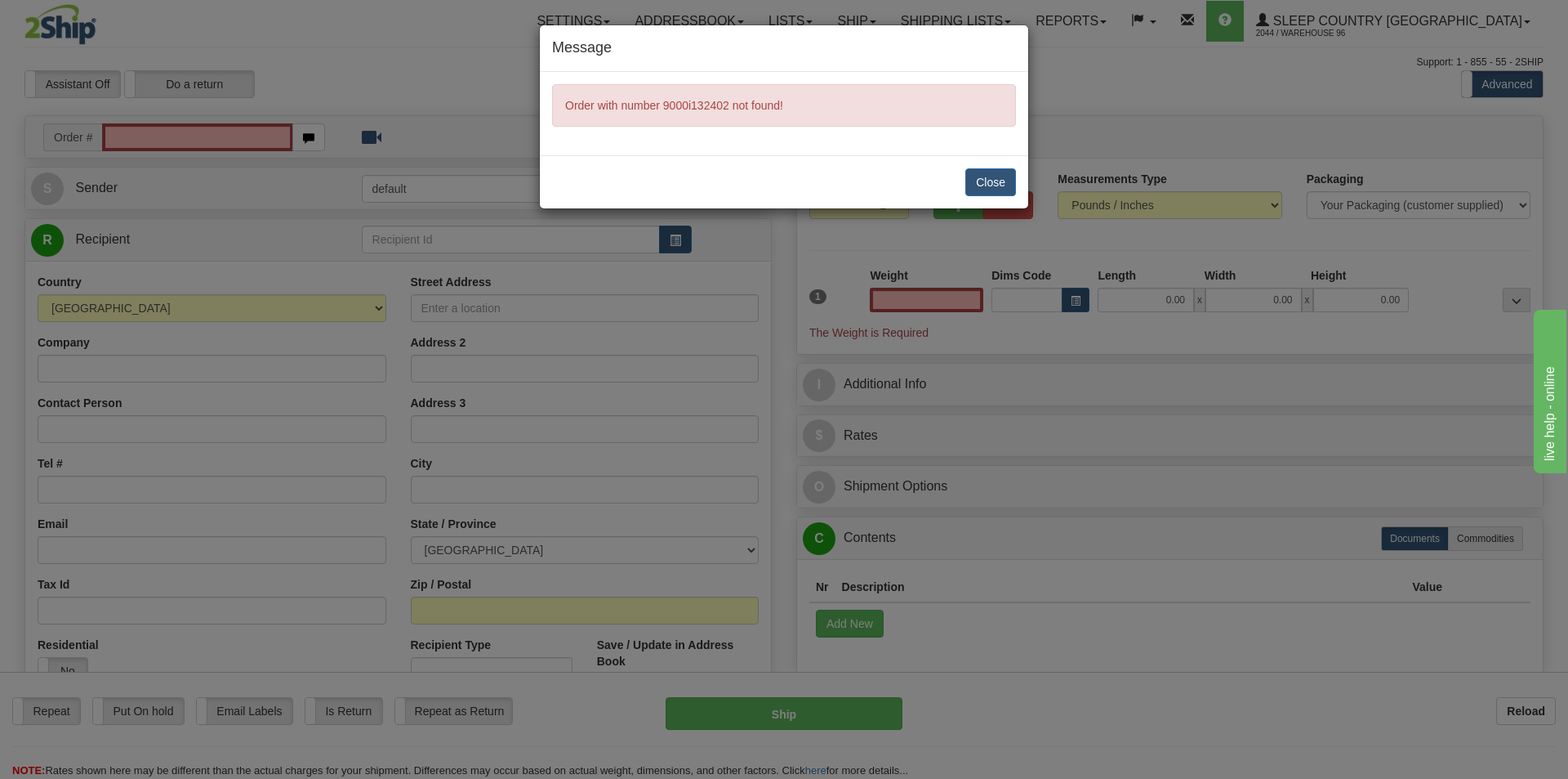
type input "0.00"
click at [1002, 185] on button "Close" at bounding box center [991, 182] width 51 height 28
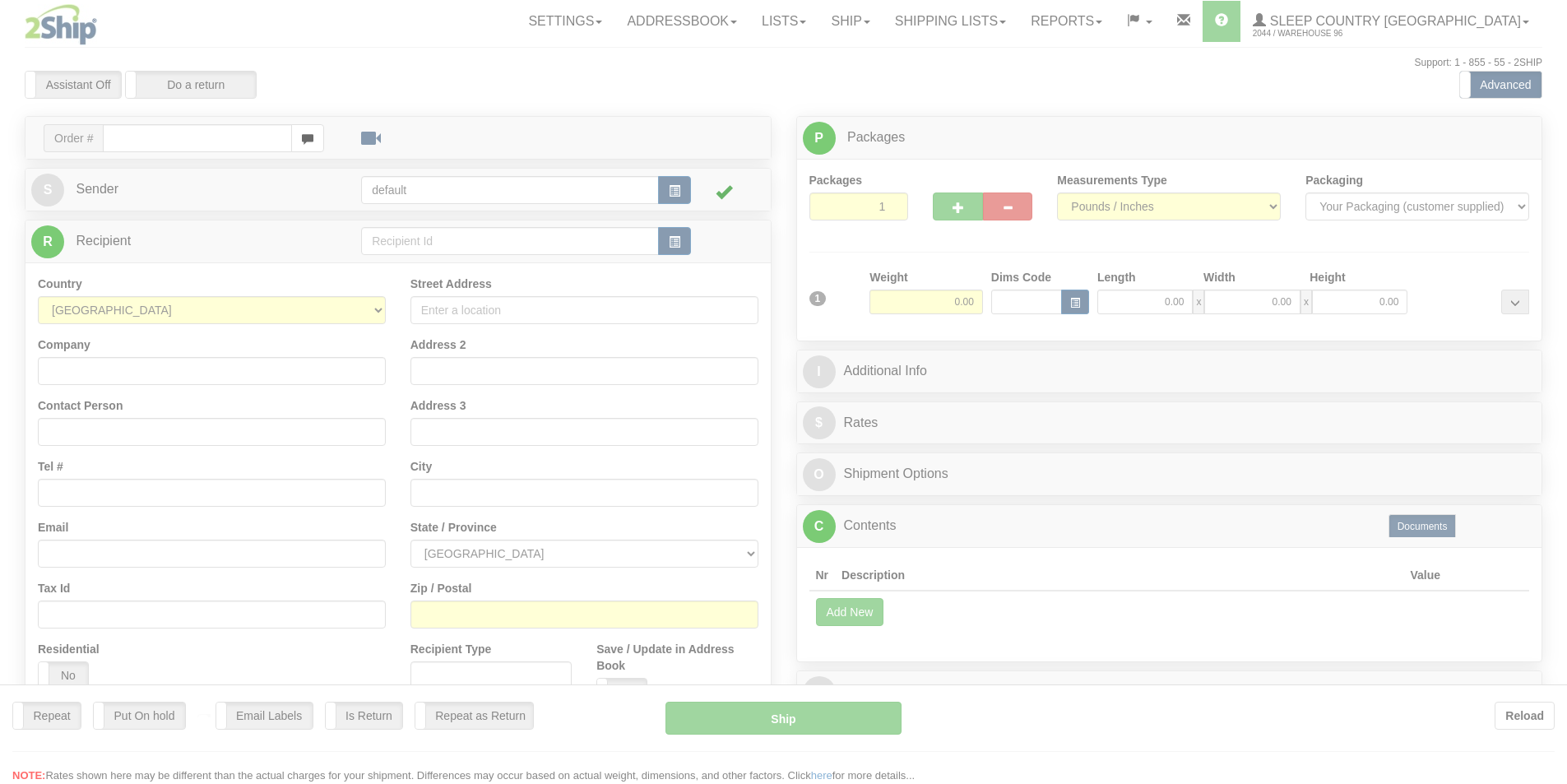
click at [199, 148] on div at bounding box center [784, 392] width 1567 height 784
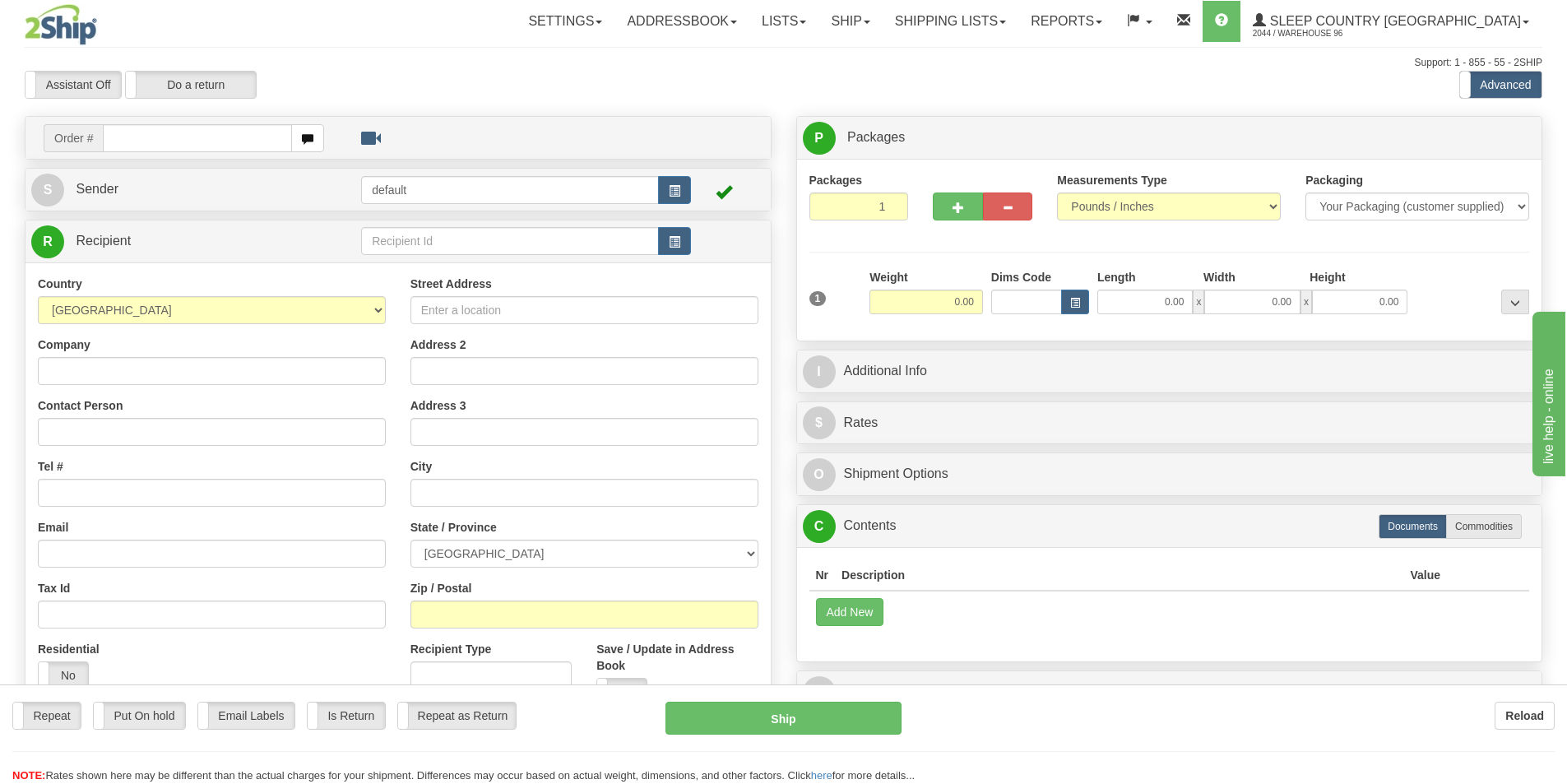
click at [195, 146] on div "Toggle navigation Settings Shipping Preferences Fields Preferences New" at bounding box center [784, 463] width 1567 height 926
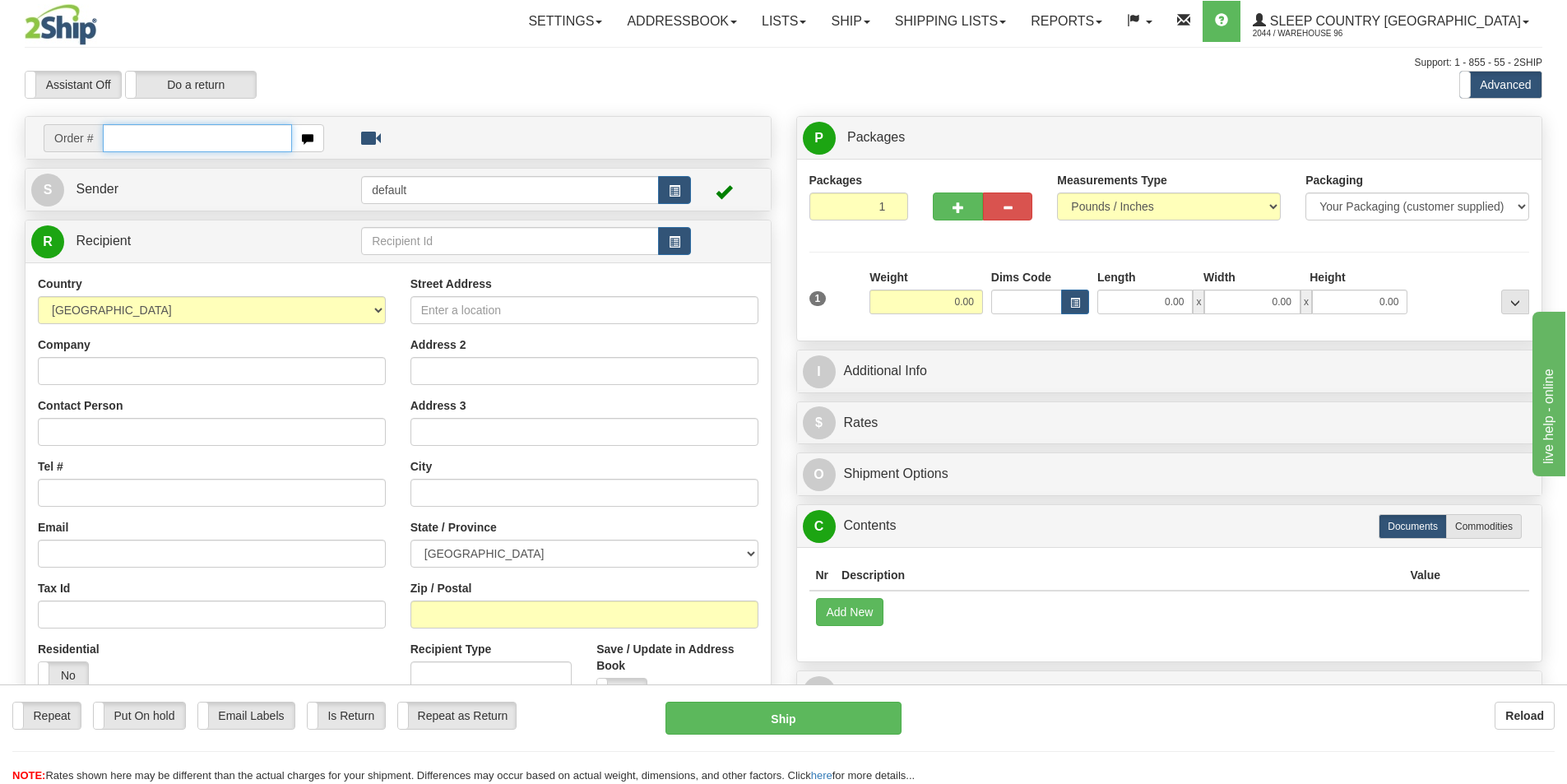
click at [194, 144] on input "text" at bounding box center [198, 138] width 189 height 28
type input "293i125747"
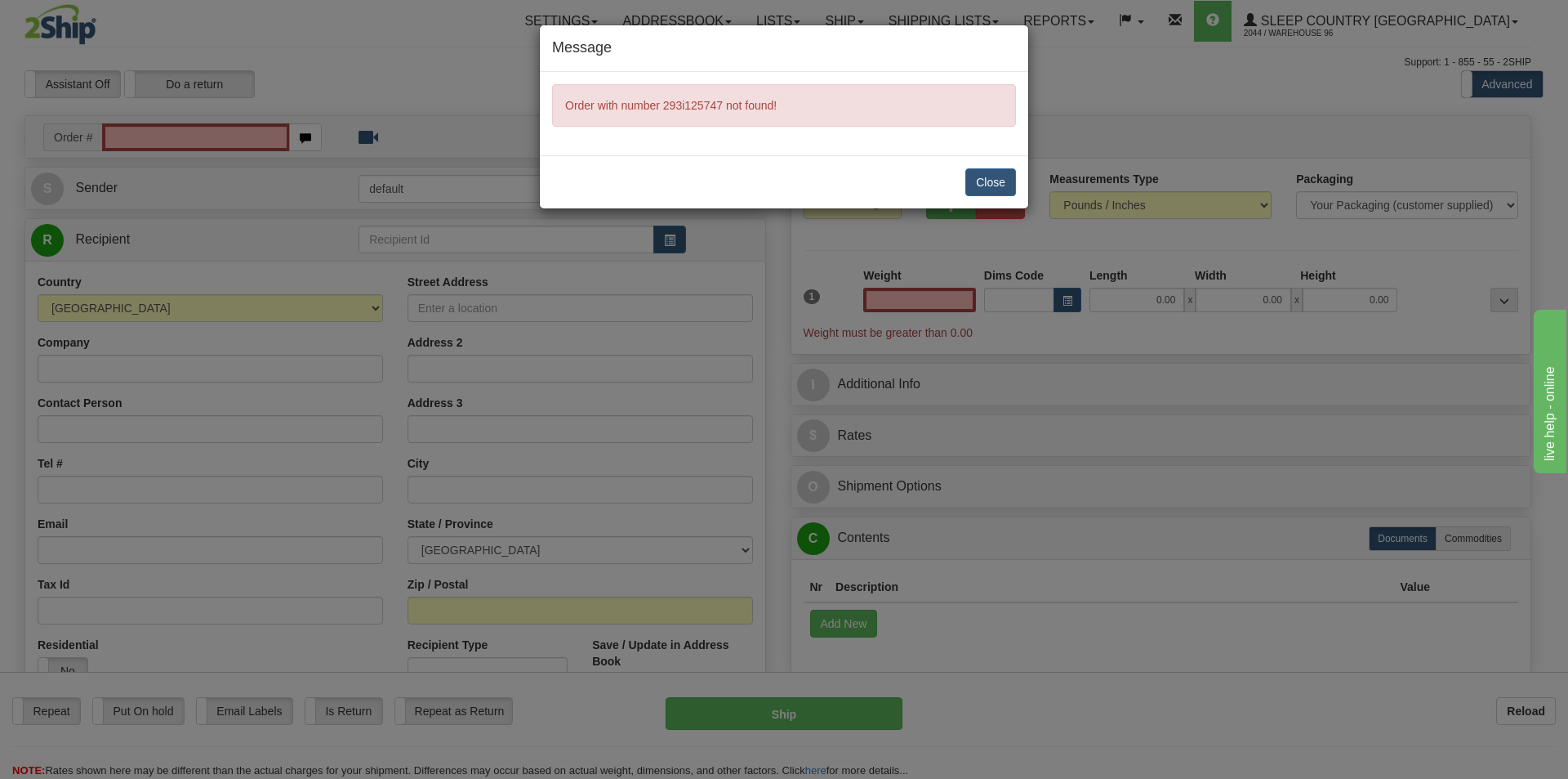
type input "0.00"
click at [980, 189] on button "Close" at bounding box center [991, 182] width 51 height 28
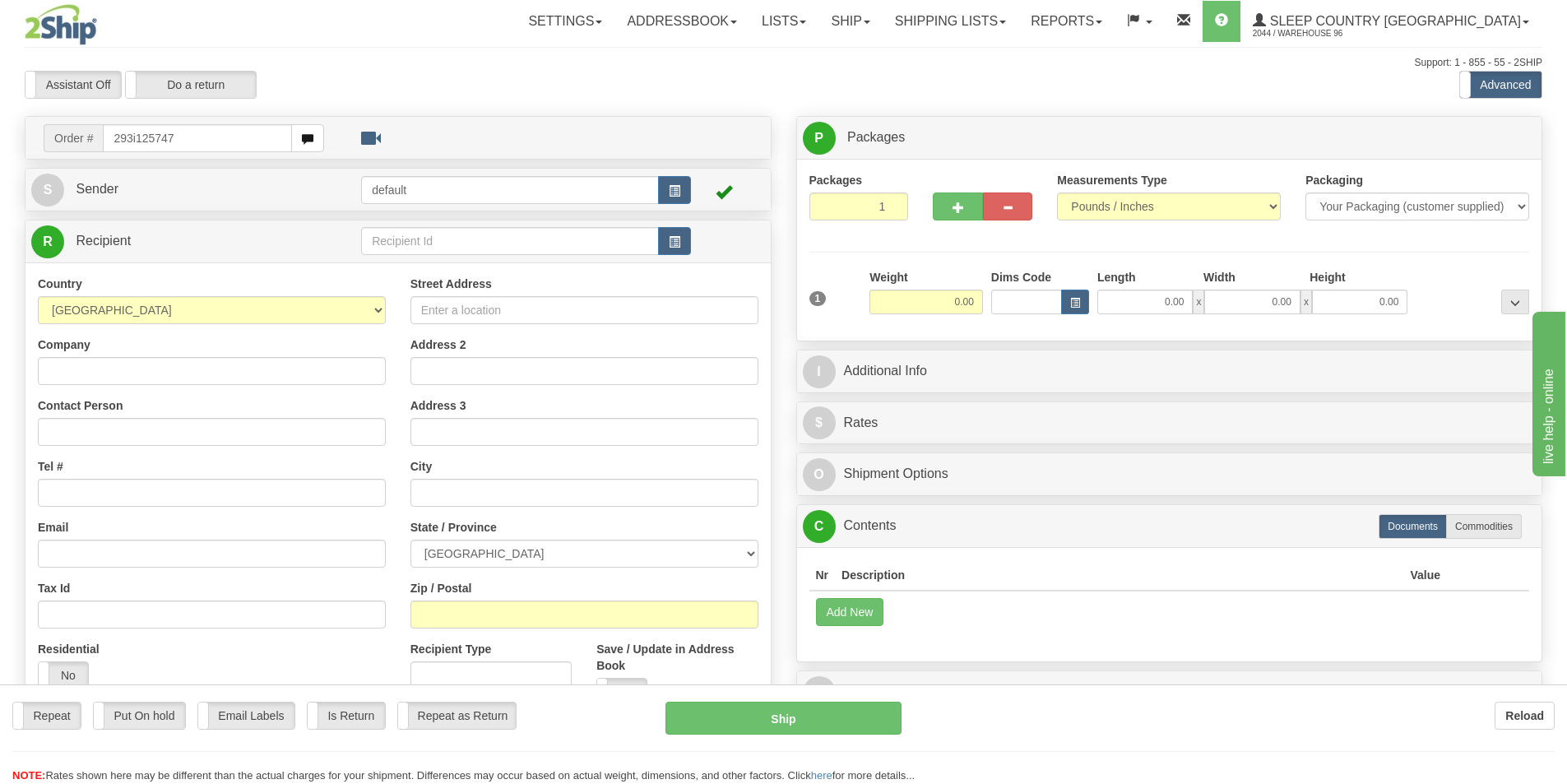
type input "293i125747"
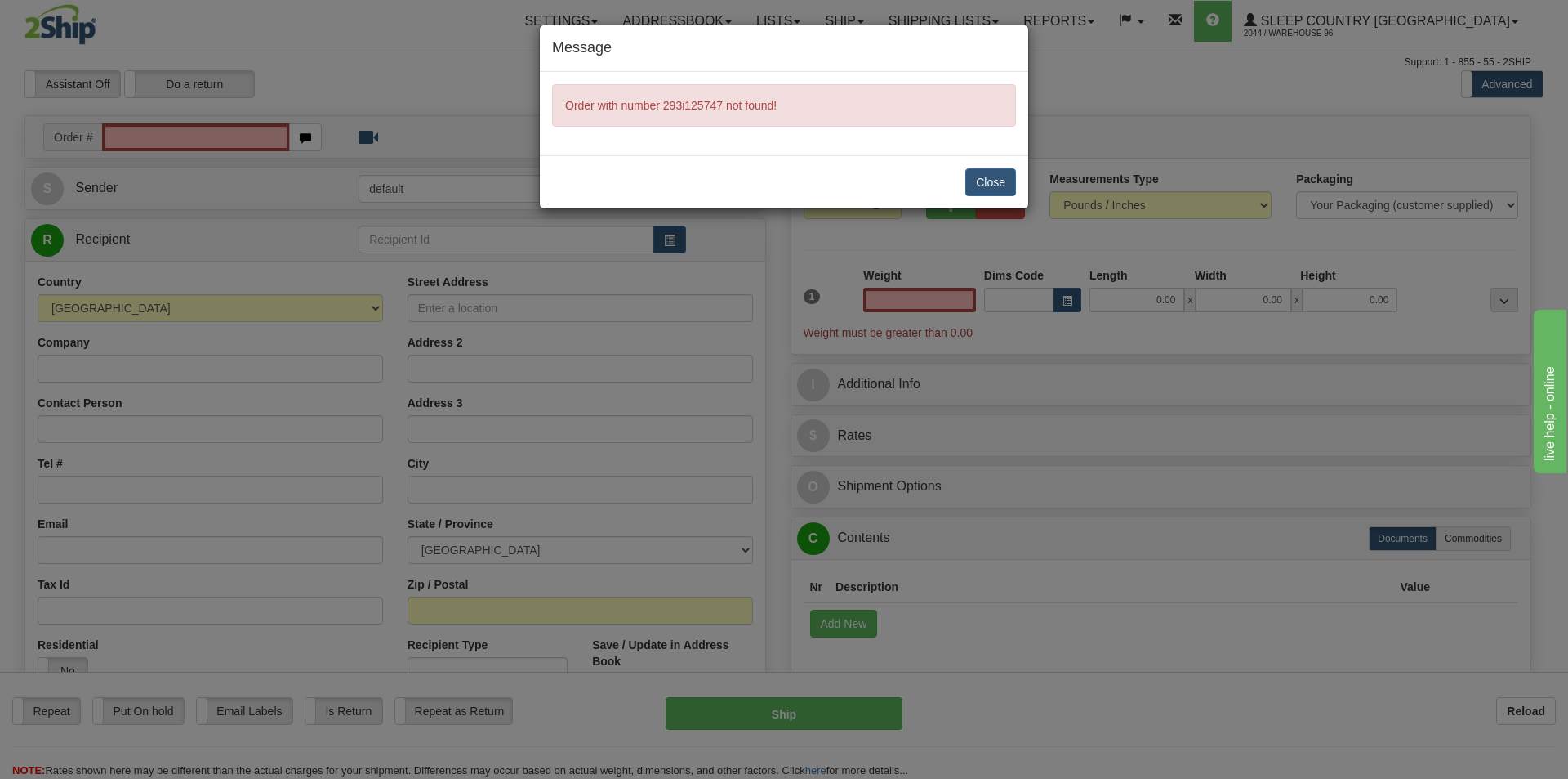
type input "0.00"
click at [937, 162] on div "Close" at bounding box center [784, 181] width 489 height 53
click at [956, 178] on div "Close" at bounding box center [784, 181] width 489 height 53
click at [1000, 182] on button "Close" at bounding box center [991, 182] width 51 height 28
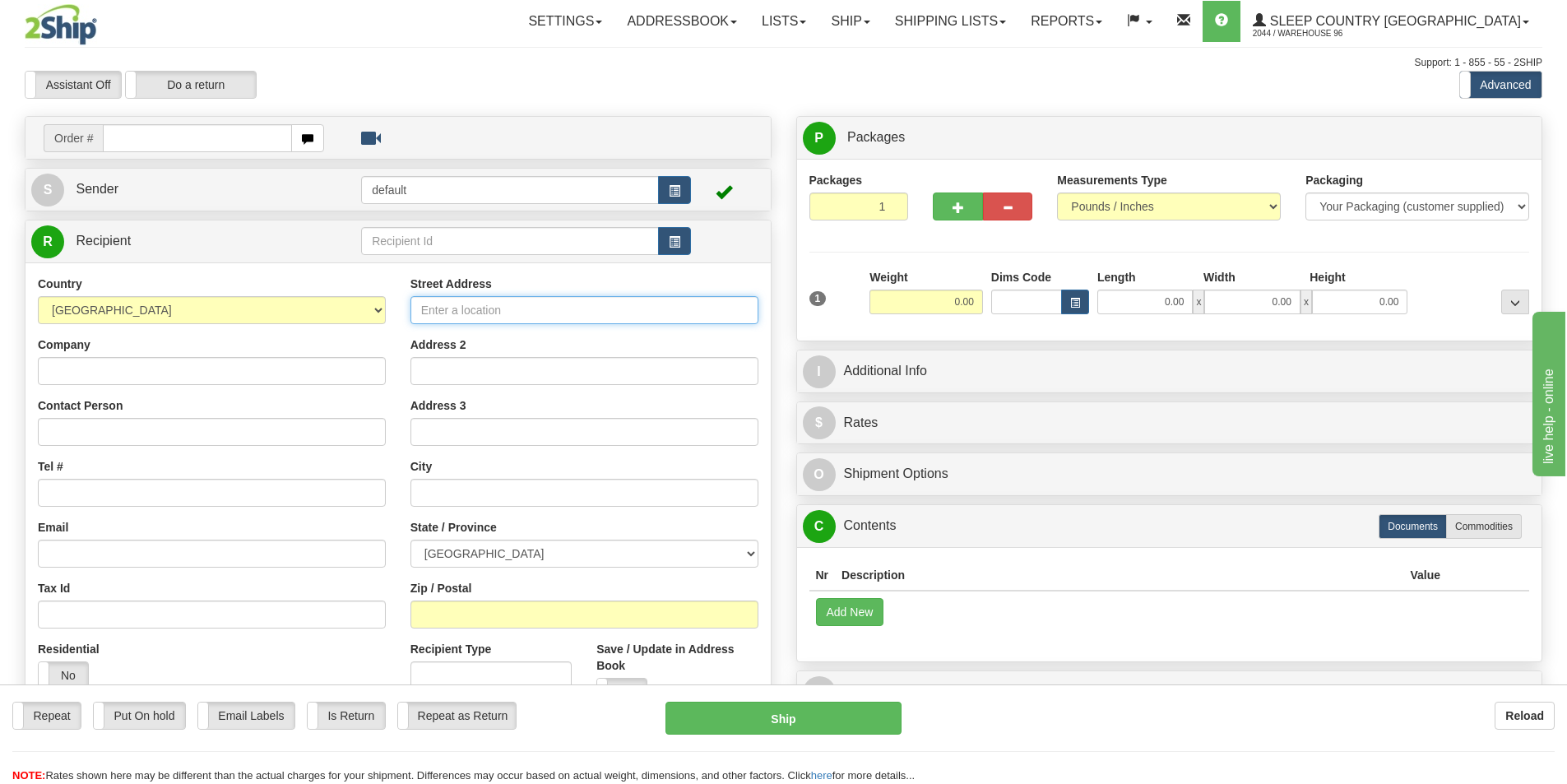
click at [476, 319] on input "Street Address" at bounding box center [584, 310] width 348 height 28
paste input "CAMROSE"
drag, startPoint x: 484, startPoint y: 313, endPoint x: 331, endPoint y: 305, distance: 153.2
click at [331, 305] on div "Country [GEOGRAPHIC_DATA] [GEOGRAPHIC_DATA] [GEOGRAPHIC_DATA] [GEOGRAPHIC_DATA]…" at bounding box center [398, 497] width 746 height 443
type input "CAMROSE"
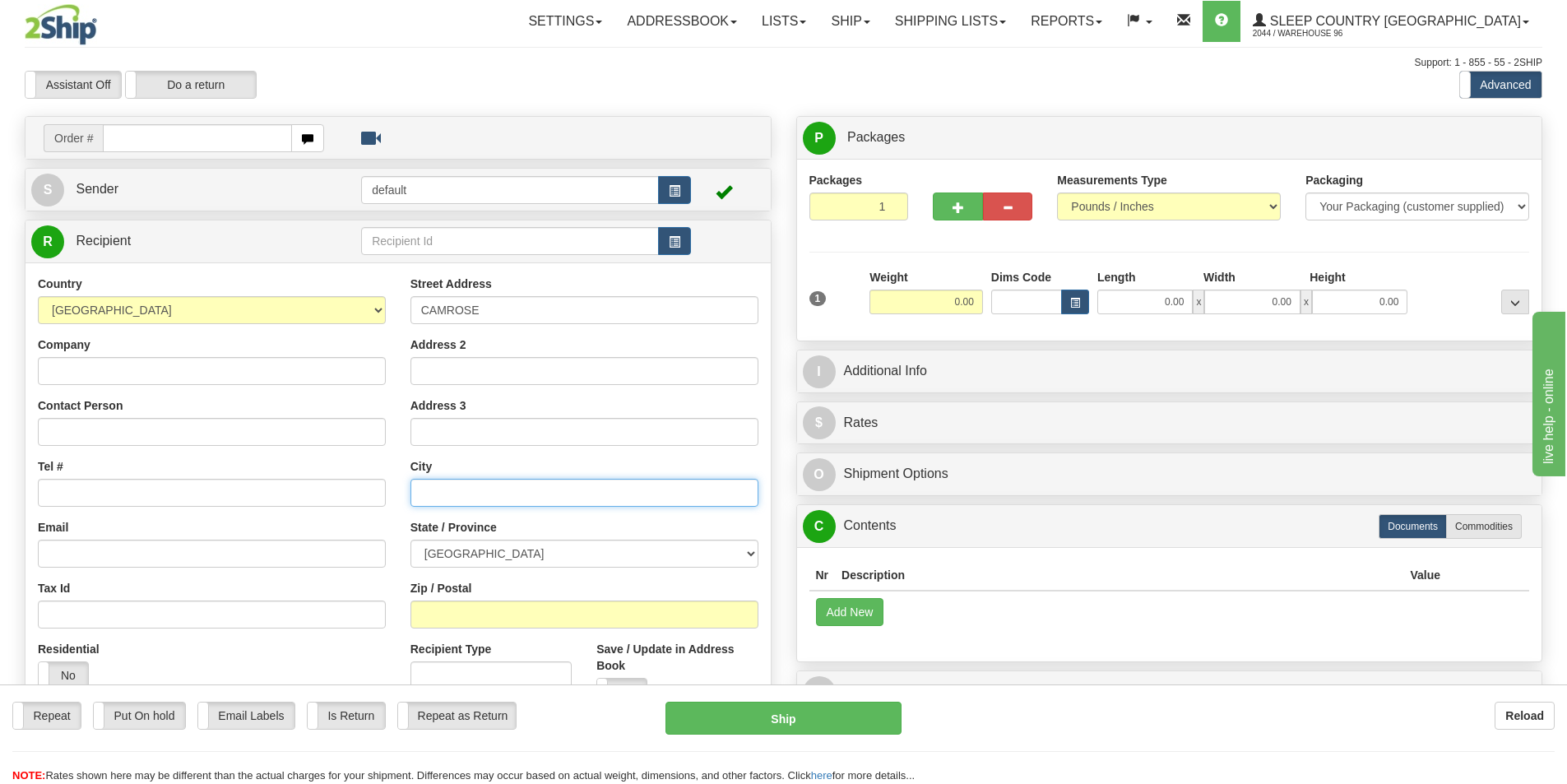
click at [461, 505] on input "text" at bounding box center [584, 493] width 348 height 28
paste input "CAMROSE"
type input "CAMROSE"
drag, startPoint x: 518, startPoint y: 308, endPoint x: 256, endPoint y: 307, distance: 262.0
click at [256, 307] on div "Country AFGHANISTAN ALAND ISLANDS ALBANIA ALGERIA AMERICAN SAMOA ANDORRA ANGOLA…" at bounding box center [398, 497] width 746 height 443
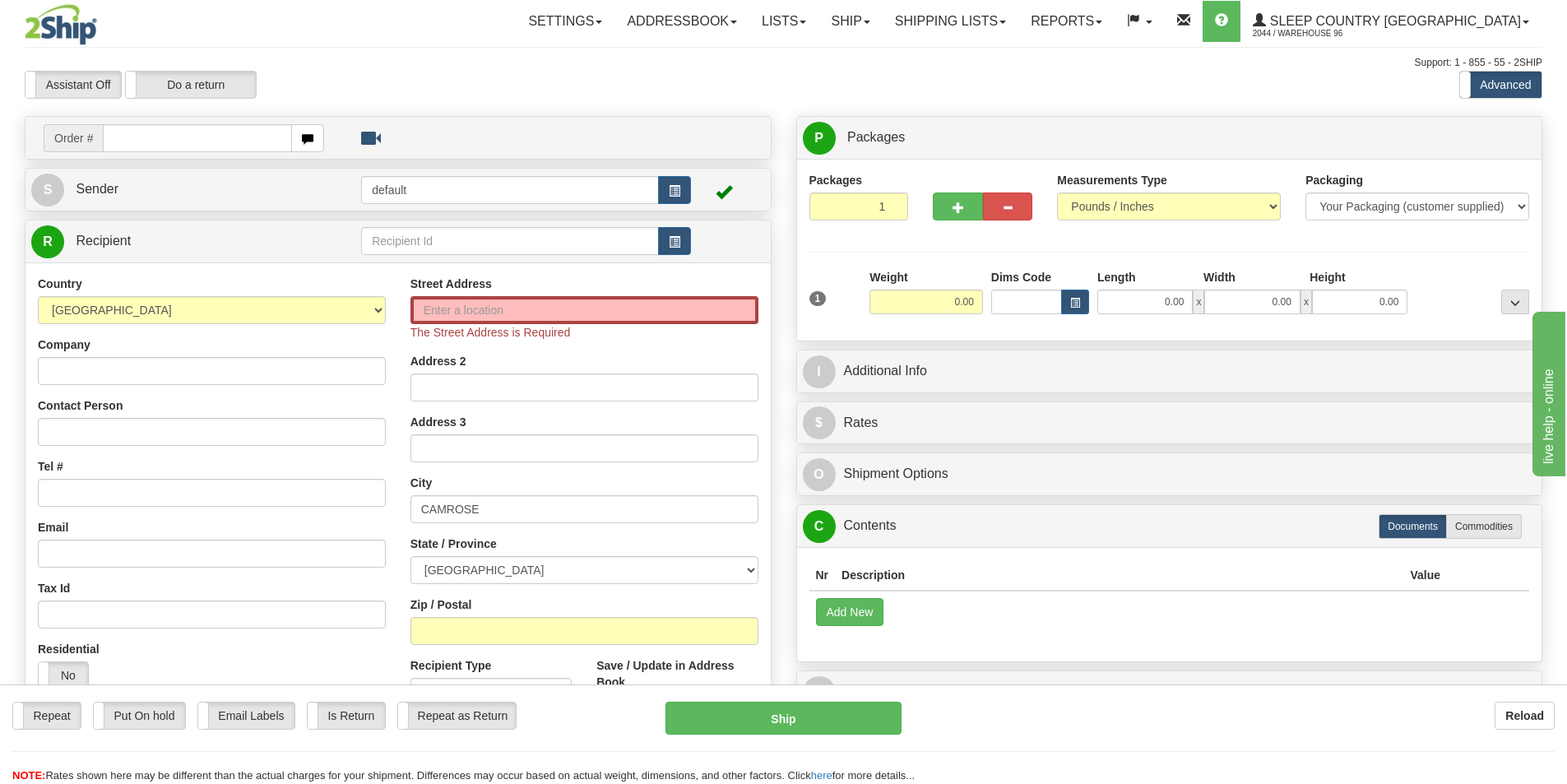
click at [217, 385] on div "Country AFGHANISTAN ALAND ISLANDS ALBANIA ALGERIA AMERICAN SAMOA ANDORRA ANGOLA…" at bounding box center [212, 488] width 372 height 426
click at [219, 367] on input "Company" at bounding box center [212, 371] width 348 height 28
paste input "RYAN & JENNY HAFSO"
type input "RYAN & JENNY HAFSO"
click at [96, 431] on input "Contact Person" at bounding box center [212, 432] width 348 height 28
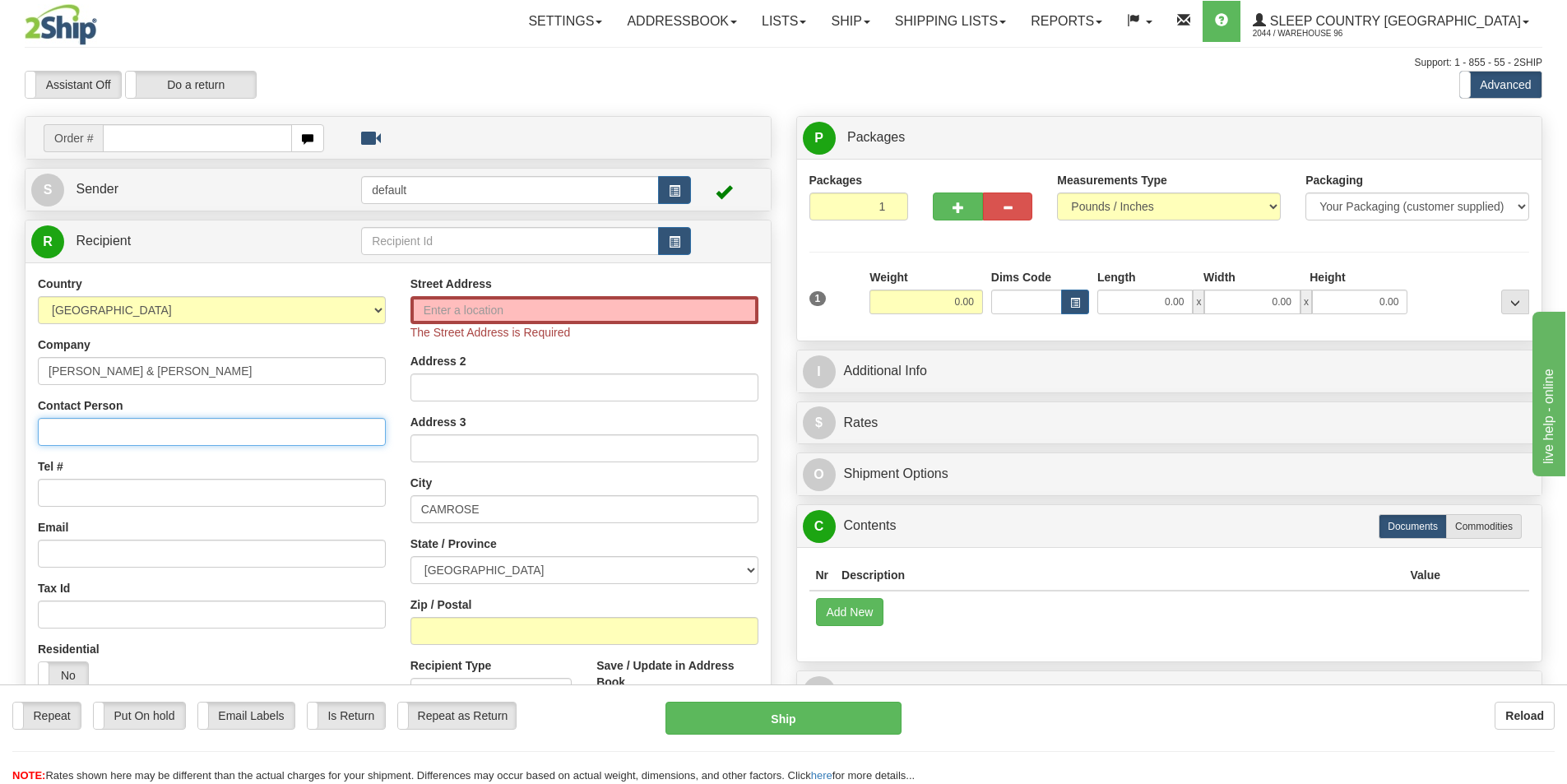
paste input "RYAN & JENNY HAFSO"
type input "RYAN & JENNY HAFSO"
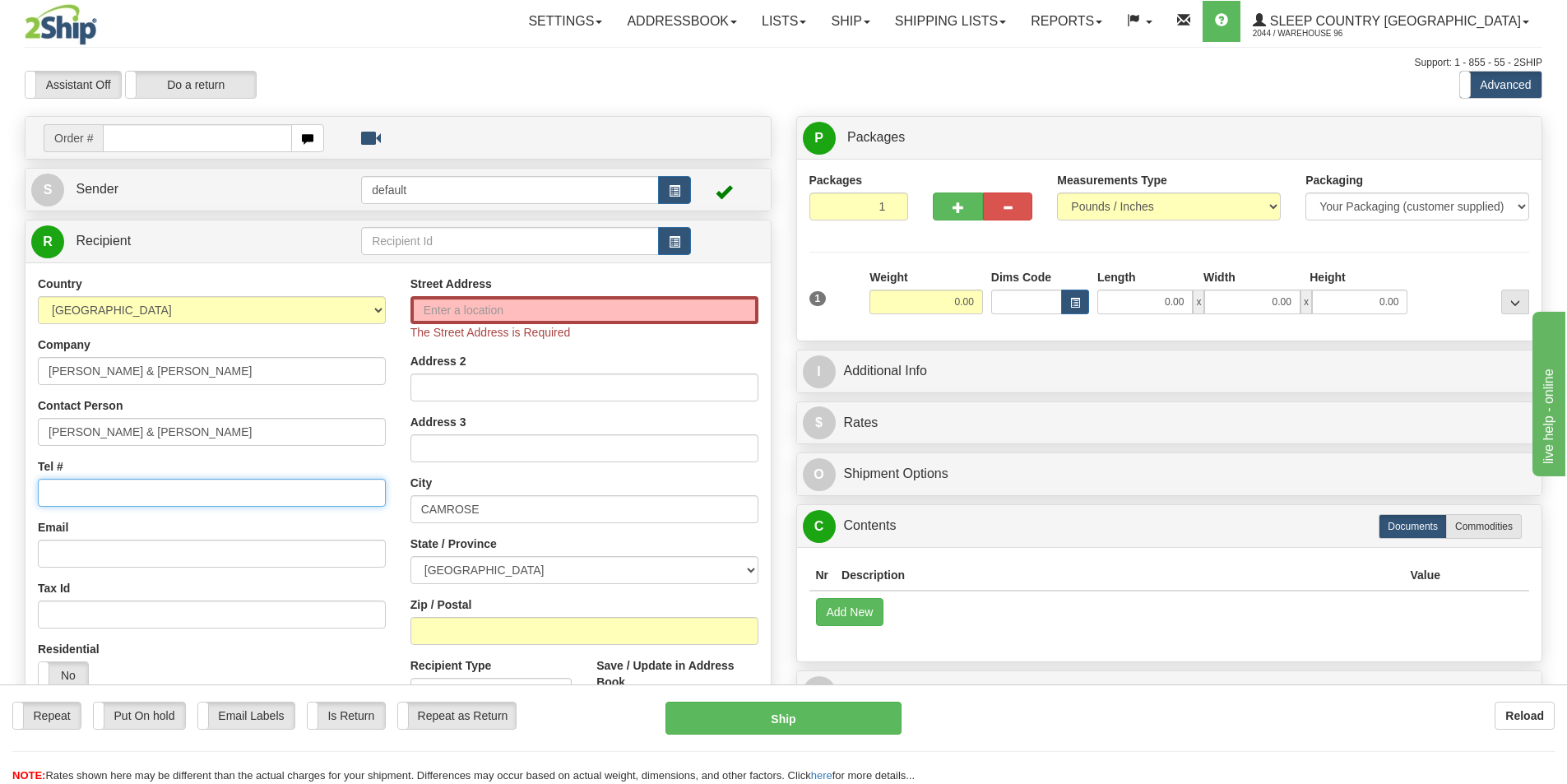
click at [239, 495] on input "Tel #" at bounding box center [212, 493] width 348 height 28
paste input "780 878-1818"
type input "780 878-1818"
click at [178, 553] on input "Email" at bounding box center [212, 554] width 348 height 28
paste input "rjhafso@gmail.com"
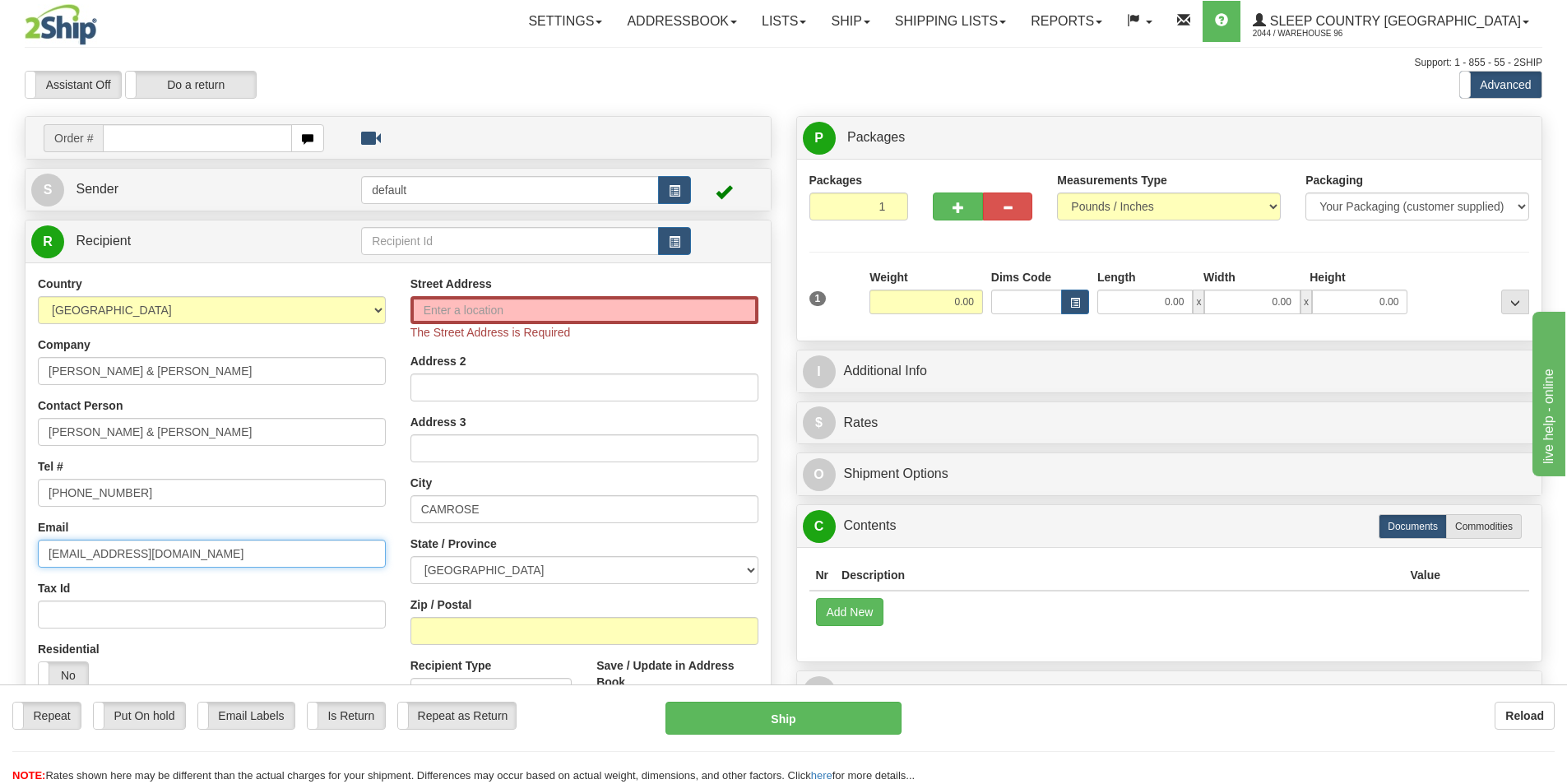
type input "rjhafso@gmail.com"
click at [441, 309] on input "Street Address" at bounding box center [584, 310] width 348 height 28
paste input "RR1 20203 TWP 460"
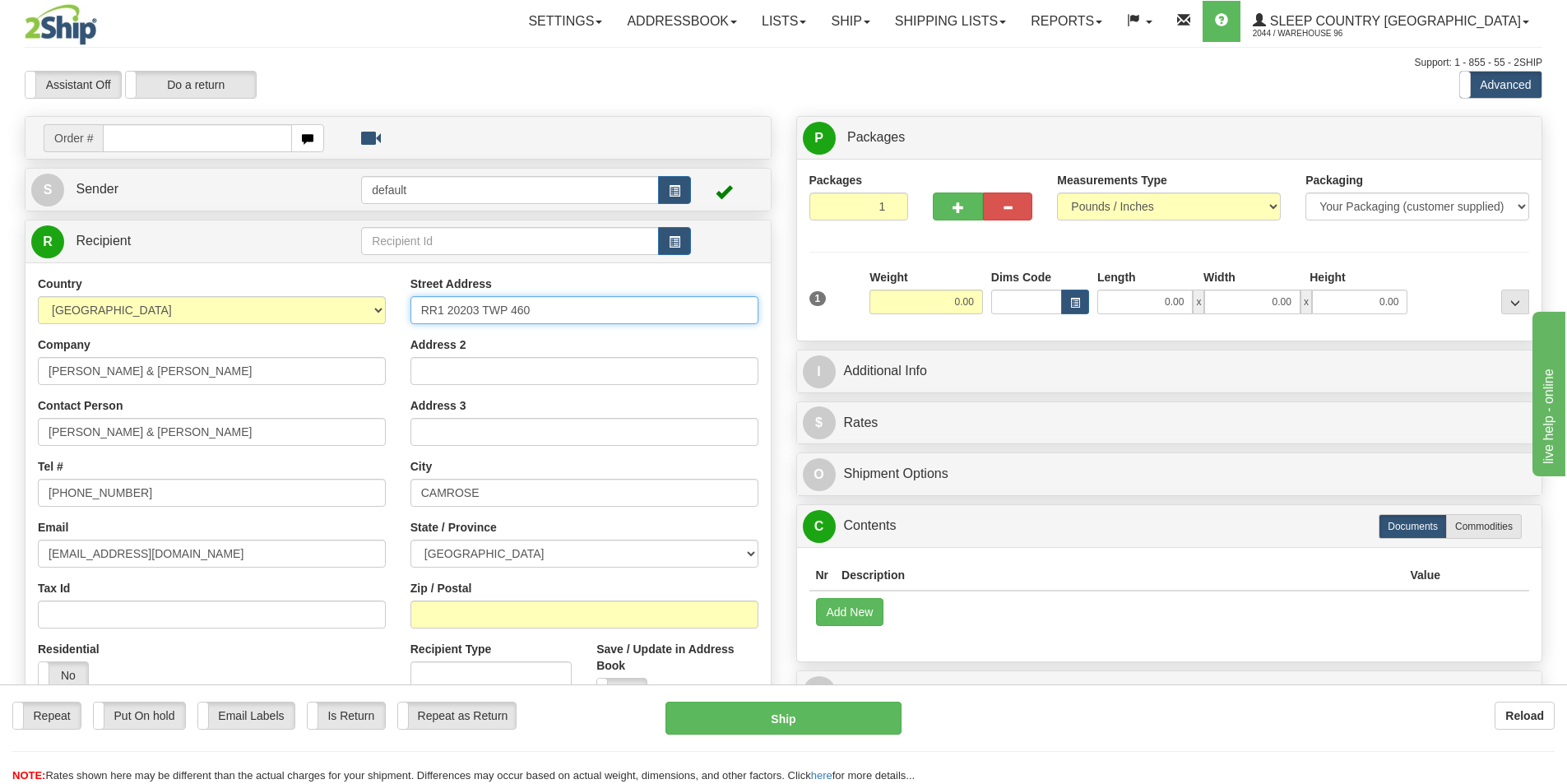
type input "RR1 20203 TWP 460"
click at [454, 619] on input "Zip / Postal" at bounding box center [584, 615] width 348 height 28
paste input "T4V 2M9"
type input "T4V 2M9"
click at [951, 310] on input "0.00" at bounding box center [926, 302] width 114 height 25
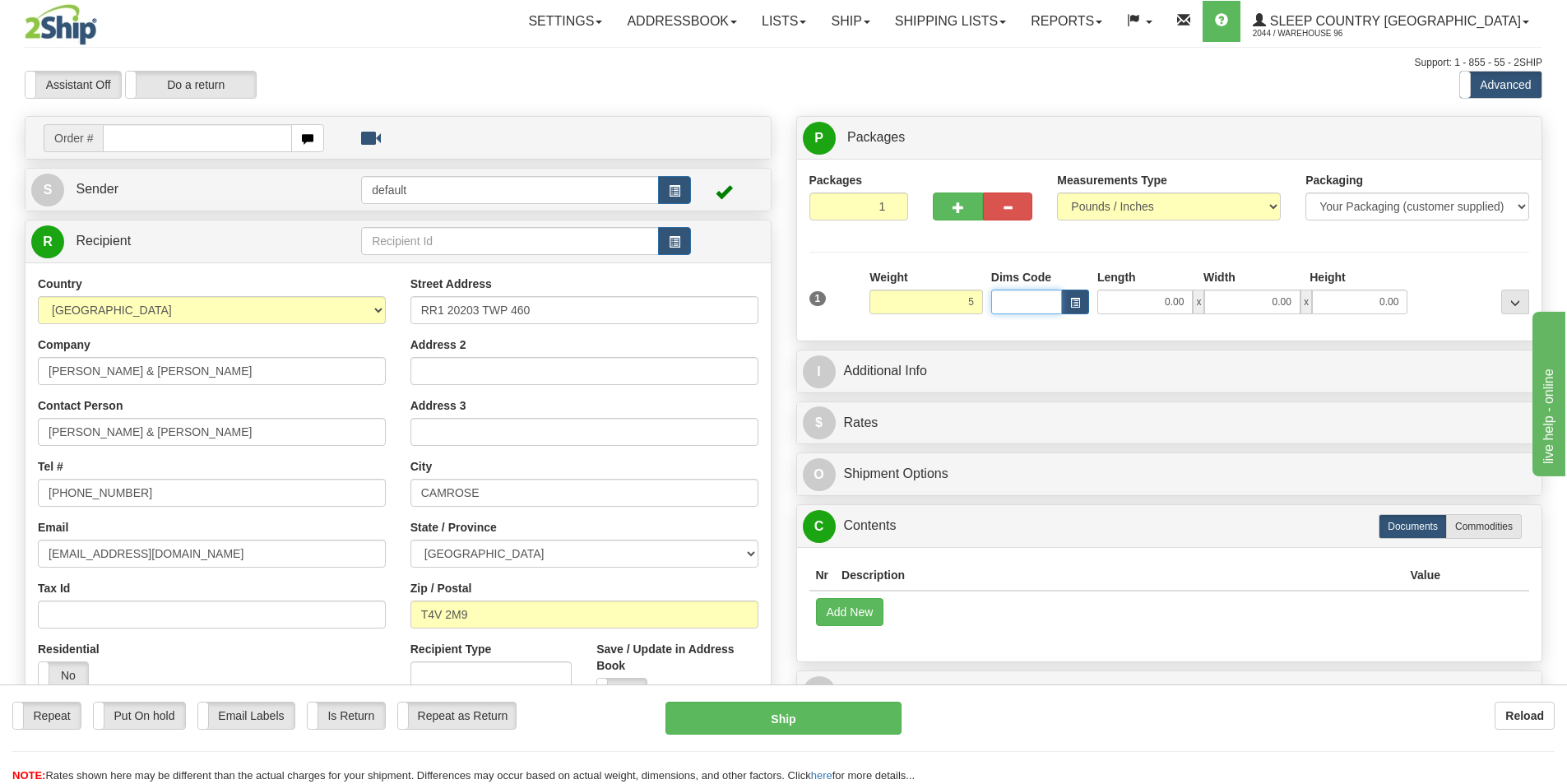
type input "5.00"
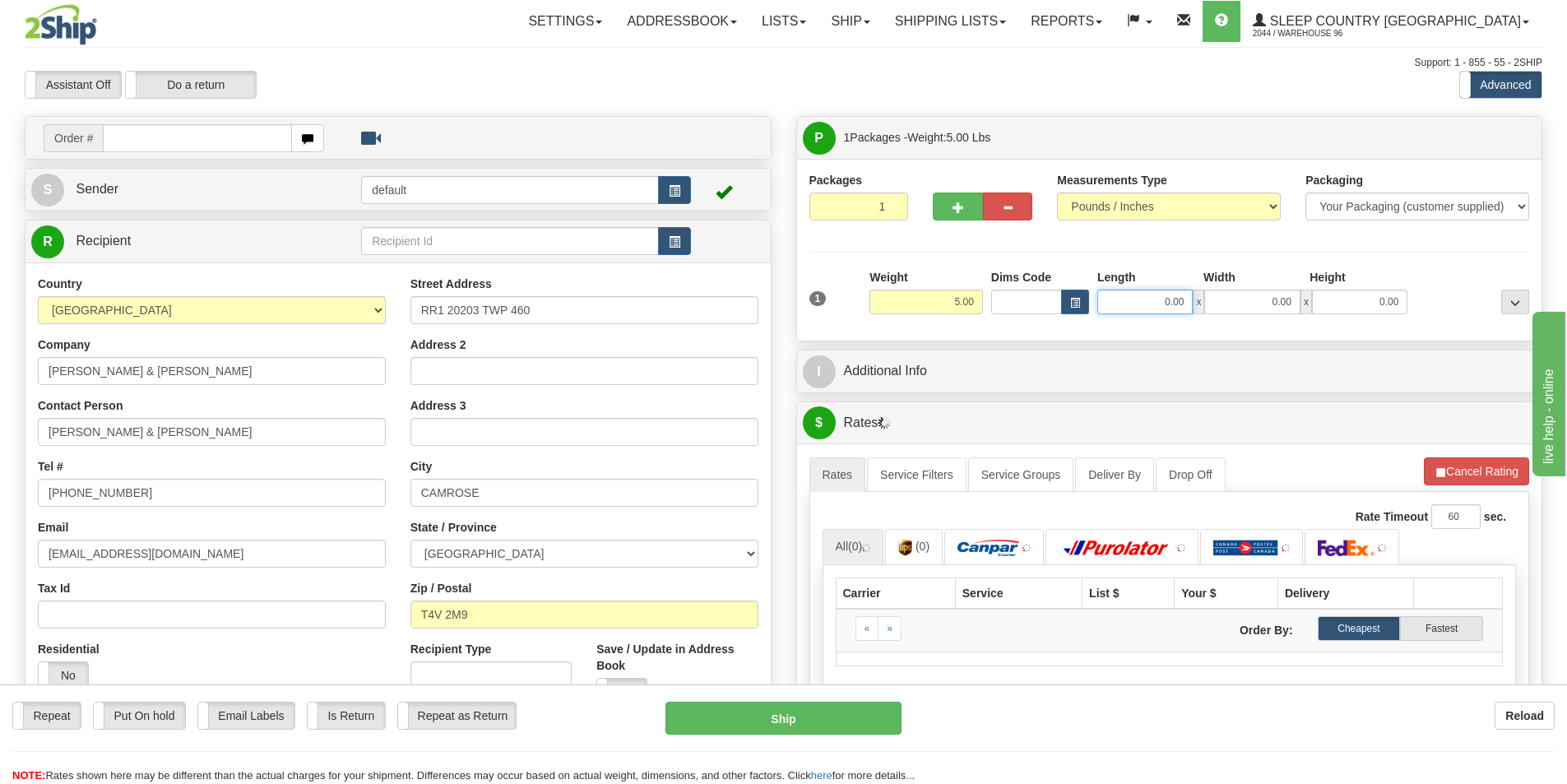
click at [1189, 295] on input "0.00" at bounding box center [1145, 302] width 95 height 25
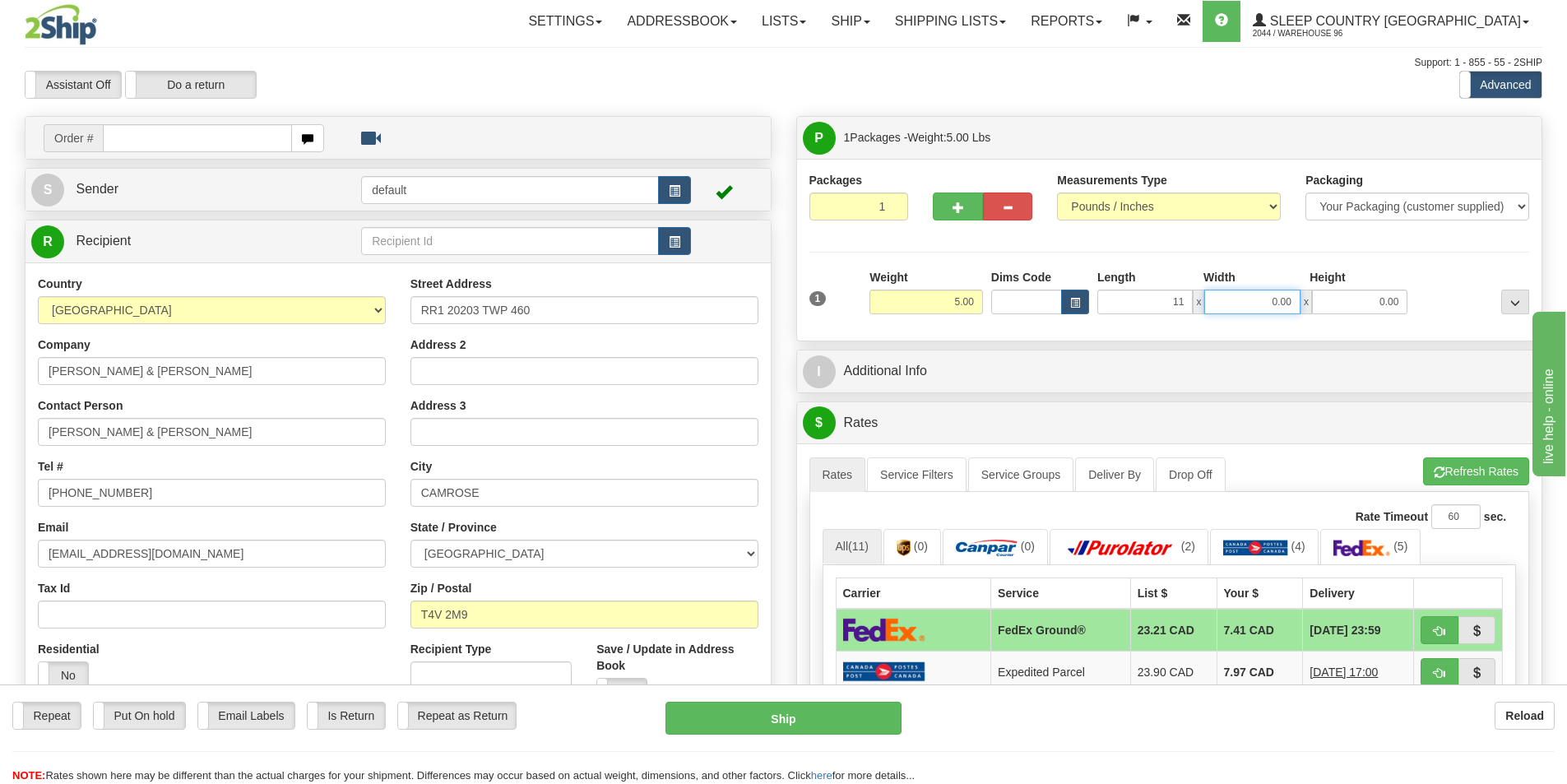
type input "11.00"
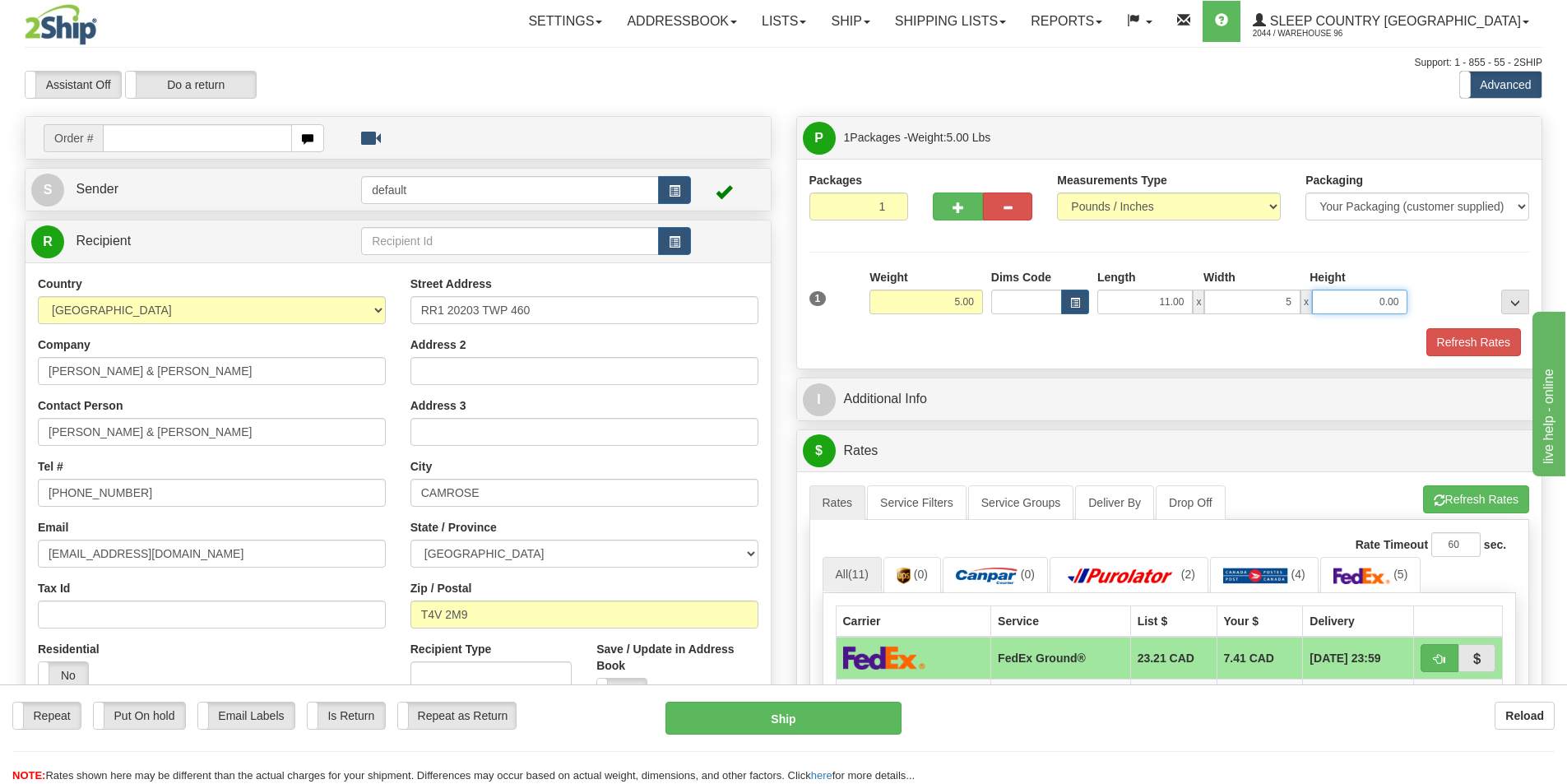
type input "5.00"
click at [1185, 300] on input "11.00" at bounding box center [1145, 302] width 95 height 25
type input "12.00"
type input "11.00"
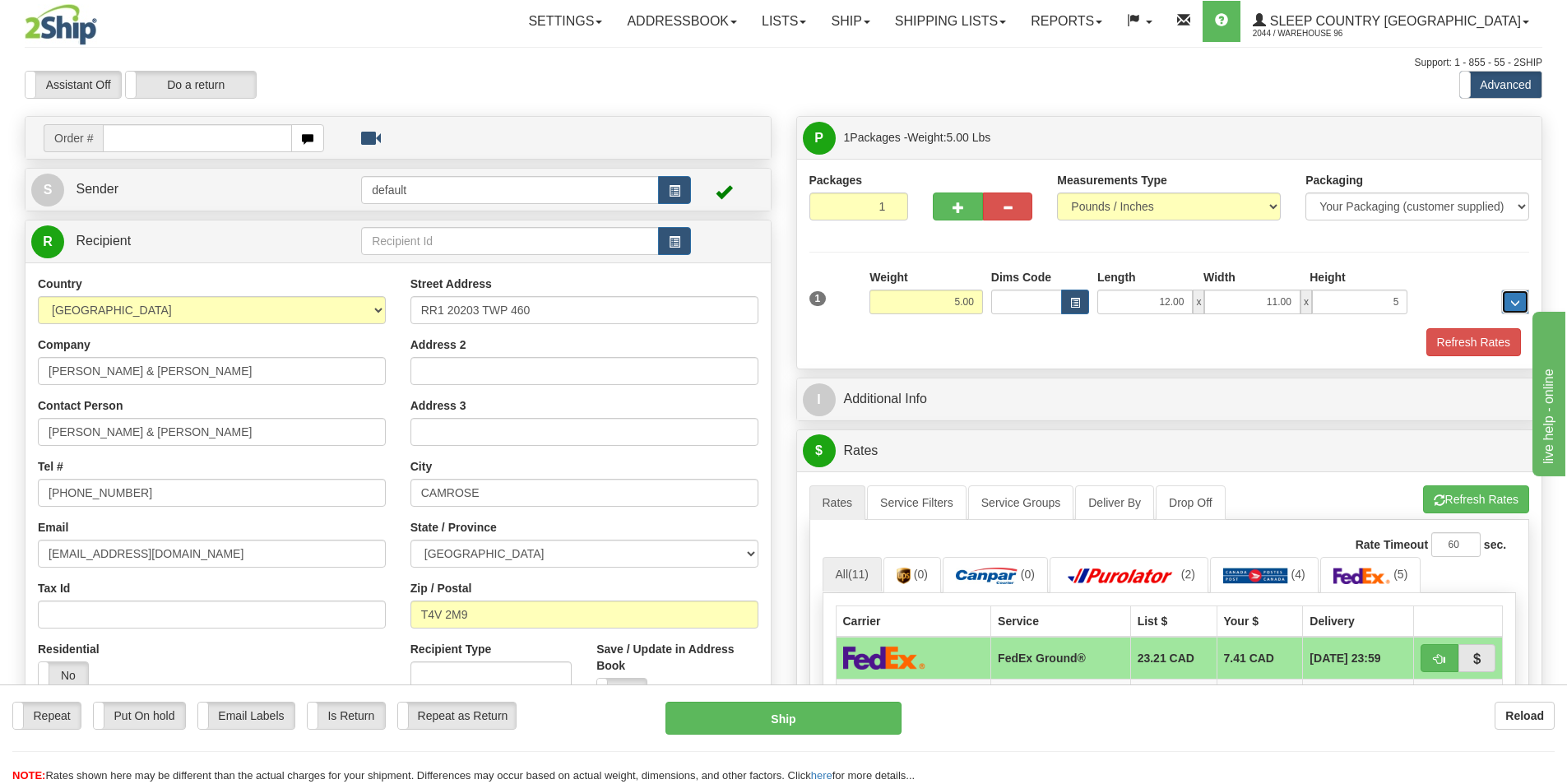
type input "5.00"
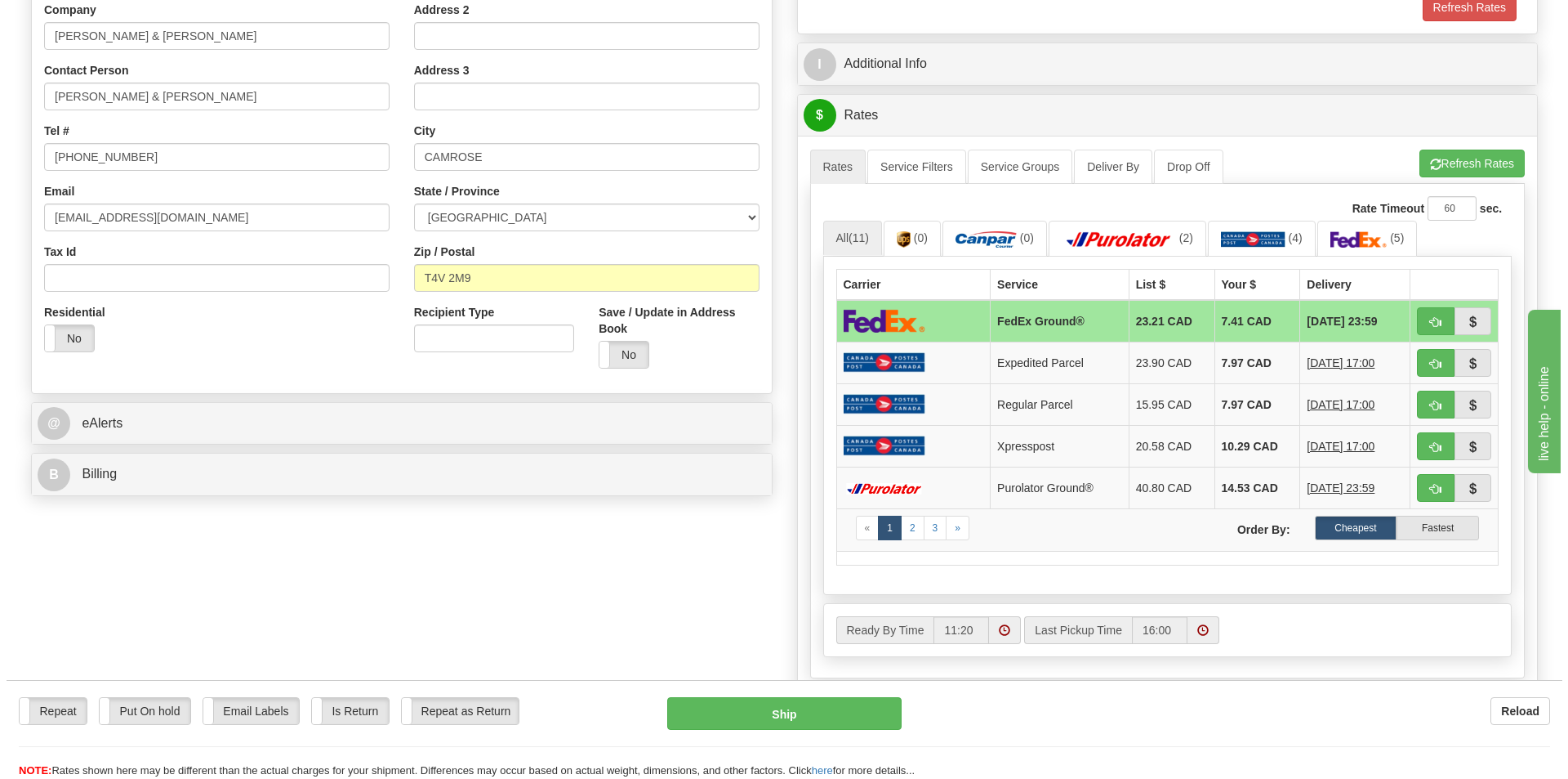
scroll to position [321, 0]
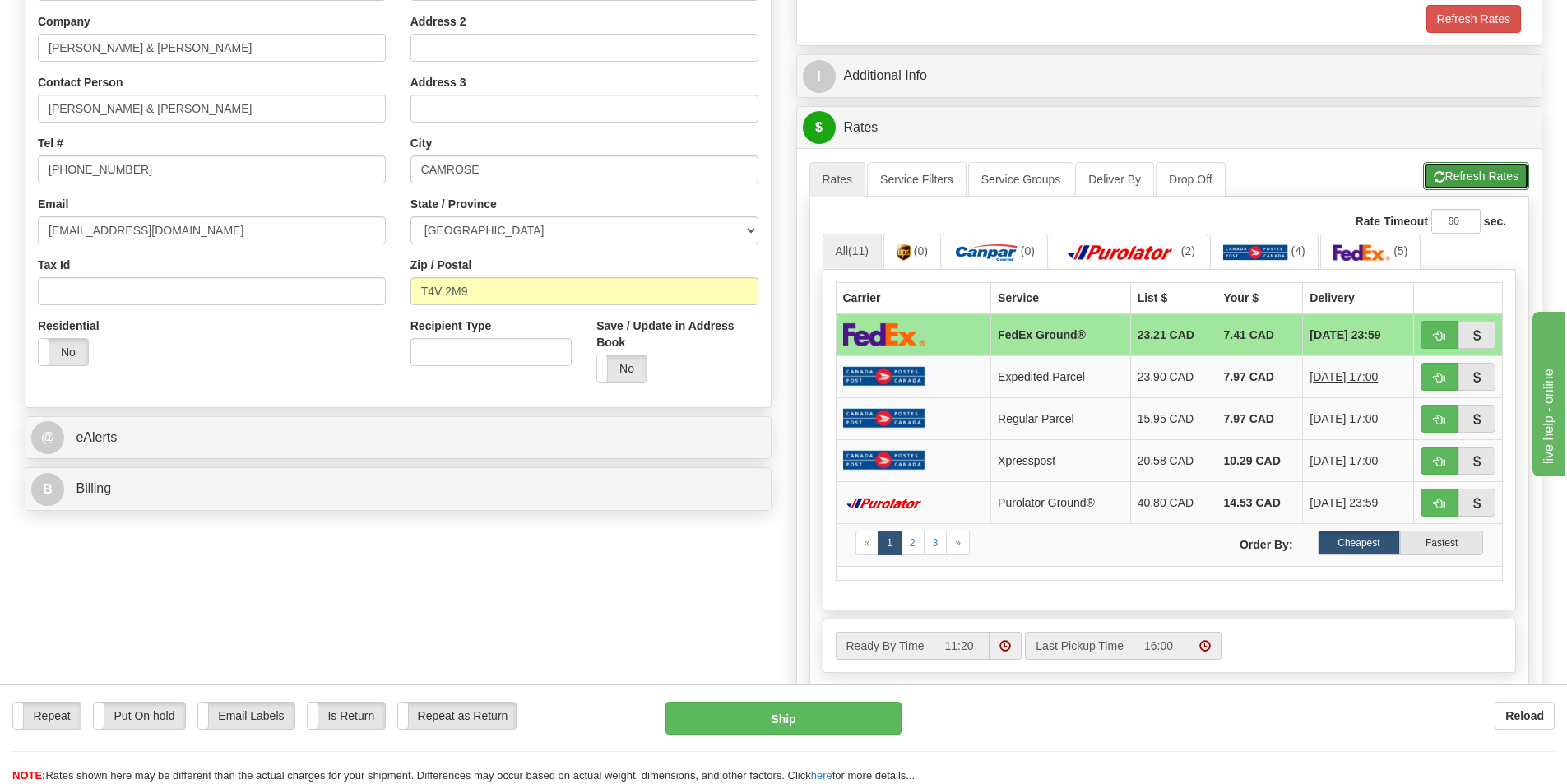
click at [1455, 174] on button "Refresh Rates" at bounding box center [1476, 176] width 106 height 28
click at [818, 698] on div "Repeat Repeat Put On hold Put On hold Print Order Slip Print Order Slip Email L…" at bounding box center [784, 734] width 1567 height 100
click at [819, 708] on button "Ship" at bounding box center [784, 717] width 236 height 33
type input "92"
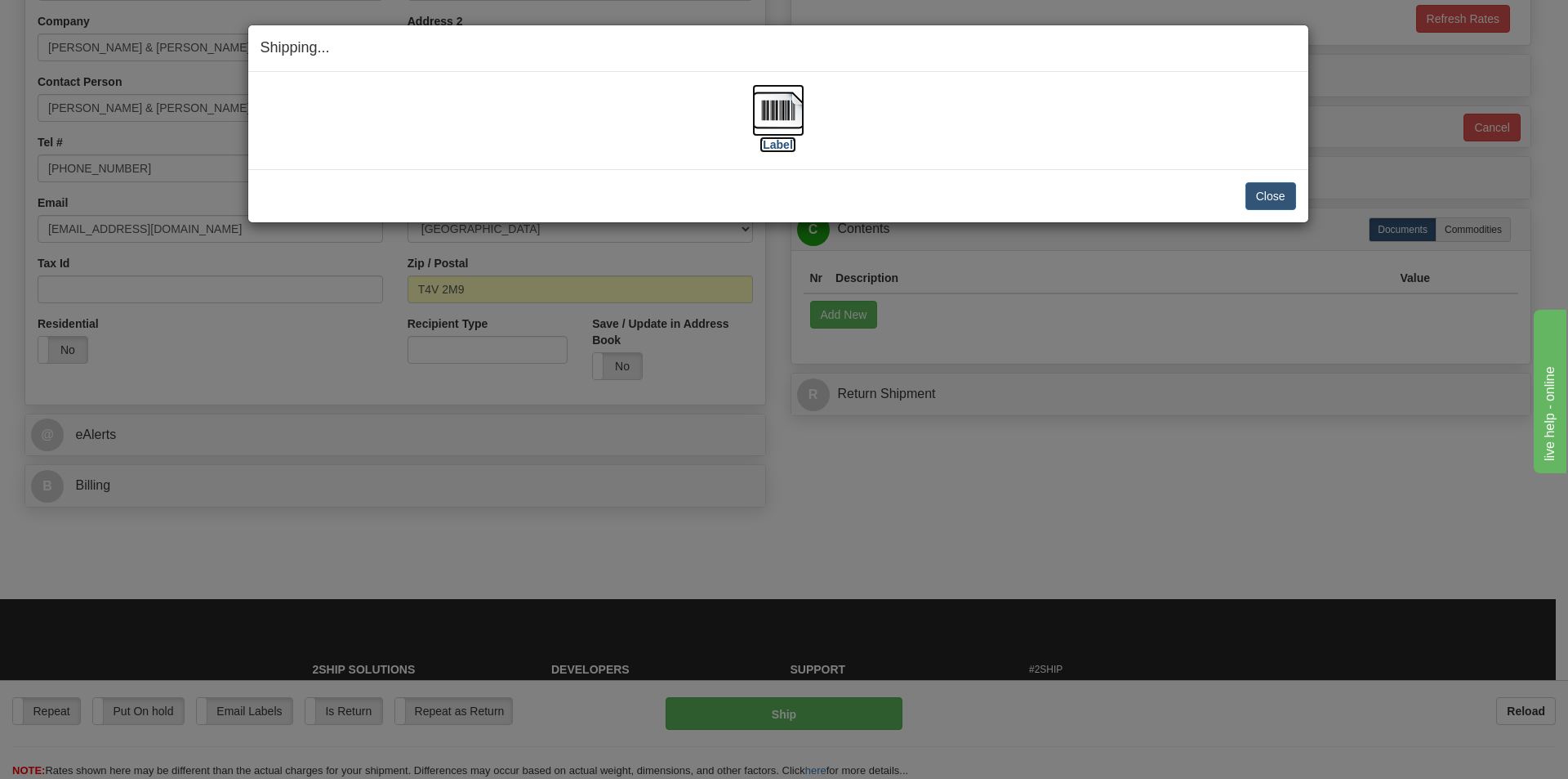
click at [784, 121] on img at bounding box center [779, 110] width 53 height 53
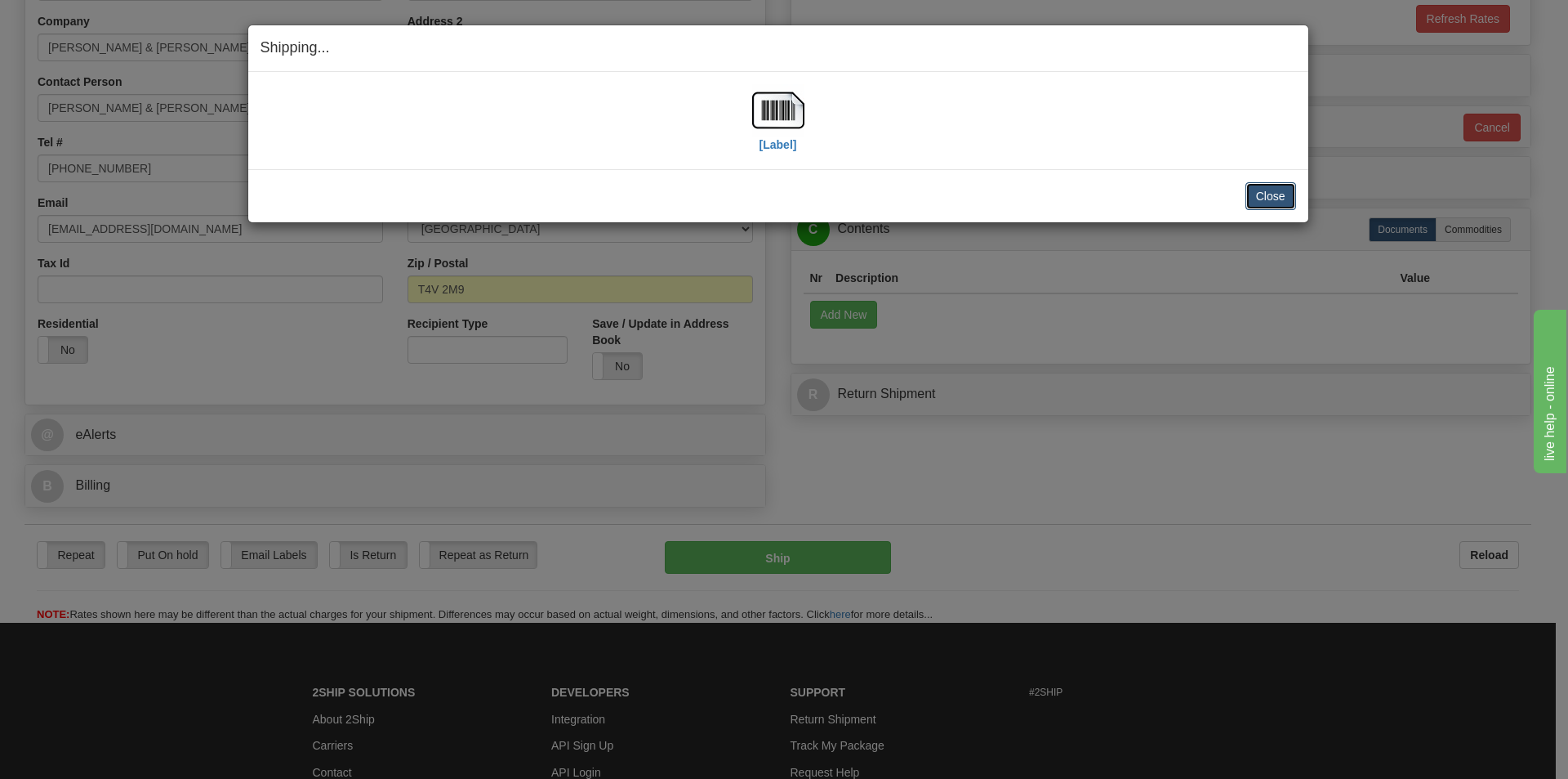
click at [1268, 191] on button "Close" at bounding box center [1271, 196] width 51 height 28
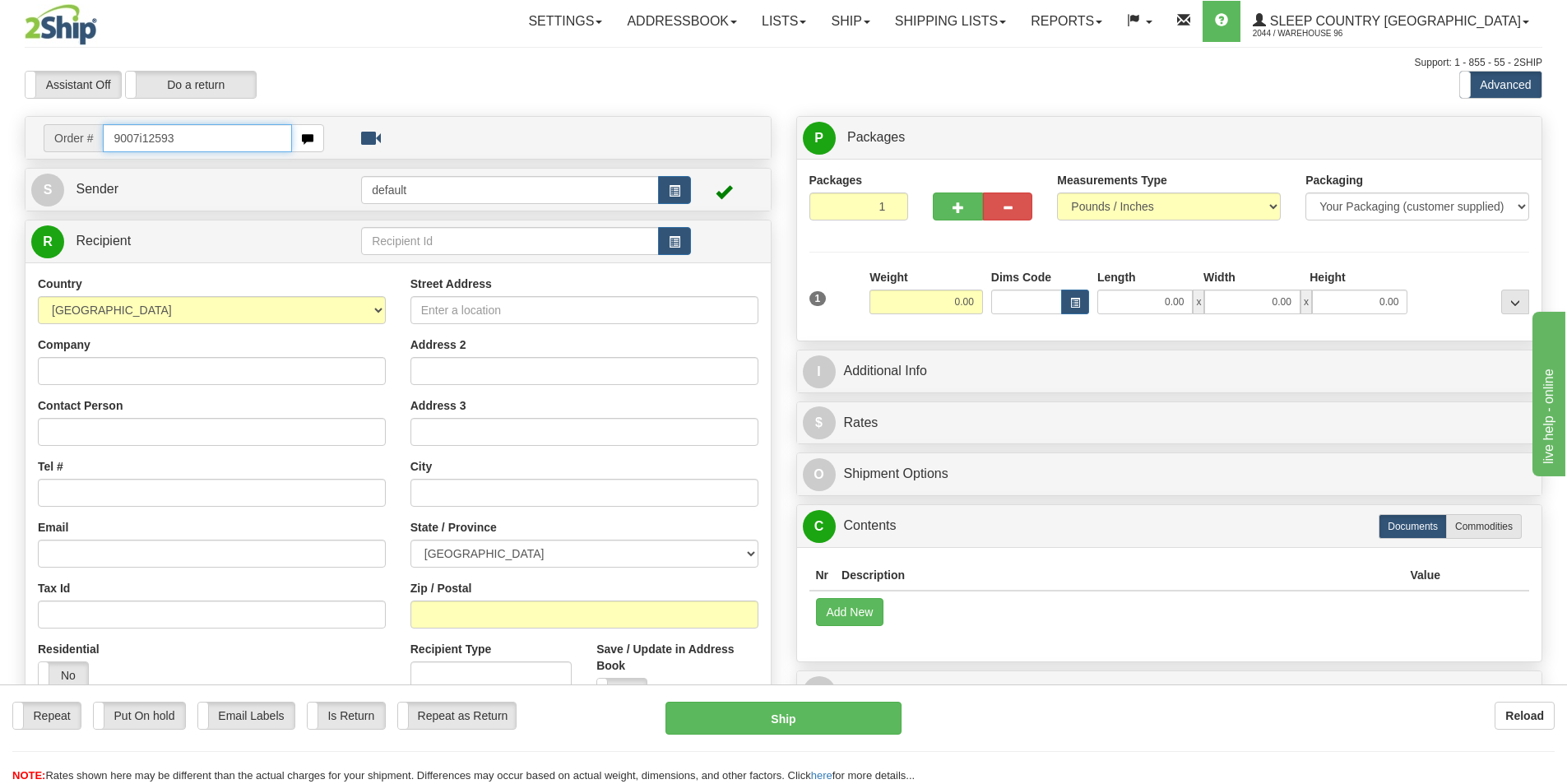
type input "9007i125938"
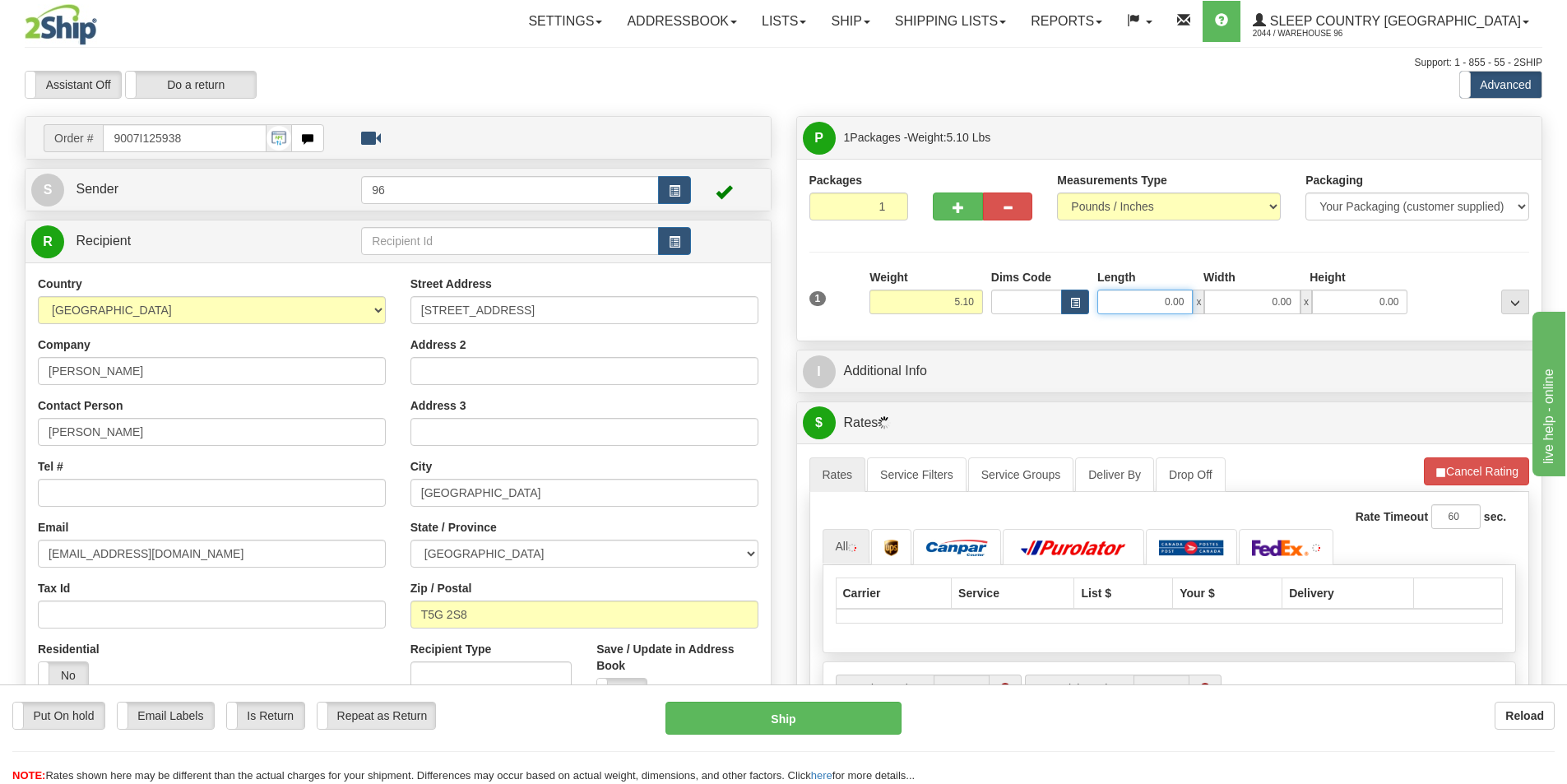
click at [1146, 298] on input "0.00" at bounding box center [1145, 302] width 95 height 25
type input "22.00"
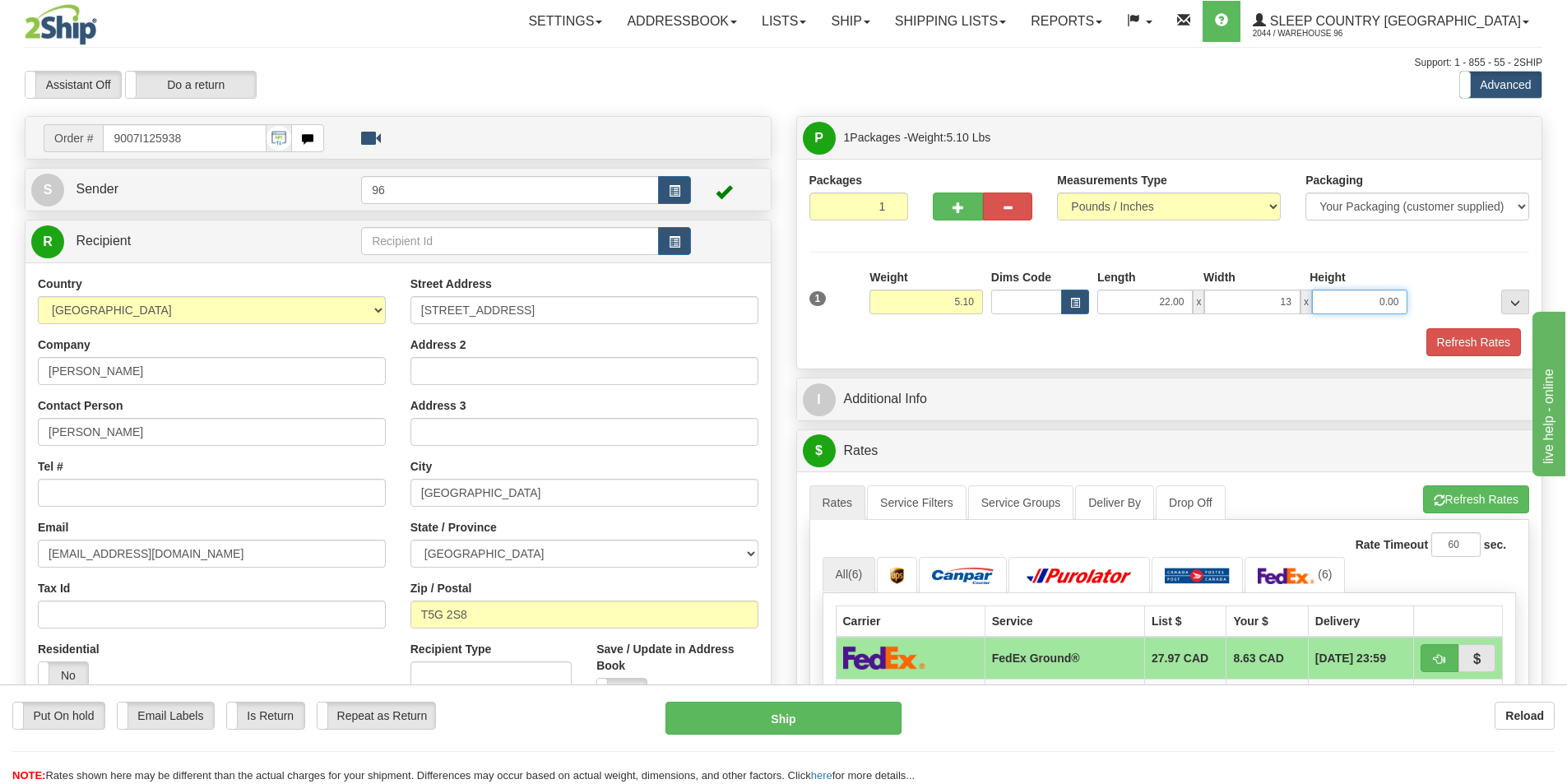
type input "13.00"
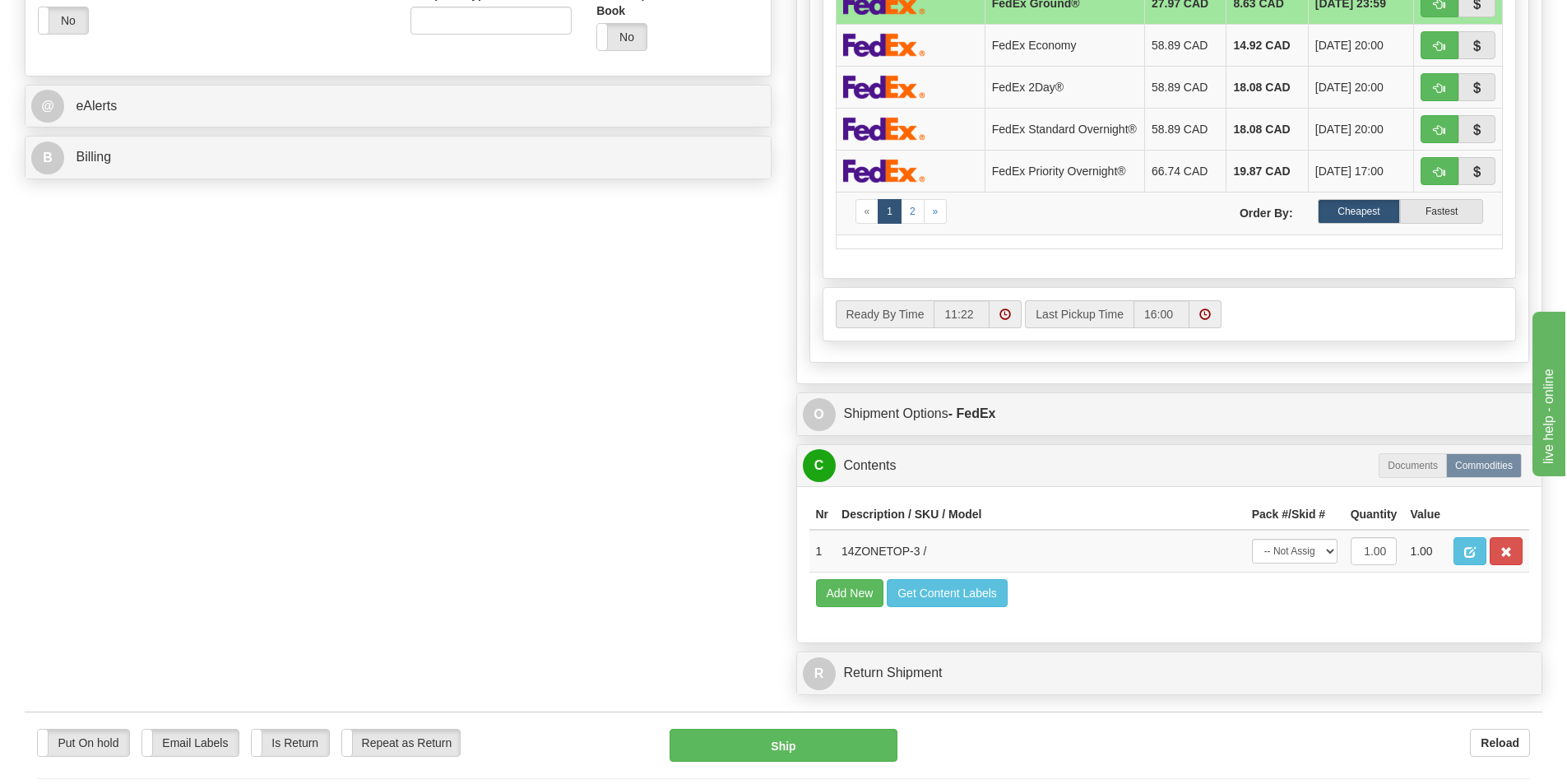
scroll to position [822, 0]
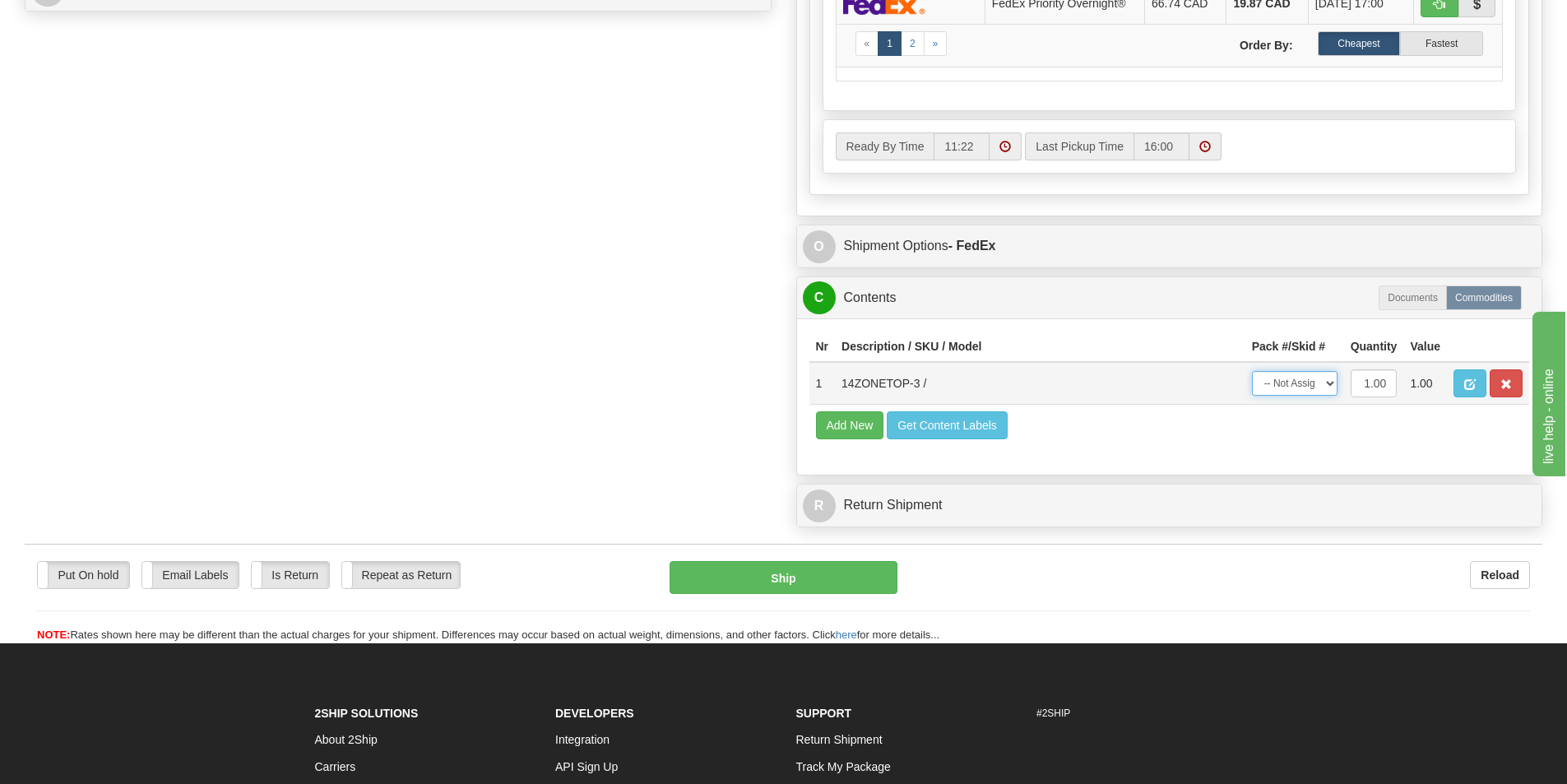
click at [1309, 383] on select "-- Not Assigned -- Package 1" at bounding box center [1294, 384] width 86 height 25
select select "0"
click at [1252, 376] on select "-- Not Assigned -- Package 1" at bounding box center [1294, 384] width 86 height 25
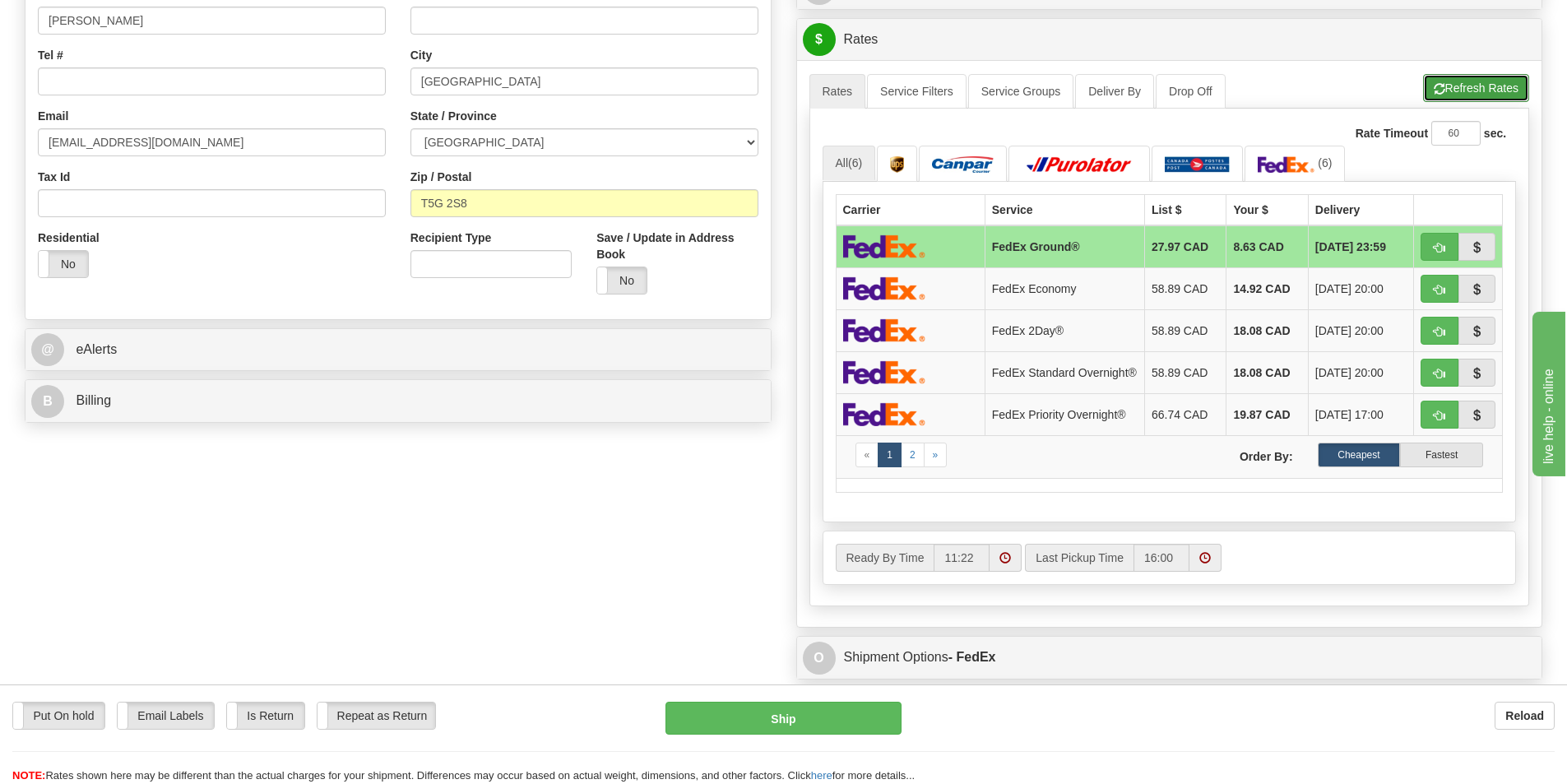
click at [1451, 101] on button "Refresh Rates" at bounding box center [1476, 88] width 106 height 28
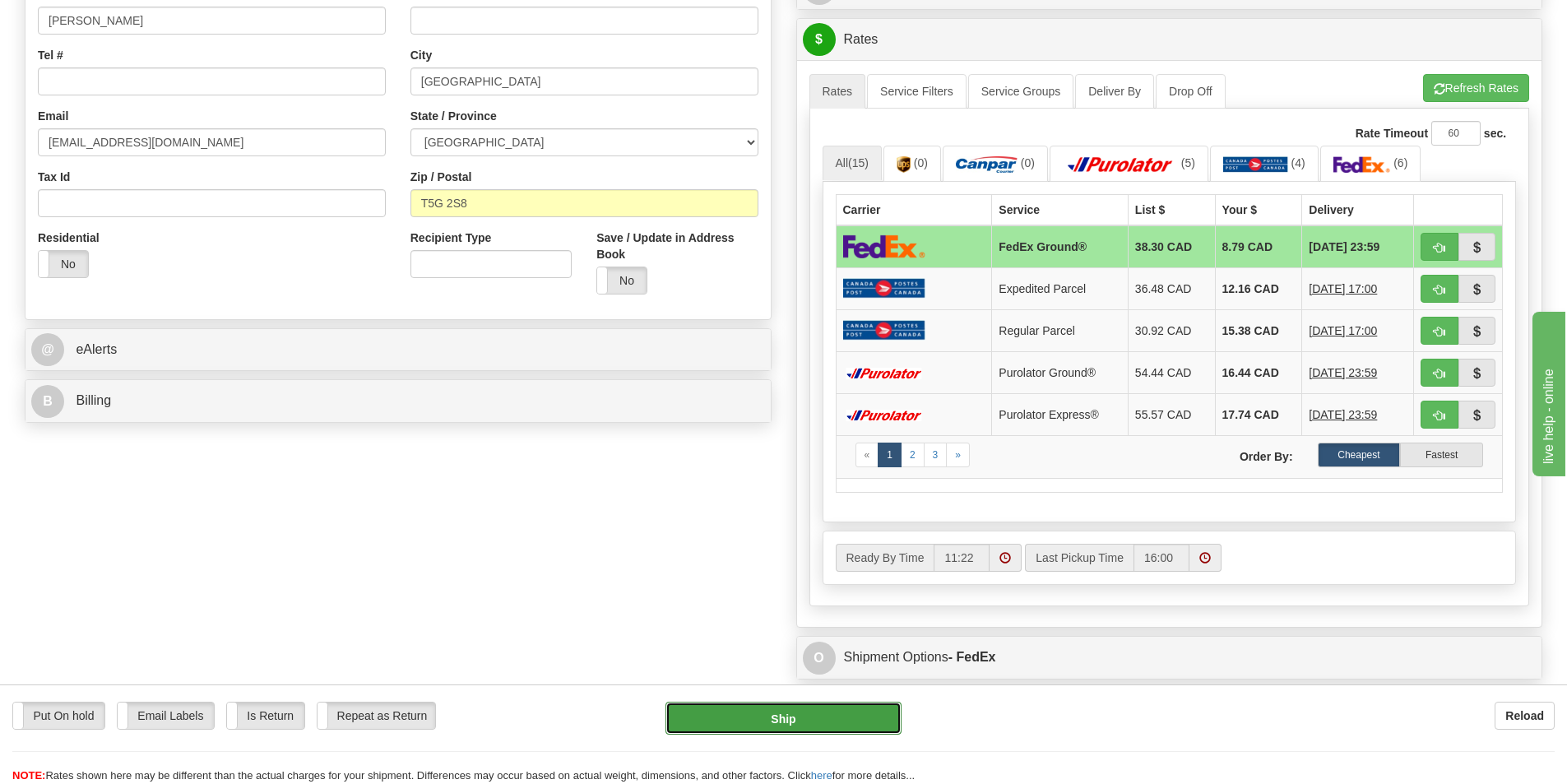
click at [788, 723] on button "Ship" at bounding box center [784, 717] width 236 height 33
type input "92"
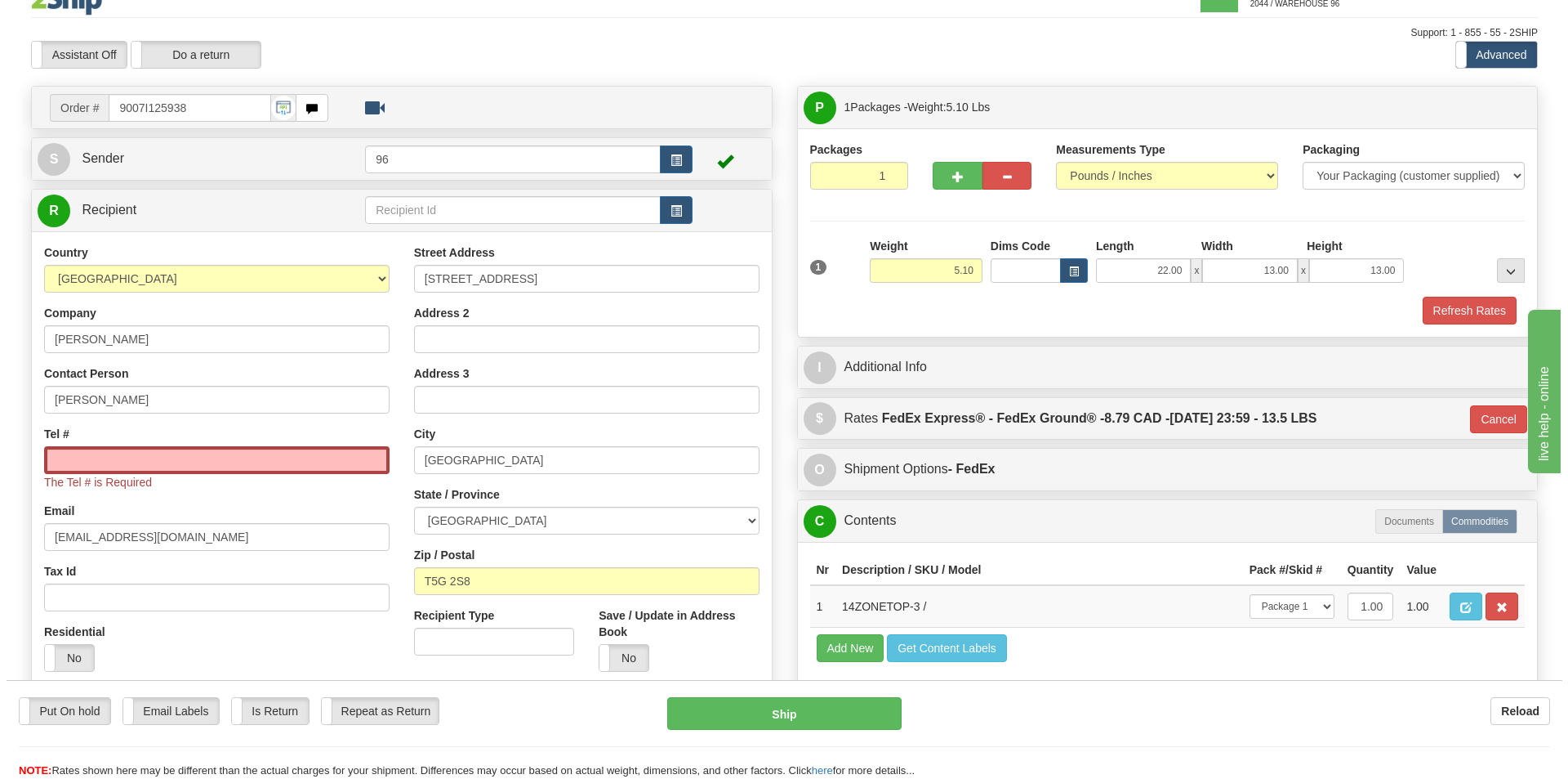
scroll to position [0, 0]
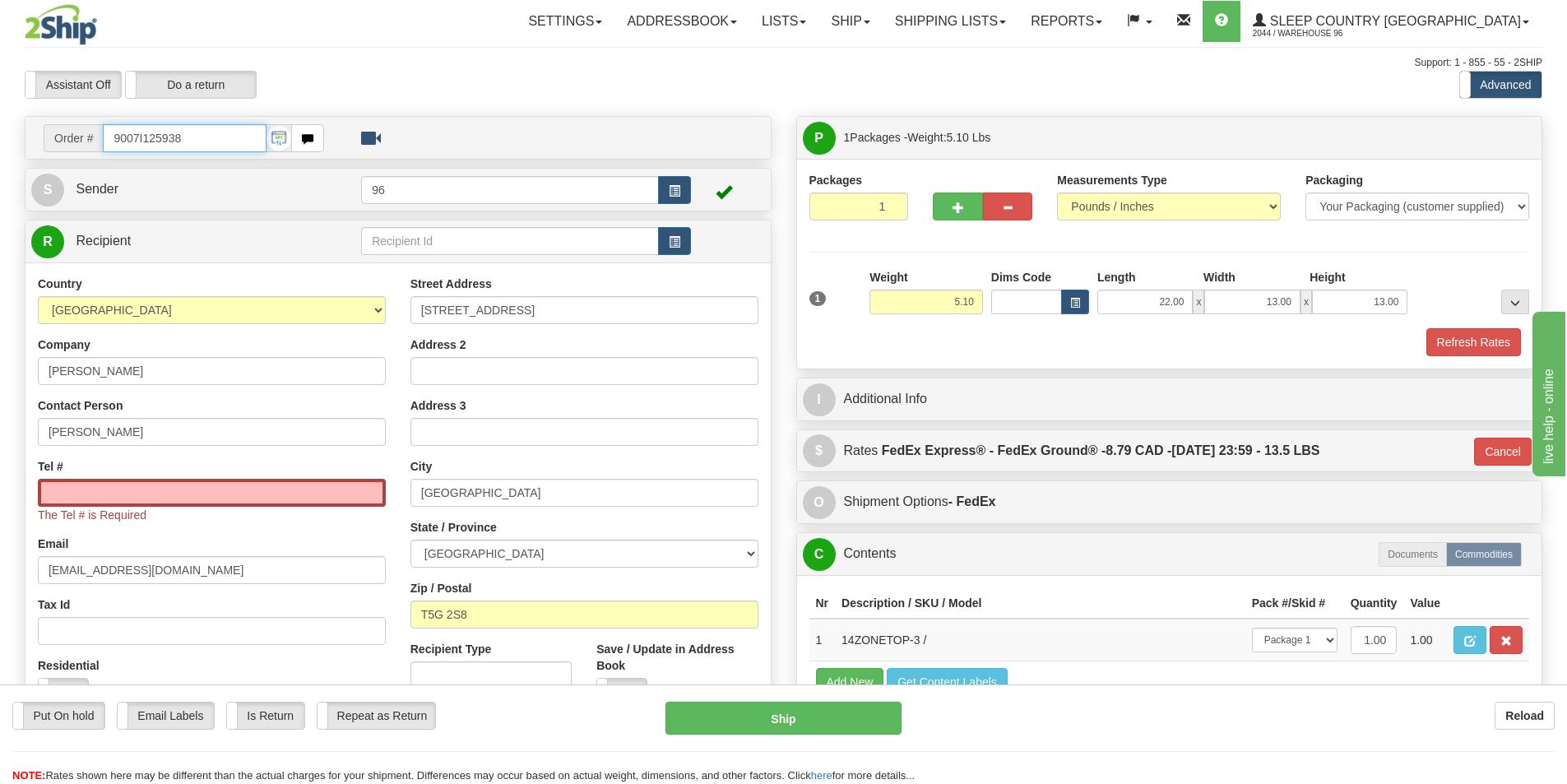
drag, startPoint x: 201, startPoint y: 136, endPoint x: 77, endPoint y: 153, distance: 125.2
click at [77, 153] on td "Order # 9007I125938" at bounding box center [398, 138] width 734 height 34
click at [258, 495] on input "Tel #" at bounding box center [212, 493] width 348 height 28
paste input "780 218-5249"
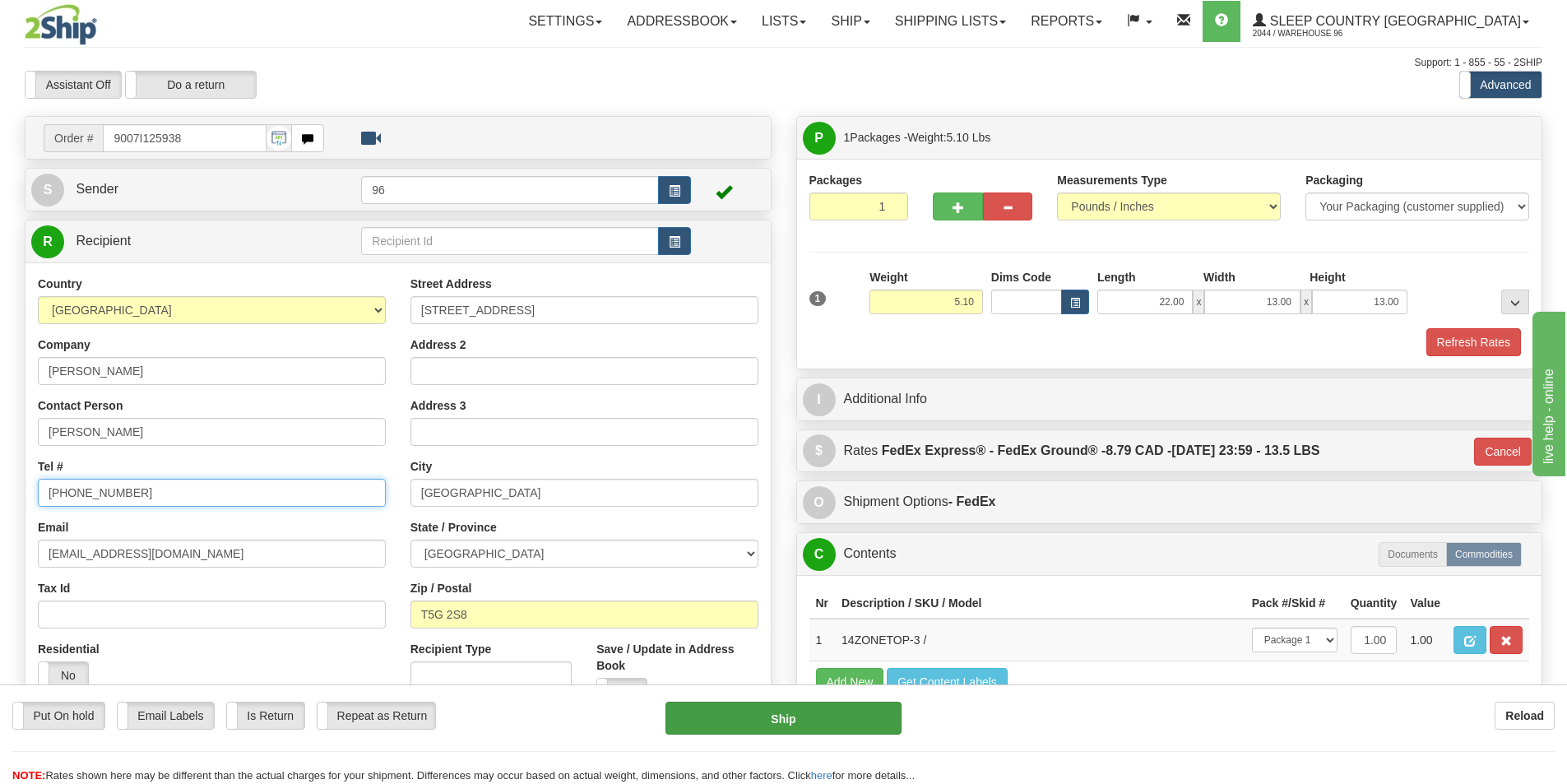
type input "780 218-5249"
click at [797, 728] on button "Ship" at bounding box center [784, 717] width 236 height 33
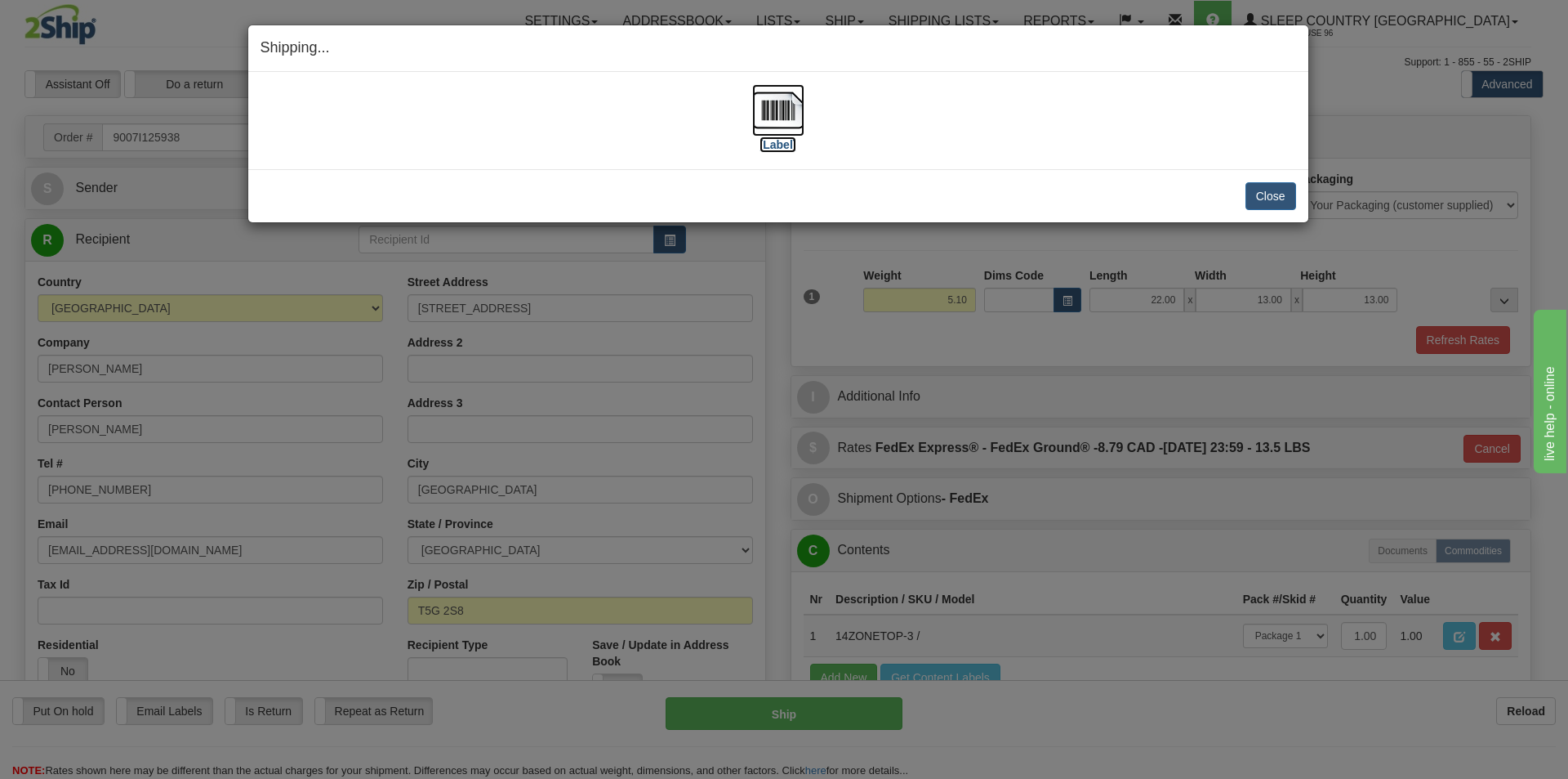
click at [773, 93] on img at bounding box center [779, 110] width 53 height 53
click at [1275, 210] on div "Close Cancel Cancel Shipment and Quit Pickup Quit Pickup ONLY" at bounding box center [778, 195] width 1060 height 53
click at [1276, 202] on button "Close" at bounding box center [1271, 196] width 51 height 28
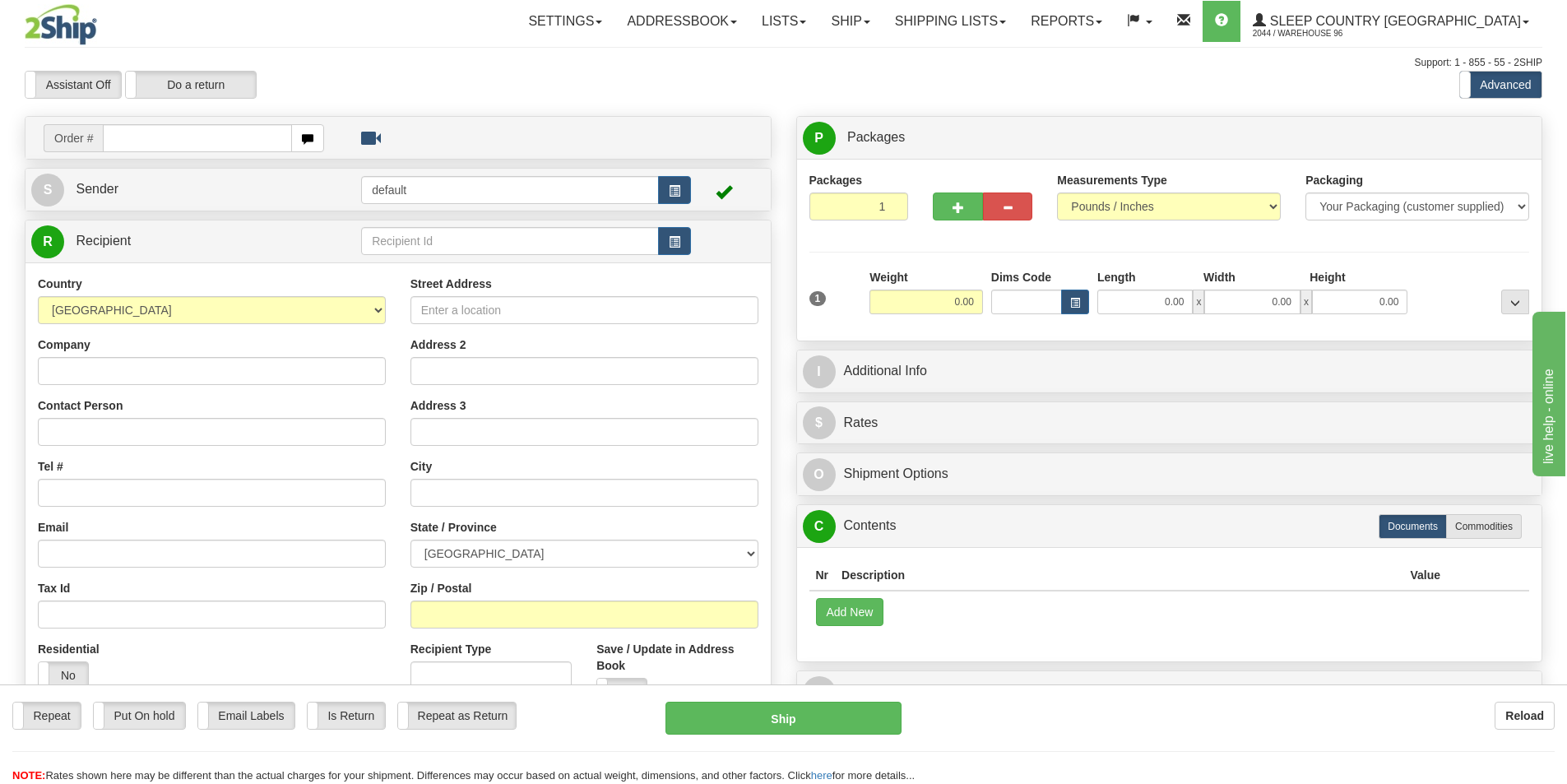
click at [210, 128] on input "text" at bounding box center [198, 138] width 189 height 28
type input "9000i128231"
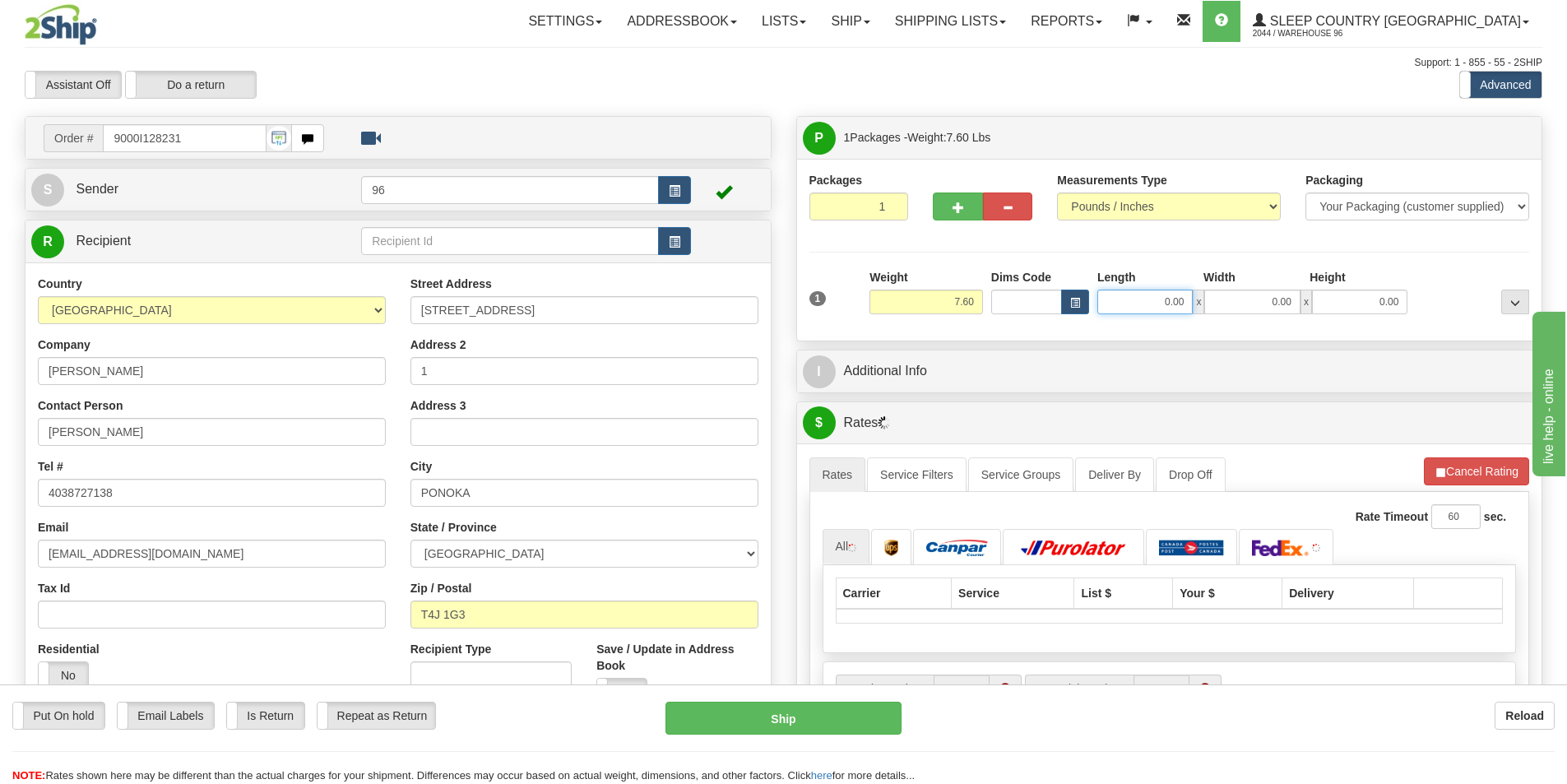
click at [1151, 302] on input "0.00" at bounding box center [1145, 302] width 95 height 25
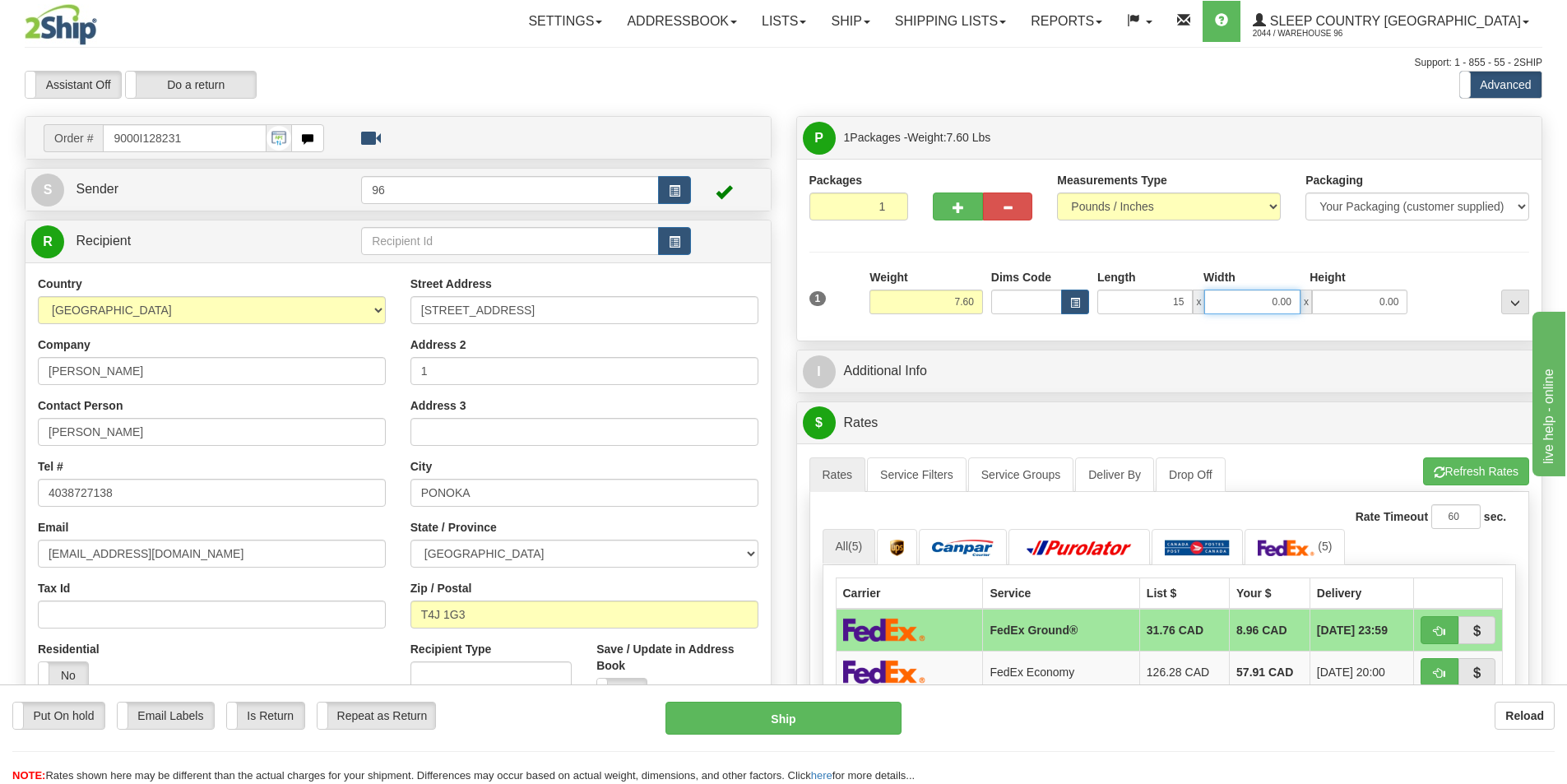
type input "15.00"
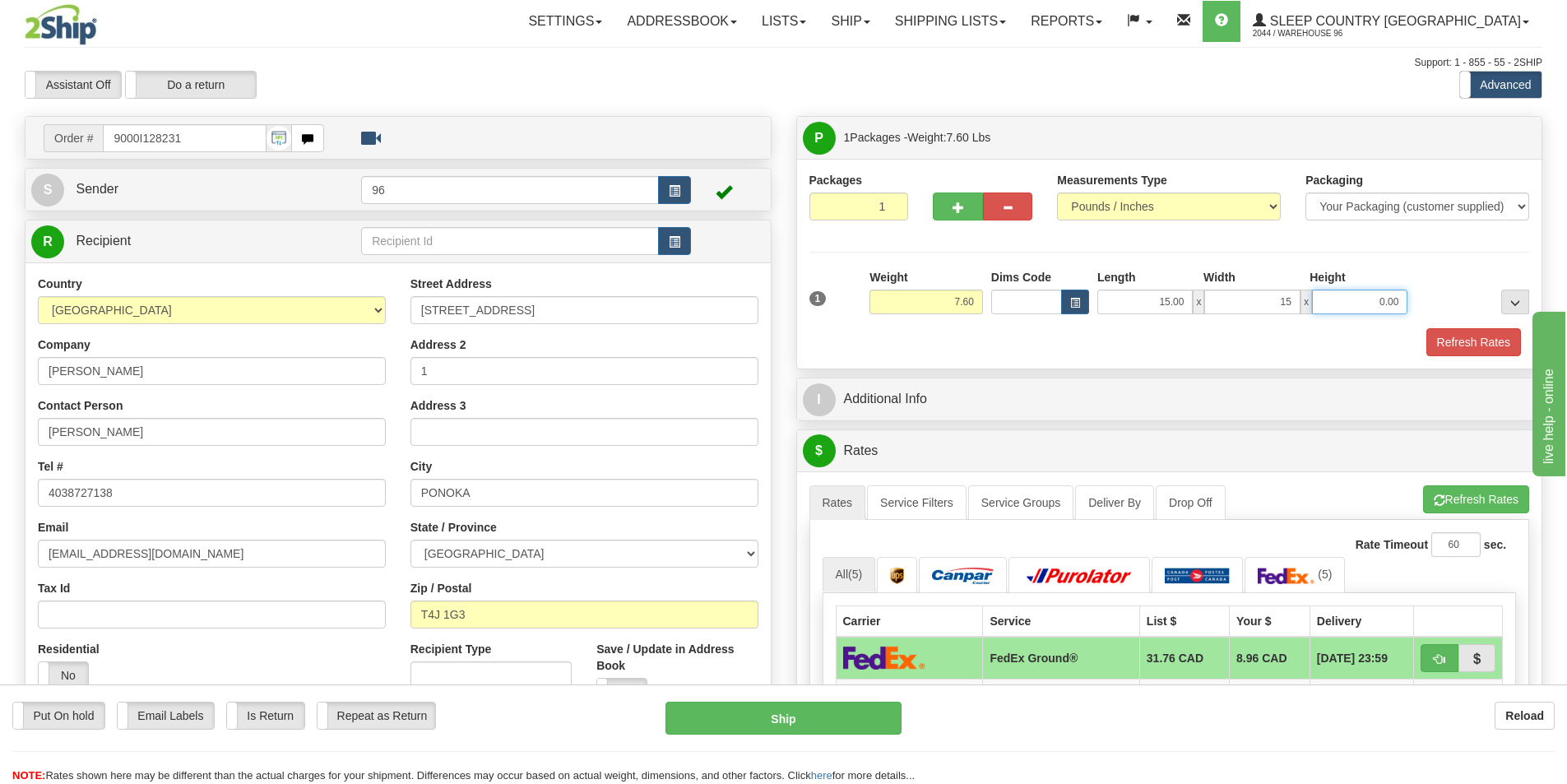
type input "15.00"
type input "7.00"
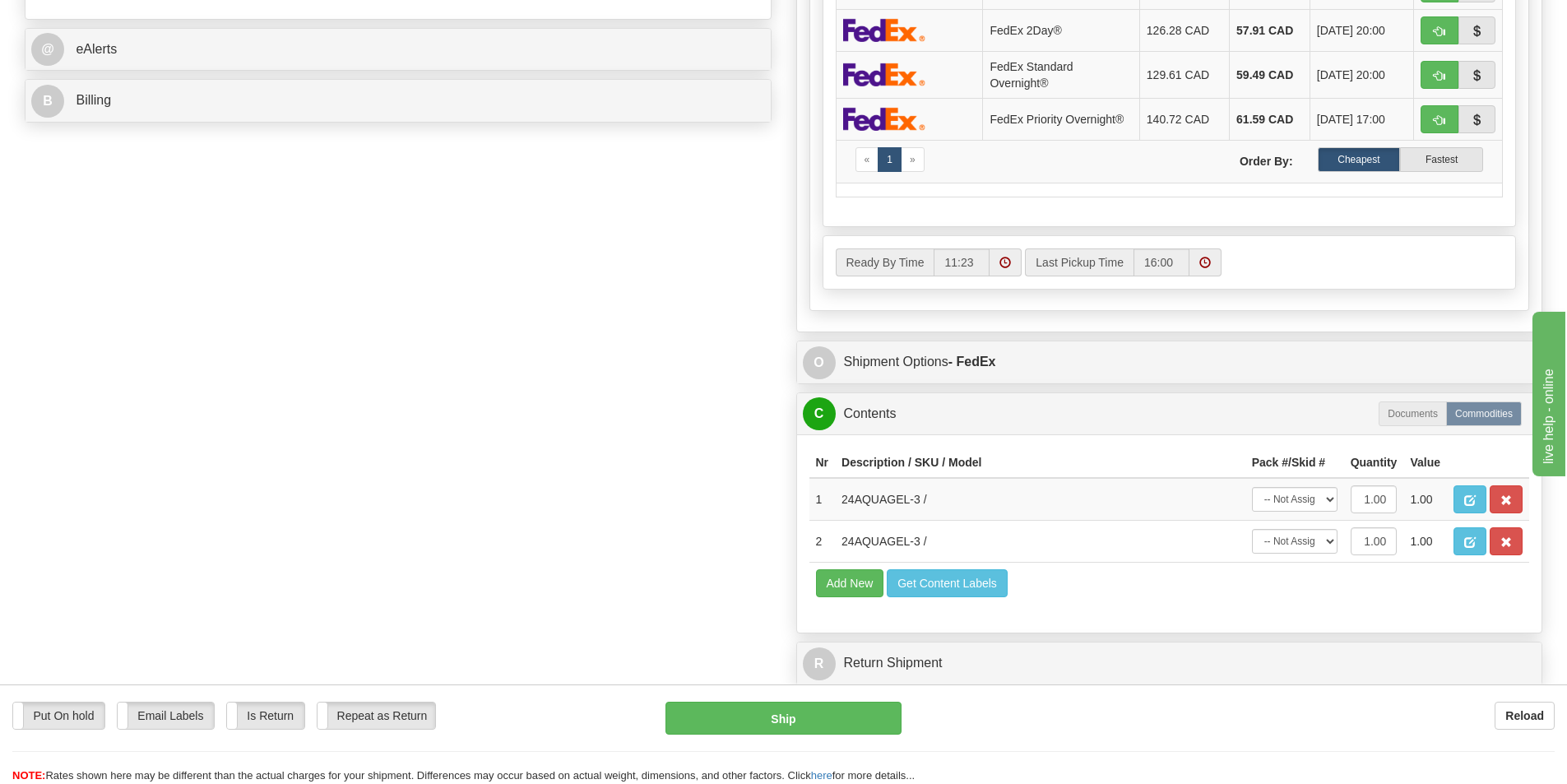
scroll to position [740, 0]
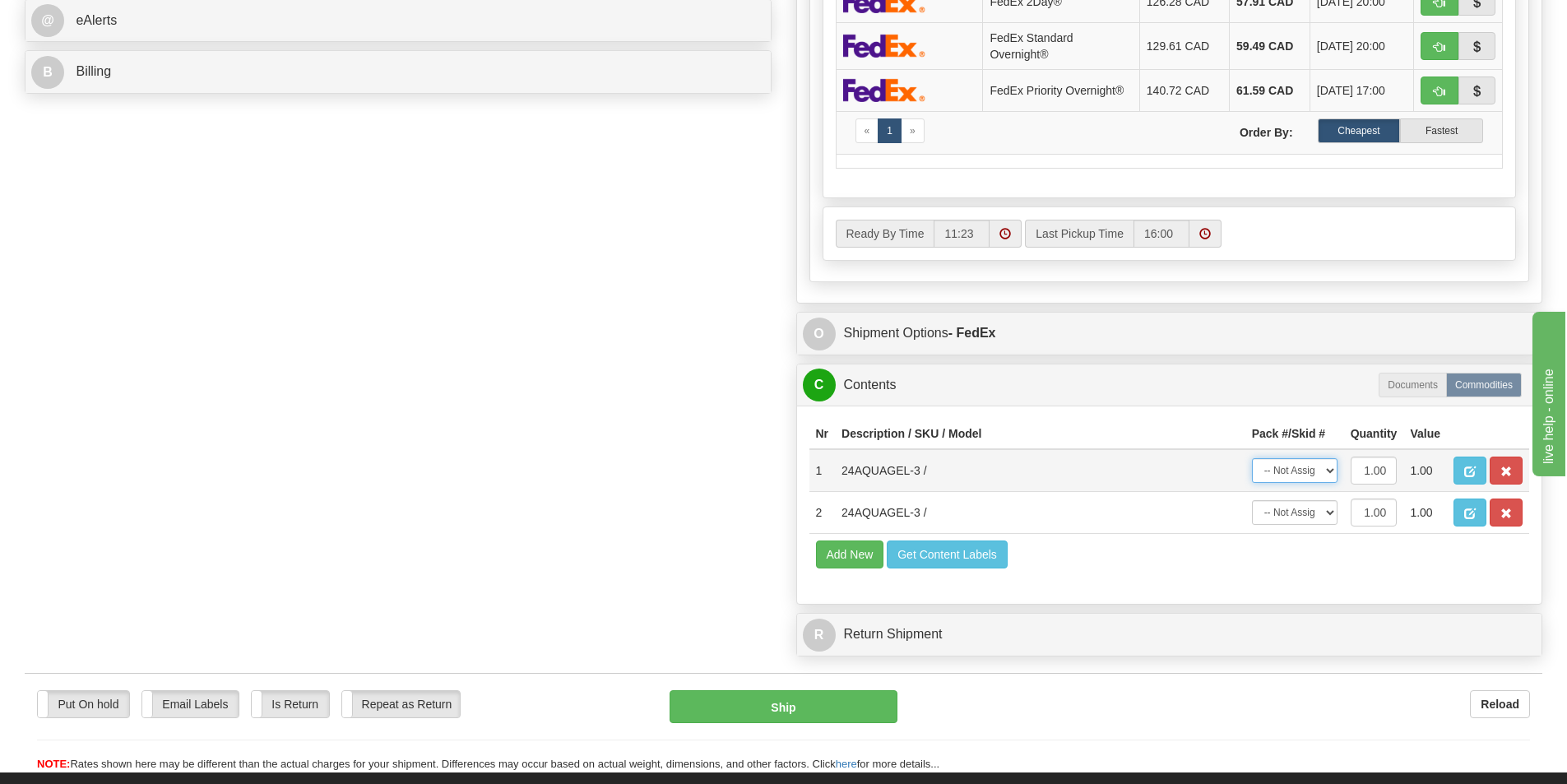
click at [1304, 472] on select "-- Not Assigned -- Package 1" at bounding box center [1294, 470] width 86 height 25
select select "0"
click at [1252, 458] on select "-- Not Assigned -- Package 1" at bounding box center [1294, 470] width 86 height 25
drag, startPoint x: 1308, startPoint y: 515, endPoint x: 1308, endPoint y: 523, distance: 8.0
click at [1308, 515] on select "-- Not Assigned -- Package 1" at bounding box center [1294, 512] width 86 height 25
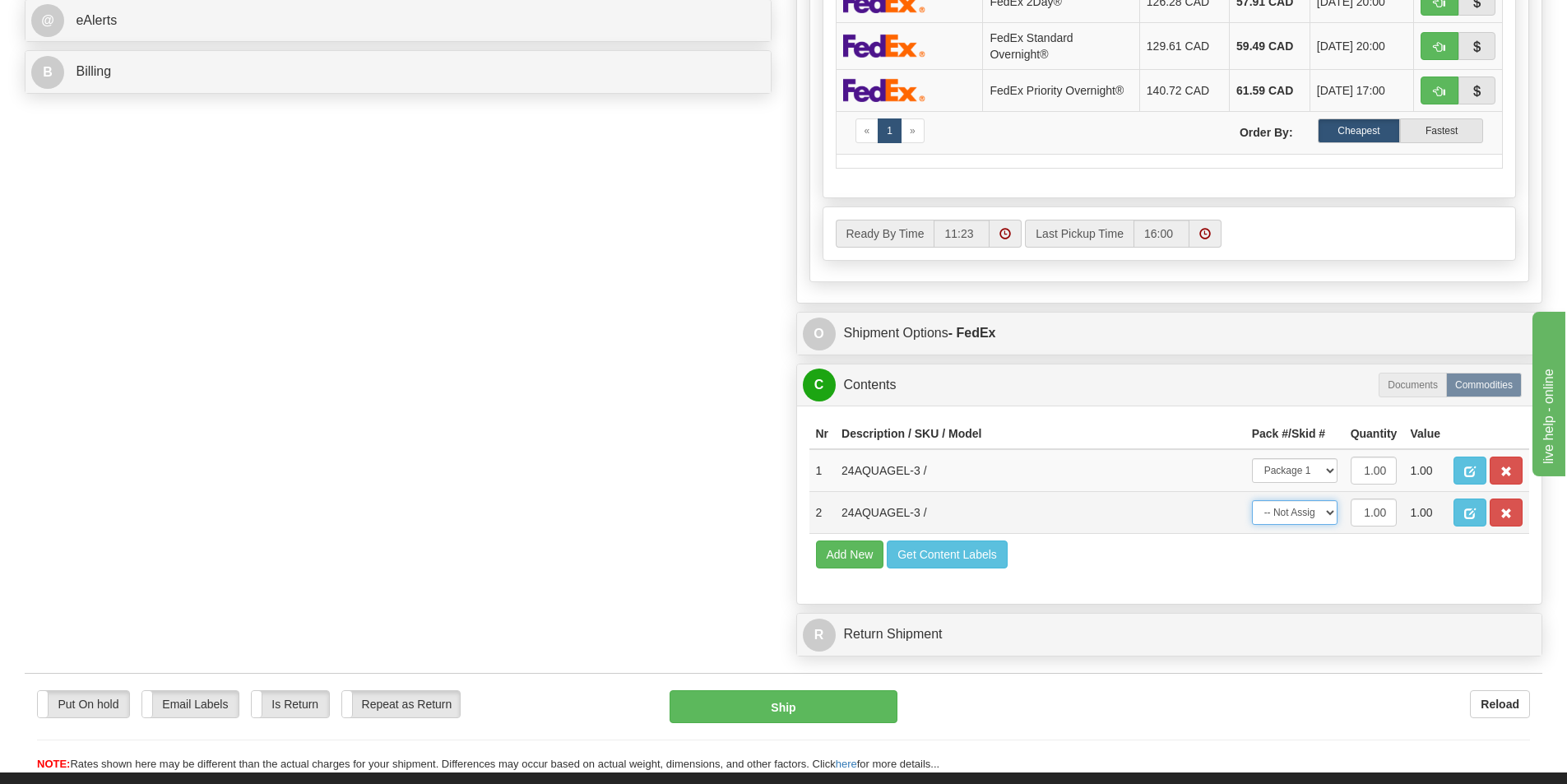
select select "0"
click at [1252, 500] on select "-- Not Assigned -- Package 1" at bounding box center [1294, 512] width 86 height 25
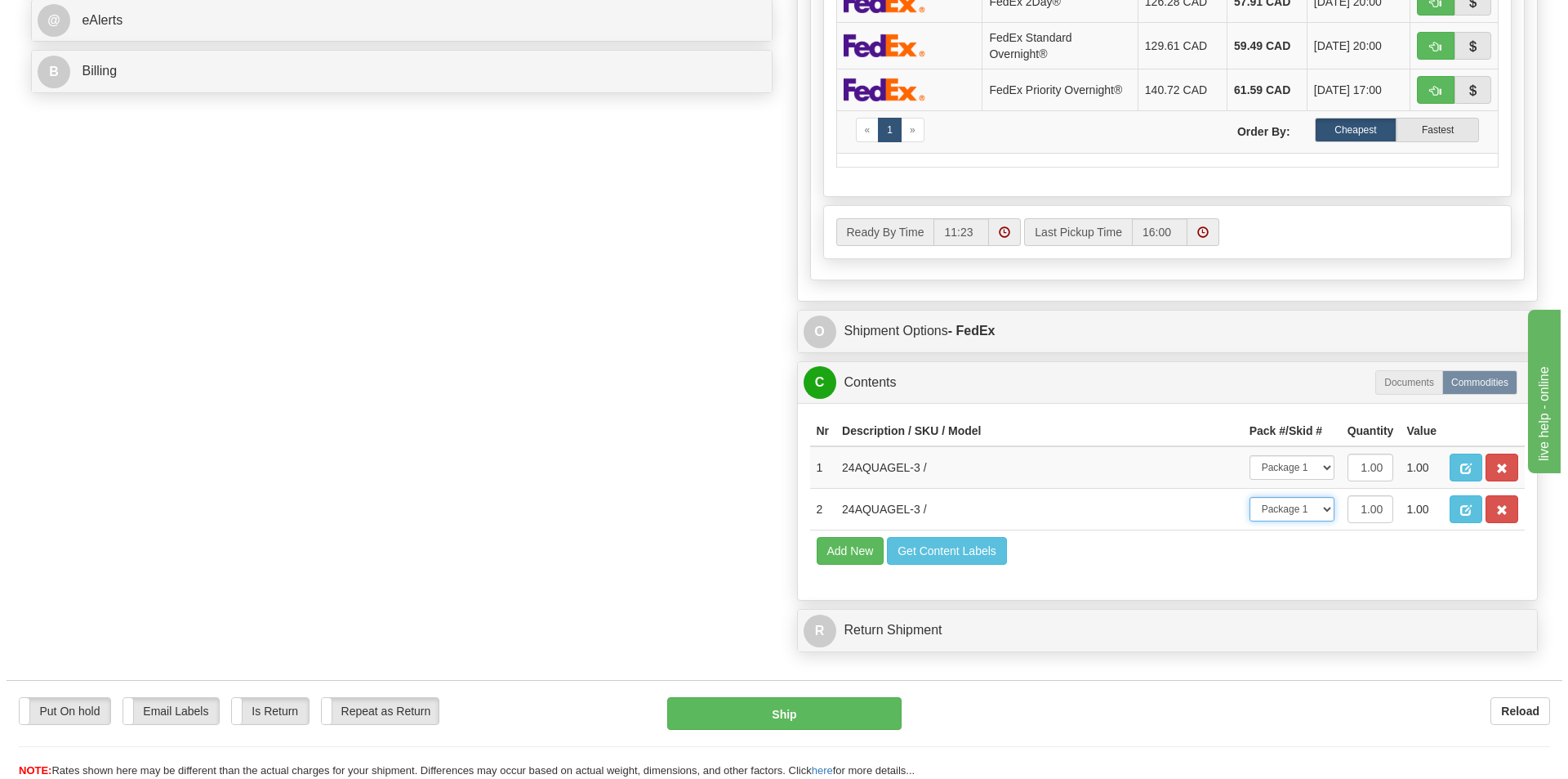
scroll to position [408, 0]
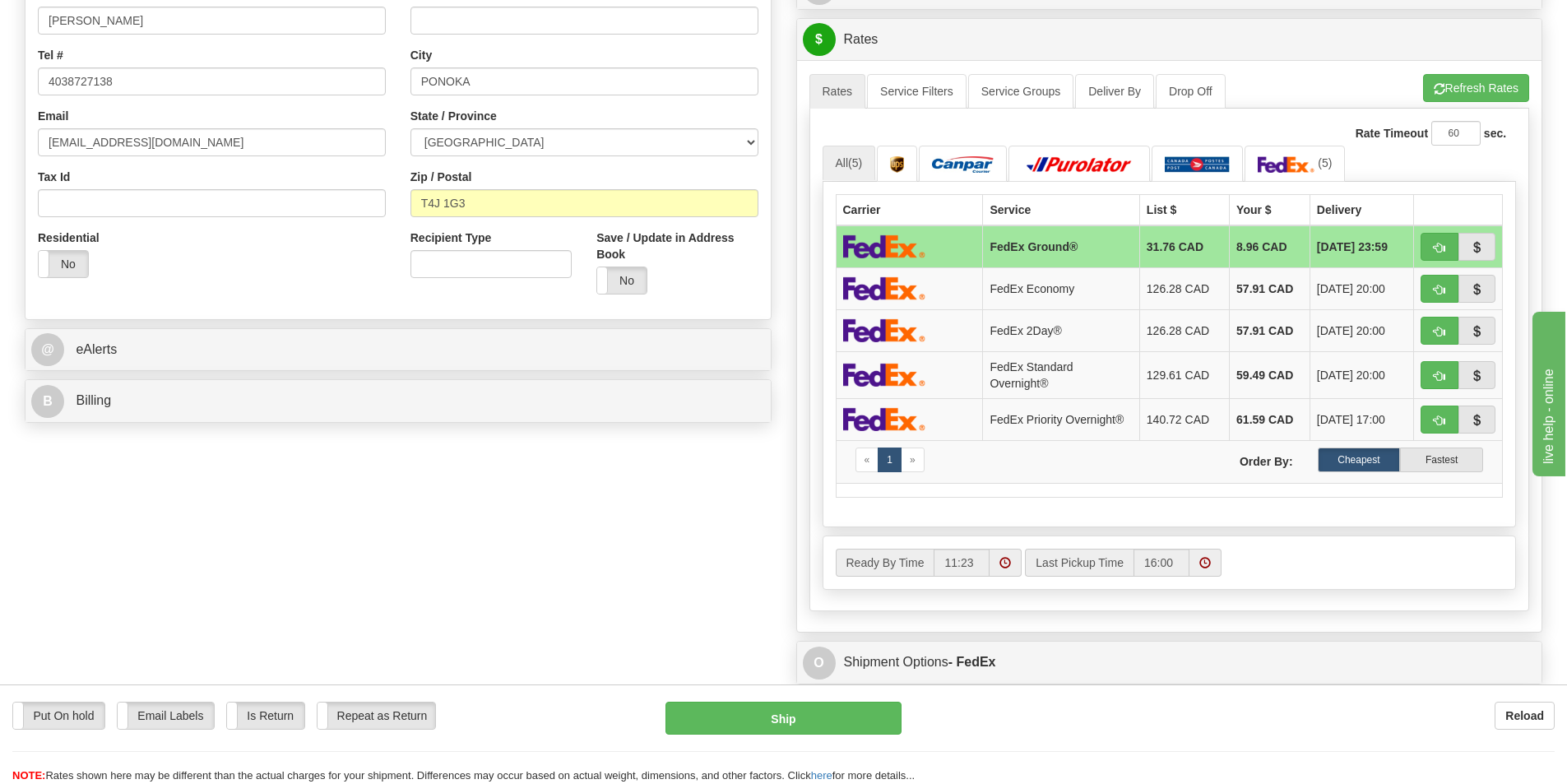
click at [1425, 68] on div "A change has been made which could impact your rate estimate. To ensure the est…" at bounding box center [1169, 345] width 746 height 571
click at [1443, 74] on button "Refresh Rates" at bounding box center [1476, 88] width 106 height 28
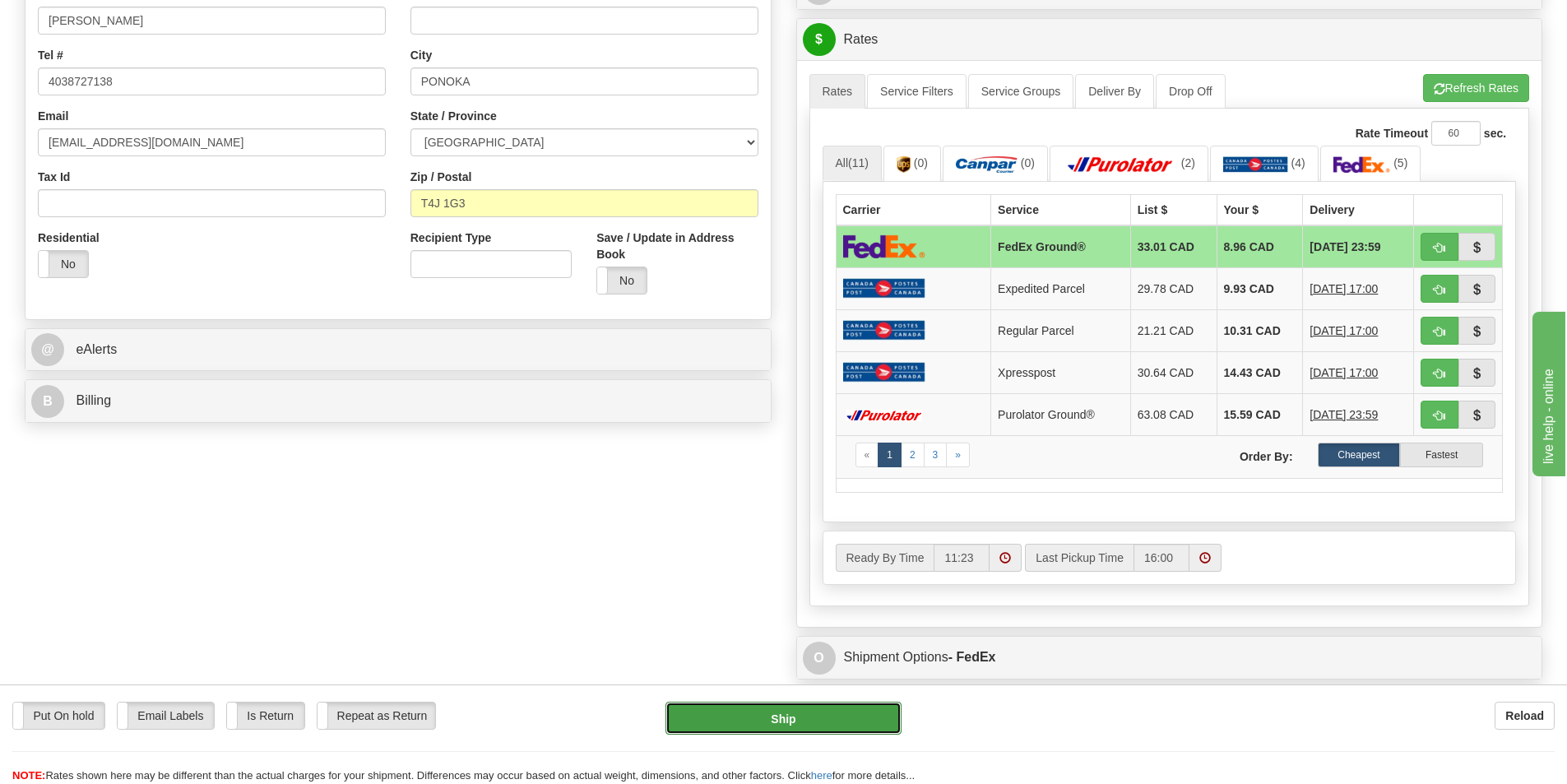
click at [809, 722] on button "Ship" at bounding box center [784, 717] width 236 height 33
type input "92"
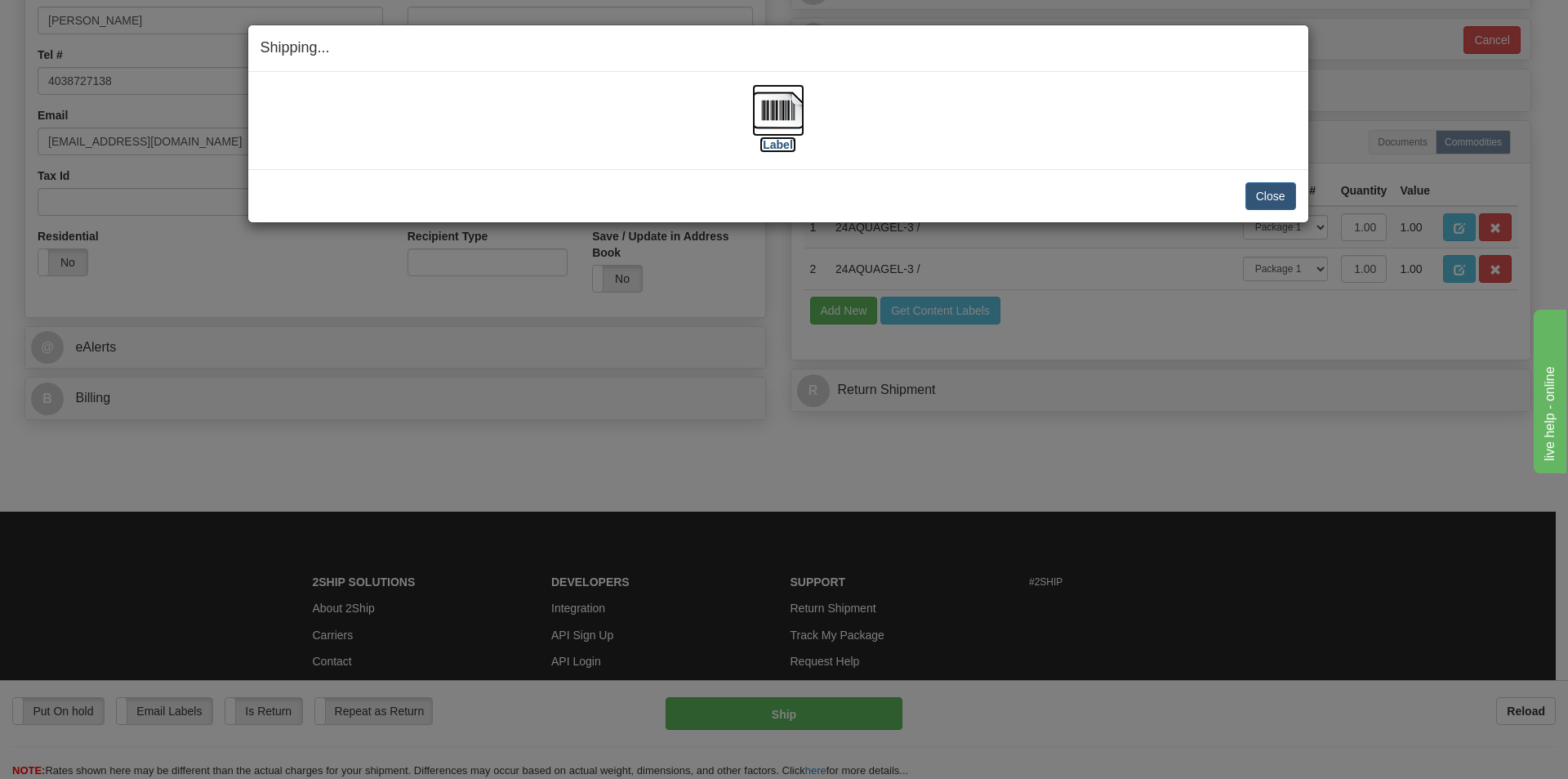
click at [778, 121] on img at bounding box center [779, 110] width 53 height 53
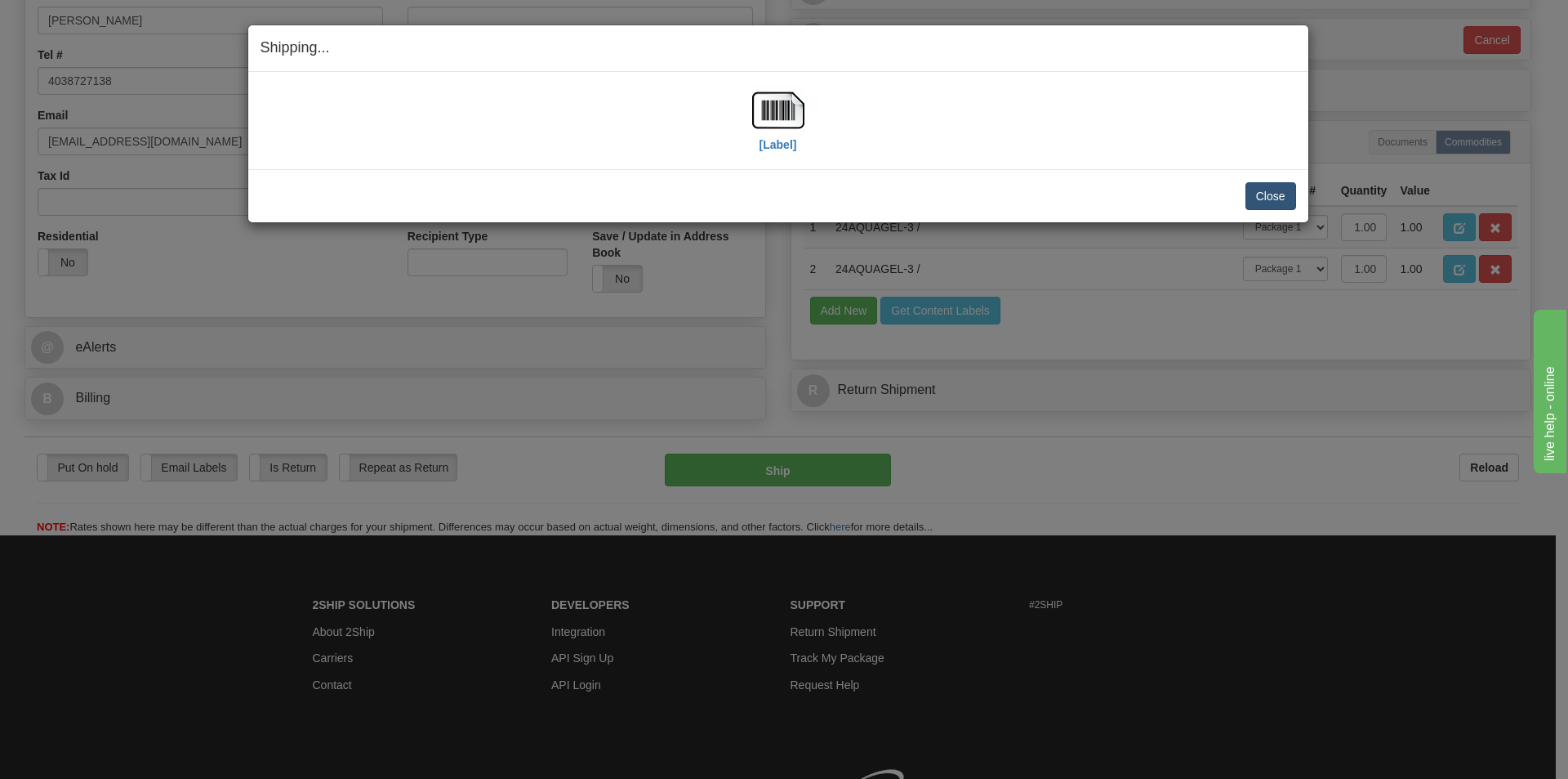
drag, startPoint x: 1286, startPoint y: 172, endPoint x: 1280, endPoint y: 186, distance: 15.2
click at [1282, 180] on div "Close Cancel Cancel Shipment and Quit Pickup Quit Pickup ONLY" at bounding box center [778, 195] width 1060 height 53
click at [1280, 186] on button "Close" at bounding box center [1271, 196] width 51 height 28
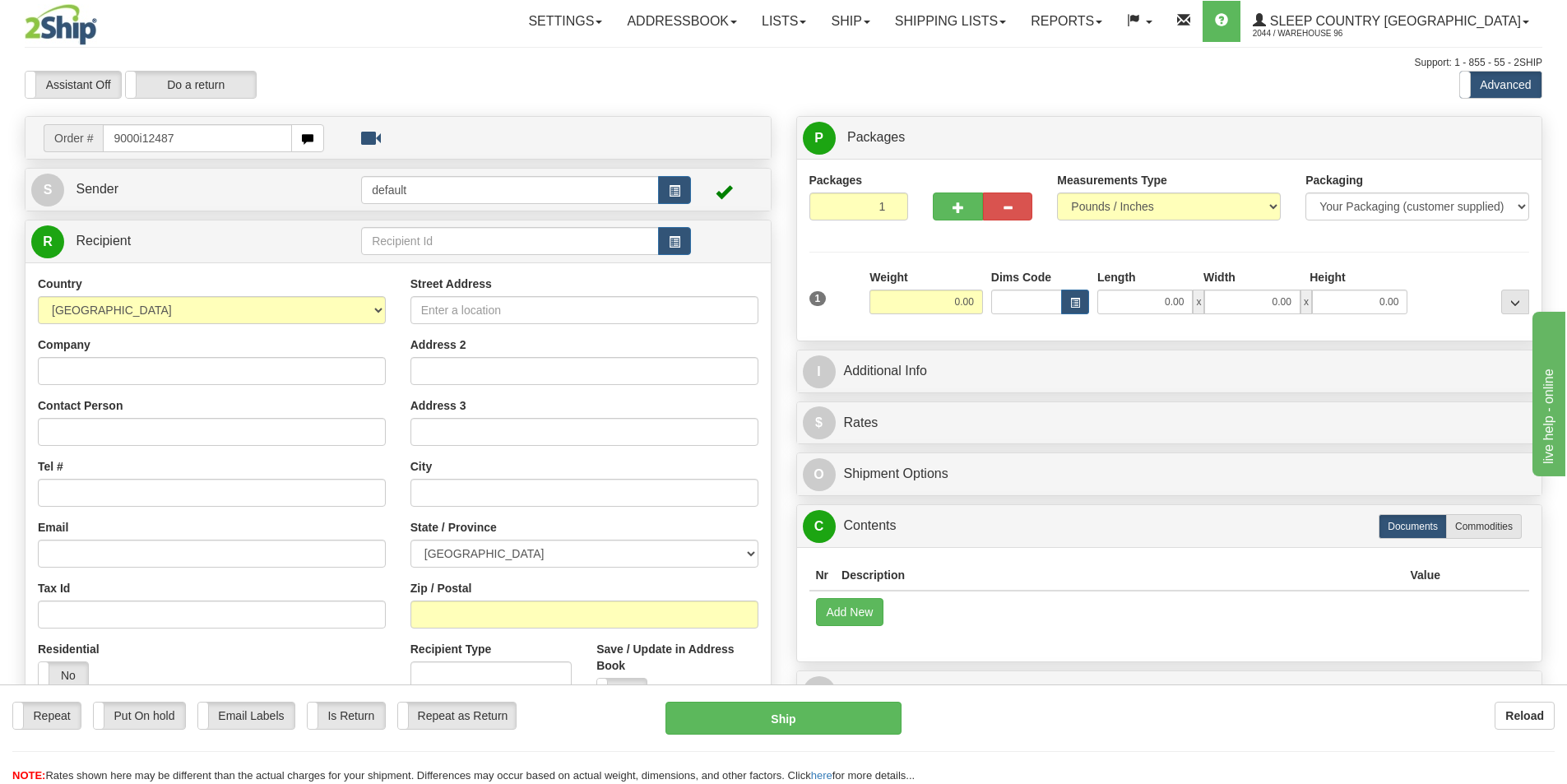
type input "9000i124873"
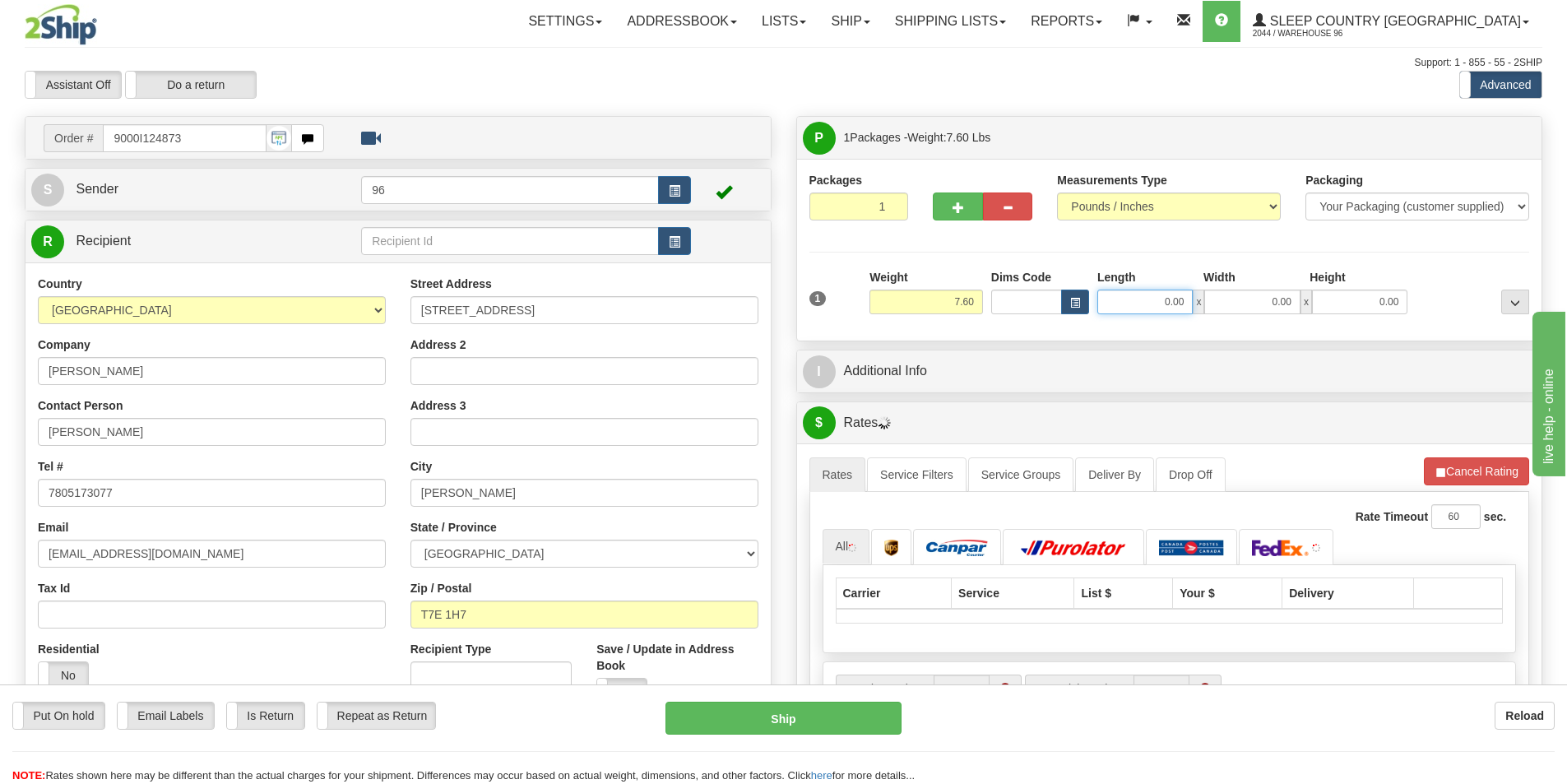
click at [1154, 313] on input "0.00" at bounding box center [1145, 302] width 95 height 25
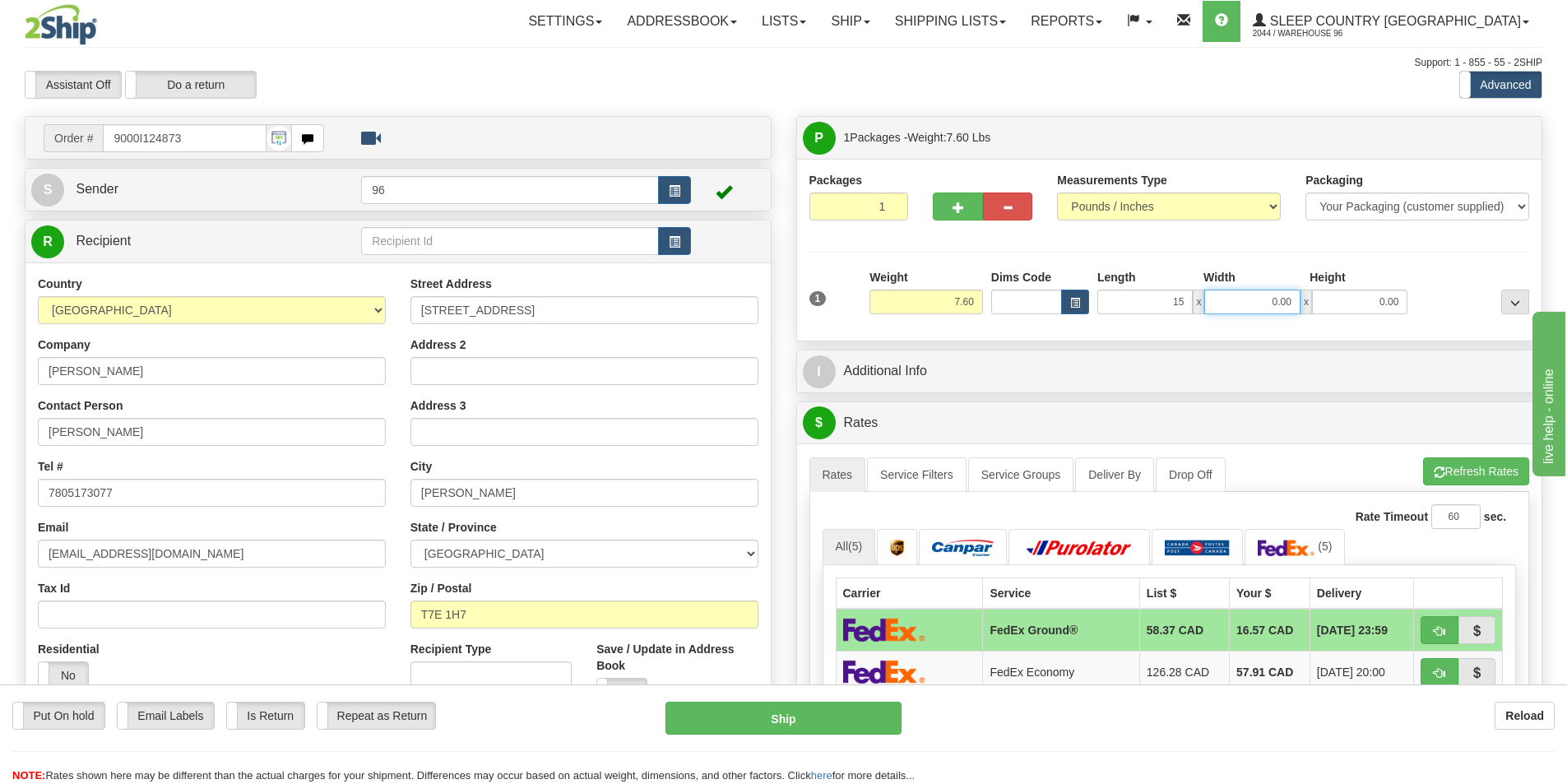
type input "15.00"
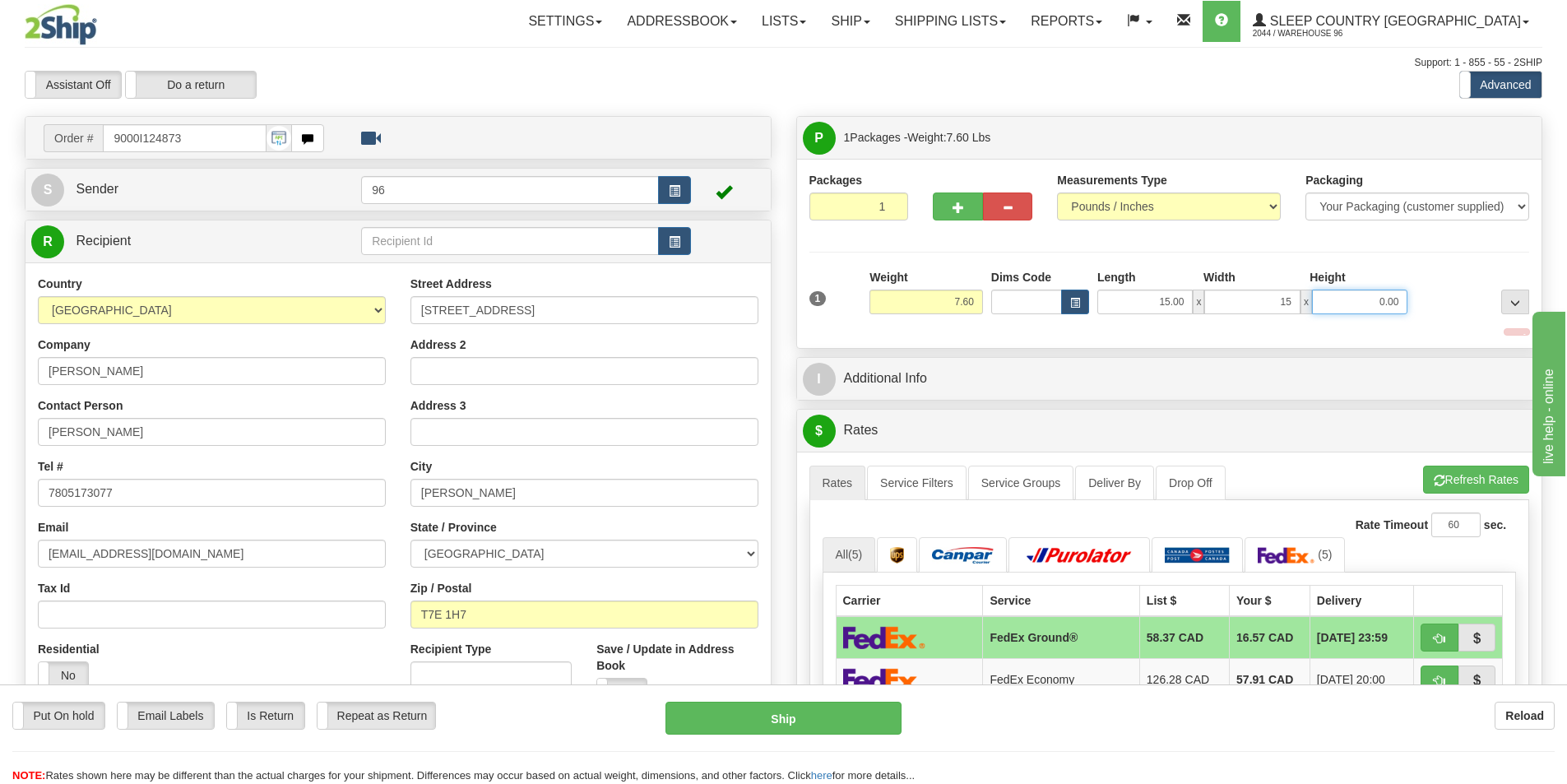
type input "15.00"
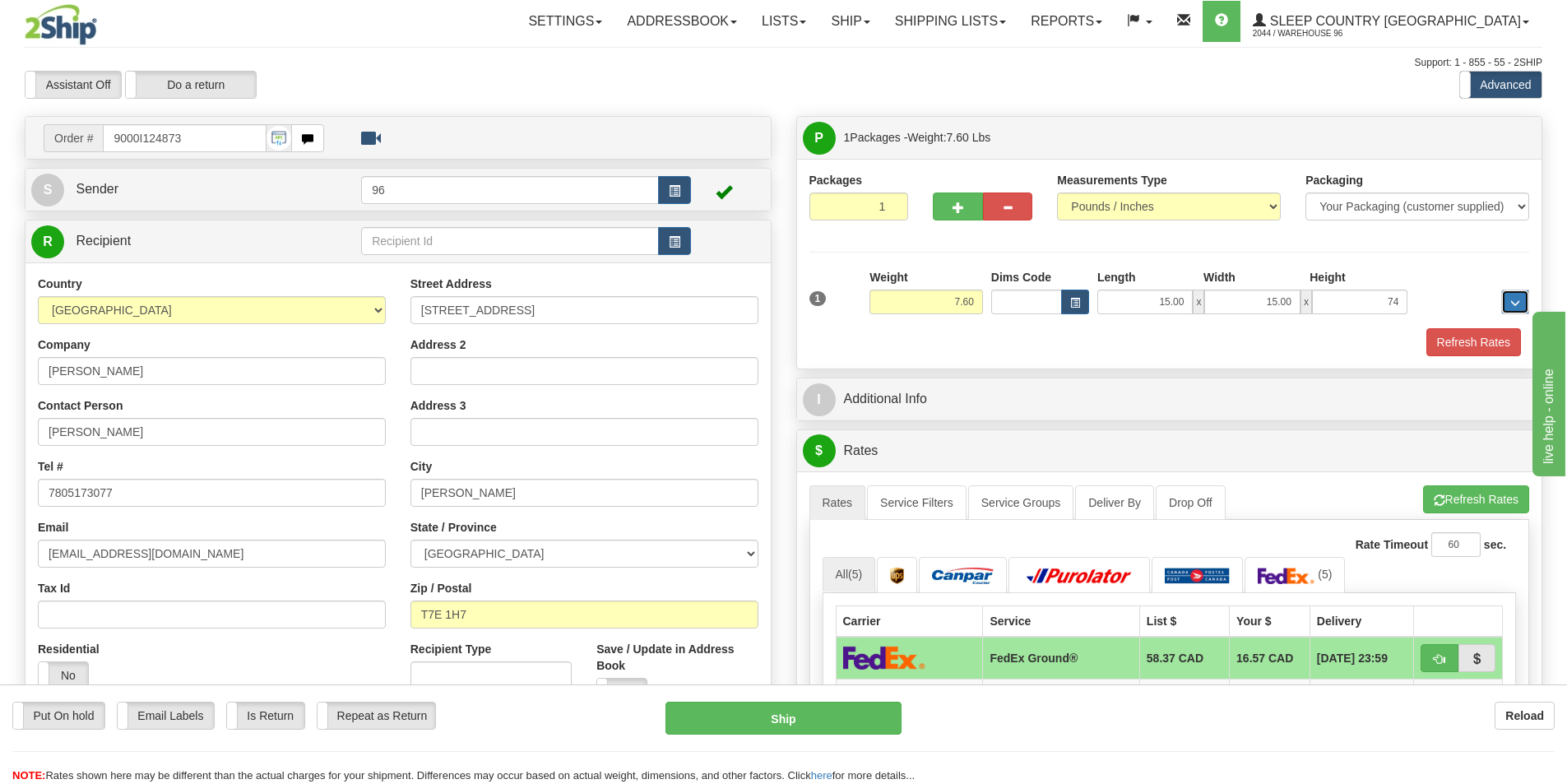
type input "74.00"
click at [1405, 292] on input "74.00" at bounding box center [1360, 302] width 95 height 25
type input "7.00"
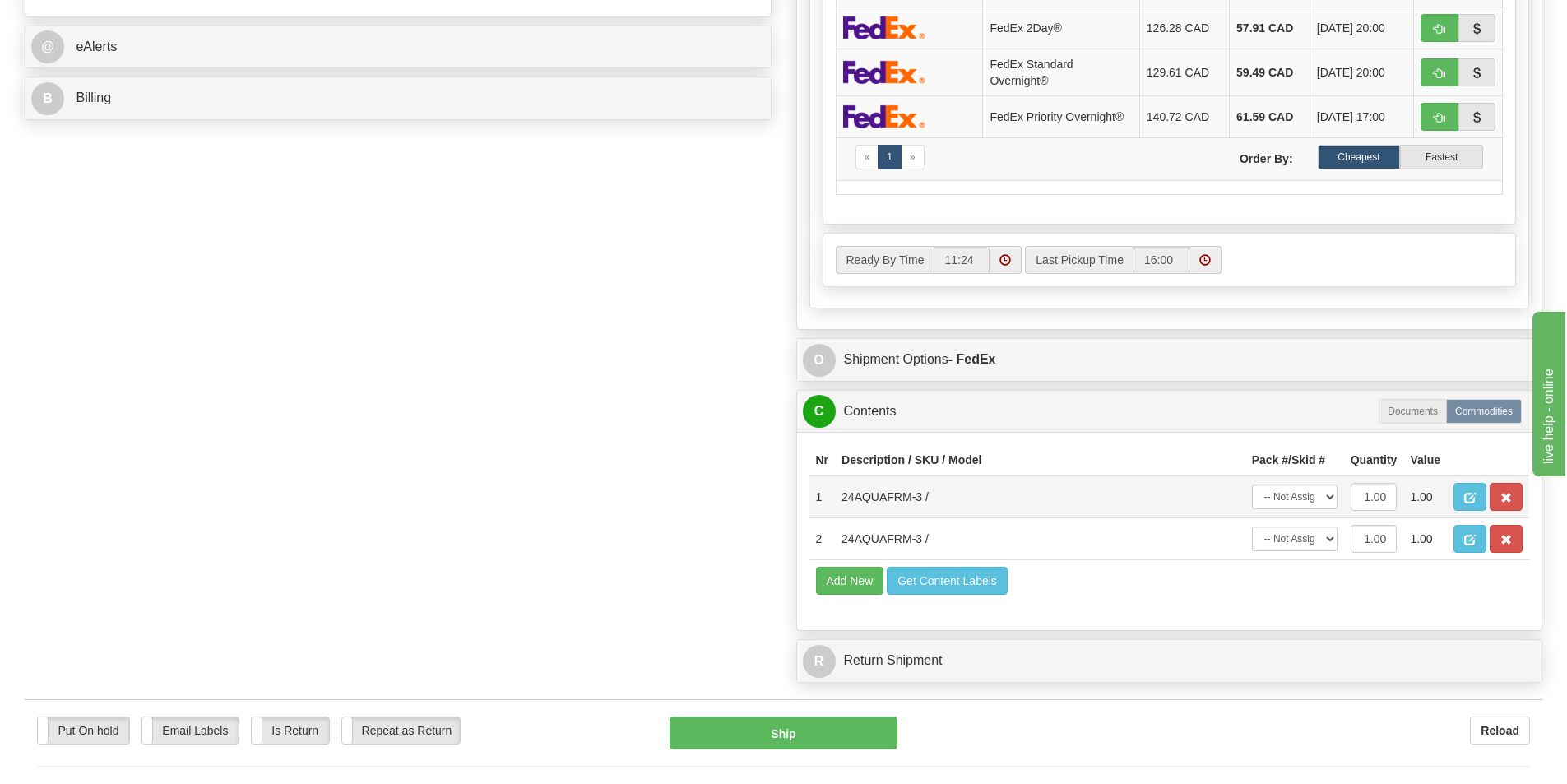
scroll to position [740, 0]
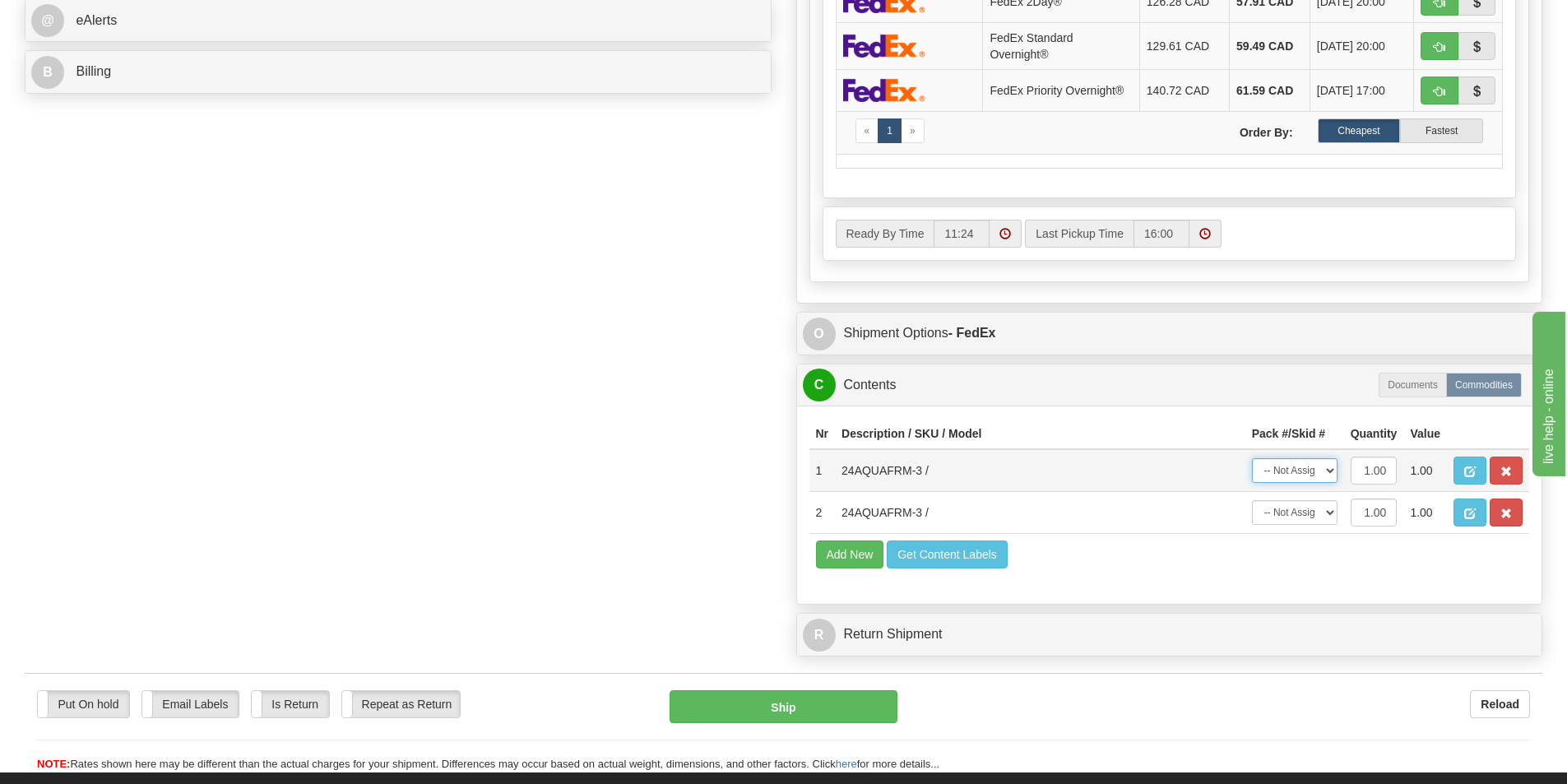
click at [1300, 465] on select "-- Not Assigned -- Package 1" at bounding box center [1294, 470] width 86 height 25
click at [1296, 469] on select "-- Not Assigned -- Package 1" at bounding box center [1294, 470] width 86 height 25
select select "0"
click at [1252, 458] on select "-- Not Assigned -- Package 1" at bounding box center [1294, 470] width 86 height 25
click at [1300, 511] on select "-- Not Assigned -- Package 1" at bounding box center [1294, 512] width 86 height 25
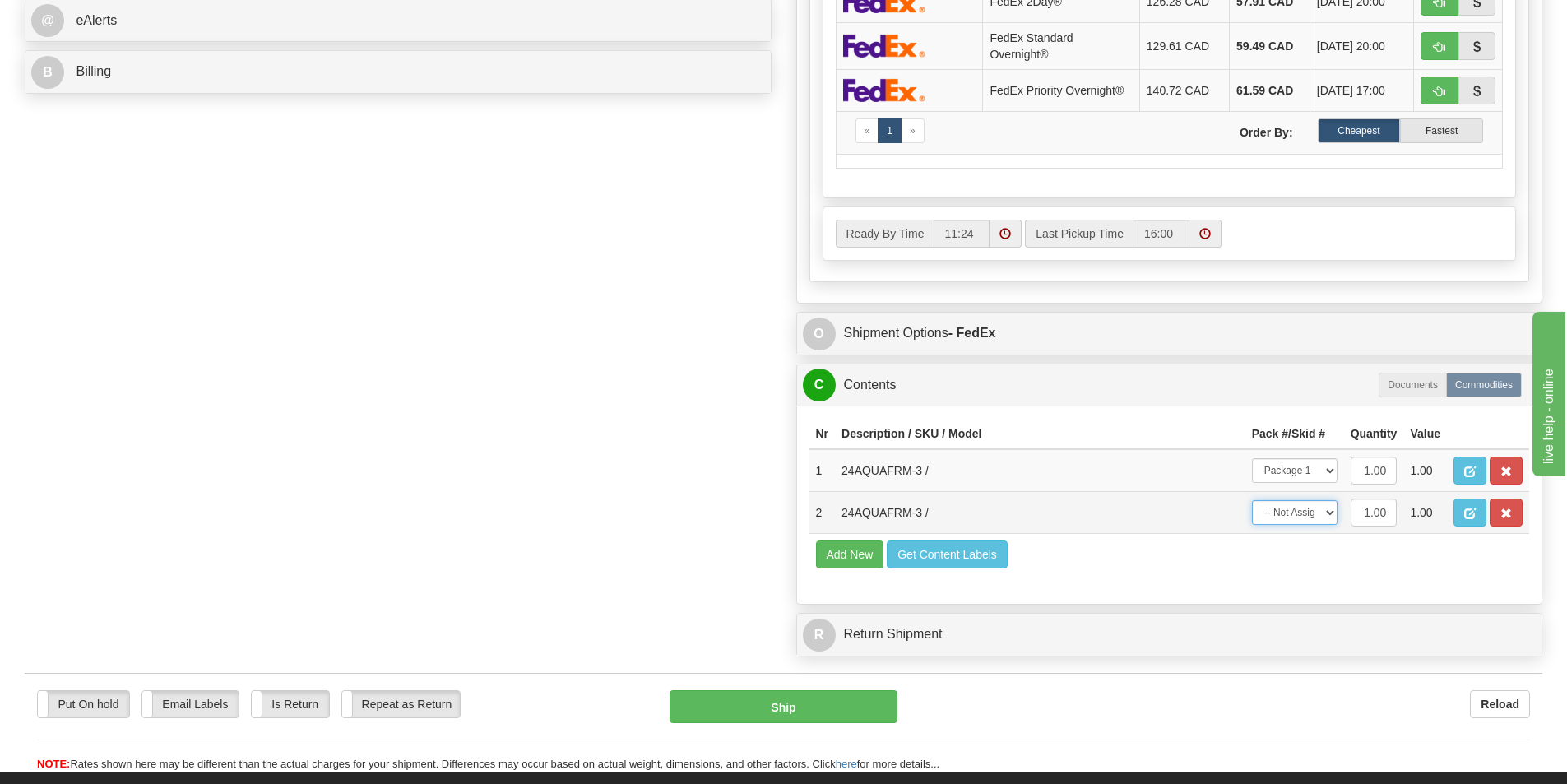
select select "0"
click at [1252, 500] on select "-- Not Assigned -- Package 1" at bounding box center [1294, 512] width 86 height 25
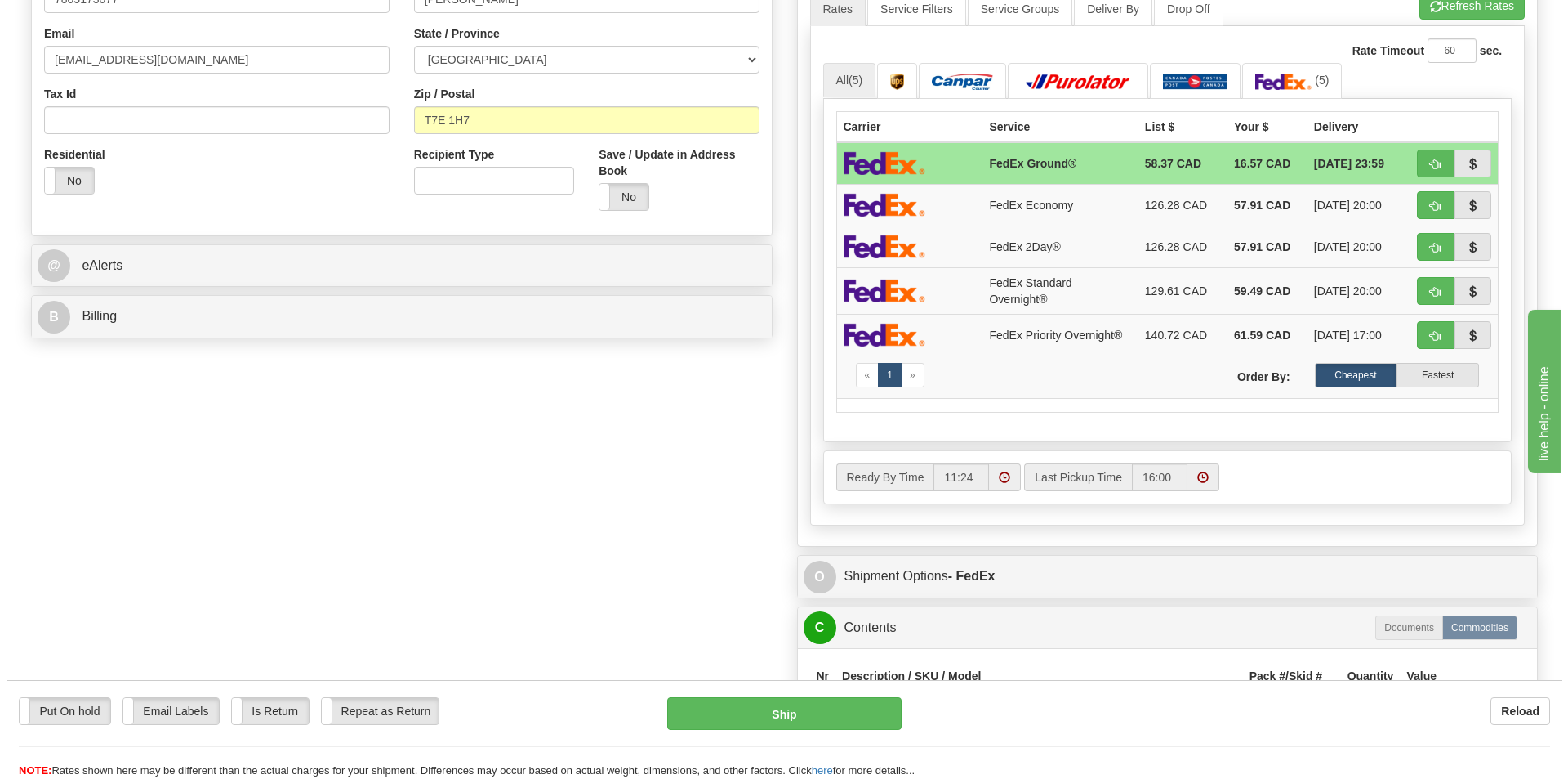
scroll to position [408, 0]
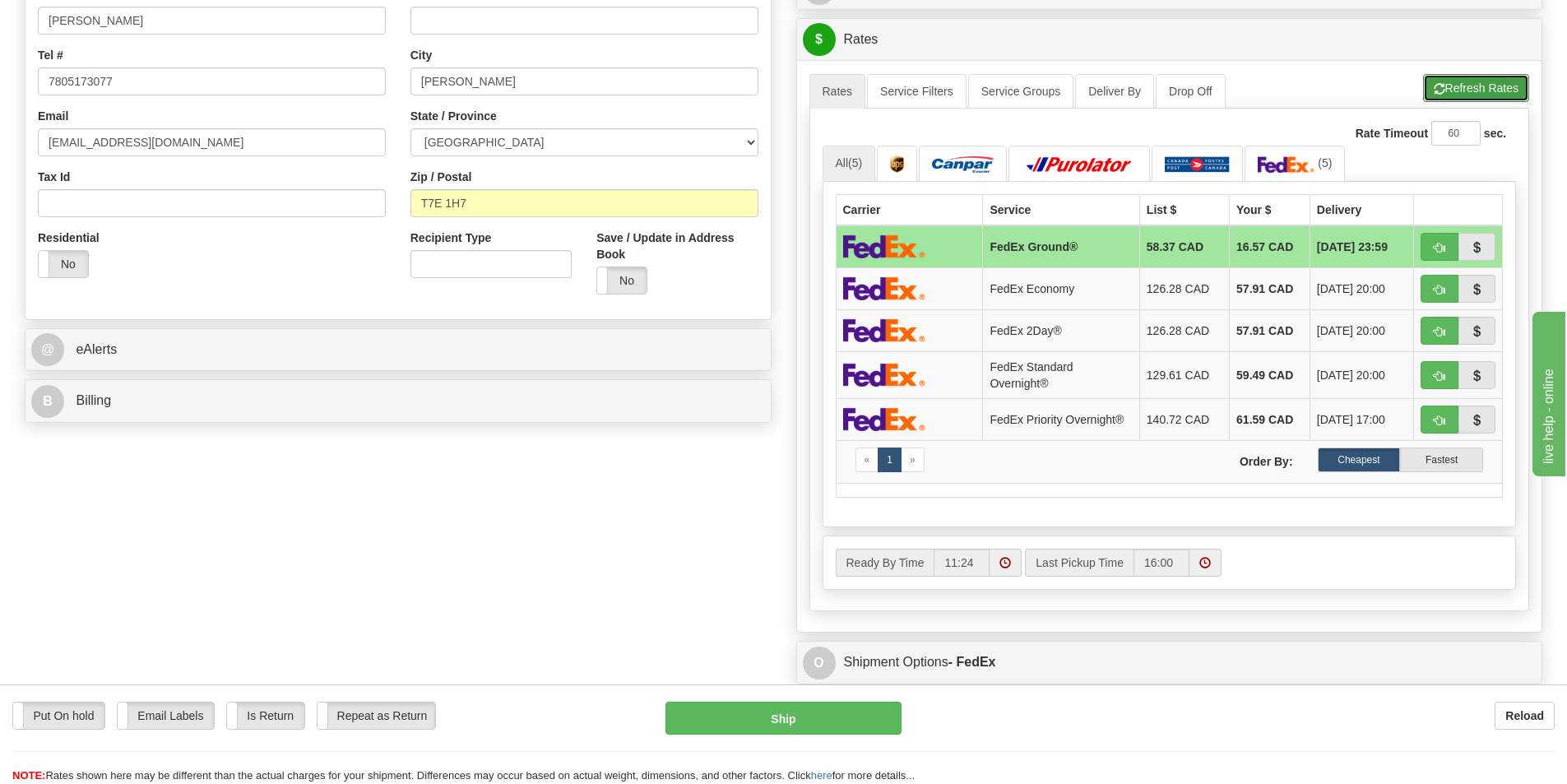
click at [1462, 92] on button "Refresh Rates" at bounding box center [1476, 88] width 106 height 28
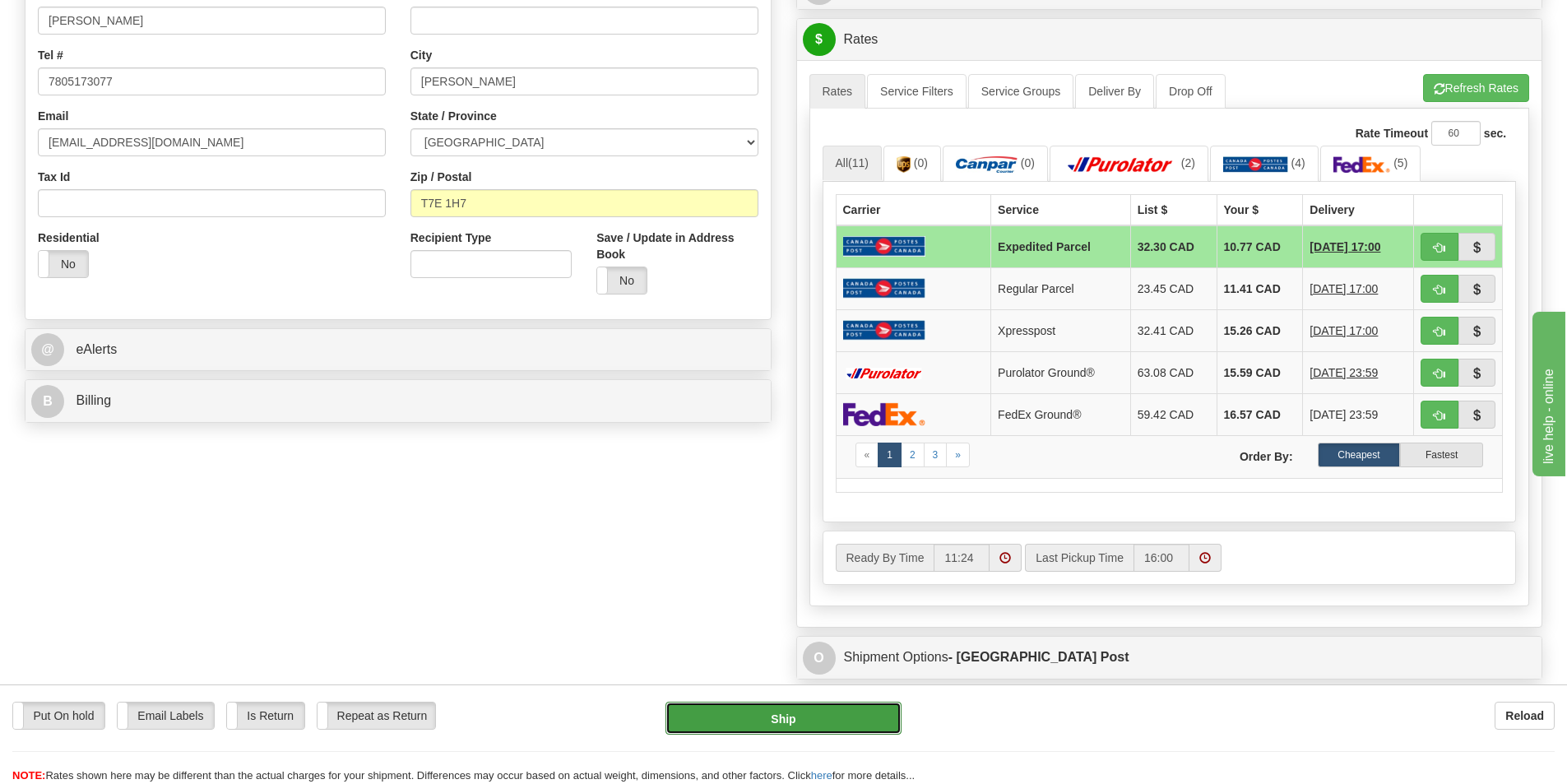
click at [787, 728] on button "Ship" at bounding box center [784, 717] width 236 height 33
type input "DOM.EP"
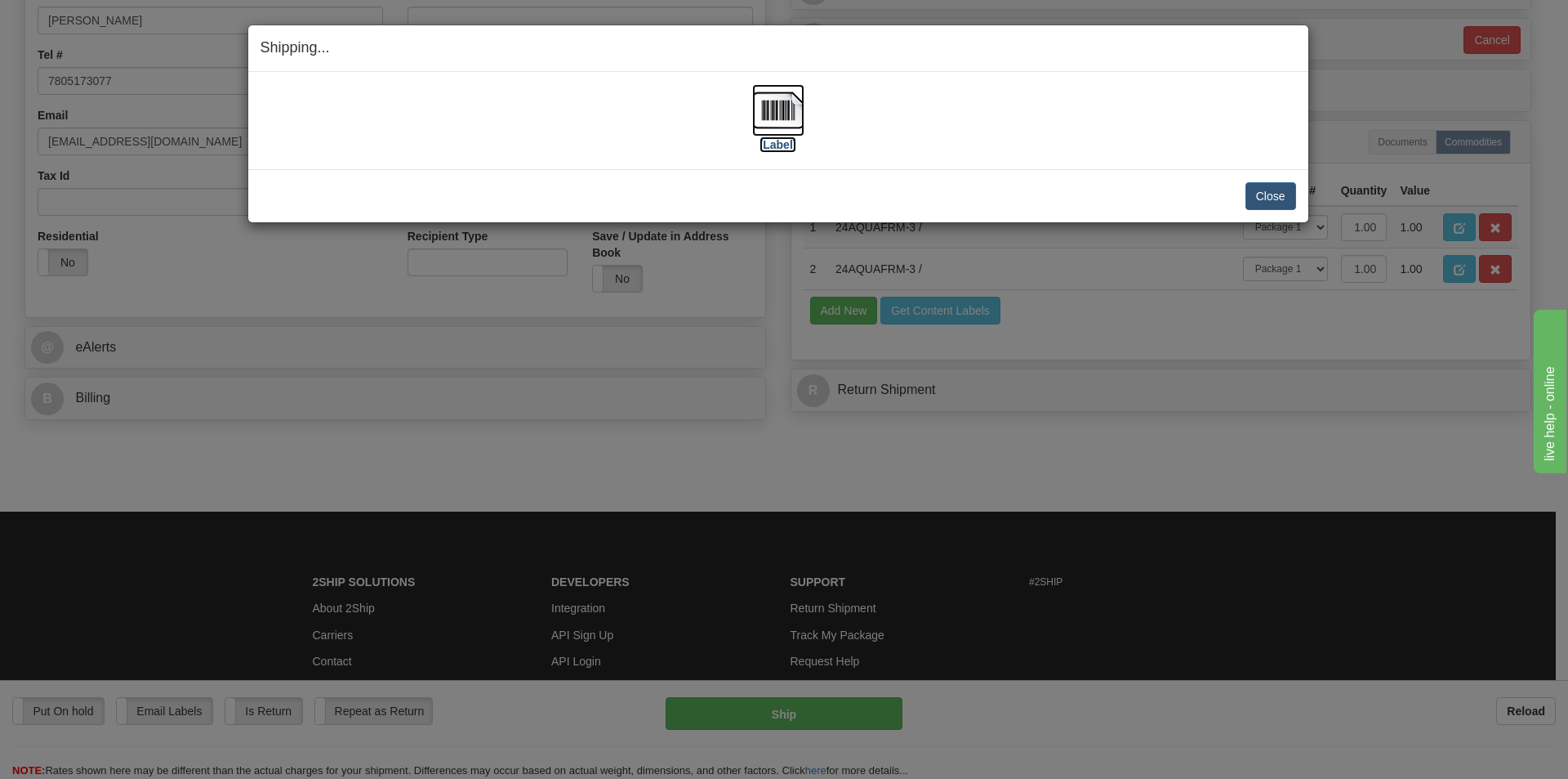
click at [791, 130] on img at bounding box center [779, 110] width 53 height 53
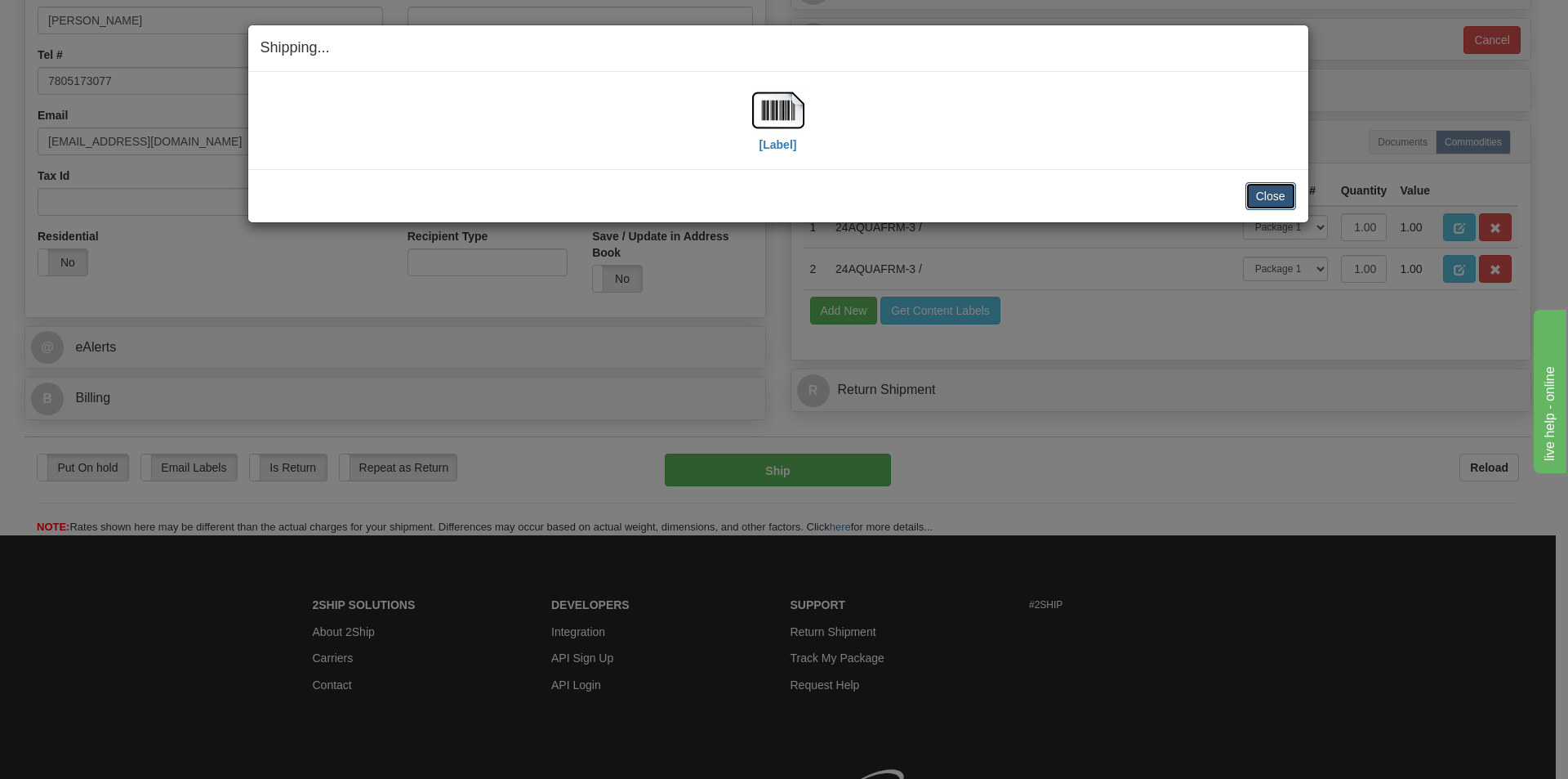
click at [1260, 198] on button "Close" at bounding box center [1271, 196] width 51 height 28
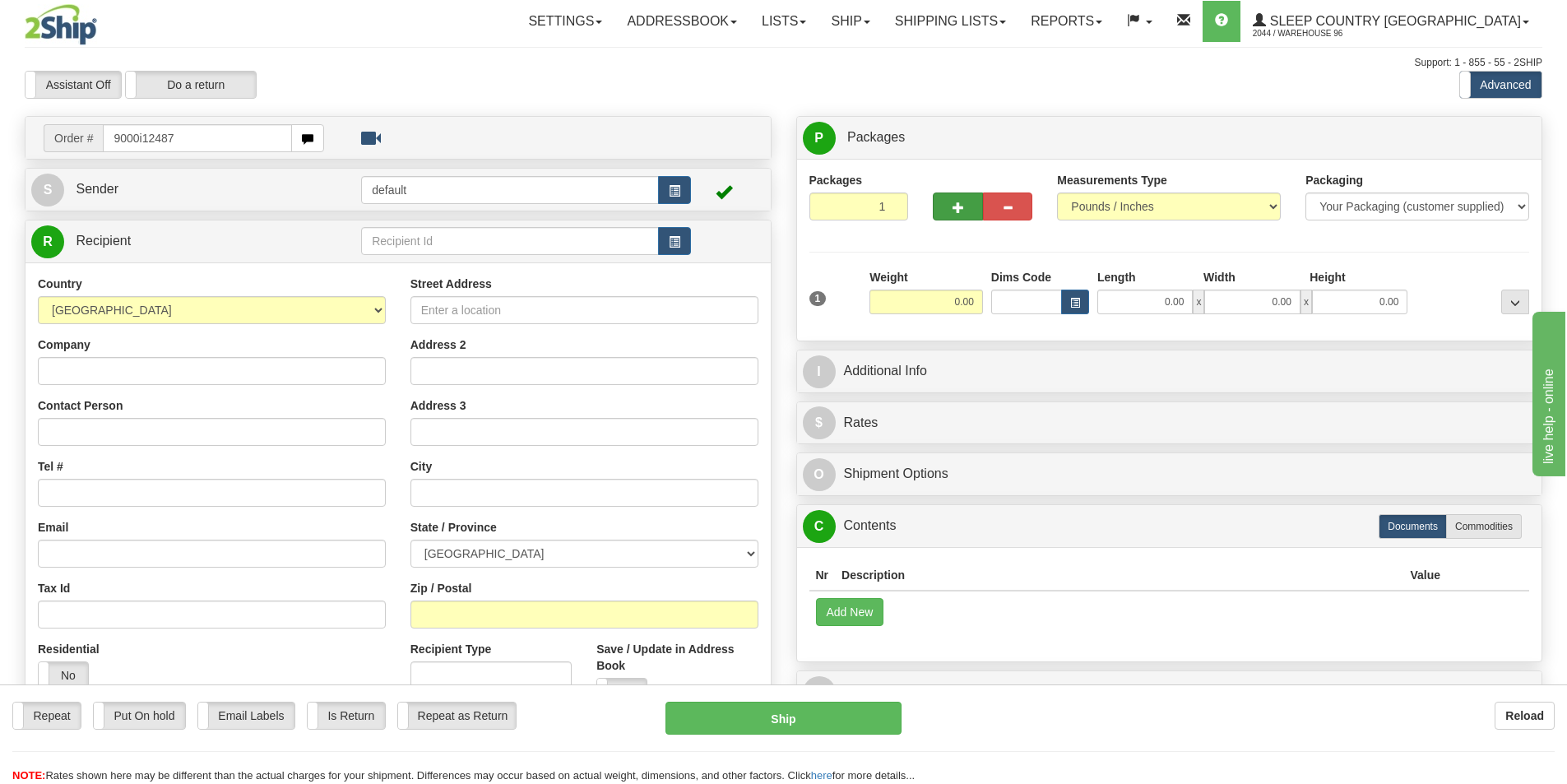
type input "9000i124873"
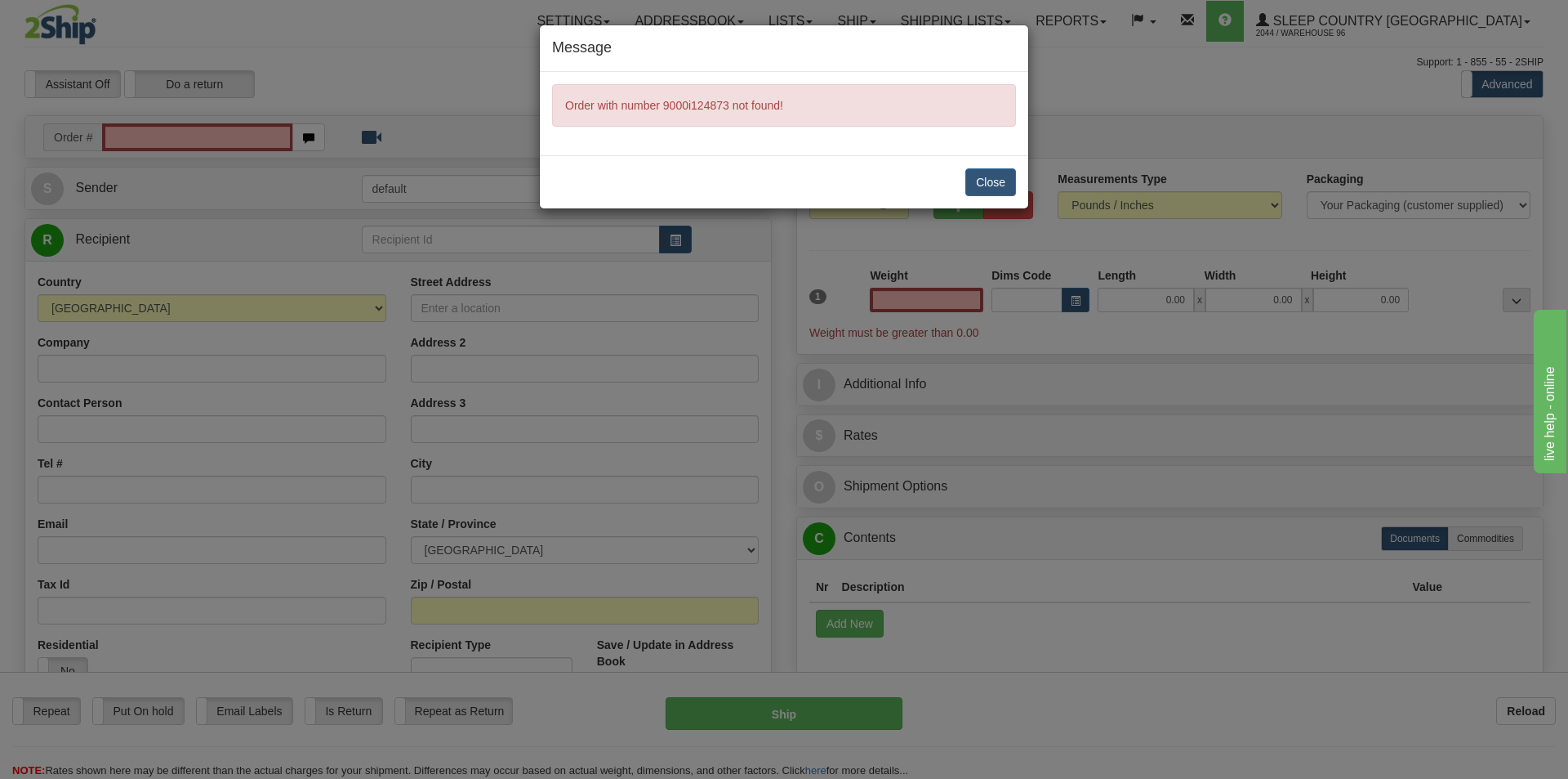
type input "0.00"
click at [976, 188] on button "Close" at bounding box center [991, 182] width 51 height 28
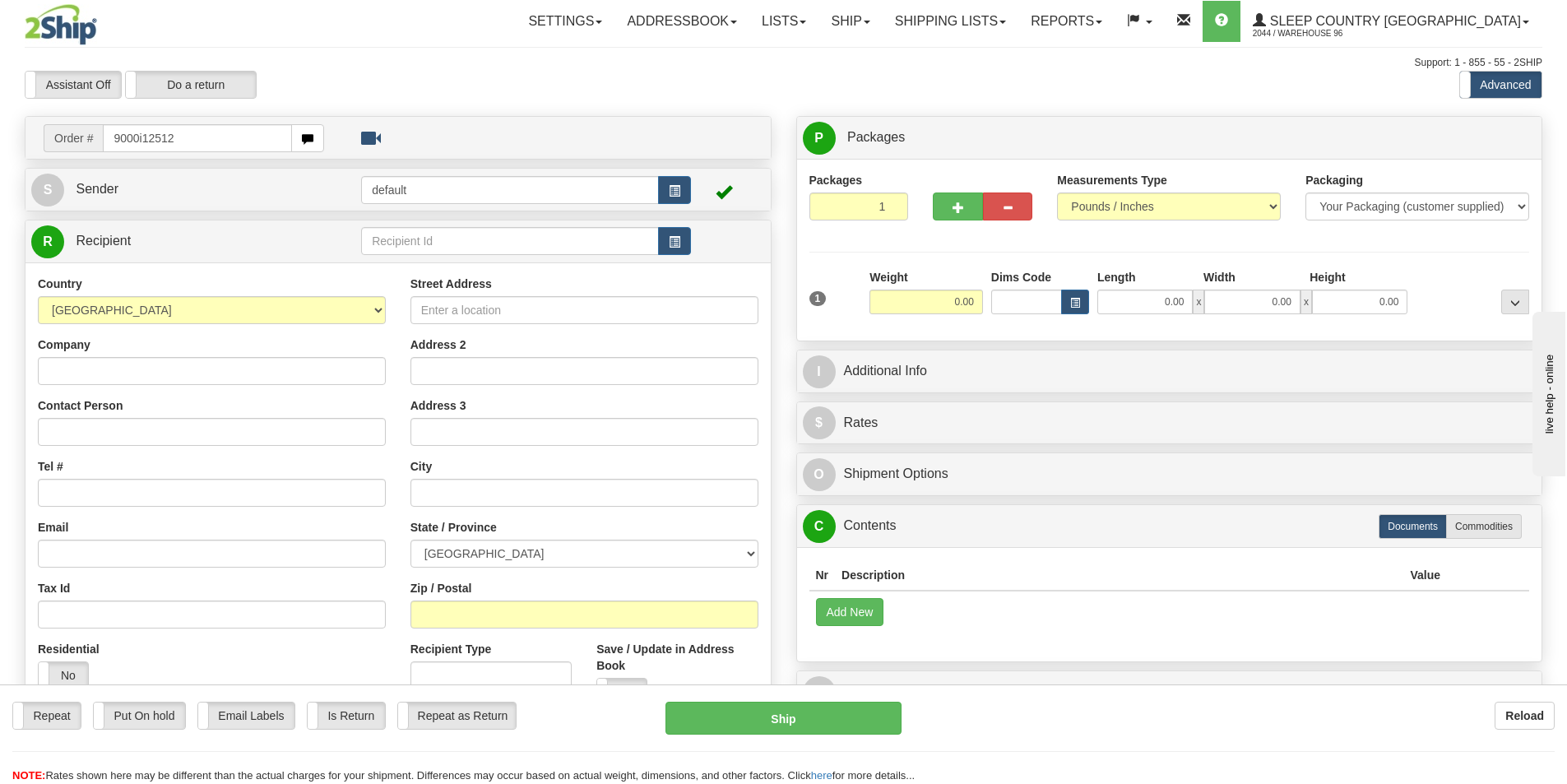
type input "9000i125129"
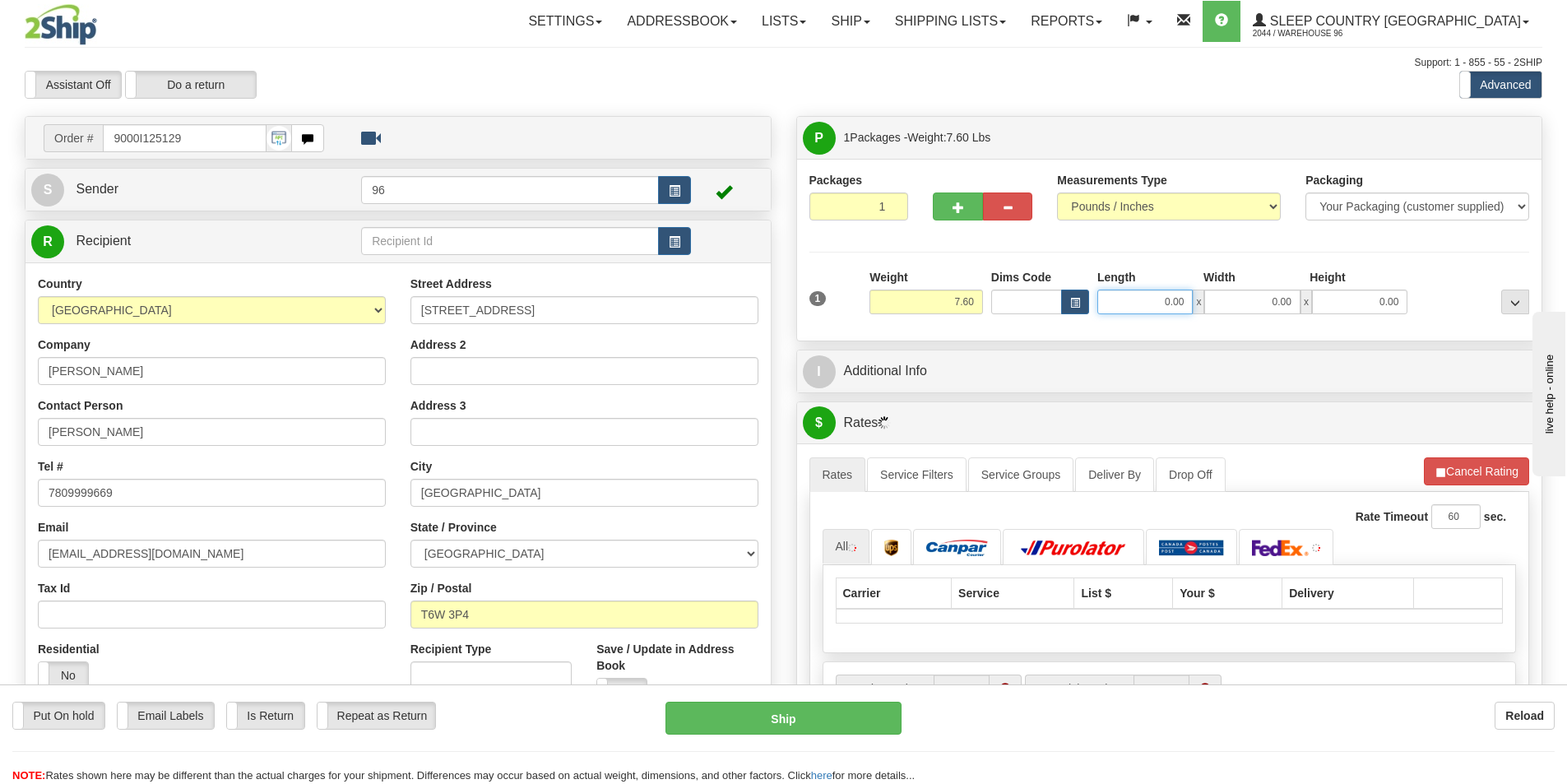
click at [1125, 292] on input "0.00" at bounding box center [1145, 302] width 95 height 25
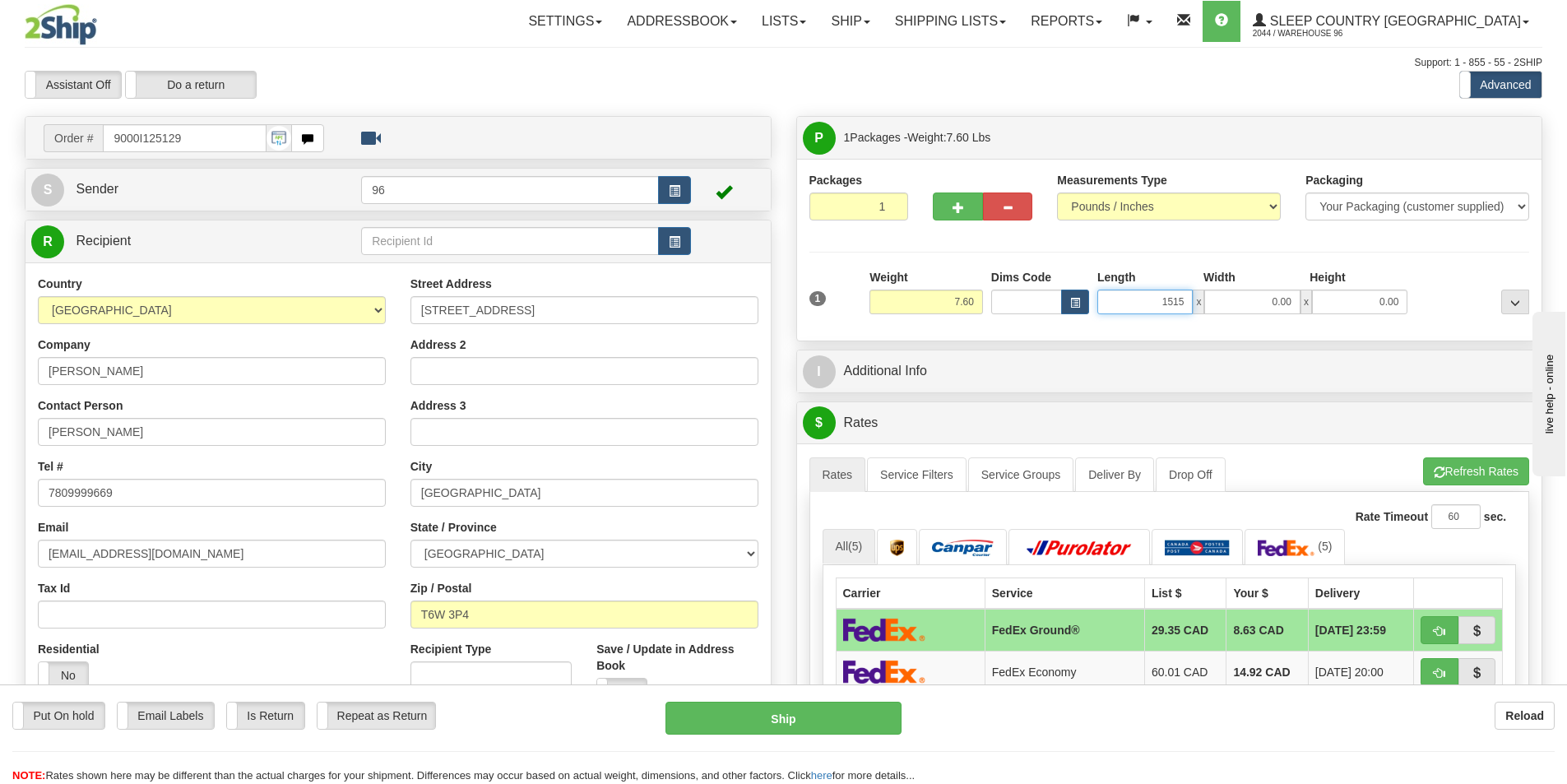
click at [1152, 301] on input "1515" at bounding box center [1145, 302] width 95 height 25
type input "15.00"
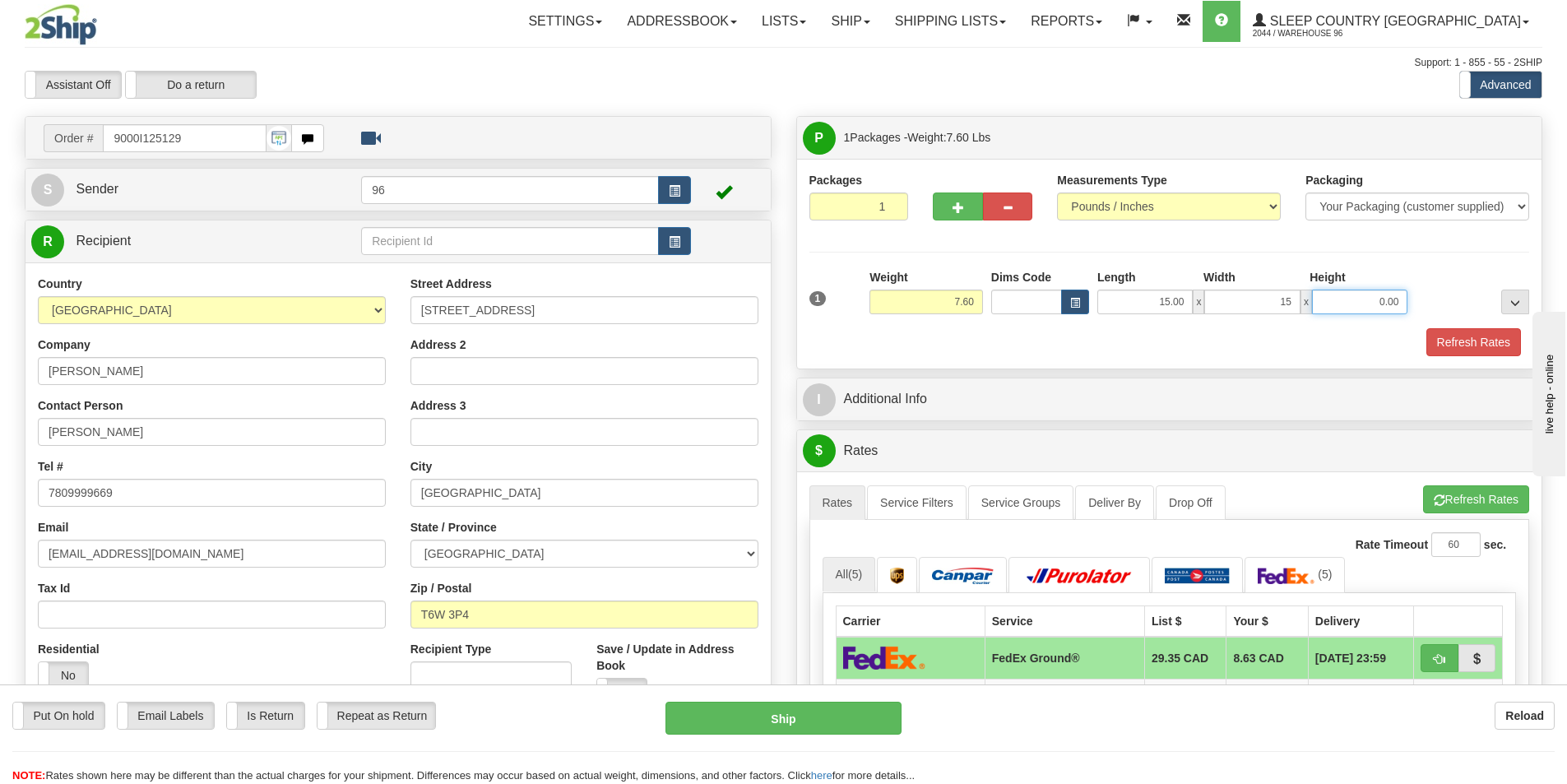
type input "15.00"
type input "7.00"
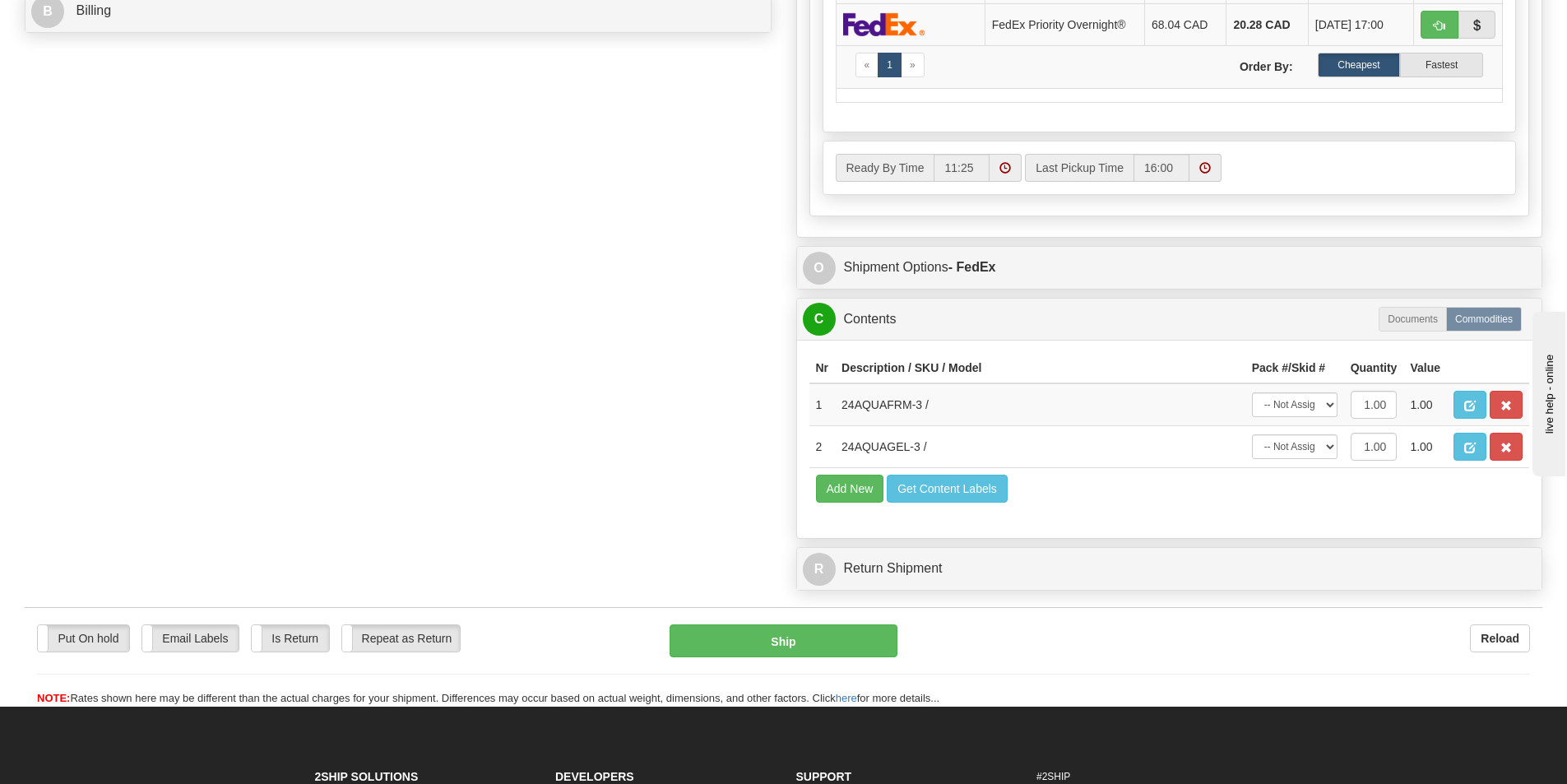
scroll to position [905, 0]
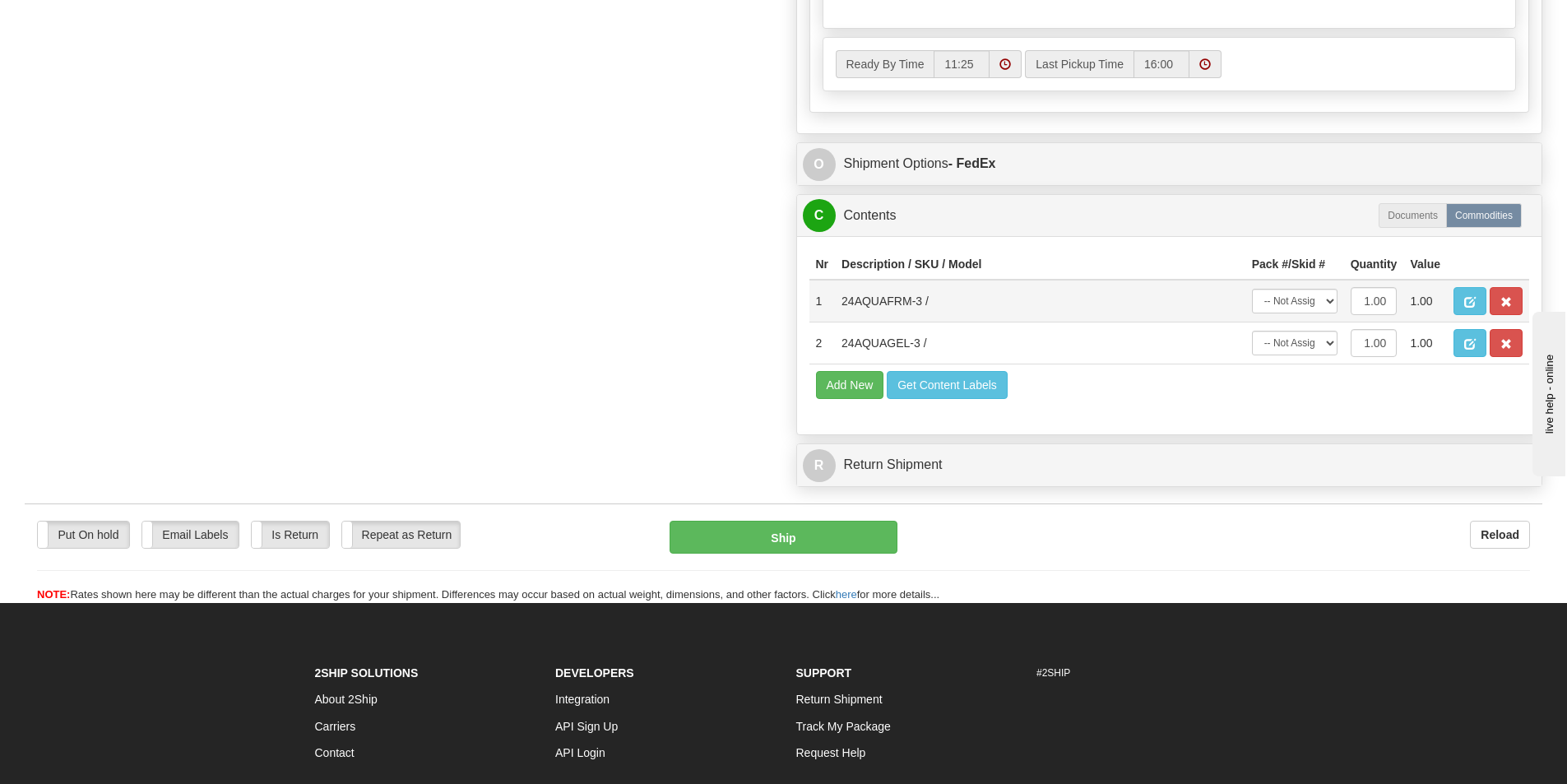
drag, startPoint x: 1287, startPoint y: 286, endPoint x: 1296, endPoint y: 310, distance: 25.6
click at [1287, 291] on td "-- Not Assigned -- Package 1" at bounding box center [1295, 301] width 99 height 42
click at [1296, 310] on select "-- Not Assigned -- Package 1" at bounding box center [1294, 301] width 86 height 25
select select "0"
click at [1252, 294] on select "-- Not Assigned -- Package 1" at bounding box center [1294, 301] width 86 height 25
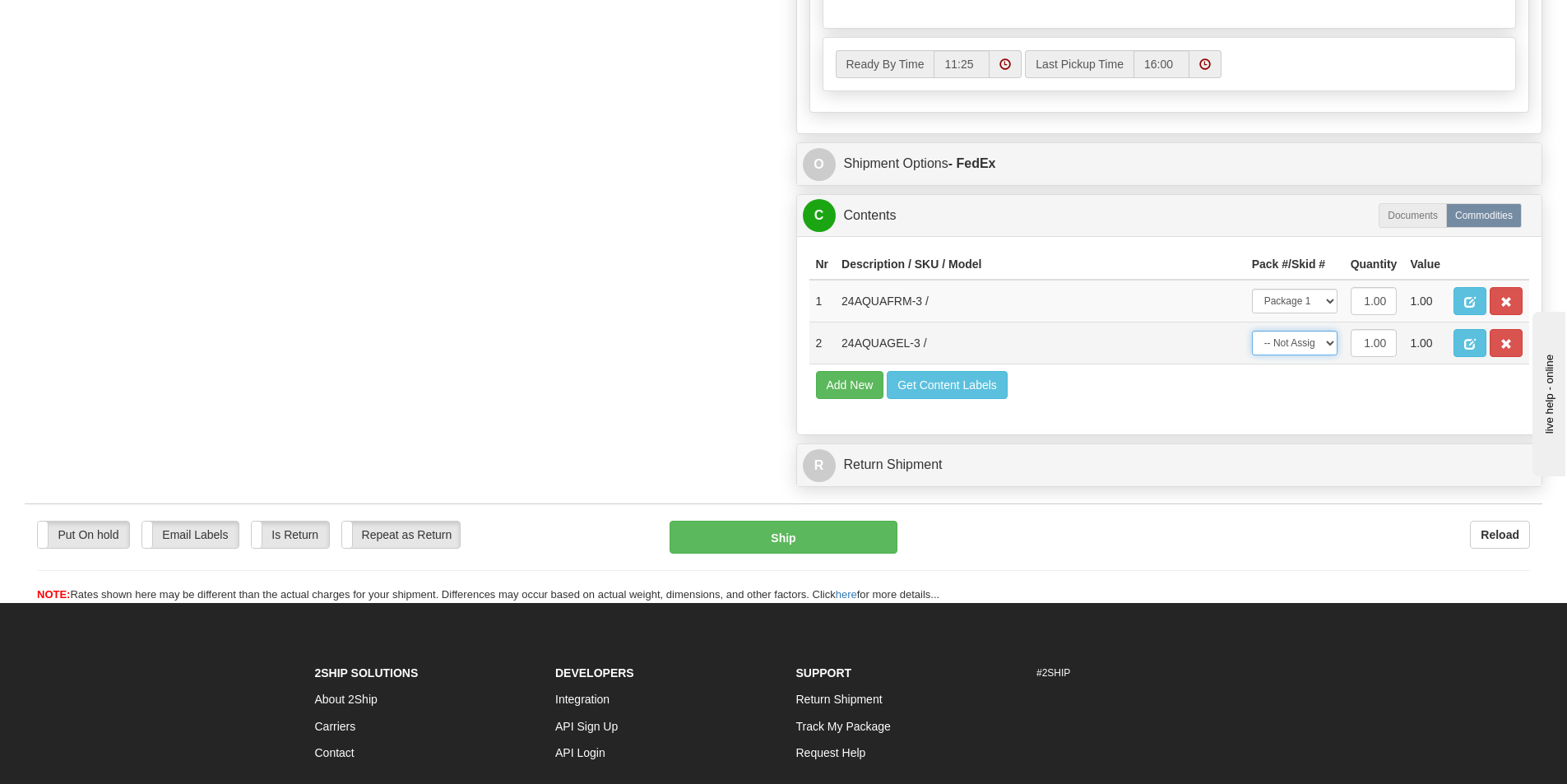
click at [1304, 340] on select "-- Not Assigned -- Package 1" at bounding box center [1294, 343] width 86 height 25
select select "0"
click at [1252, 335] on select "-- Not Assigned -- Package 1" at bounding box center [1294, 343] width 86 height 25
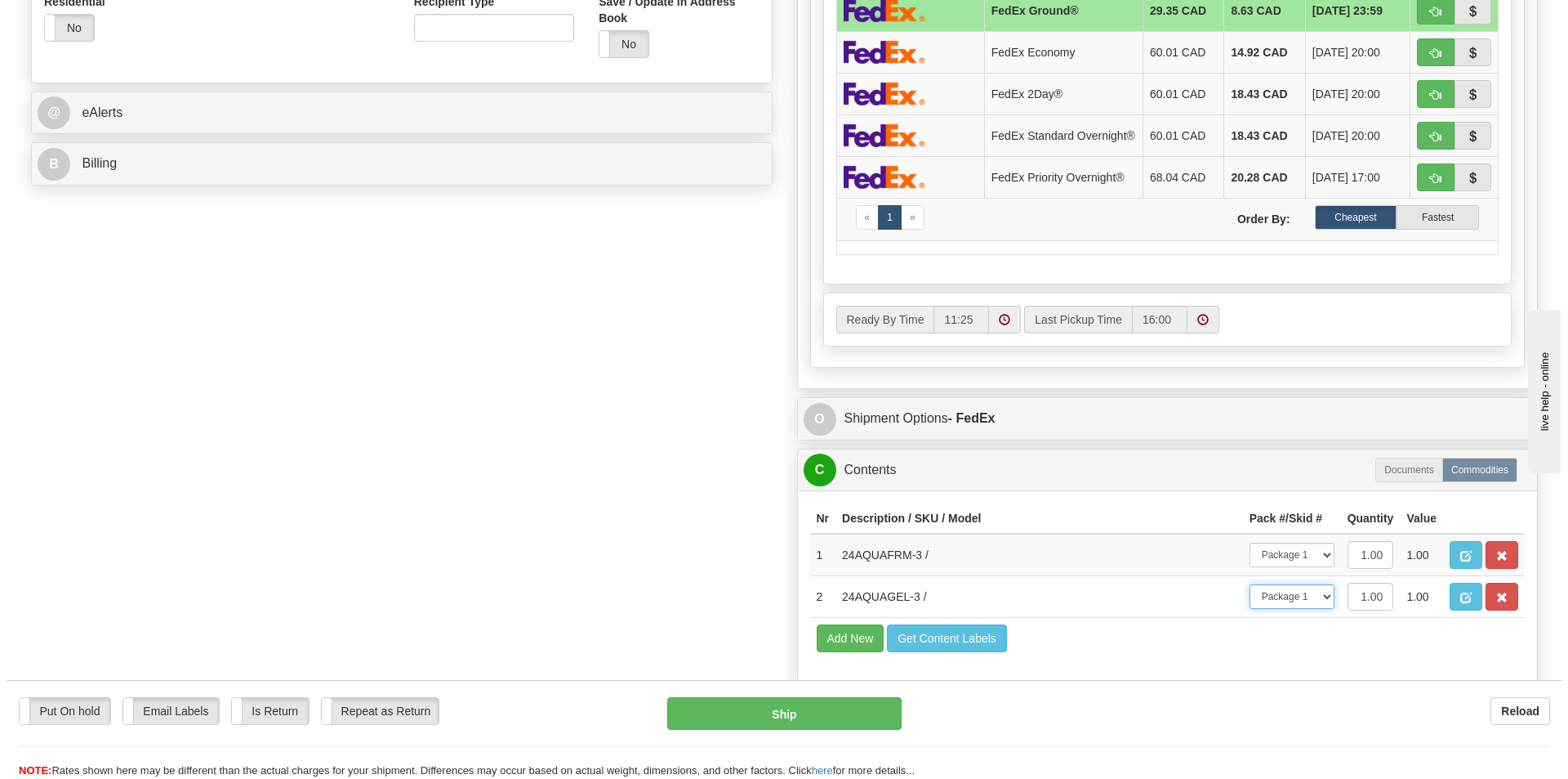
scroll to position [408, 0]
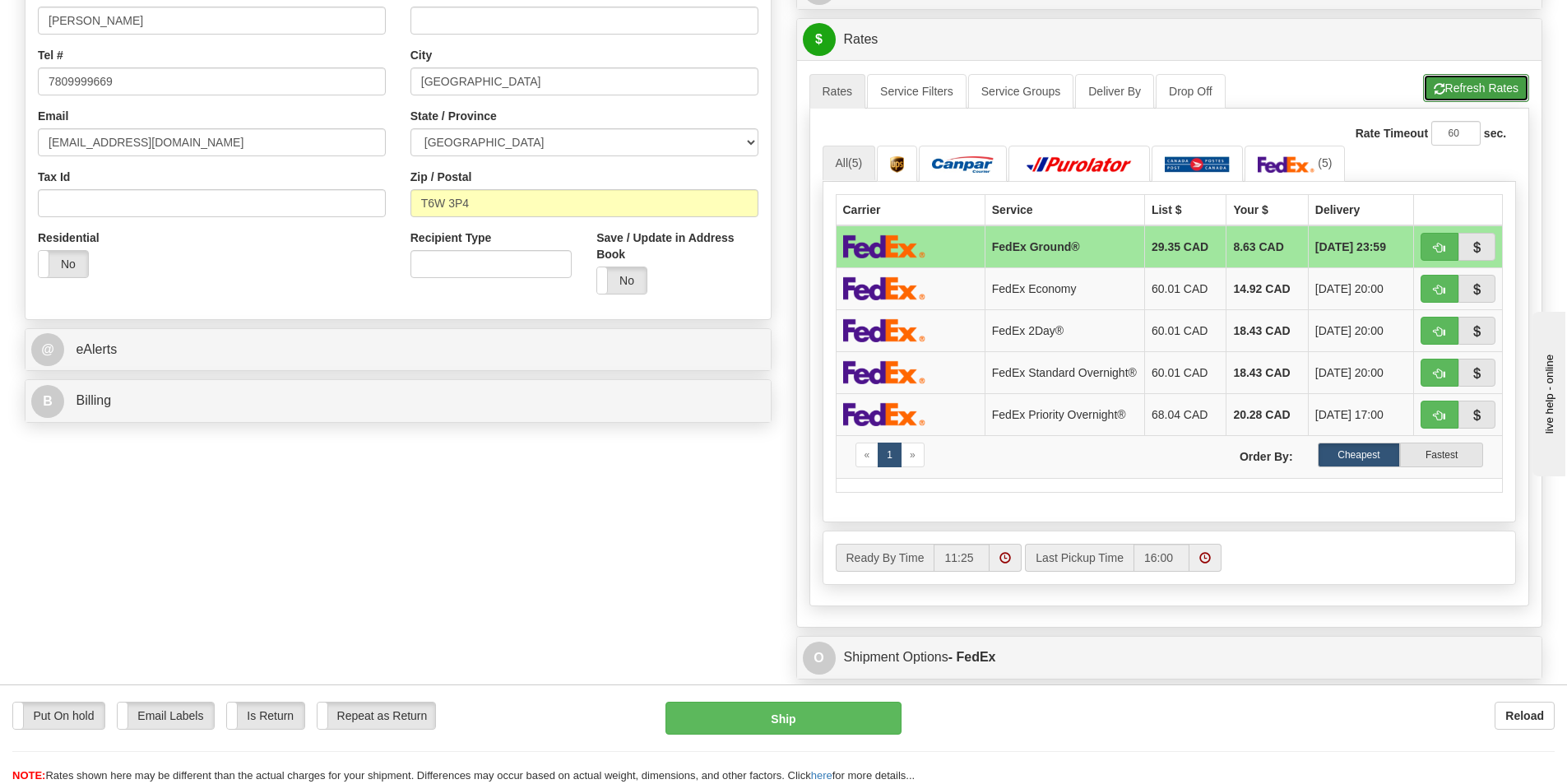
click at [1462, 79] on button "Refresh Rates" at bounding box center [1476, 88] width 106 height 28
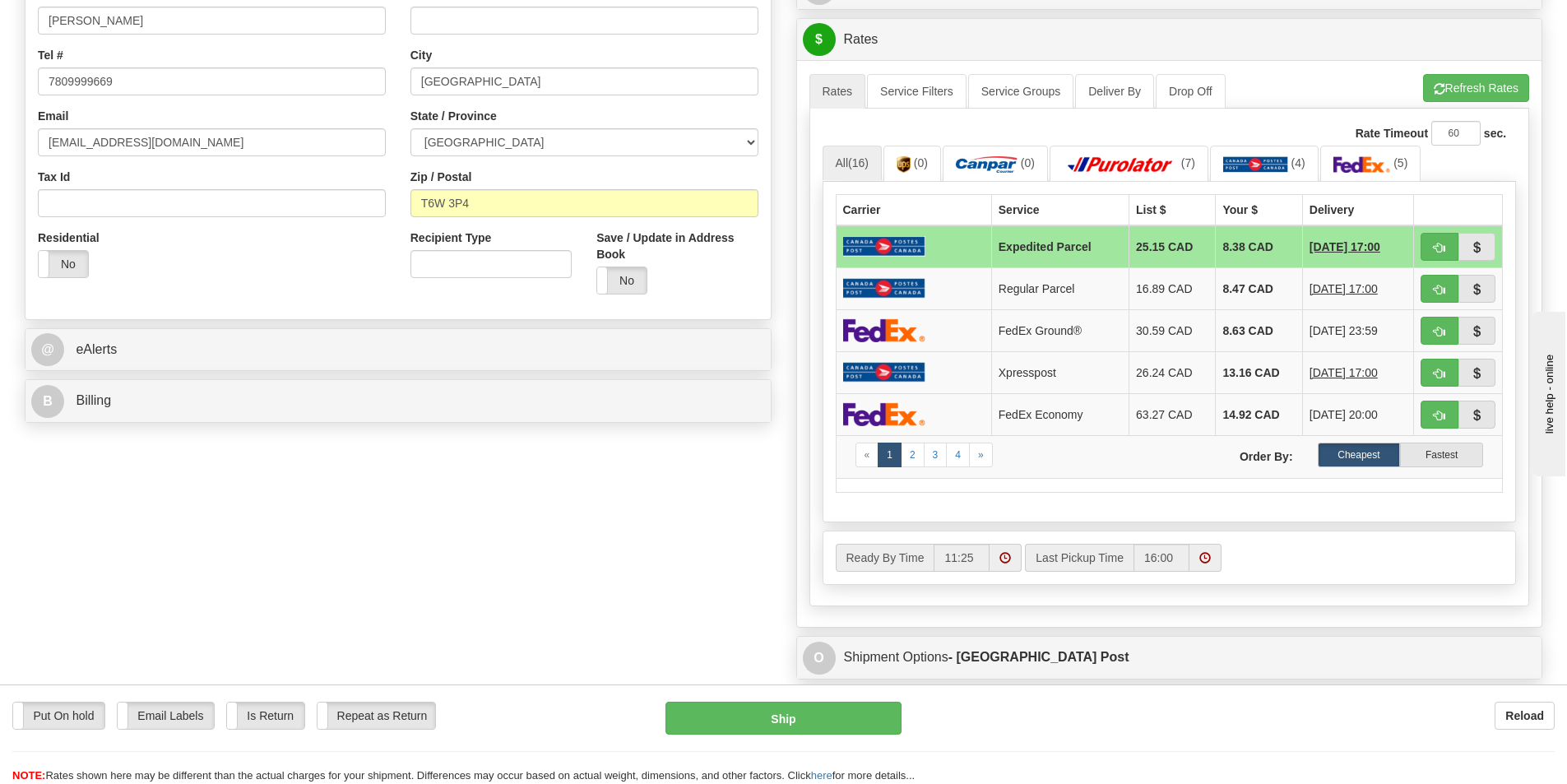
click at [936, 727] on div "Reload" at bounding box center [1241, 715] width 628 height 28
click at [831, 730] on button "Ship" at bounding box center [784, 717] width 236 height 33
type input "DOM.EP"
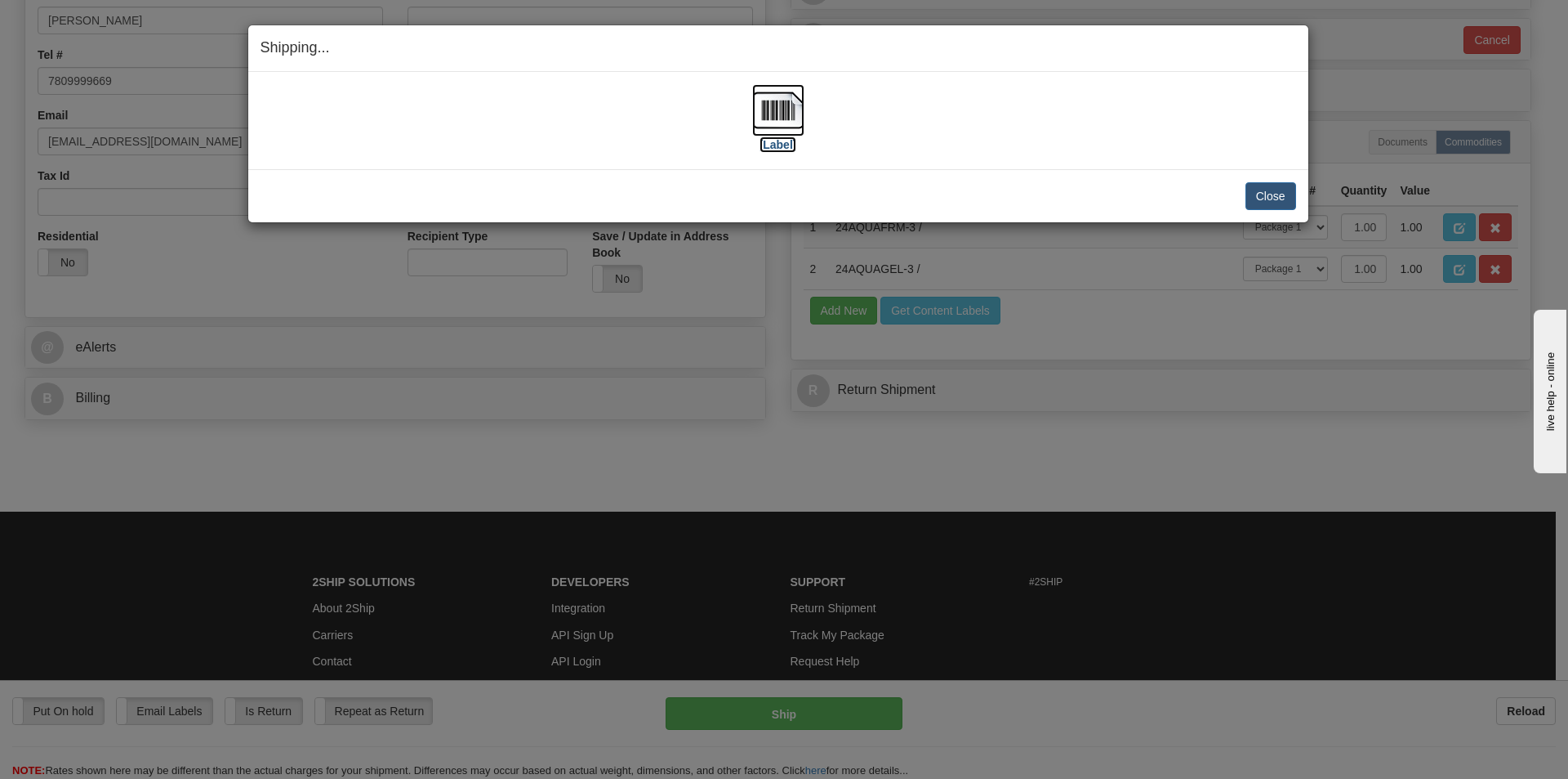
click at [778, 119] on img at bounding box center [779, 110] width 53 height 53
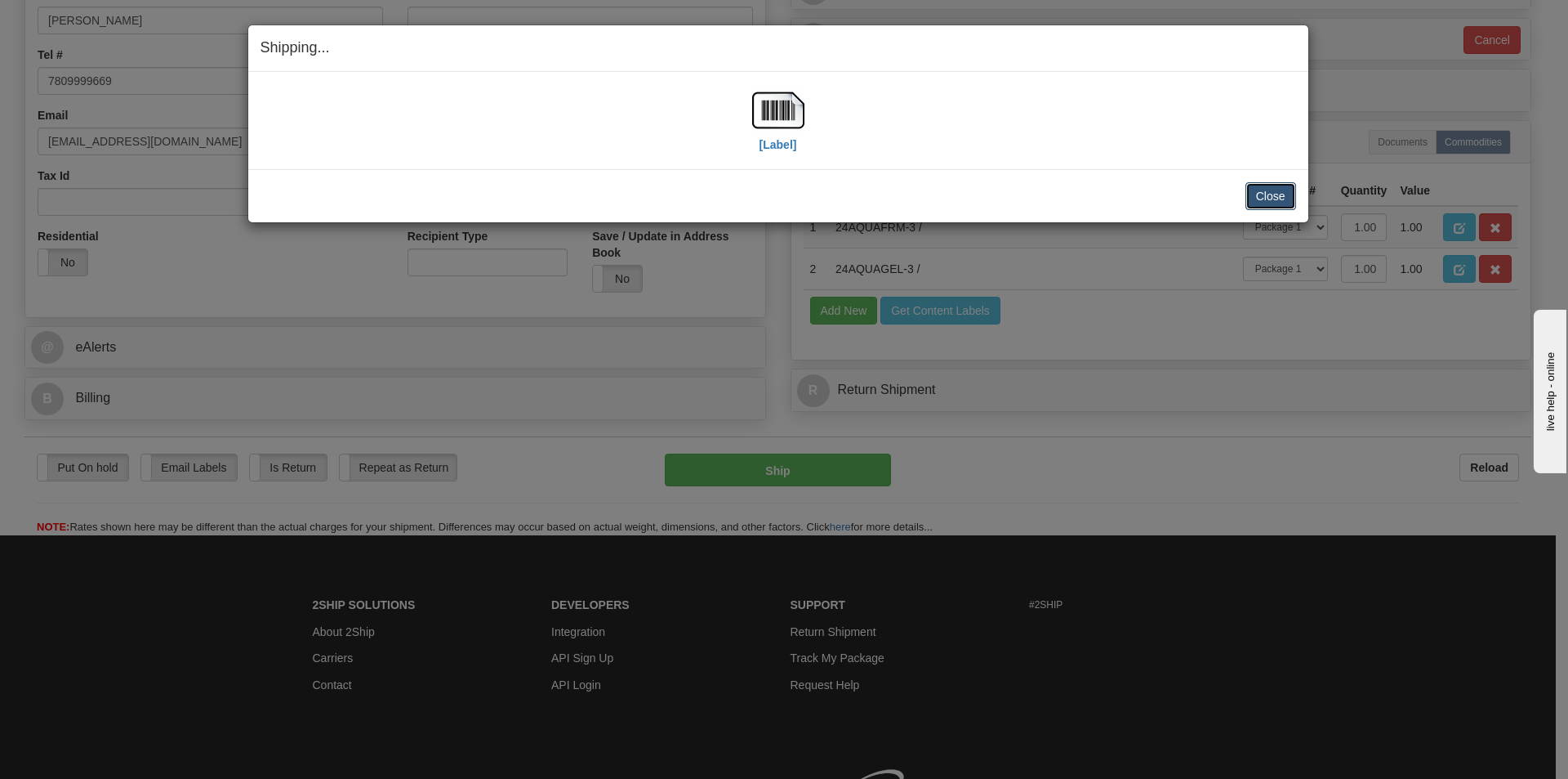
click at [1263, 188] on button "Close" at bounding box center [1271, 196] width 51 height 28
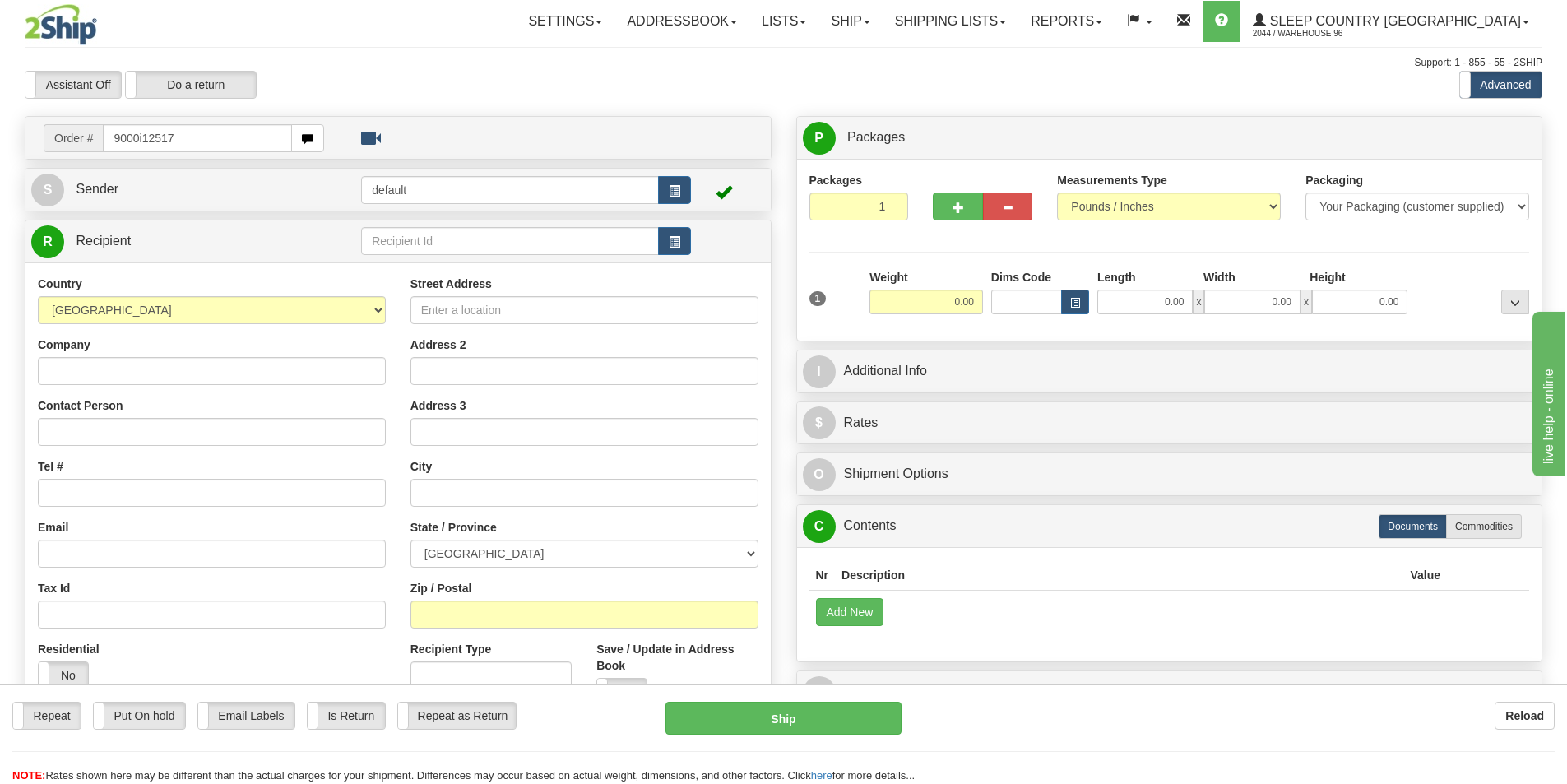
type input "9000i125174"
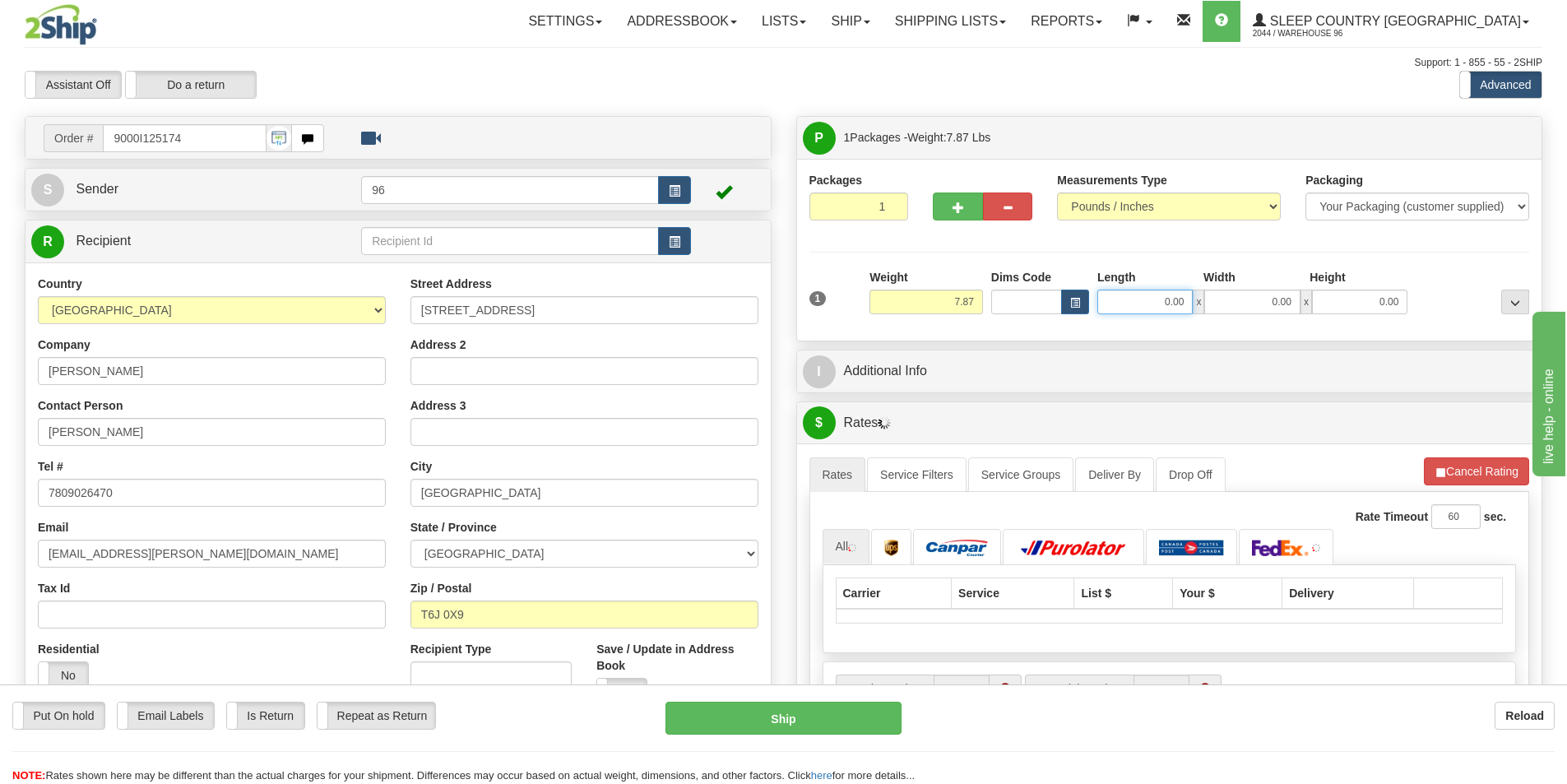
click at [1164, 300] on input "0.00" at bounding box center [1145, 302] width 95 height 25
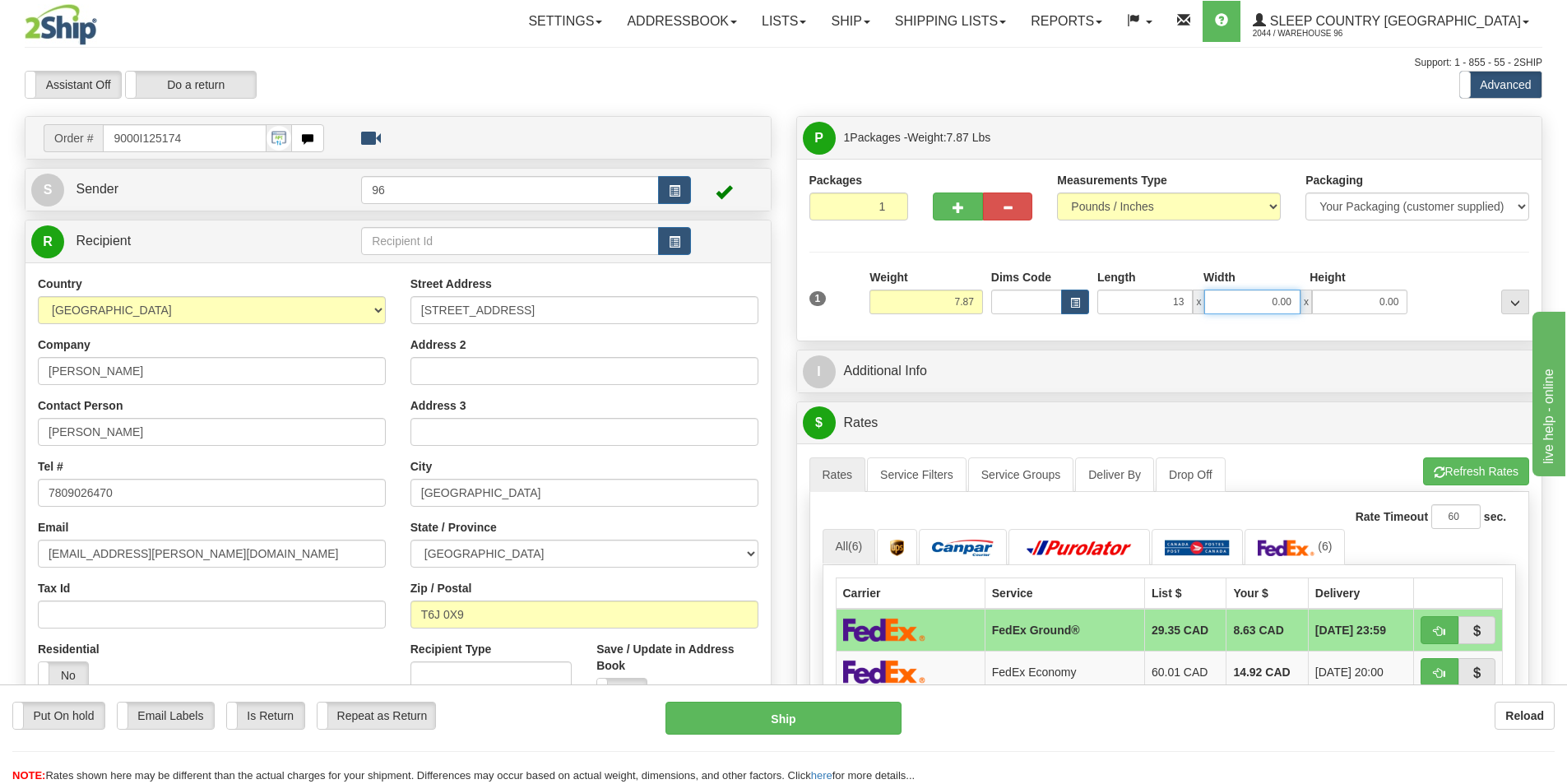
type input "13.00"
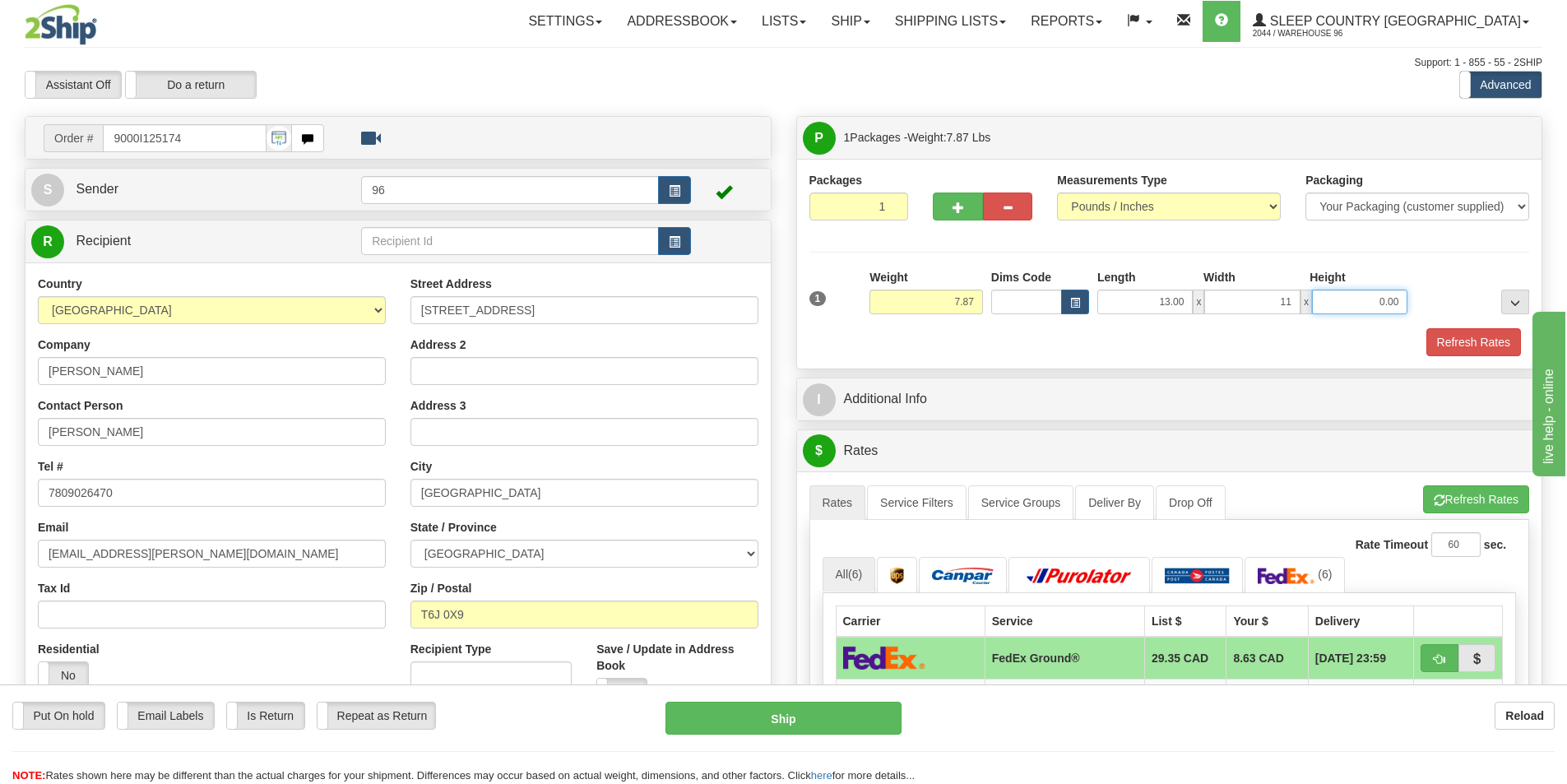
type input "11.00"
type input "5.00"
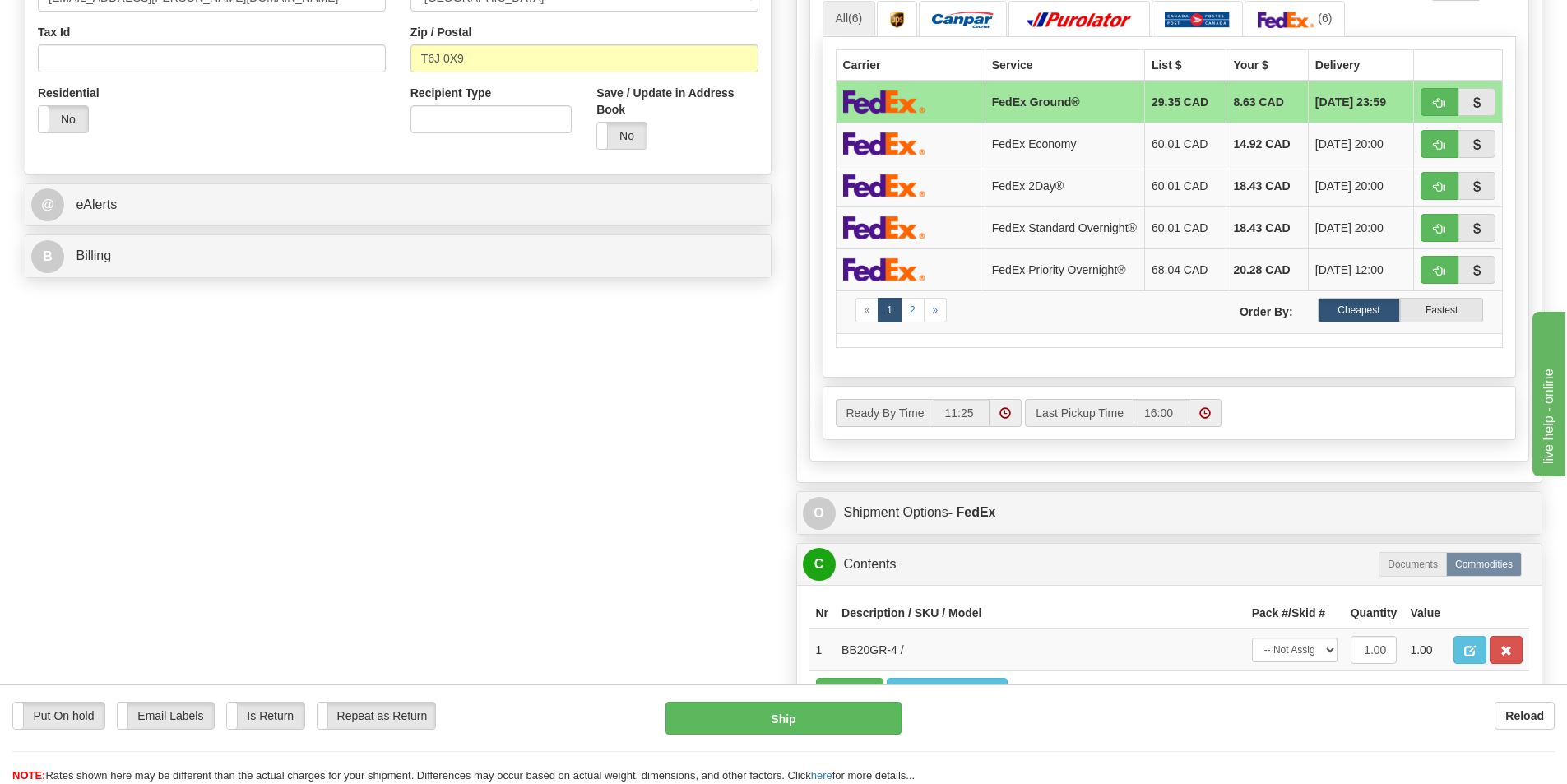
scroll to position [822, 0]
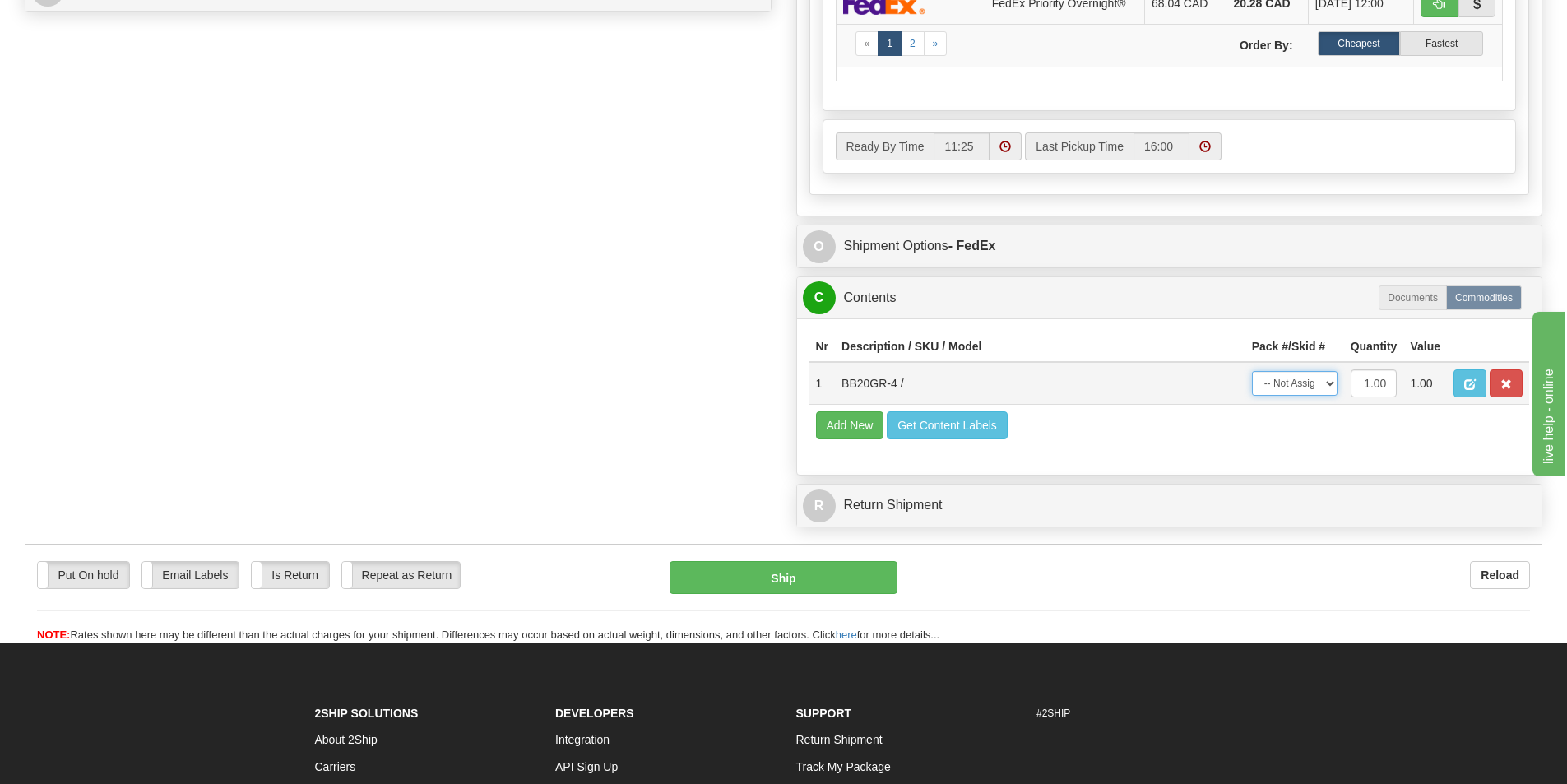
click at [1332, 389] on select "-- Not Assigned -- Package 1" at bounding box center [1294, 384] width 86 height 25
select select "0"
click at [1252, 376] on select "-- Not Assigned -- Package 1" at bounding box center [1294, 384] width 86 height 25
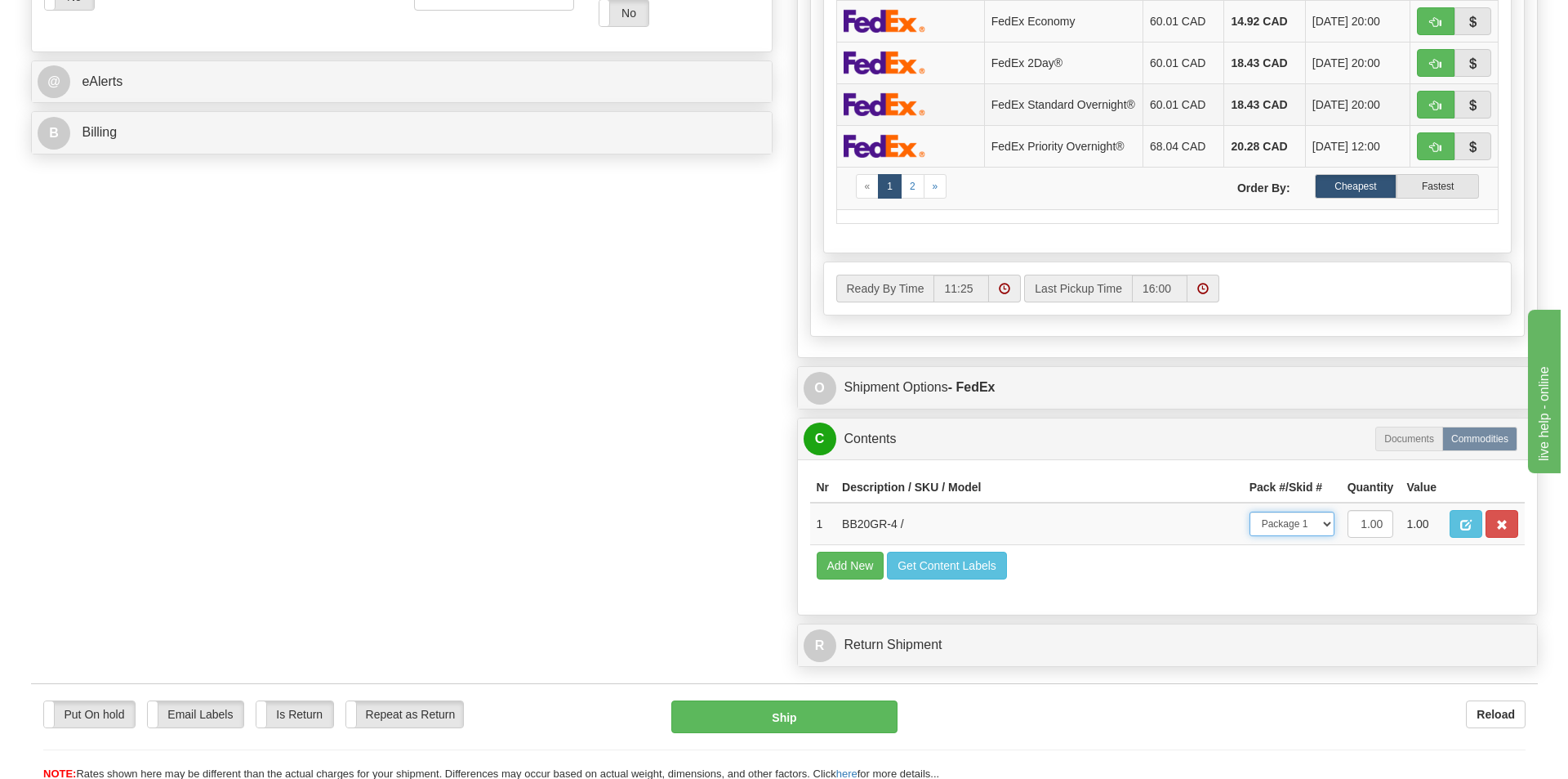
scroll to position [408, 0]
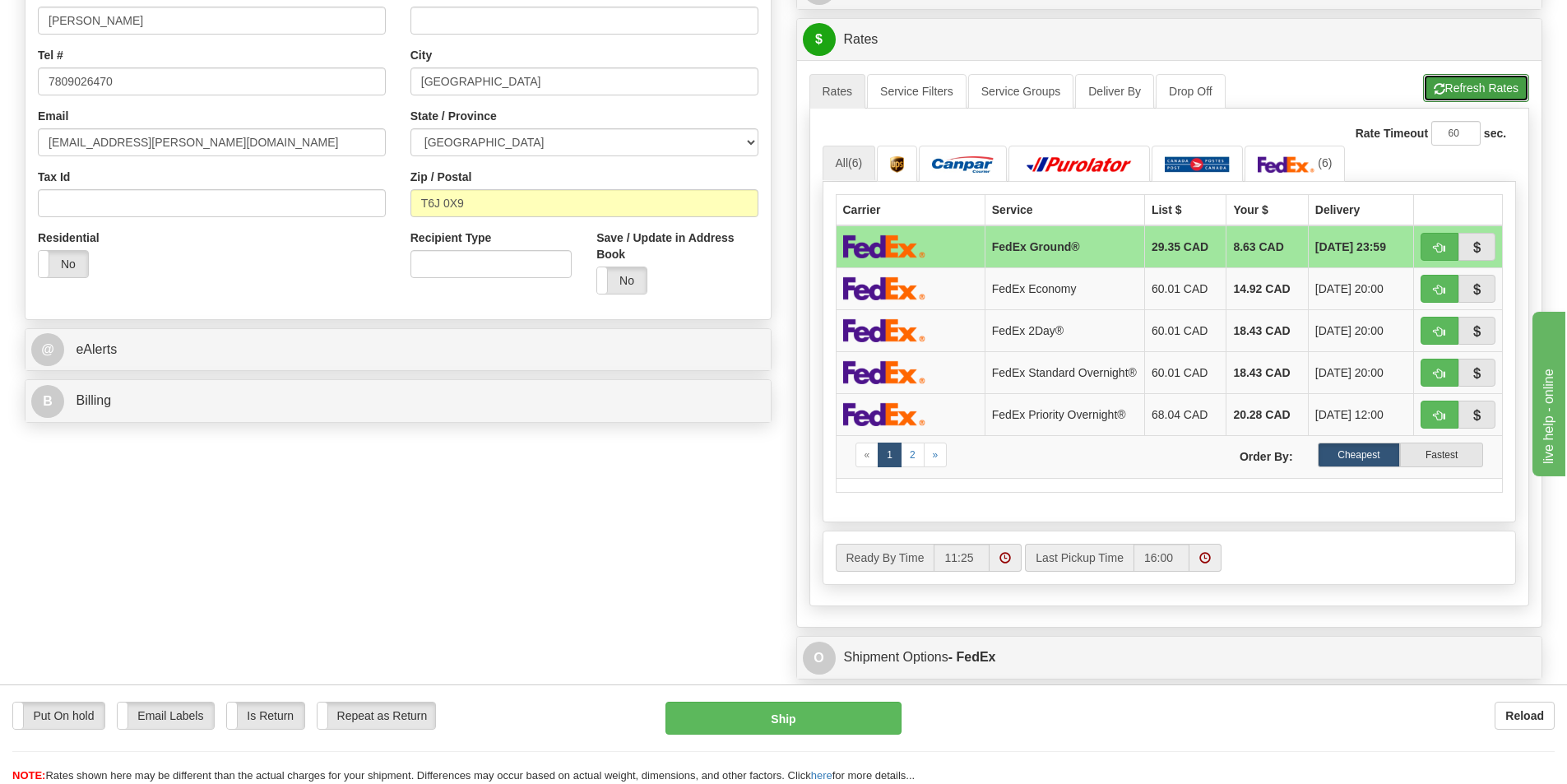
click at [1454, 80] on button "Refresh Rates" at bounding box center [1476, 88] width 106 height 28
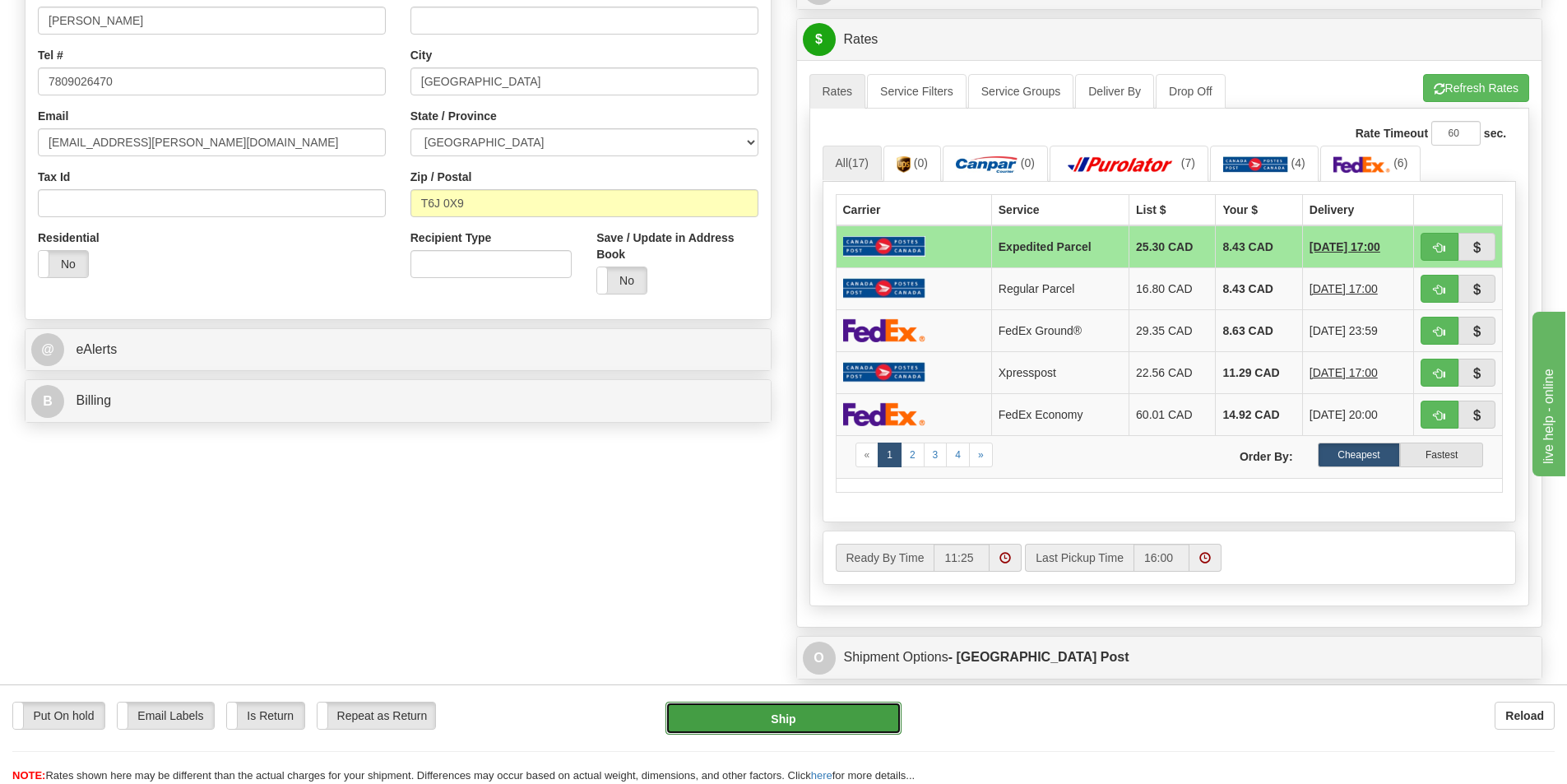
click at [805, 706] on button "Ship" at bounding box center [784, 717] width 236 height 33
type input "DOM.EP"
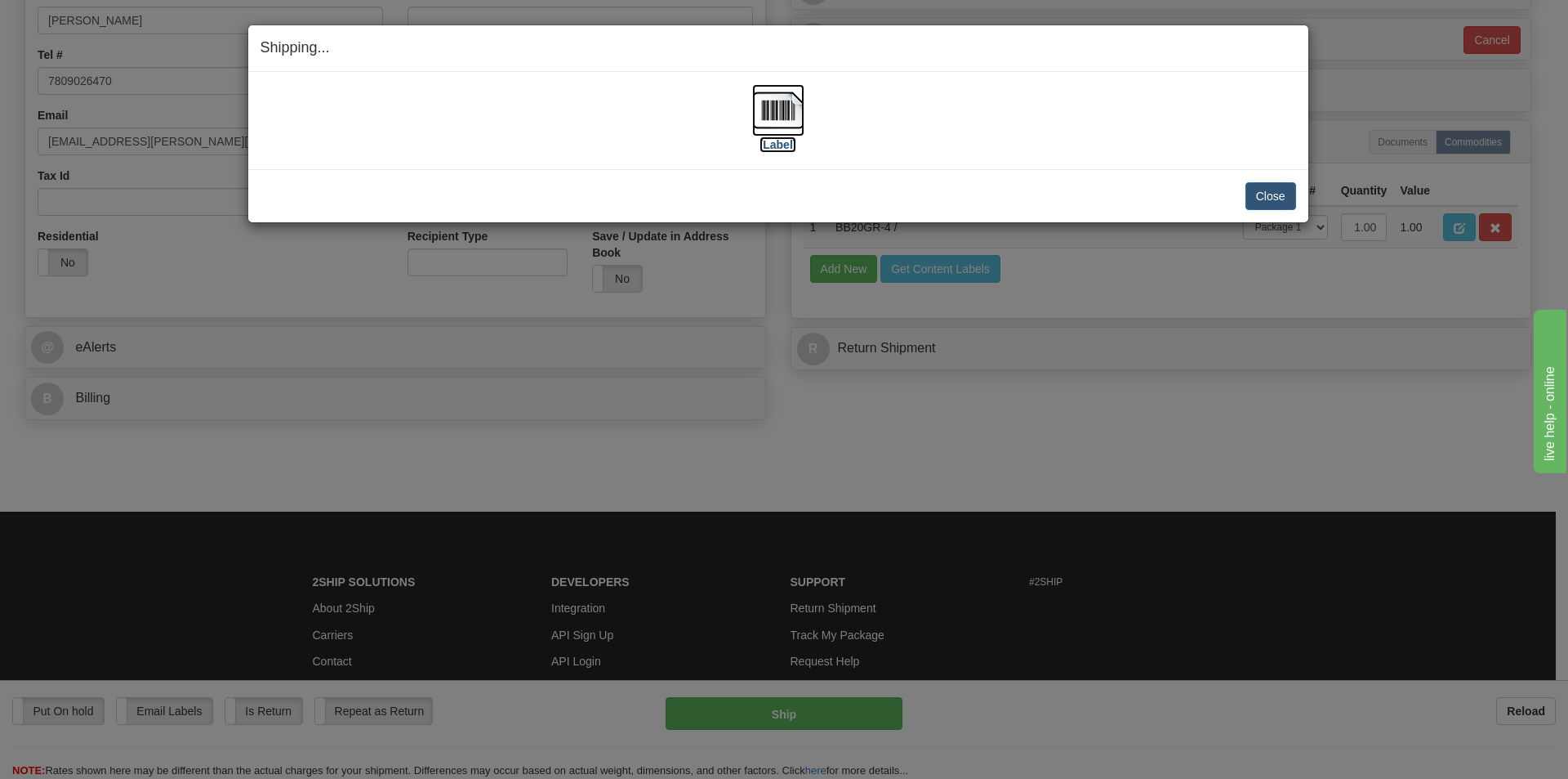
click at [772, 127] on img at bounding box center [779, 110] width 53 height 53
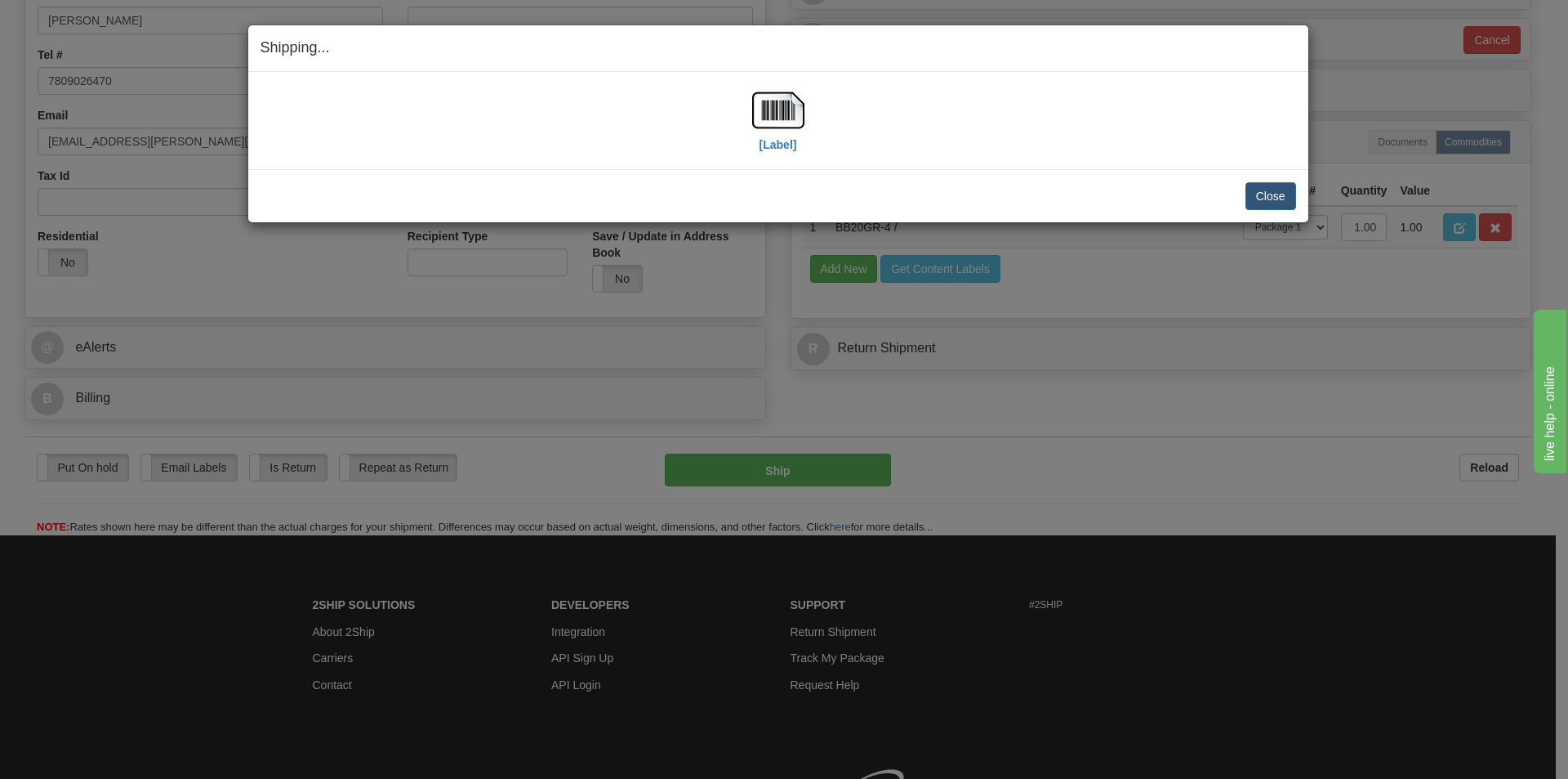
click at [1244, 195] on div "Close Cancel" at bounding box center [778, 196] width 1035 height 28
click at [1263, 196] on button "Close" at bounding box center [1271, 196] width 51 height 28
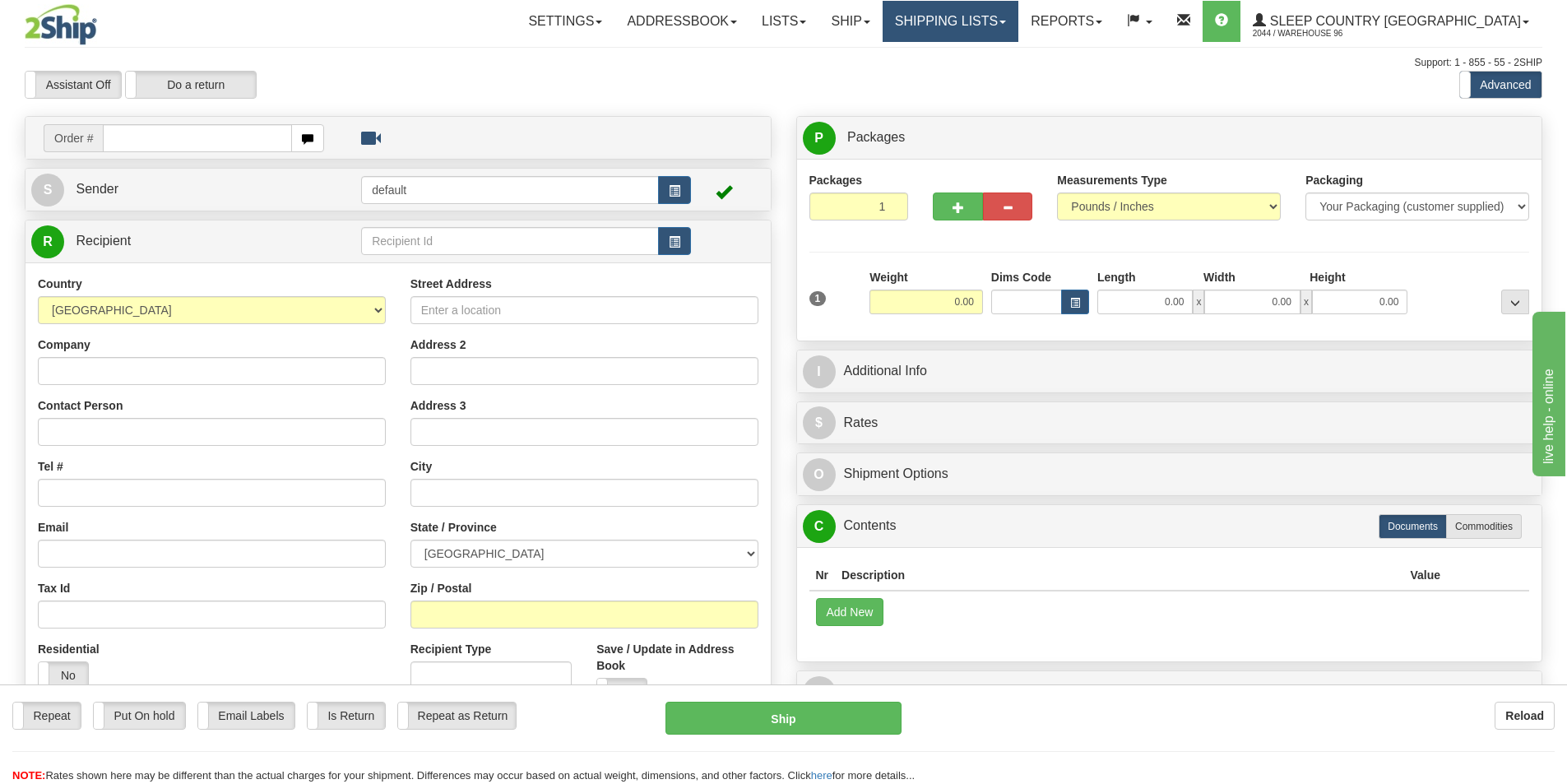
click at [1018, 28] on link "Shipping lists" at bounding box center [950, 21] width 136 height 41
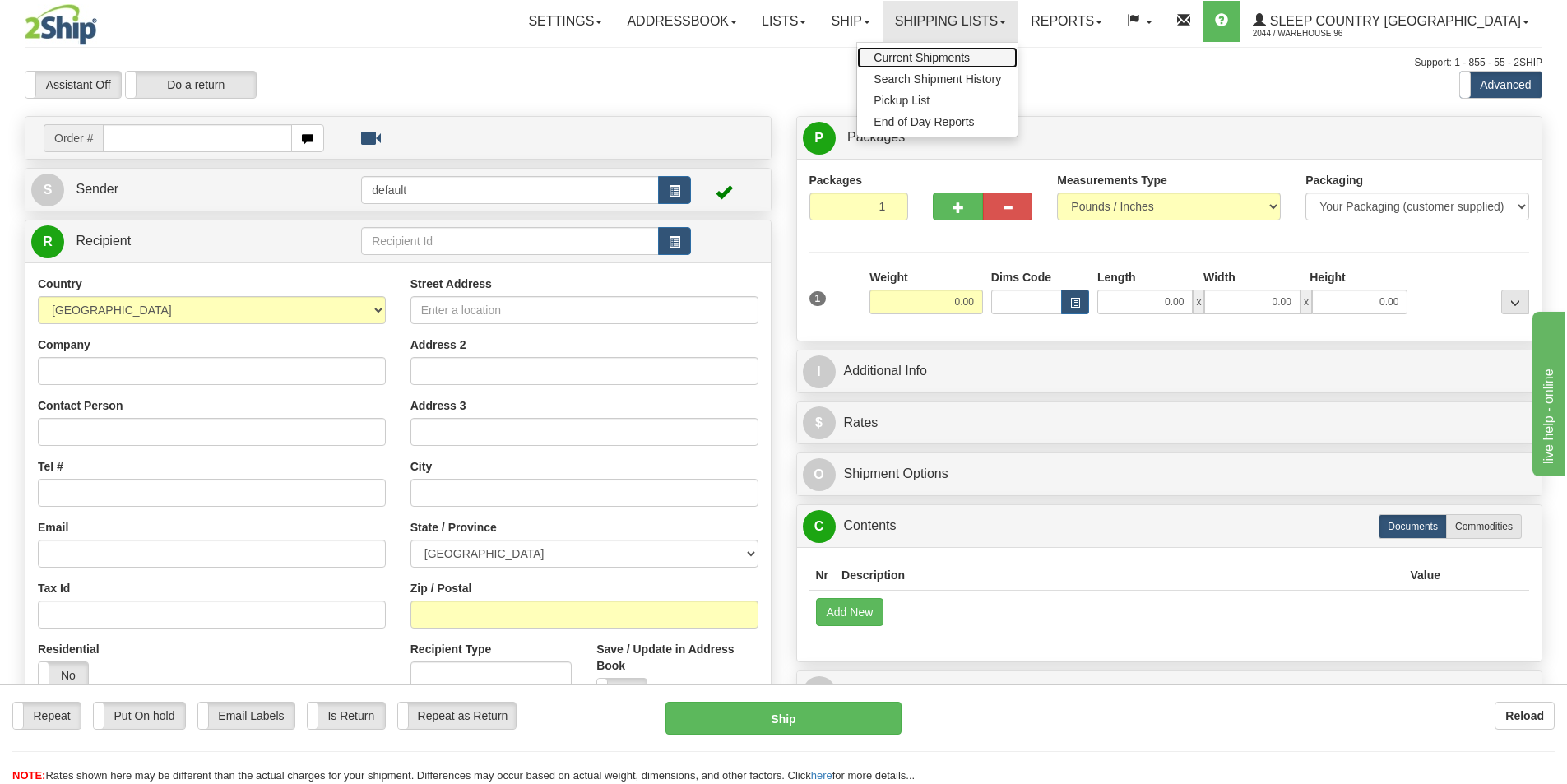
click at [970, 54] on span "Current Shipments" at bounding box center [921, 57] width 96 height 13
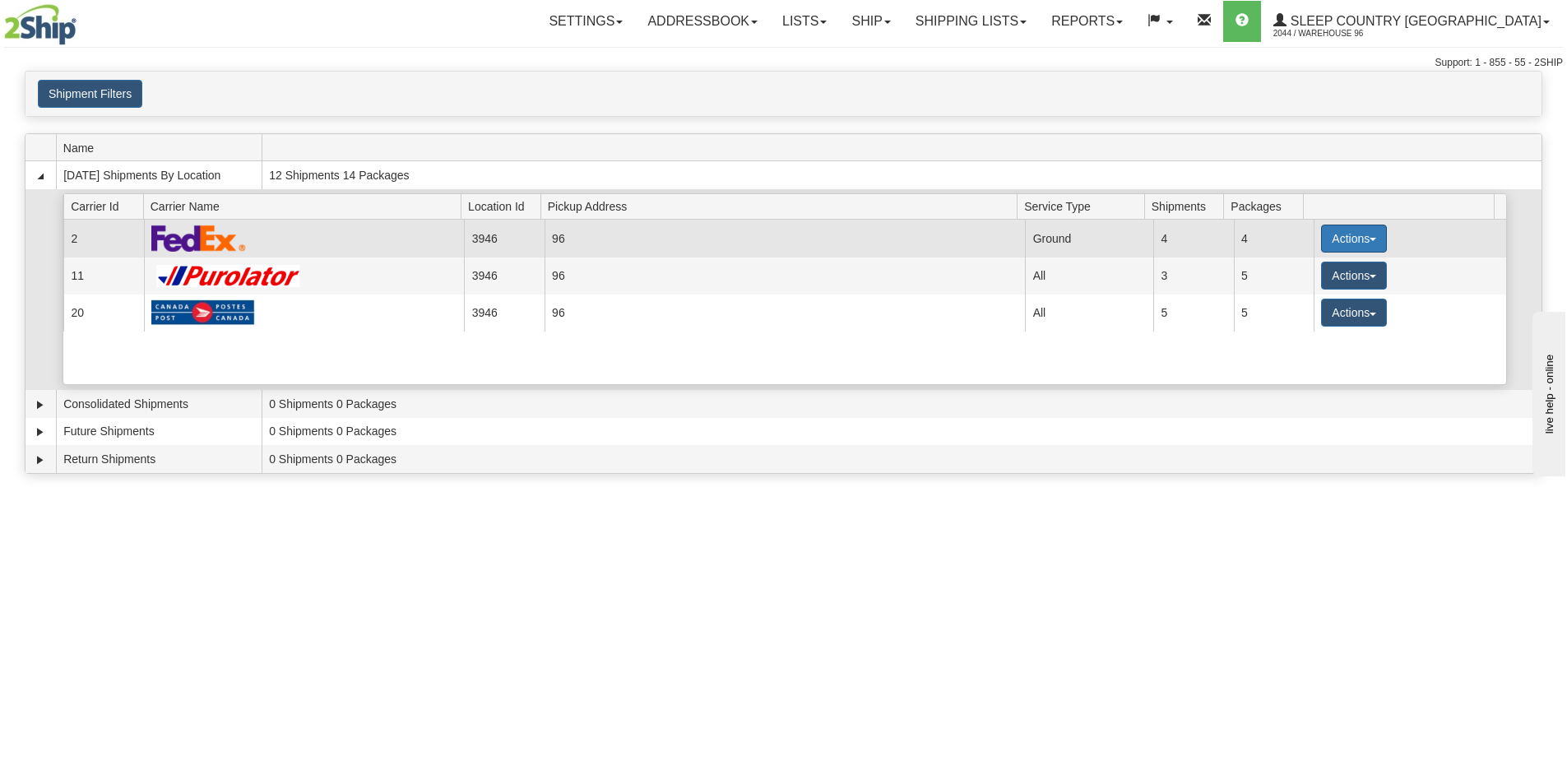
click at [1374, 244] on button "Actions" at bounding box center [1353, 239] width 66 height 28
click at [1329, 286] on link "Close" at bounding box center [1320, 291] width 131 height 21
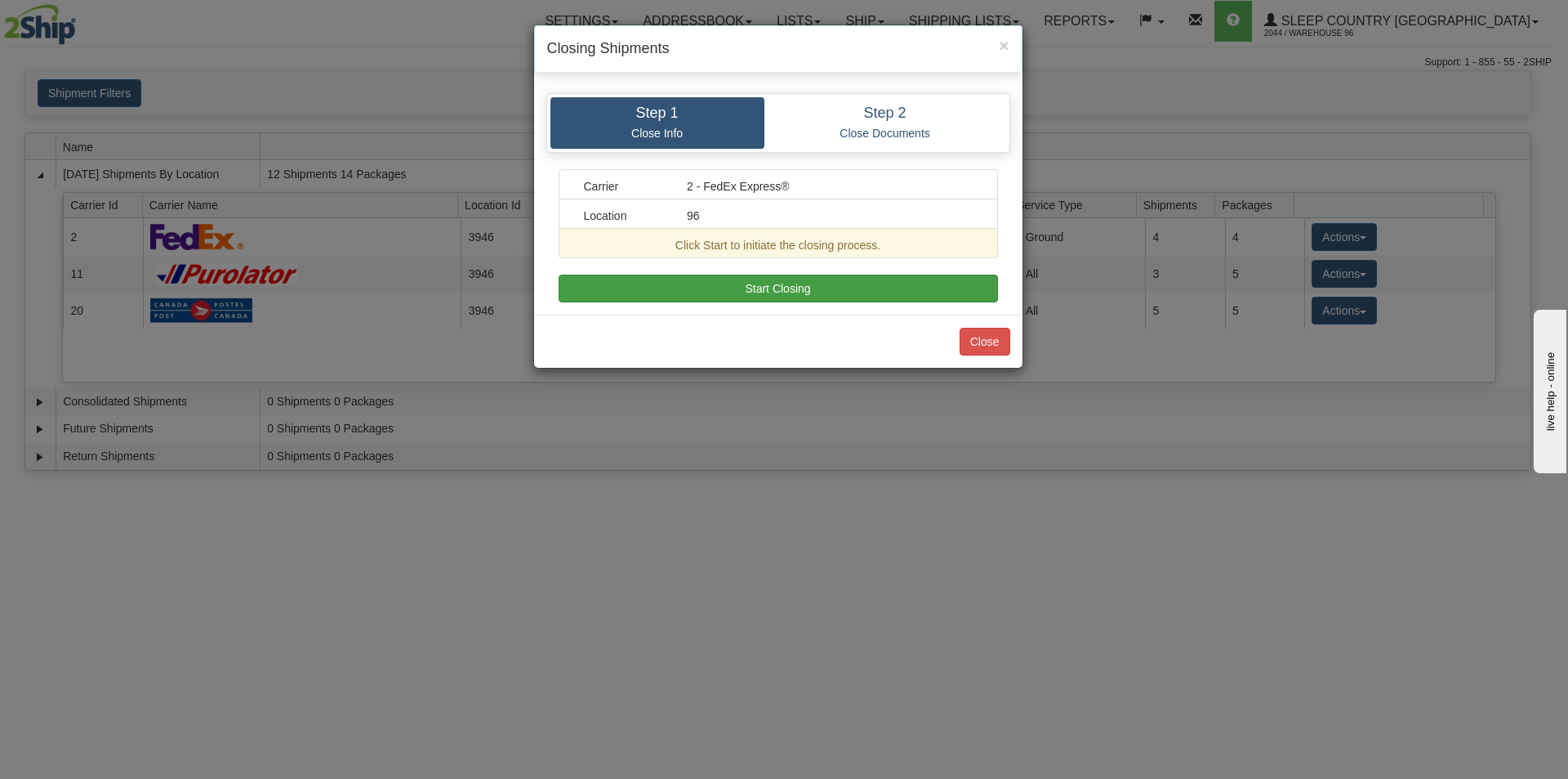
drag, startPoint x: 816, startPoint y: 270, endPoint x: 836, endPoint y: 282, distance: 23.3
click at [824, 277] on div "Carrier 2 - FedEx Express® Location 96 Click Start to initiate the closing proc…" at bounding box center [779, 236] width 440 height 133
click at [837, 282] on button "Start Closing" at bounding box center [779, 288] width 440 height 28
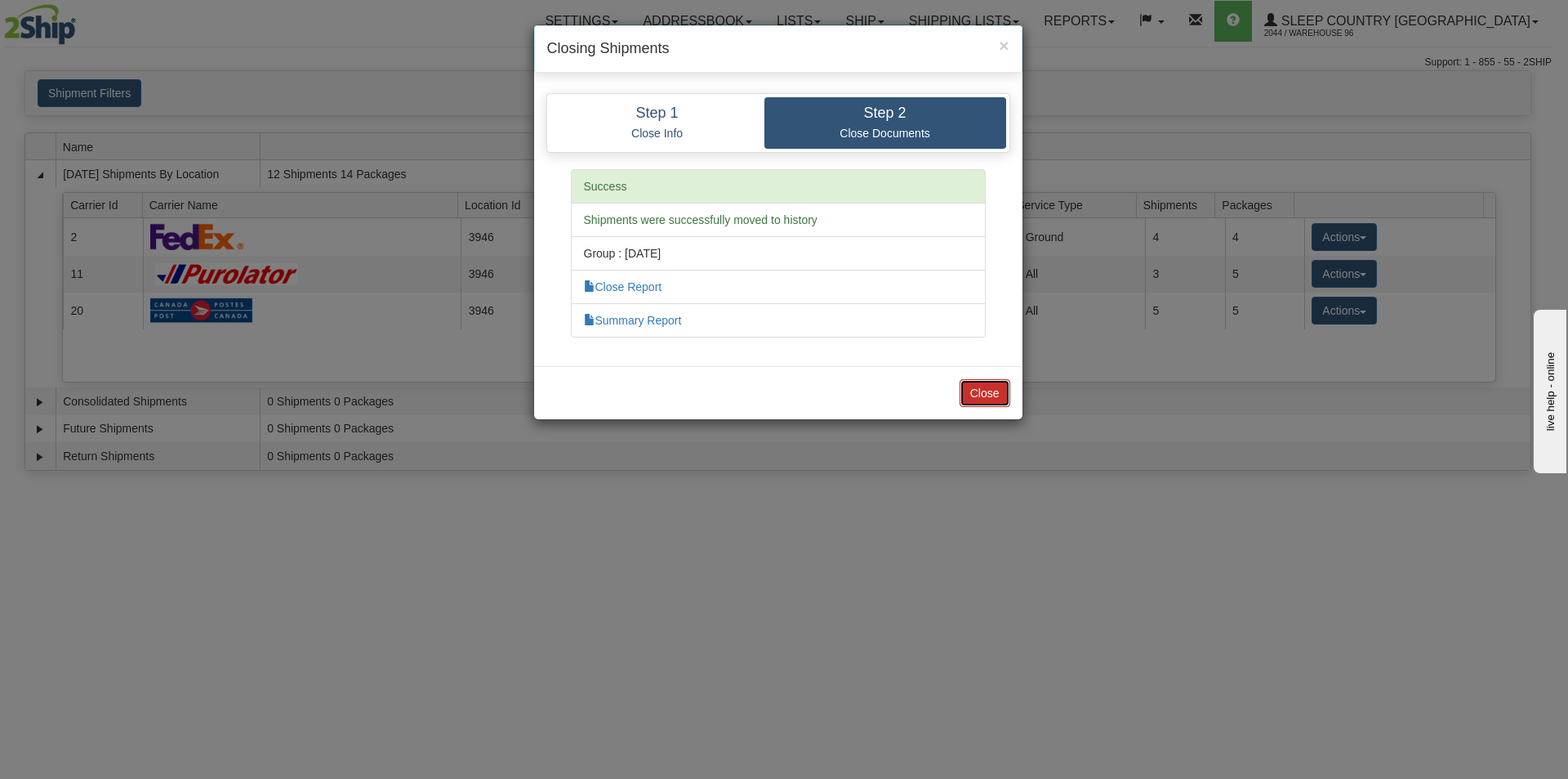
click at [992, 393] on button "Close" at bounding box center [985, 393] width 51 height 28
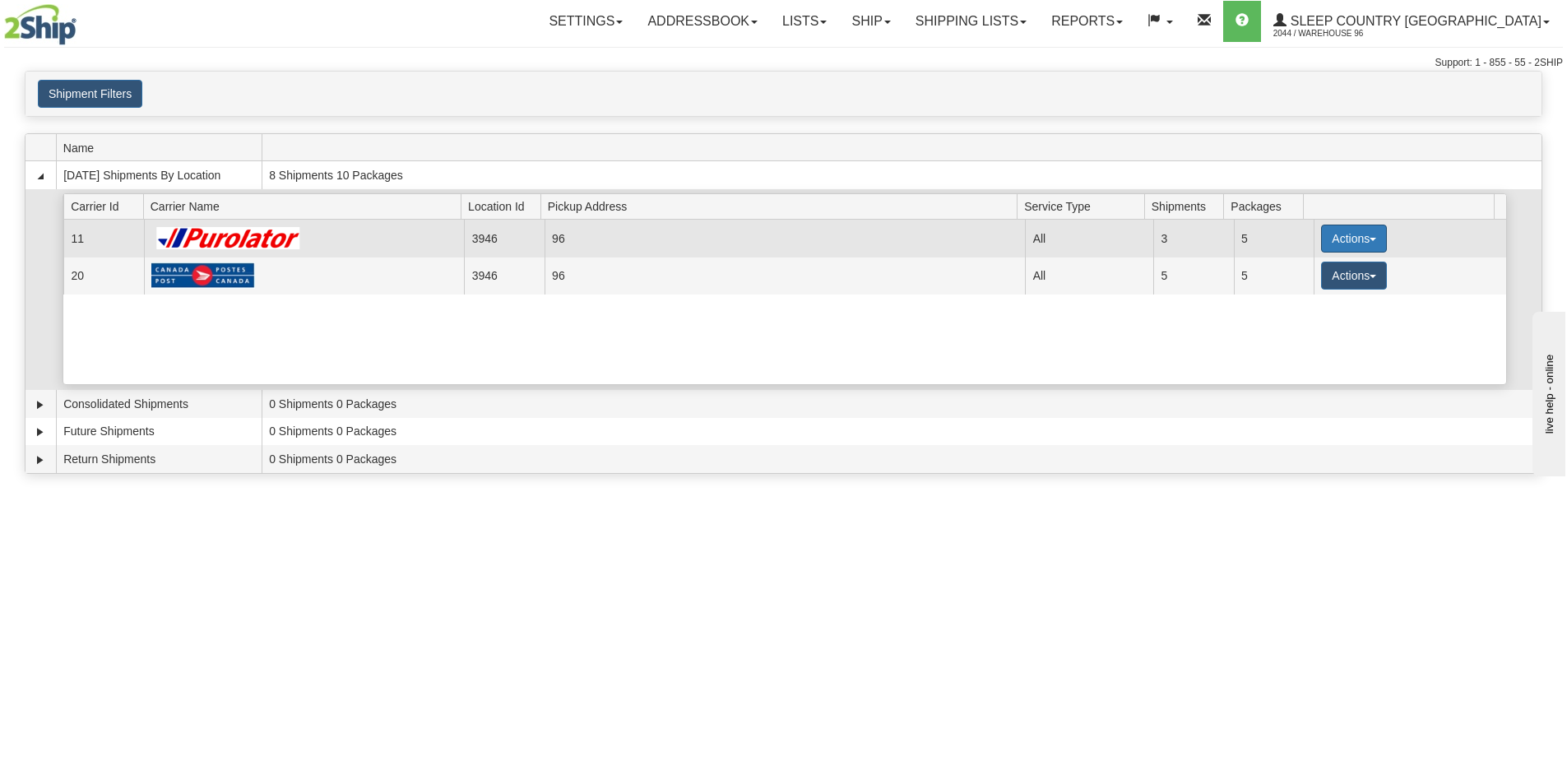
click at [1341, 236] on button "Actions" at bounding box center [1353, 239] width 66 height 28
click at [1342, 243] on button "Actions" at bounding box center [1353, 239] width 66 height 28
click at [1359, 235] on button "Actions" at bounding box center [1353, 239] width 66 height 28
click at [1326, 309] on link "Pickup" at bounding box center [1320, 312] width 131 height 21
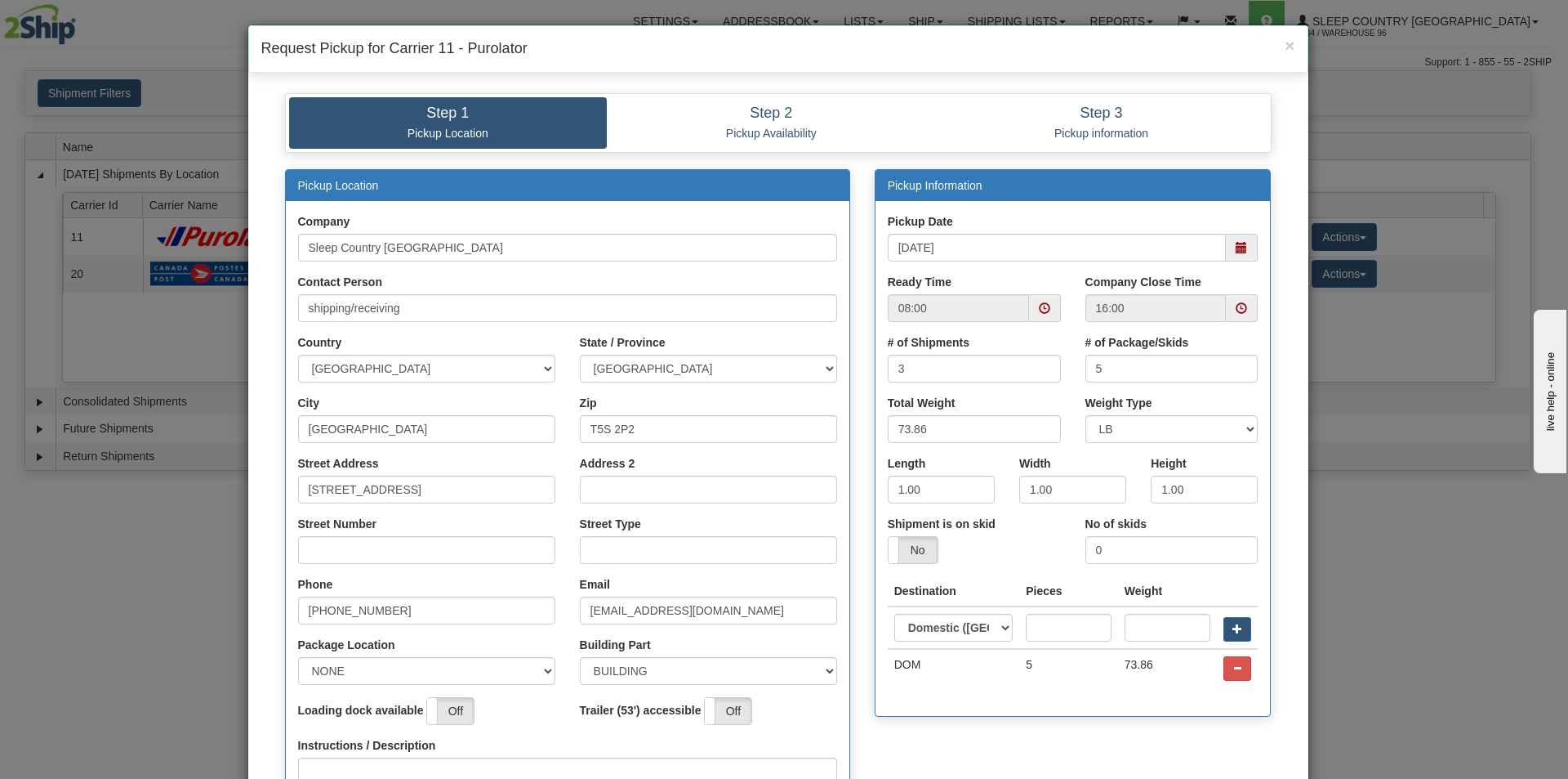
scroll to position [81, 0]
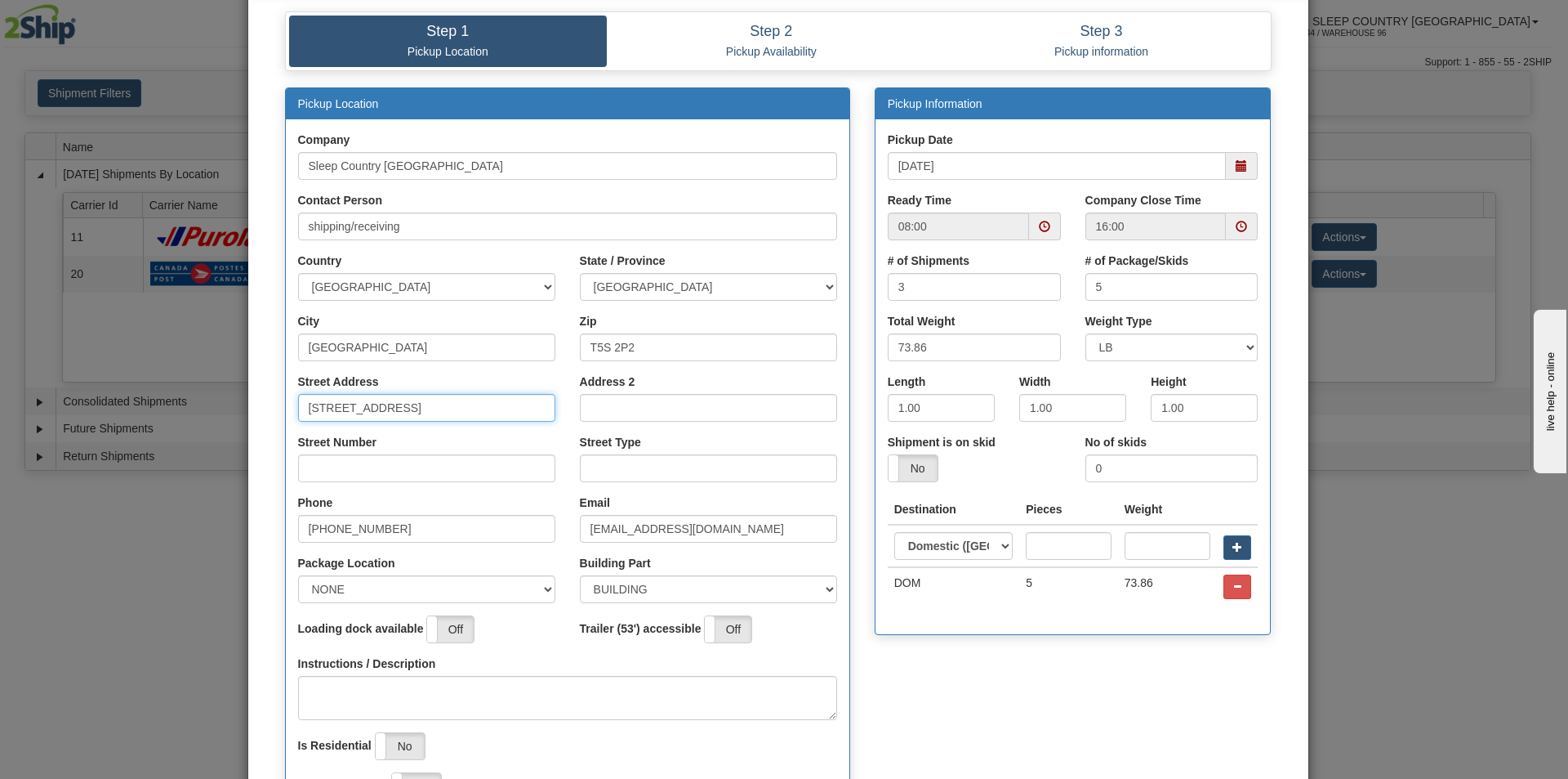
drag, startPoint x: 392, startPoint y: 422, endPoint x: 342, endPoint y: 421, distance: 50.0
click at [342, 421] on input "[STREET_ADDRESS]" at bounding box center [427, 407] width 258 height 28
type input "18137"
click at [349, 451] on div "Street Number" at bounding box center [427, 457] width 258 height 48
click at [353, 462] on input "Street Number" at bounding box center [427, 468] width 258 height 28
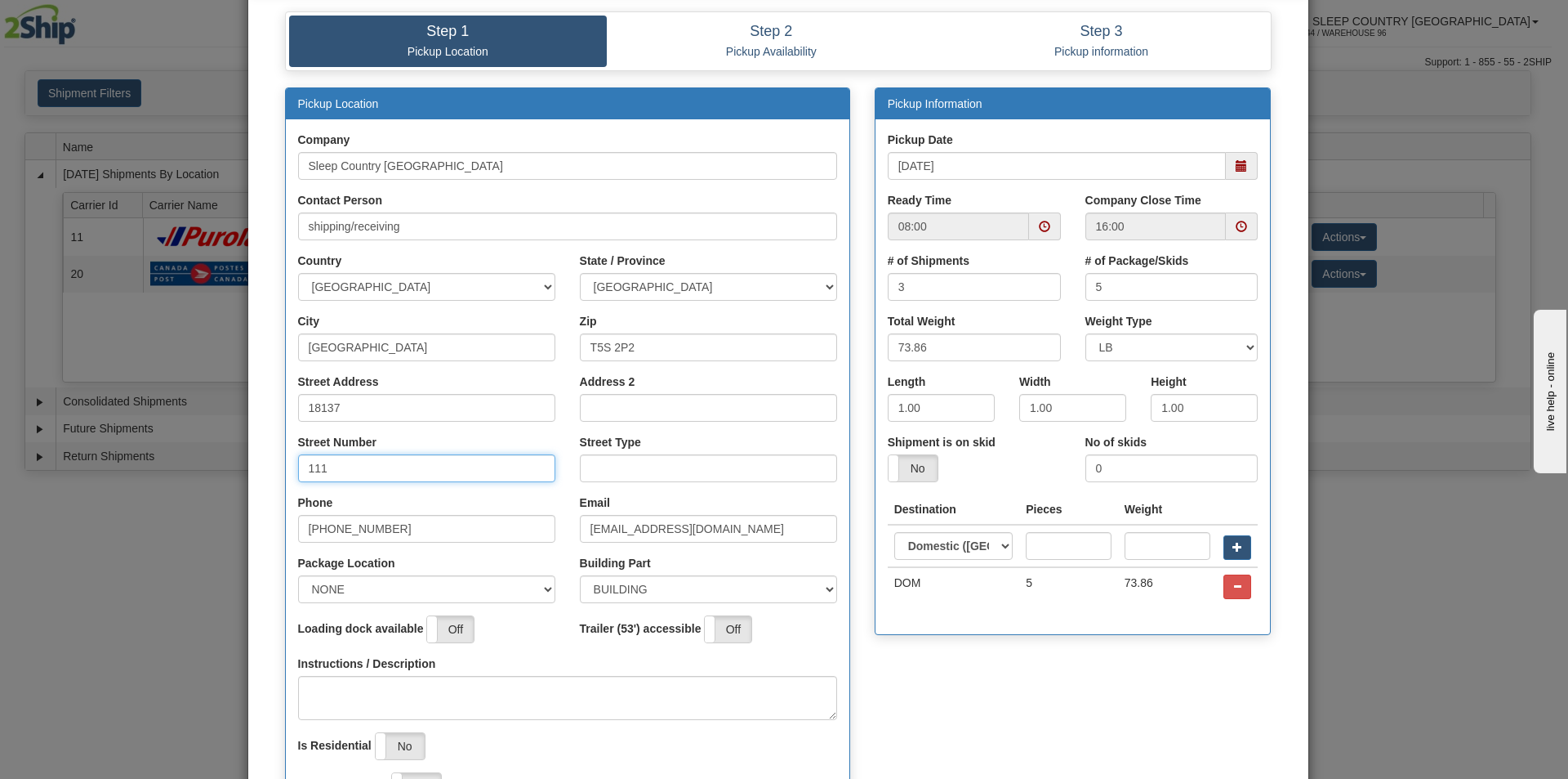
type input "111"
click at [366, 598] on select "NONE FRONT REAR SIDE" at bounding box center [427, 589] width 258 height 28
click at [298, 575] on select "NONE FRONT REAR SIDE" at bounding box center [427, 589] width 258 height 28
click at [357, 645] on div "Loading dock available On Off" at bounding box center [427, 635] width 282 height 40
click at [343, 577] on select "NONE FRONT REAR SIDE" at bounding box center [427, 589] width 258 height 28
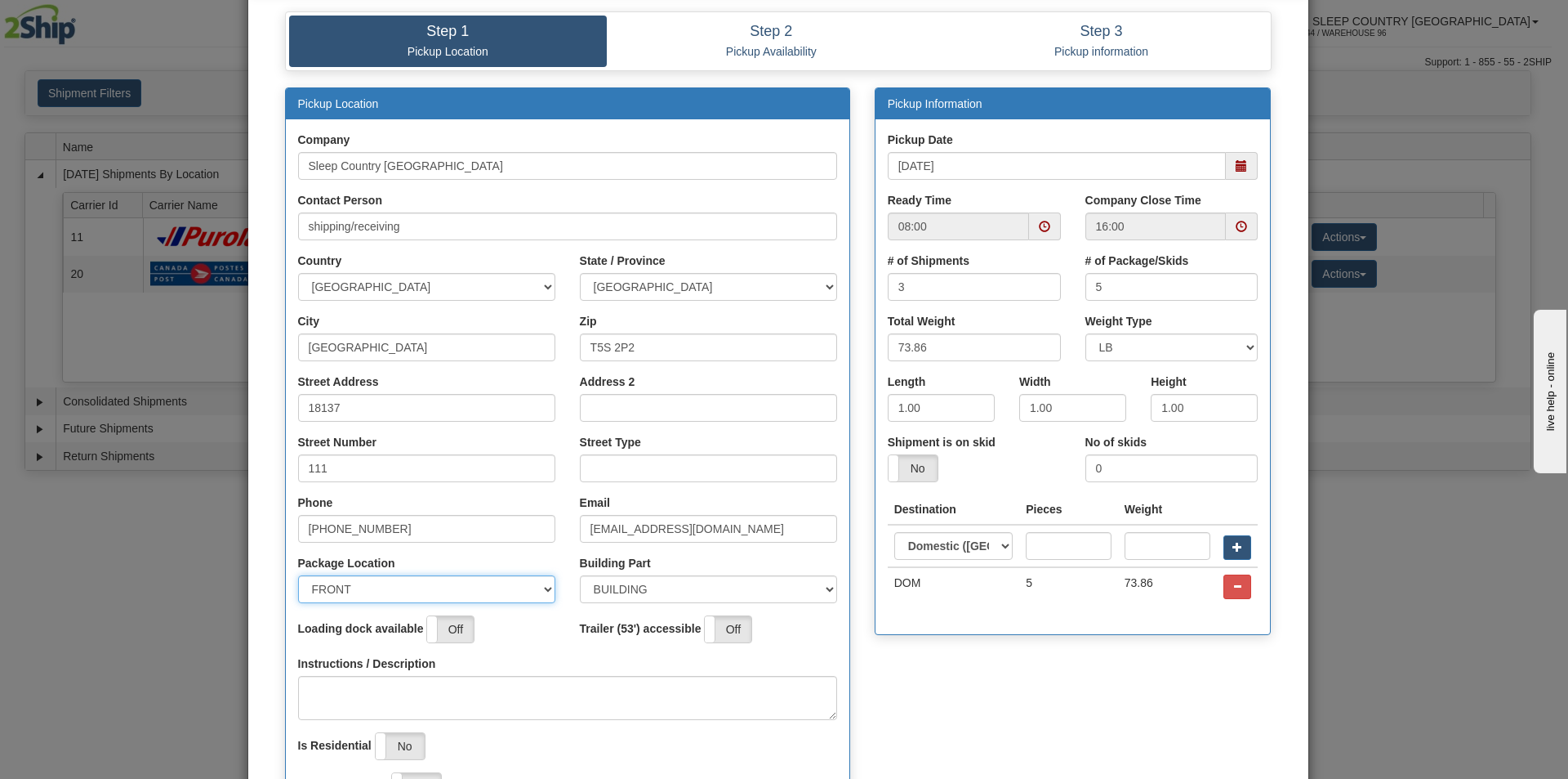
select select "2"
click at [298, 575] on select "NONE FRONT REAR SIDE" at bounding box center [427, 589] width 258 height 28
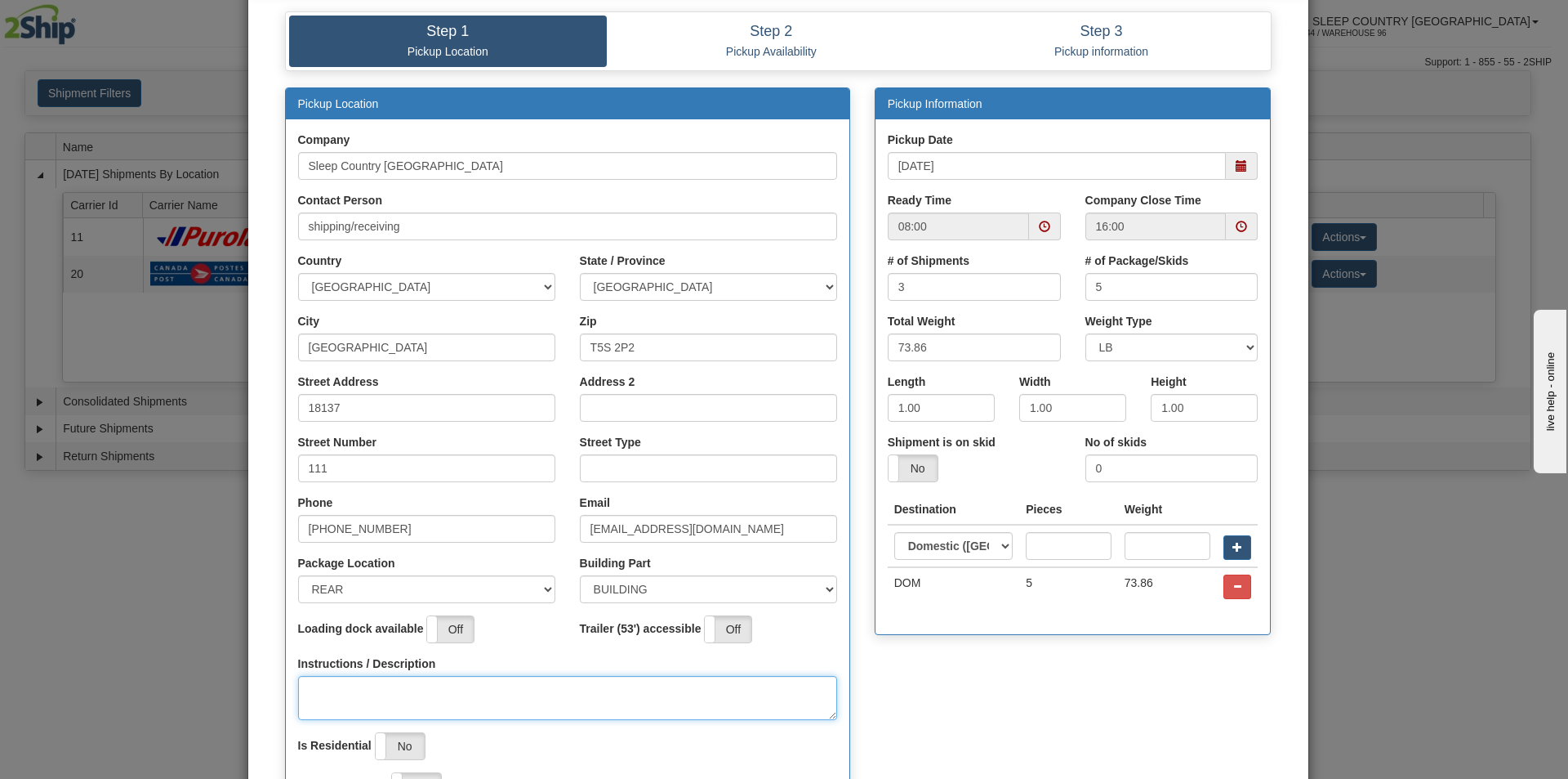
click at [343, 685] on textarea "Instructions / Description" at bounding box center [567, 698] width 539 height 44
type textarea "BAY1"
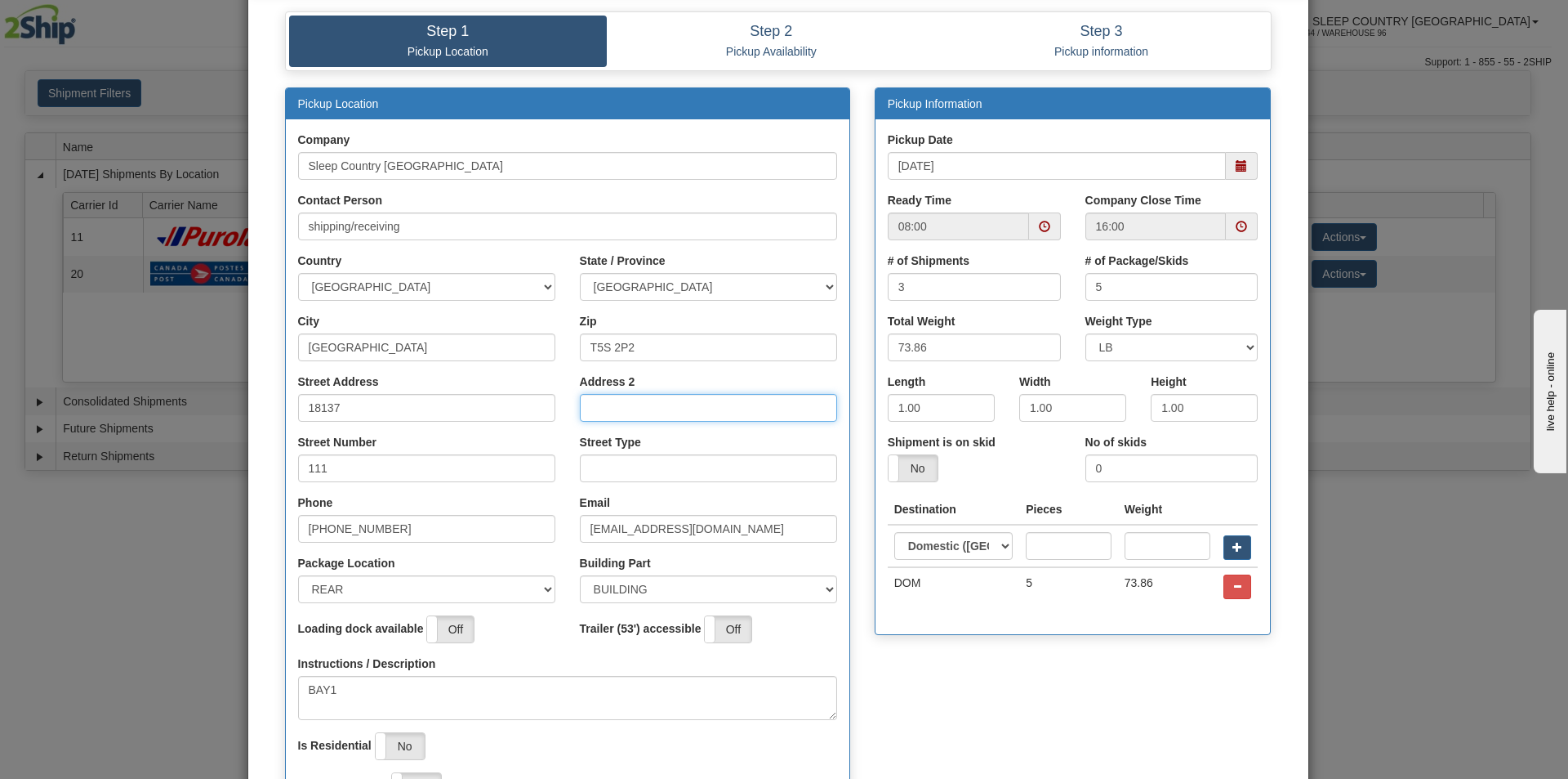
click at [653, 416] on input "Address 2" at bounding box center [709, 407] width 258 height 28
click at [646, 448] on div "Street Type" at bounding box center [709, 457] width 258 height 48
click at [647, 453] on div "Street Type" at bounding box center [709, 457] width 258 height 48
click at [647, 455] on input "Street Type" at bounding box center [709, 468] width 258 height 28
click at [1029, 230] on span at bounding box center [1045, 226] width 32 height 28
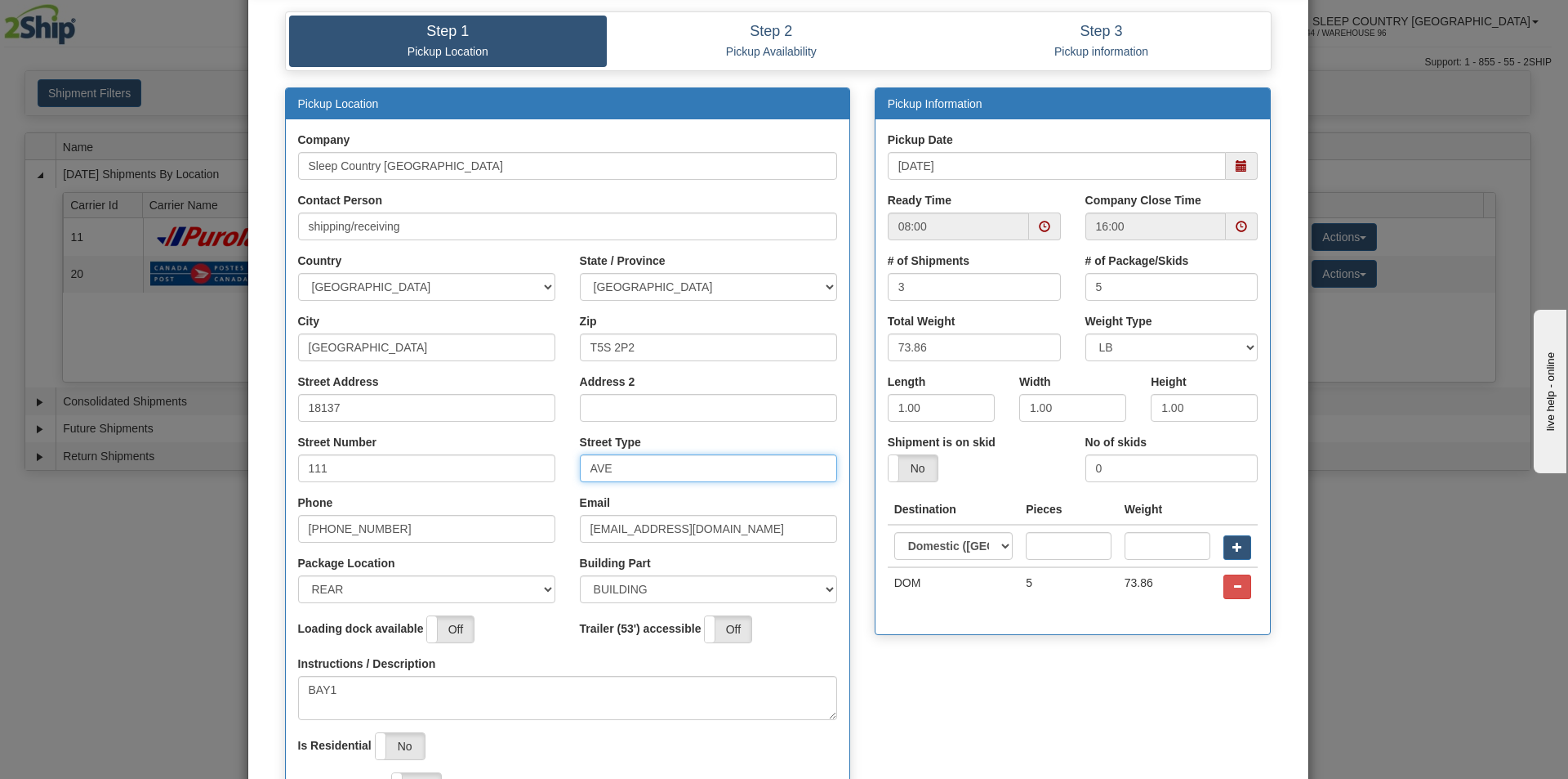
type input "AVE"
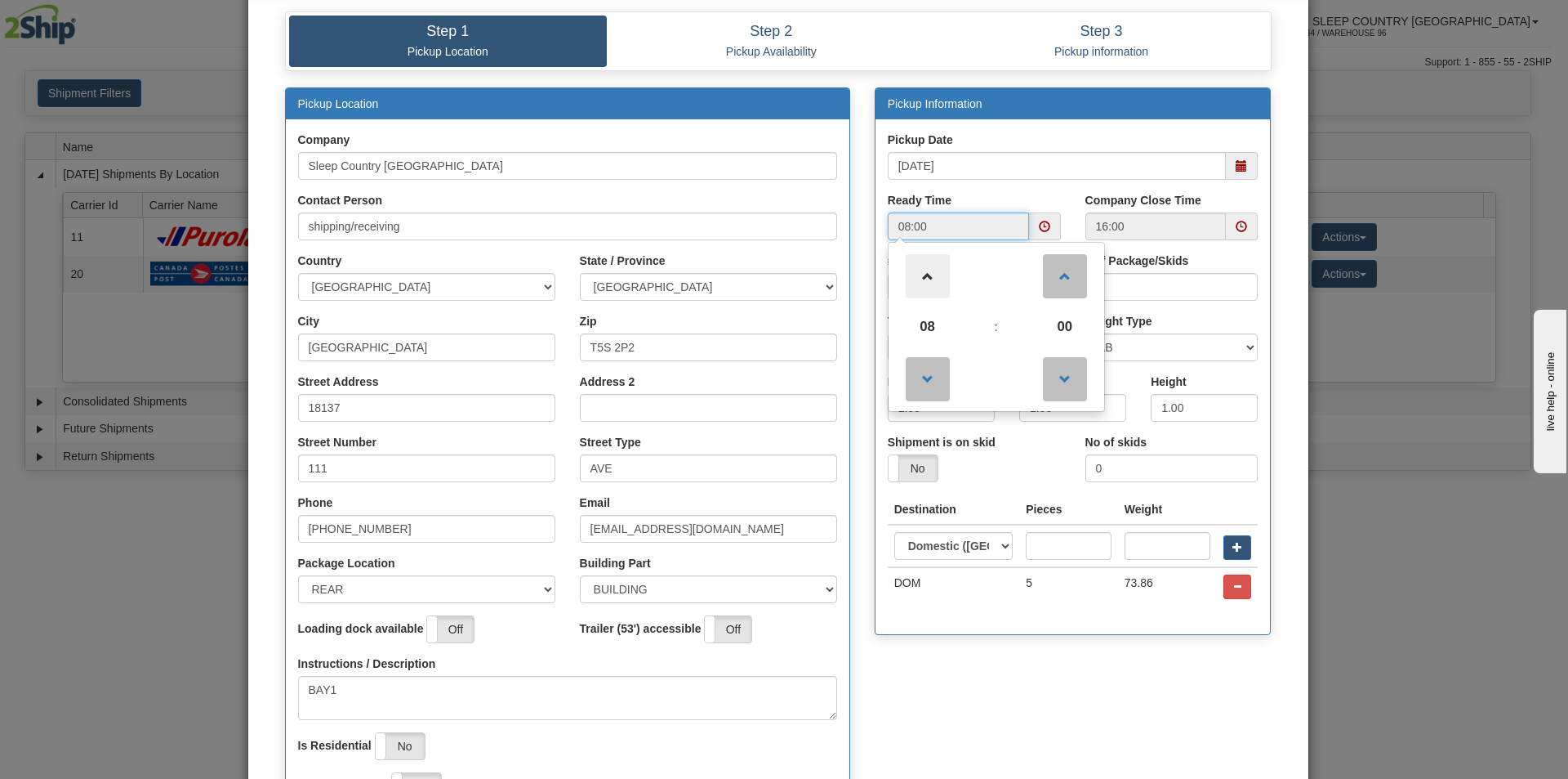
click at [939, 263] on span at bounding box center [928, 276] width 44 height 44
type input "12:00"
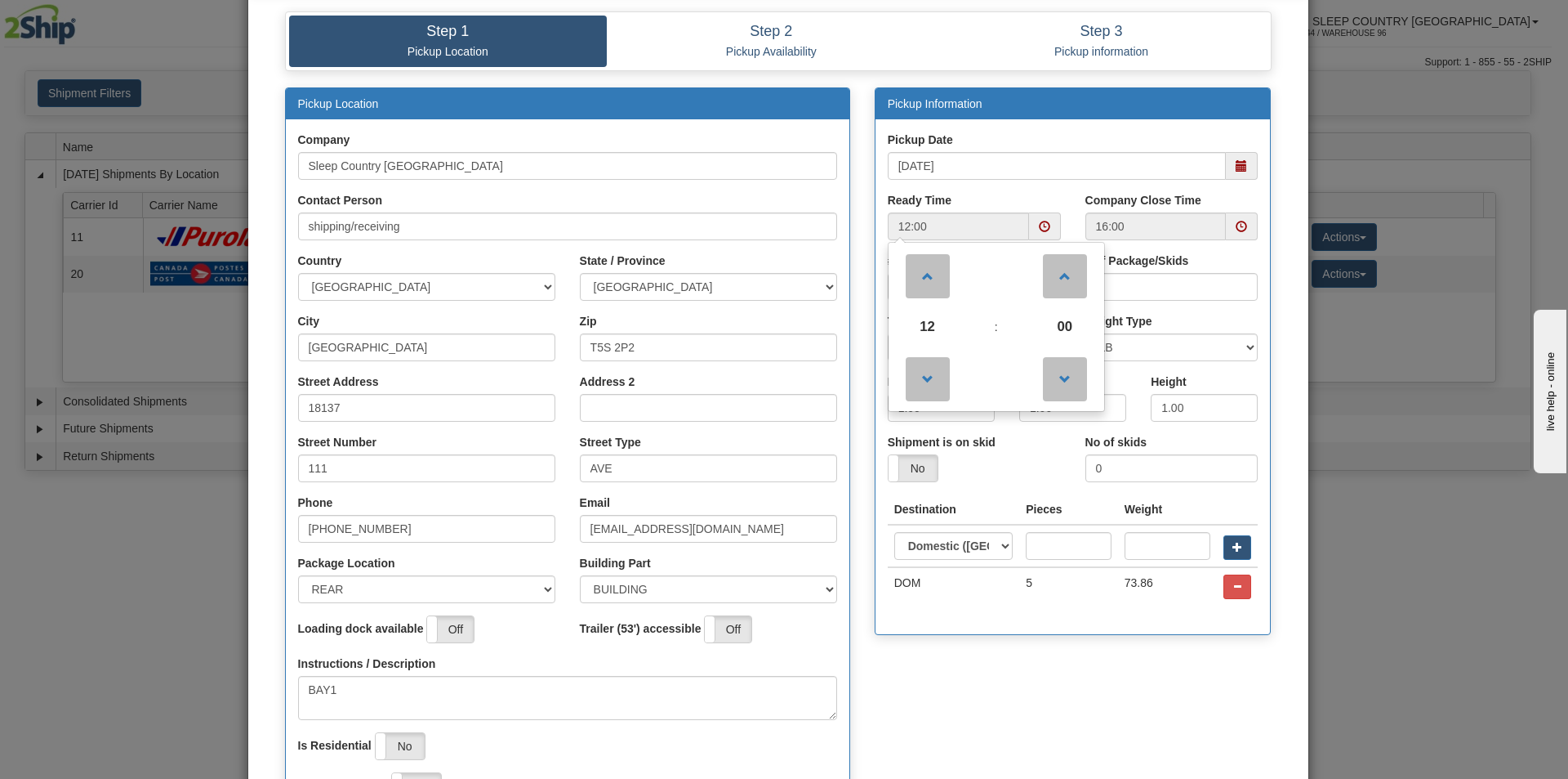
click at [885, 68] on ul "Step 1 Pickup Location Step 2 Pickup Availability Step 3 Pickup information" at bounding box center [778, 41] width 986 height 60
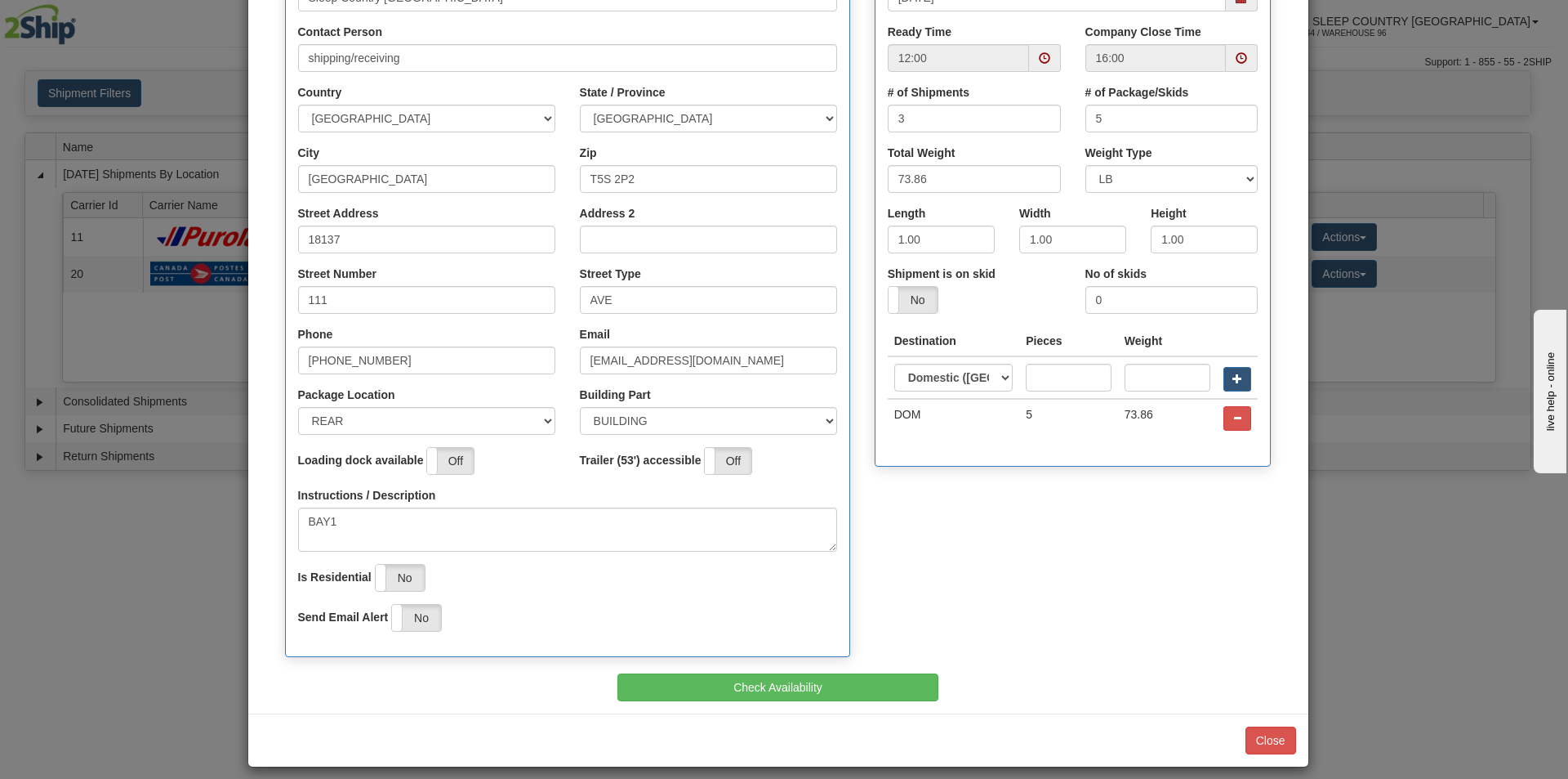
scroll to position [263, 0]
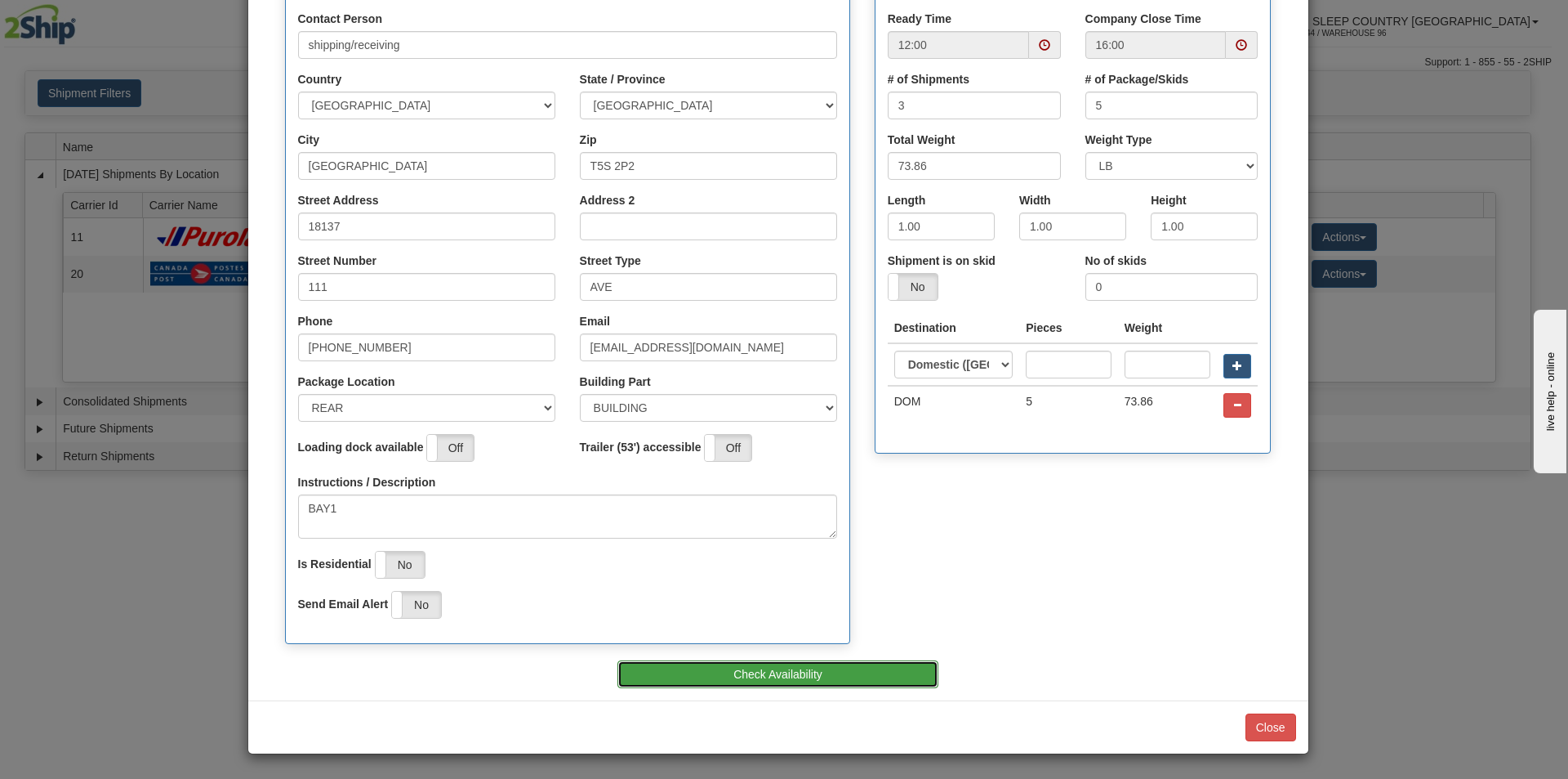
click at [757, 683] on button "Check Availability" at bounding box center [778, 674] width 321 height 28
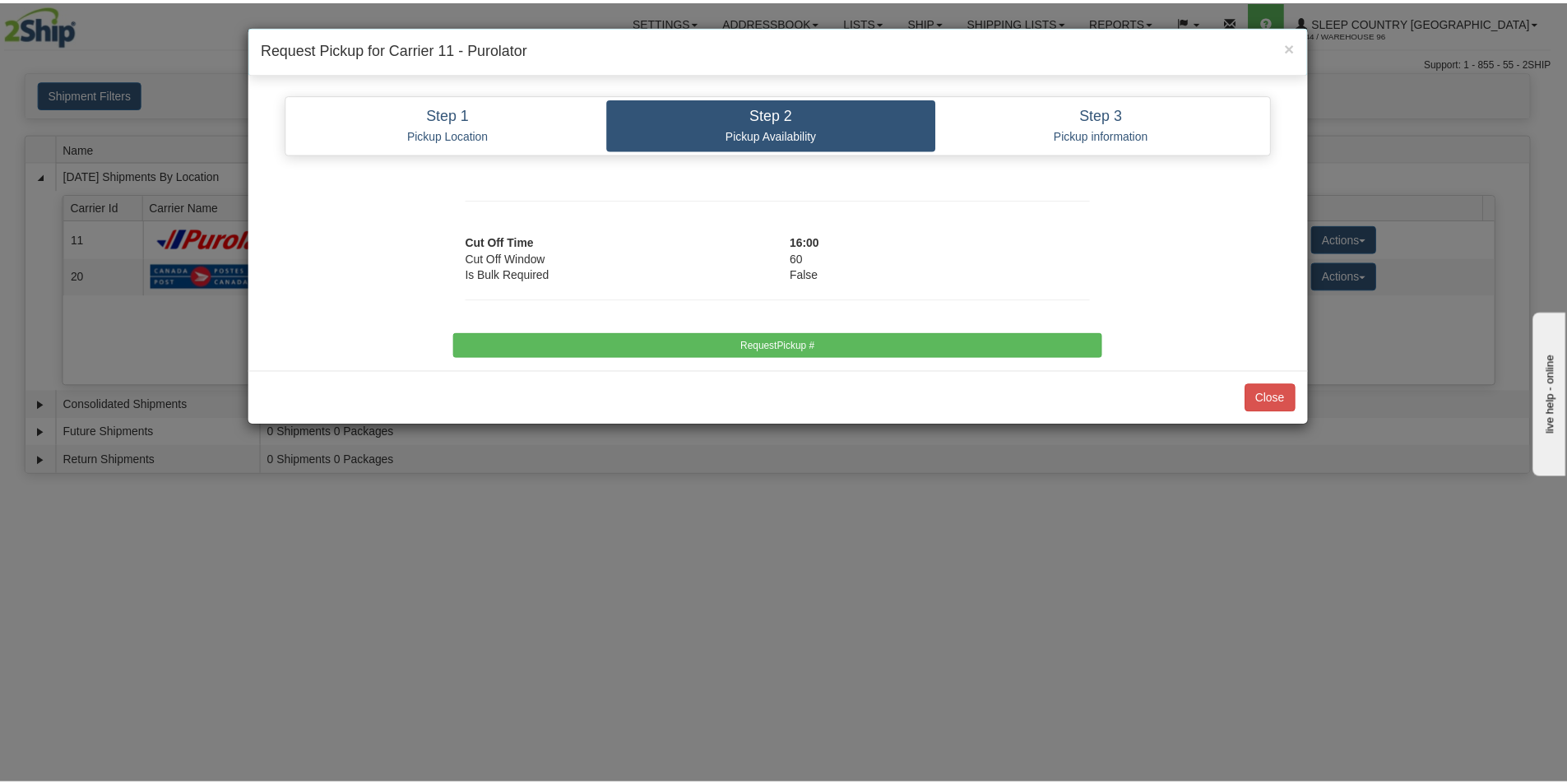
scroll to position [0, 0]
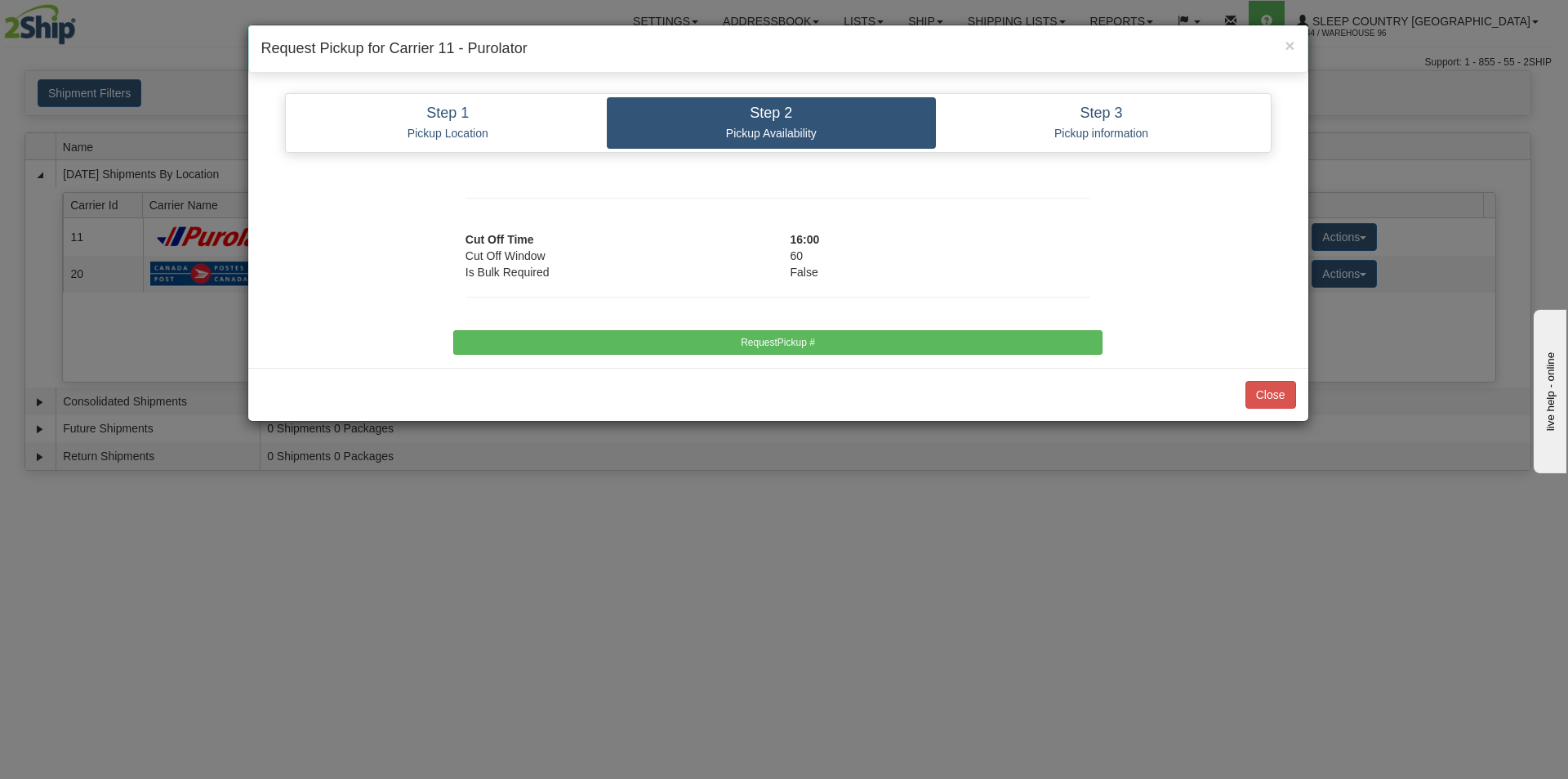
click at [716, 376] on div "Close" at bounding box center [778, 394] width 1060 height 53
click at [718, 358] on div "Step 1 Pickup Location Step 2 Pickup Availability Step 3 Pickup information Pic…" at bounding box center [778, 223] width 1060 height 287
click at [720, 356] on div "Step 1 Pickup Location Step 2 Pickup Availability Step 3 Pickup information Pic…" at bounding box center [778, 223] width 1060 height 287
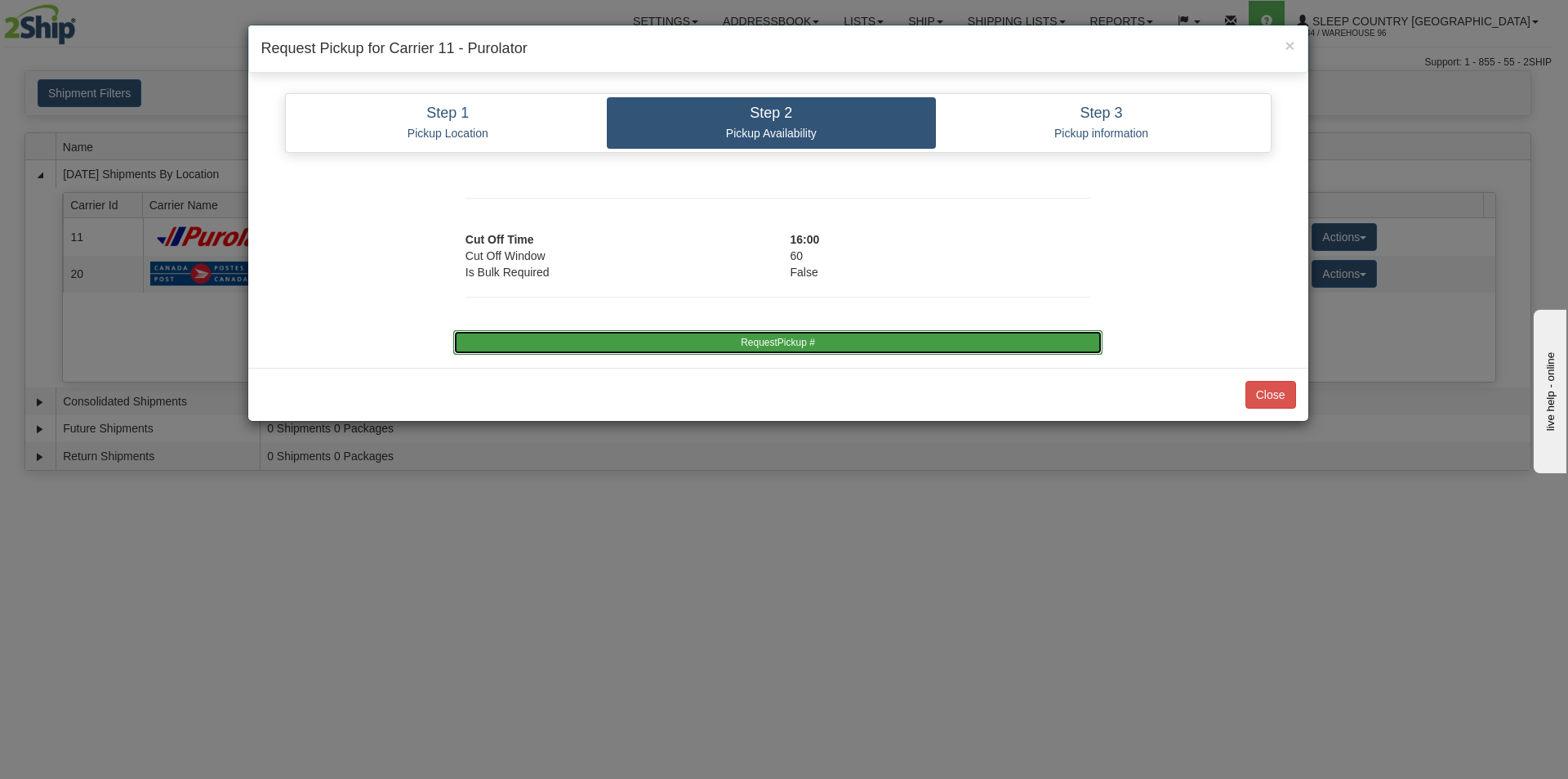
click at [720, 351] on button "RequestPickup #" at bounding box center [777, 343] width 649 height 25
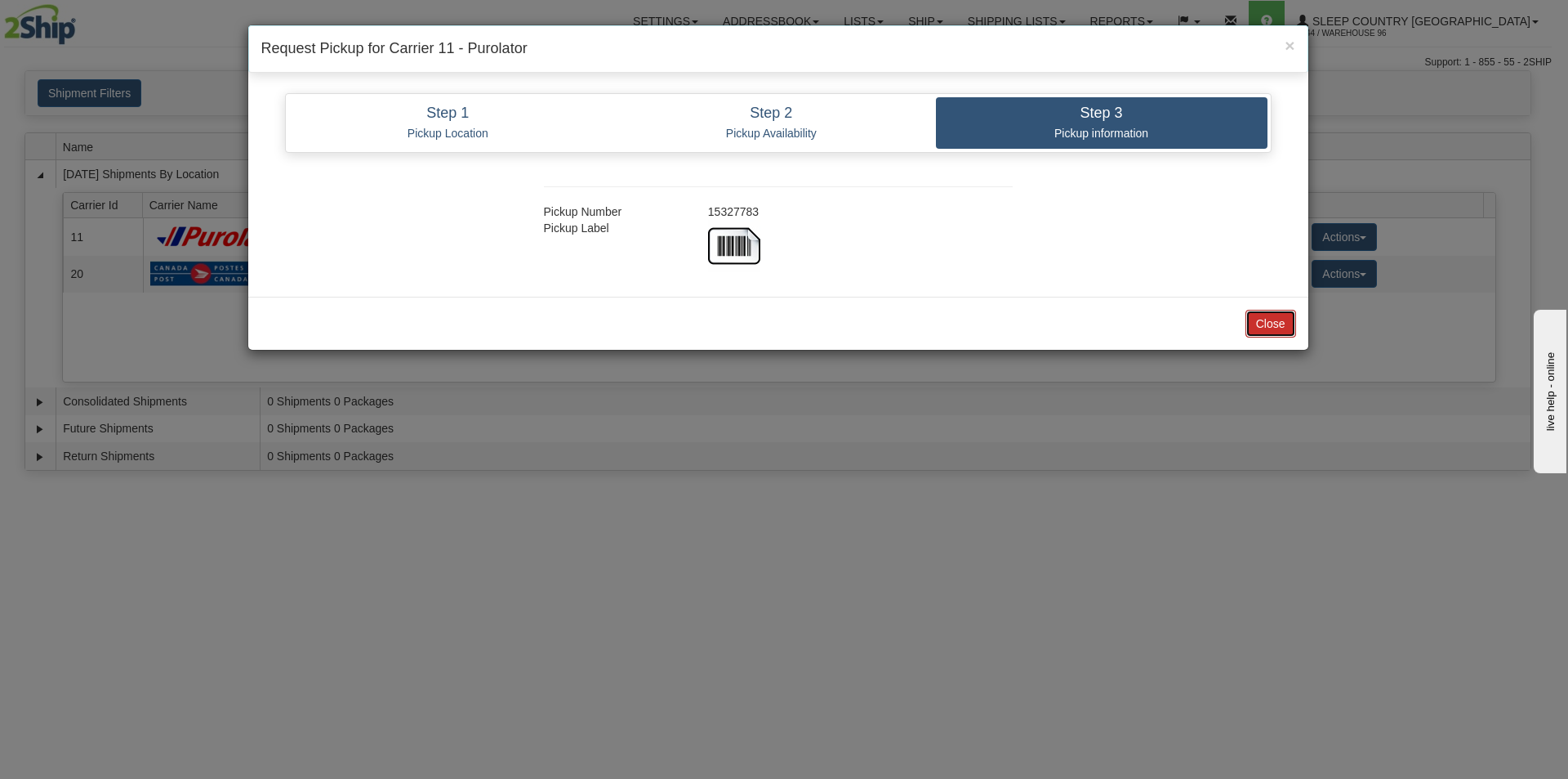
click at [1273, 331] on button "Close" at bounding box center [1271, 323] width 51 height 28
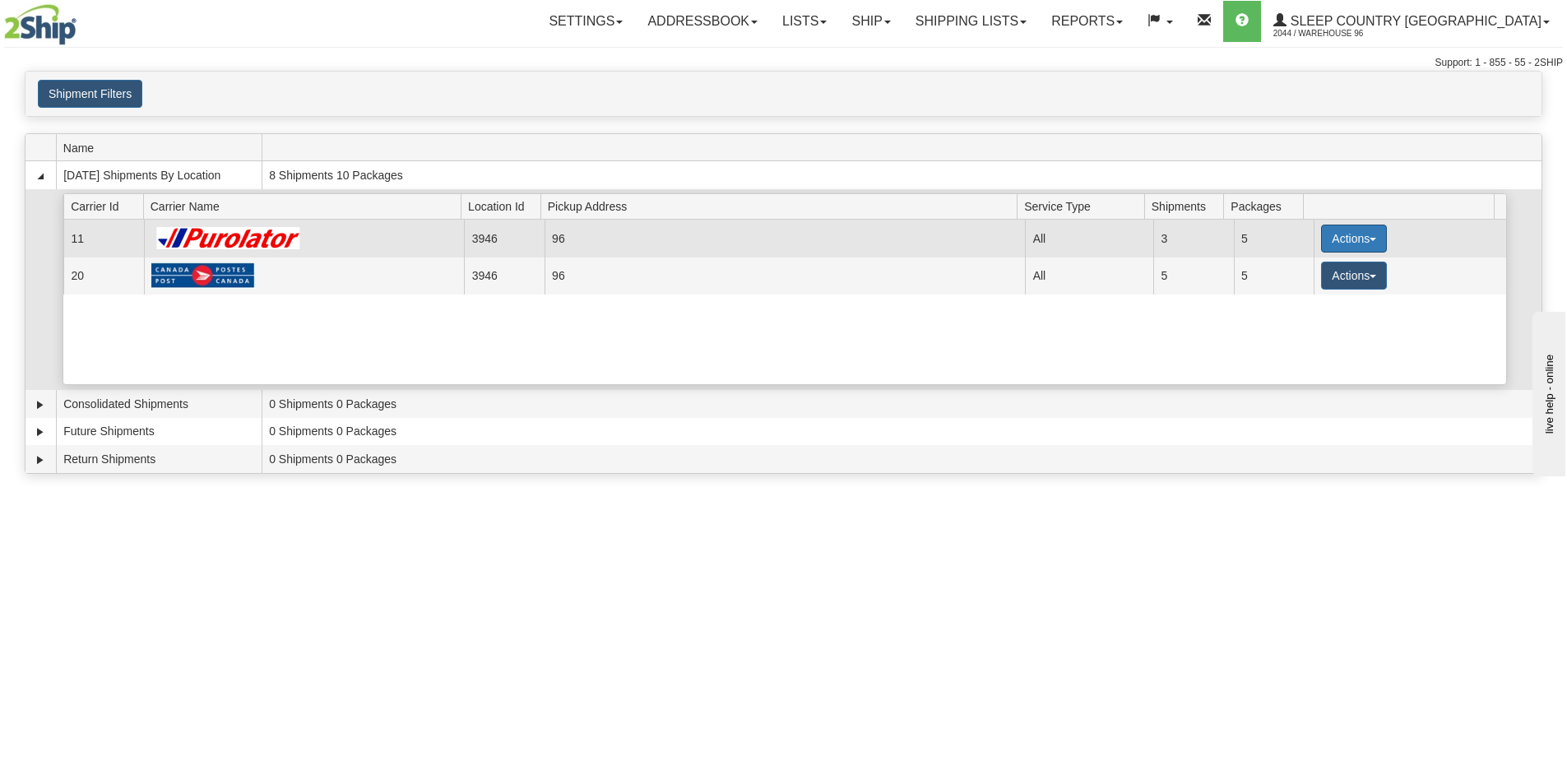
click at [1345, 225] on button "Actions" at bounding box center [1353, 239] width 66 height 28
click at [1323, 294] on link "Close" at bounding box center [1320, 291] width 131 height 21
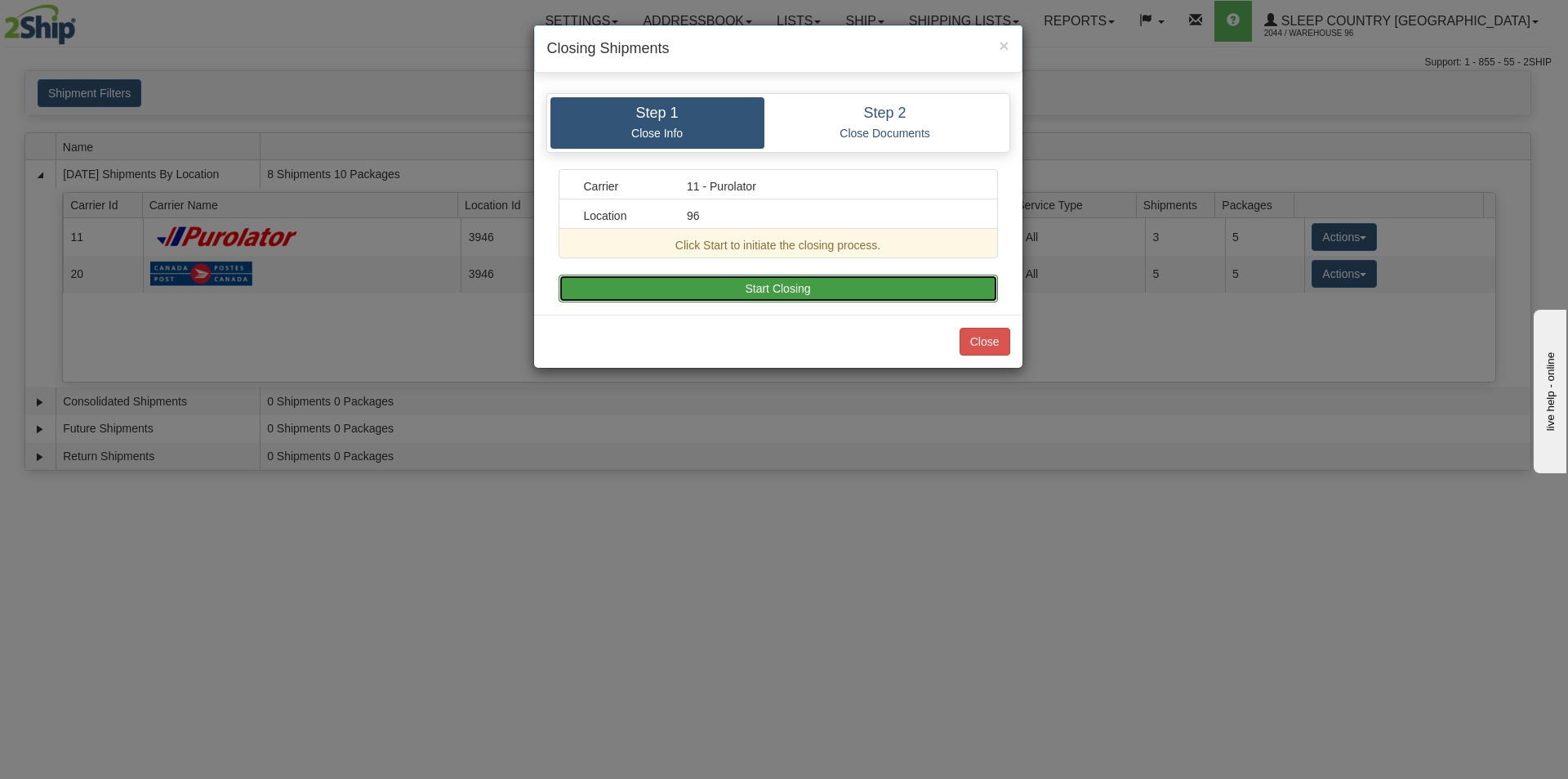
click at [803, 277] on button "Start Closing" at bounding box center [779, 288] width 440 height 28
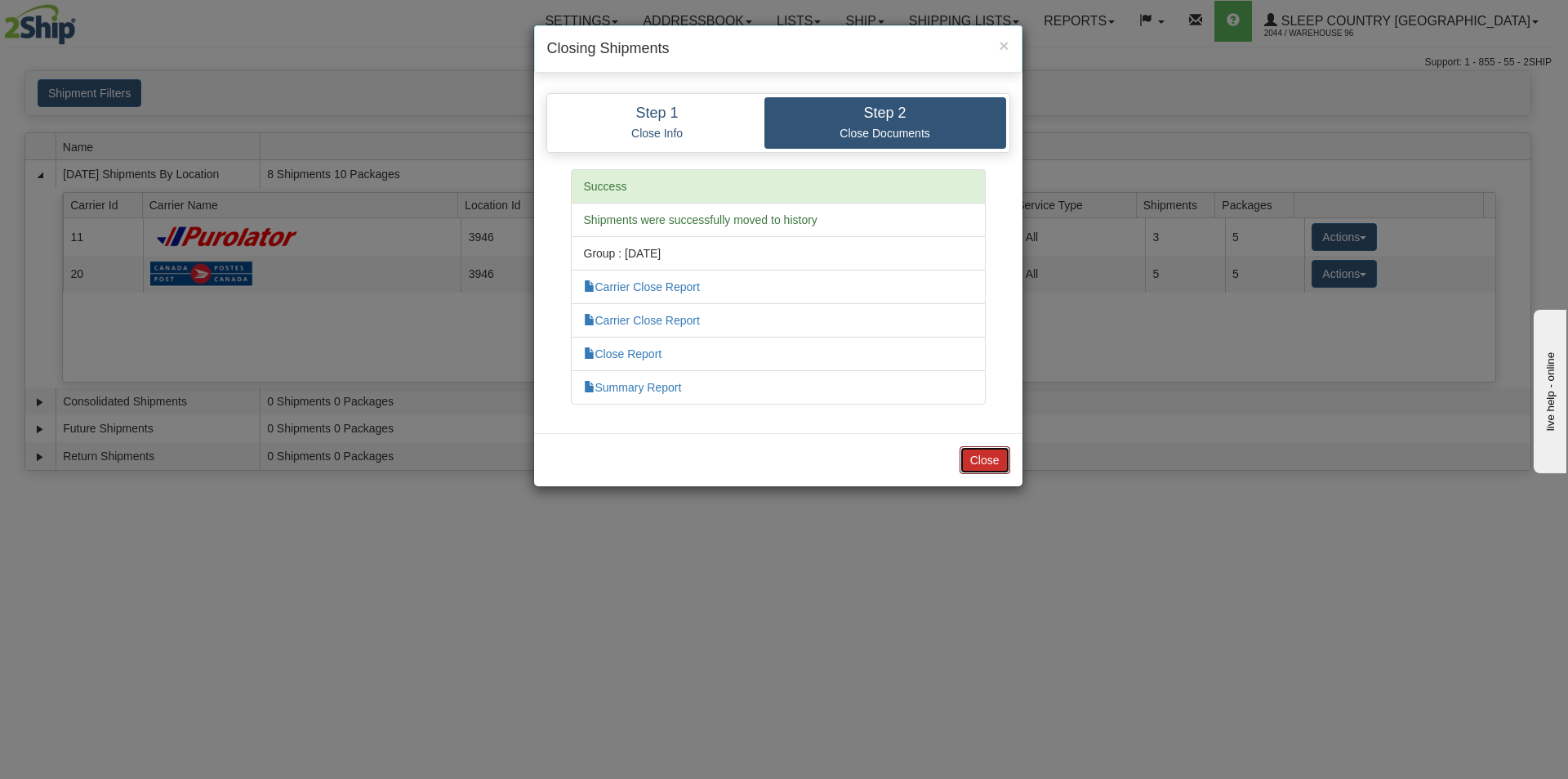
drag, startPoint x: 993, startPoint y: 469, endPoint x: 1236, endPoint y: 322, distance: 284.0
click at [993, 465] on button "Close" at bounding box center [985, 460] width 51 height 28
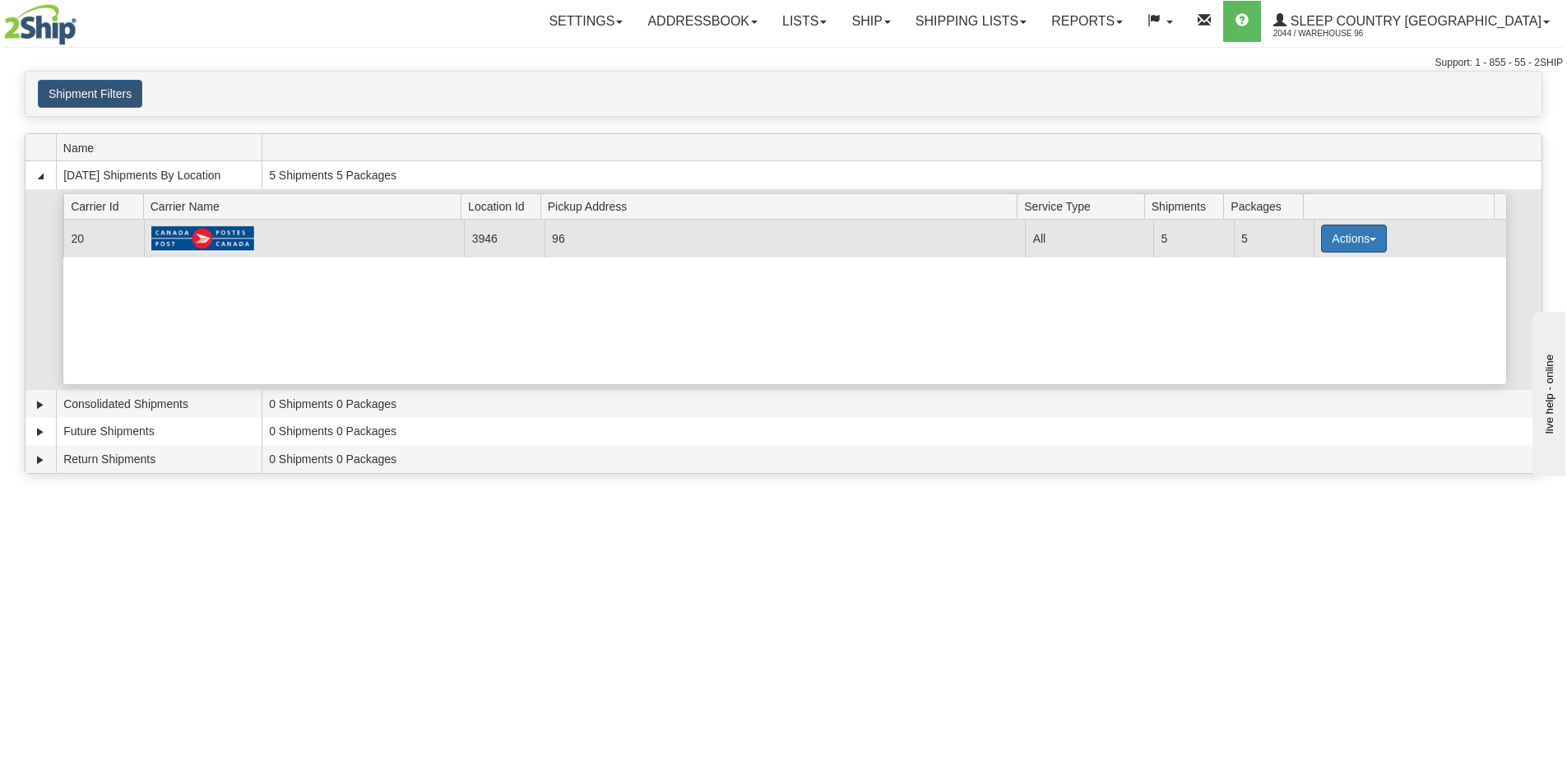
click at [1354, 239] on button "Actions" at bounding box center [1353, 239] width 66 height 28
click at [1326, 293] on link "Close" at bounding box center [1320, 291] width 131 height 21
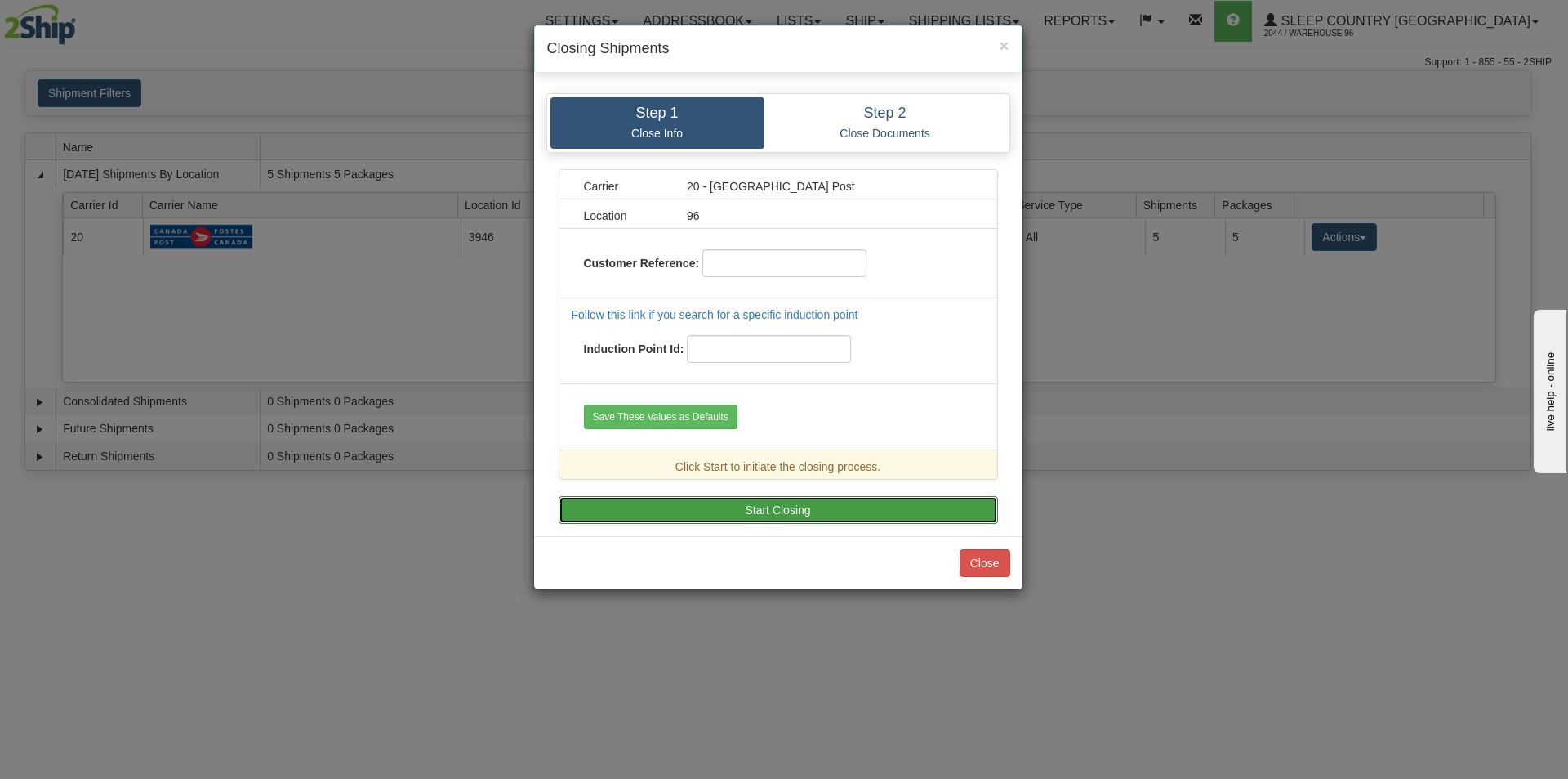
click at [717, 499] on button "Start Closing" at bounding box center [779, 510] width 440 height 28
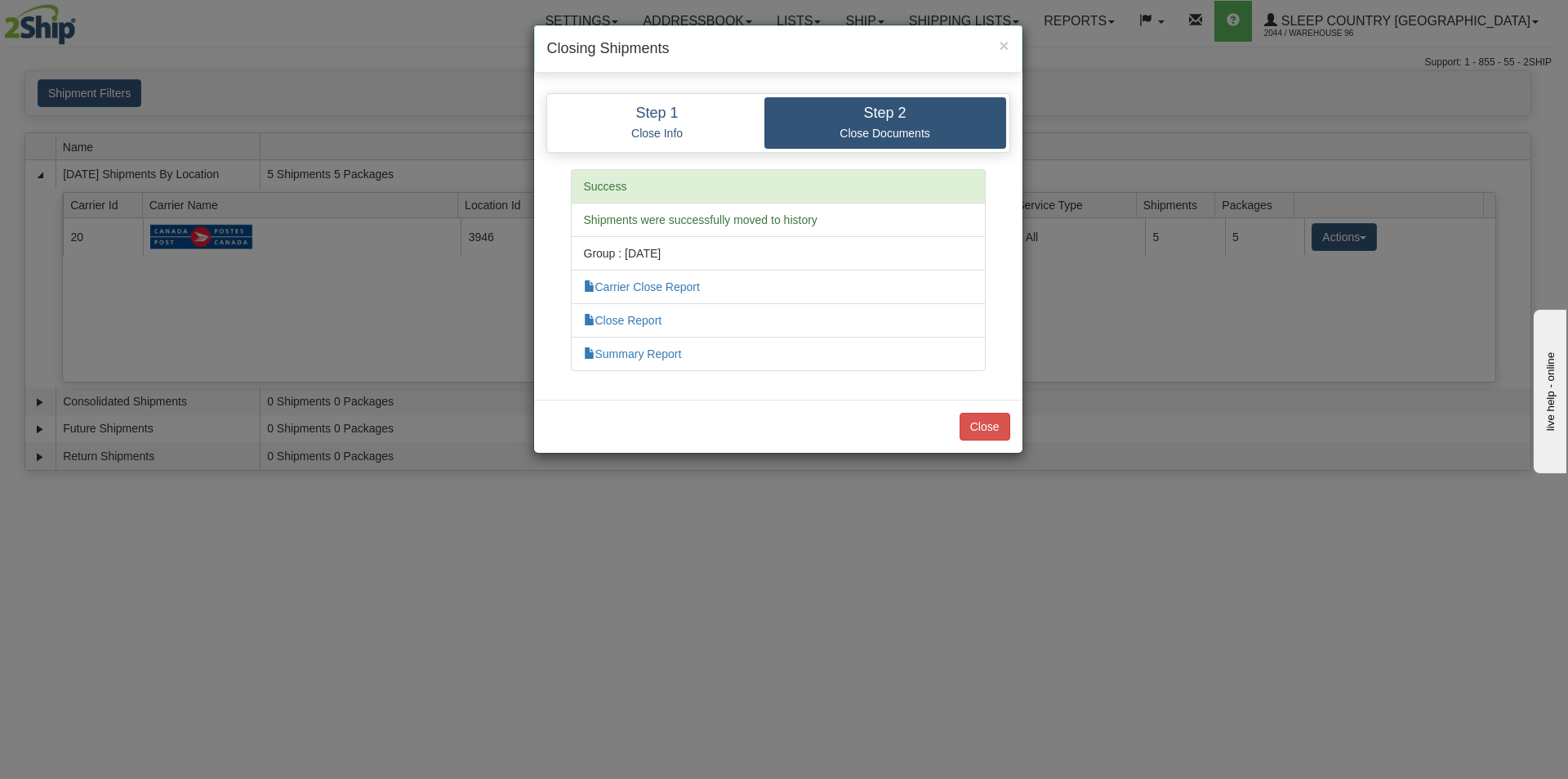
click at [685, 294] on li "Carrier Close Report" at bounding box center [779, 287] width 415 height 34
click at [685, 291] on link "Carrier Close Report" at bounding box center [642, 287] width 116 height 13
click at [974, 424] on button "Close" at bounding box center [985, 427] width 51 height 28
